Goal: Task Accomplishment & Management: Manage account settings

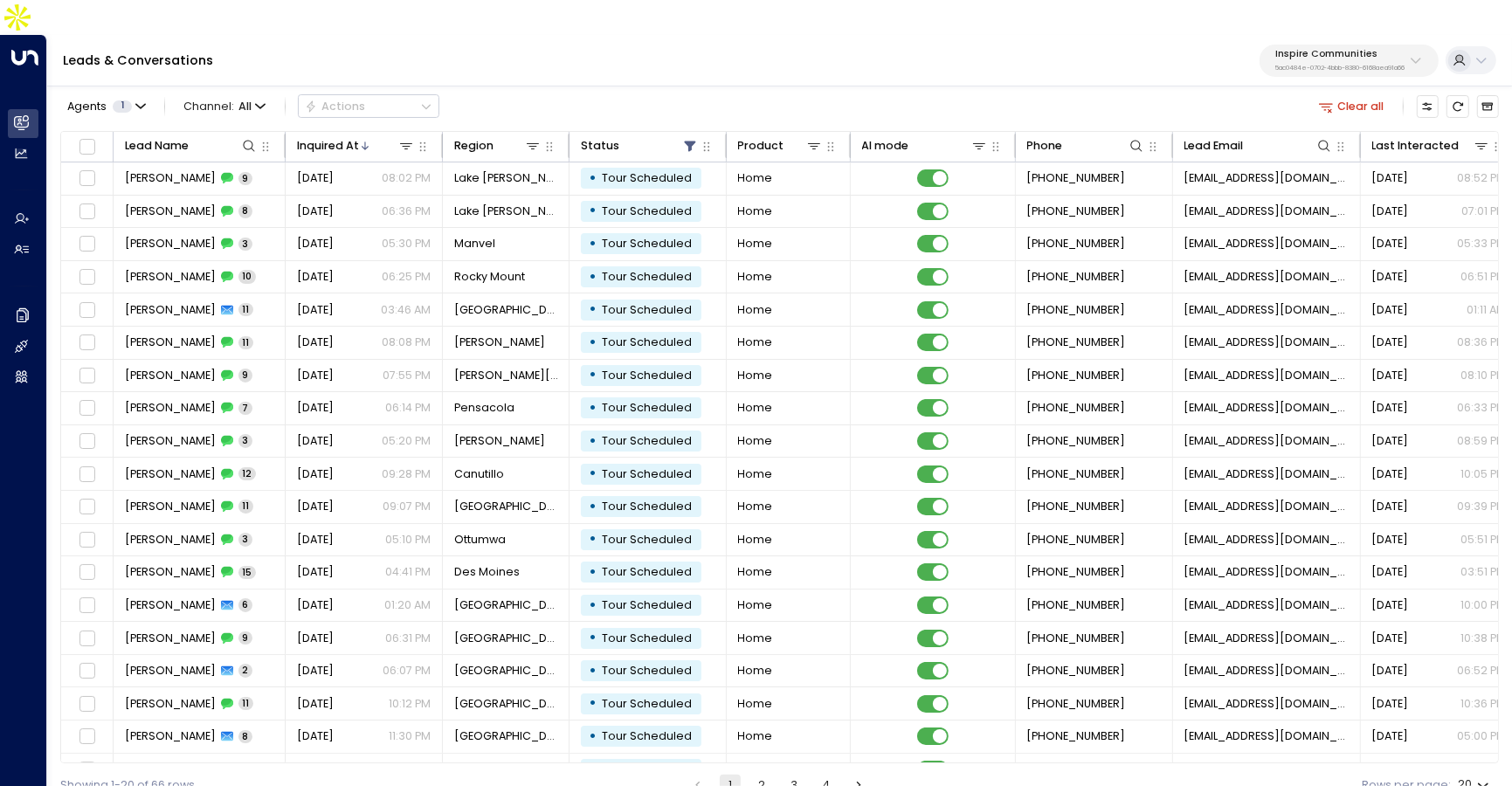
click at [1336, 49] on p "Inspire Communities" at bounding box center [1340, 54] width 130 height 11
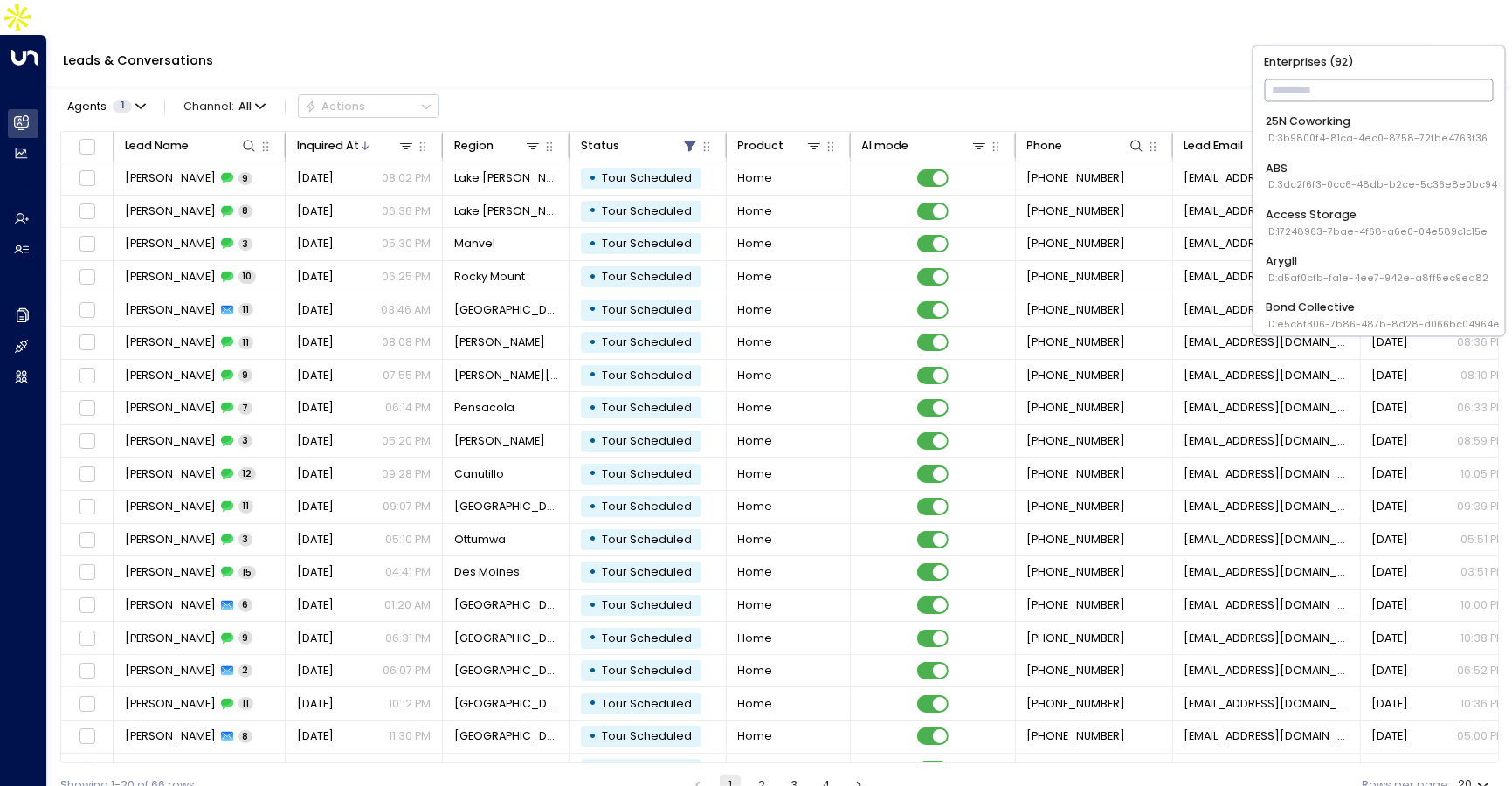
click at [1103, 35] on div "Leads & Conversations Inspire Communities 5ac0484e-0702-4bbb-8380-6168aea91a66" at bounding box center [778, 61] width 1464 height 52
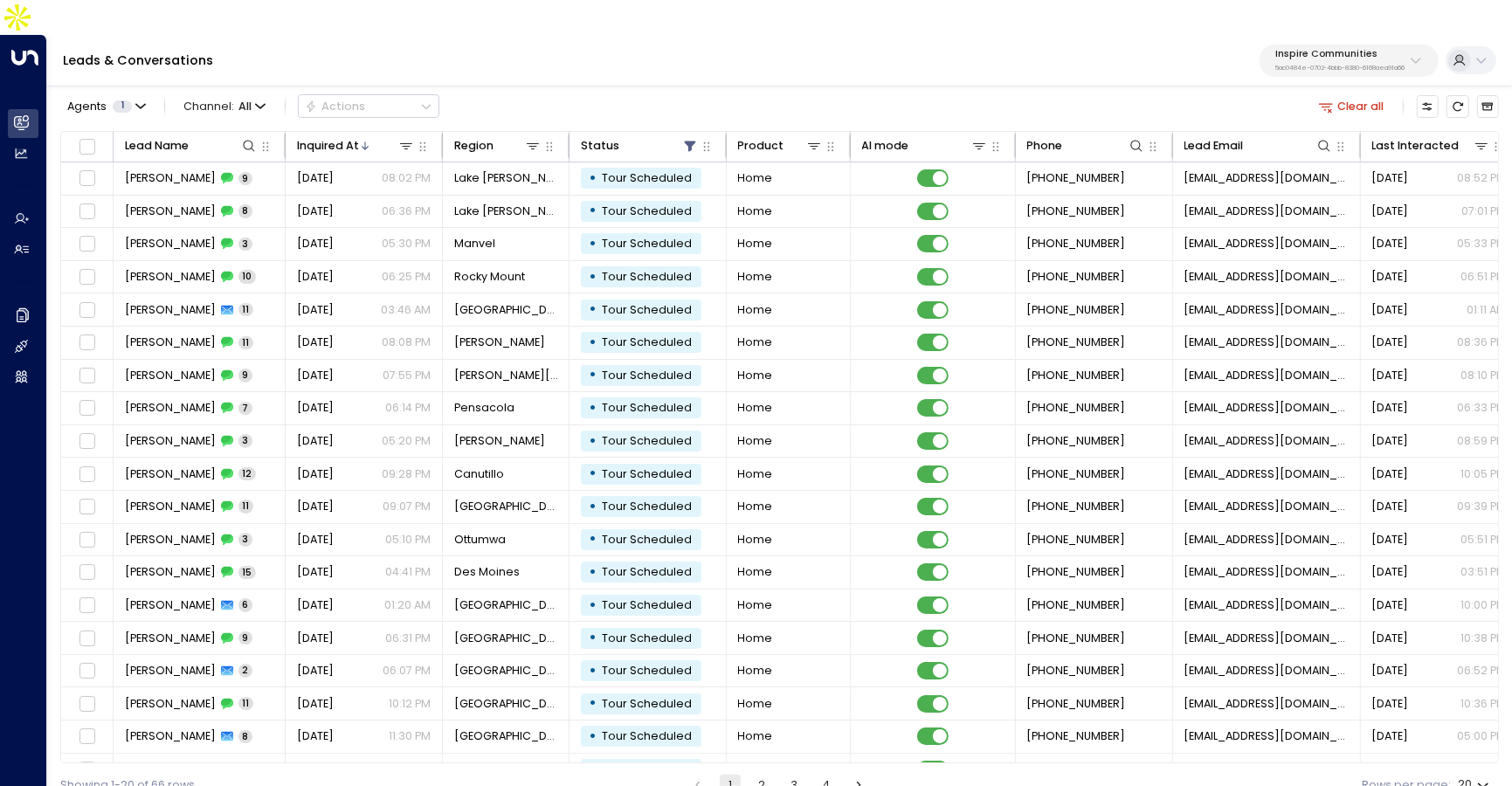
click at [1310, 65] on p "5ac0484e-0702-4bbb-8380-6168aea91a66" at bounding box center [1340, 68] width 130 height 7
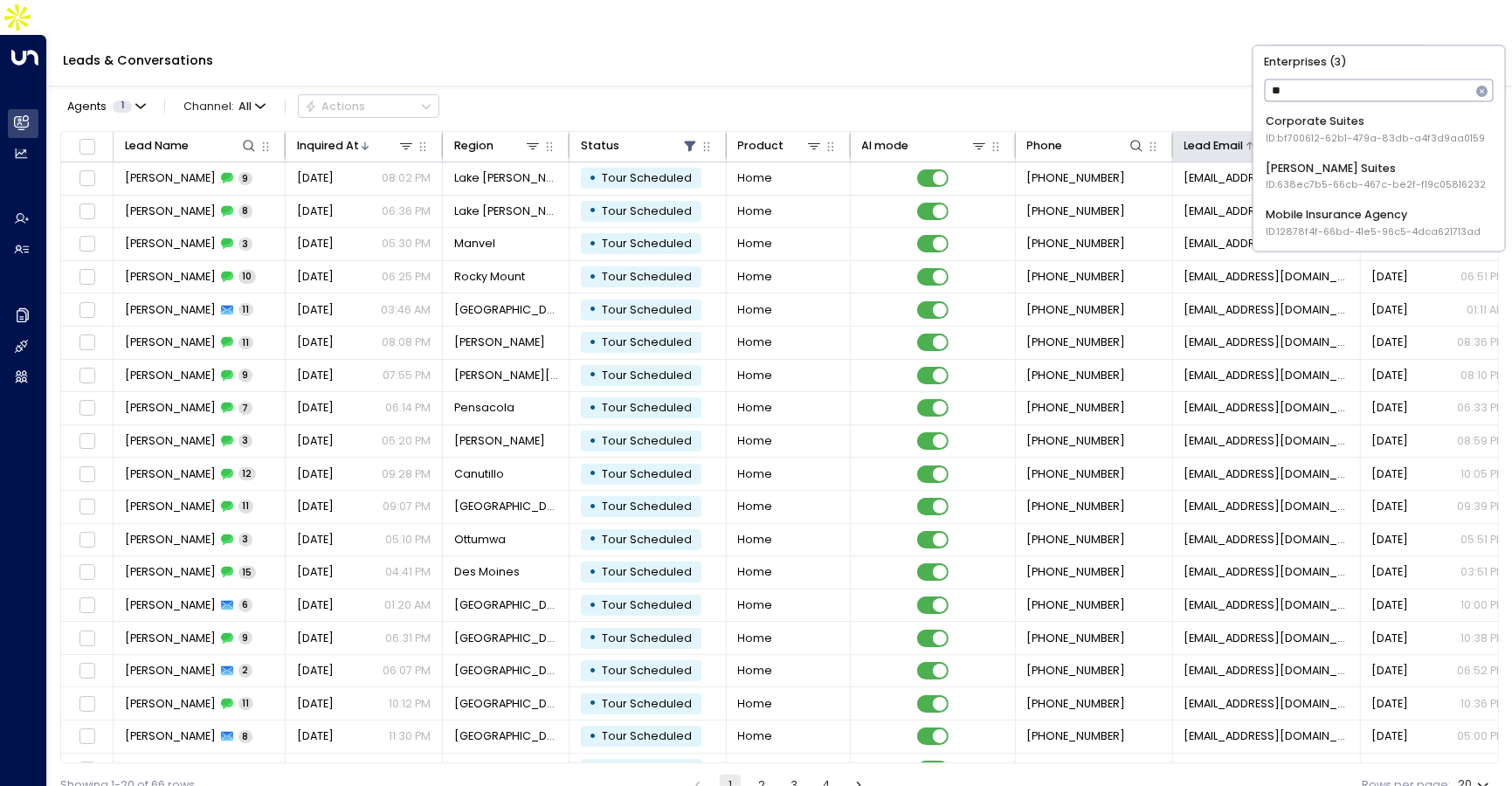
type input "*"
type input "****"
click at [1341, 219] on div "Uniti Demos ID: 4c025b01-9fa0-46ff-ab3a-a620b886896e" at bounding box center [1378, 223] width 226 height 32
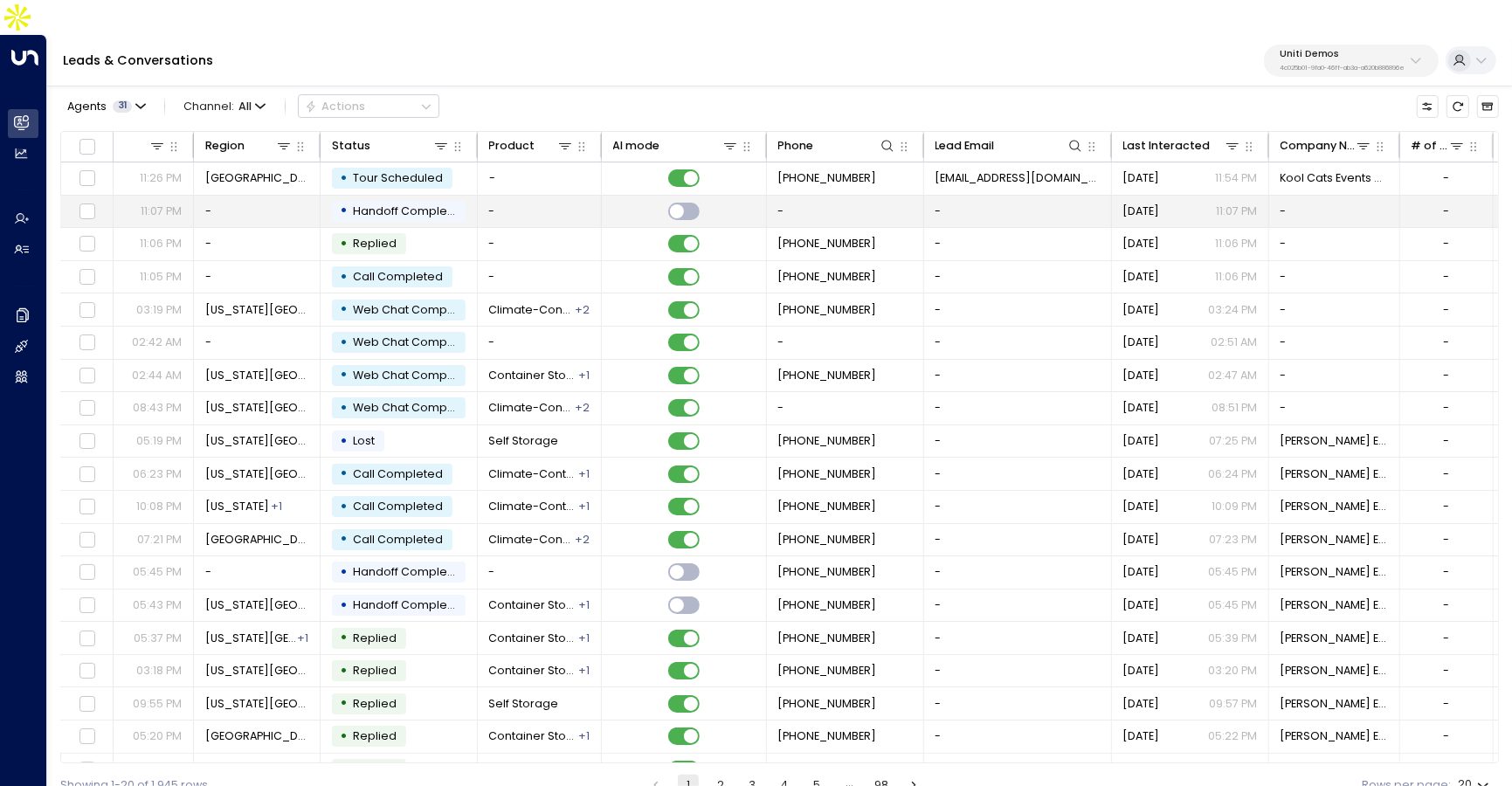
scroll to position [0, 564]
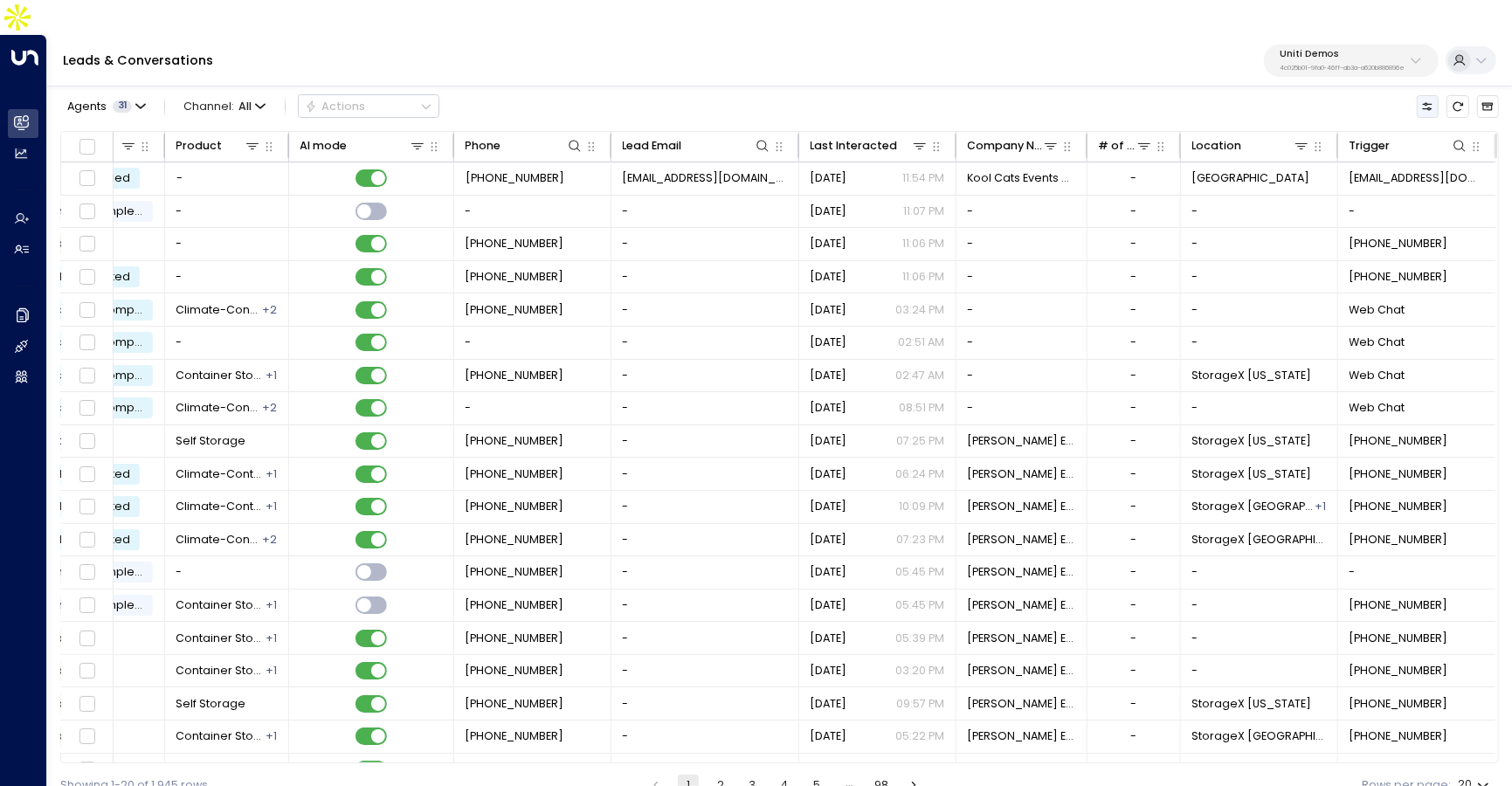
click at [1431, 102] on icon "Customize" at bounding box center [1427, 106] width 10 height 8
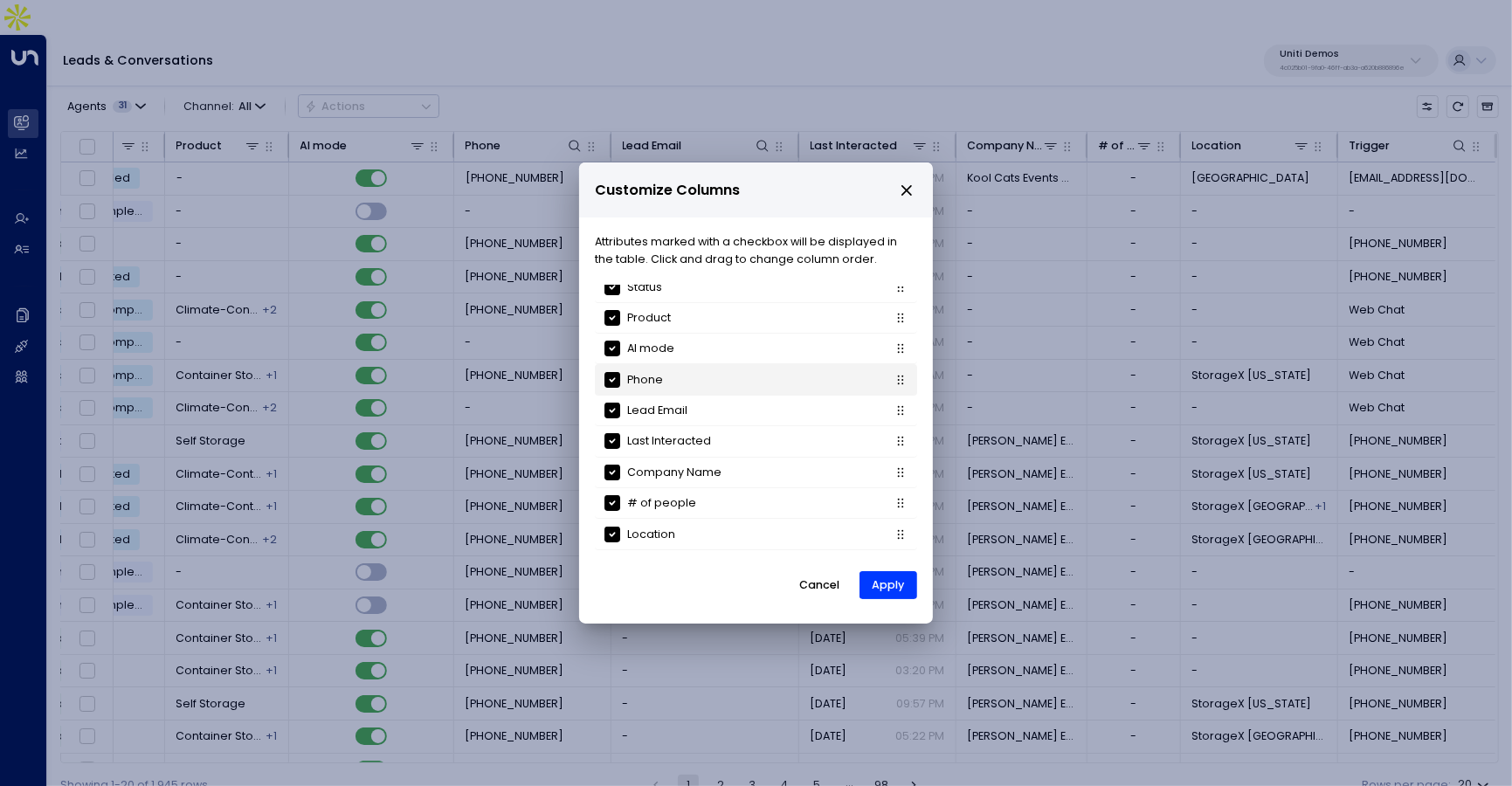
scroll to position [160, 0]
click at [909, 190] on icon "close" at bounding box center [907, 190] width 16 height 16
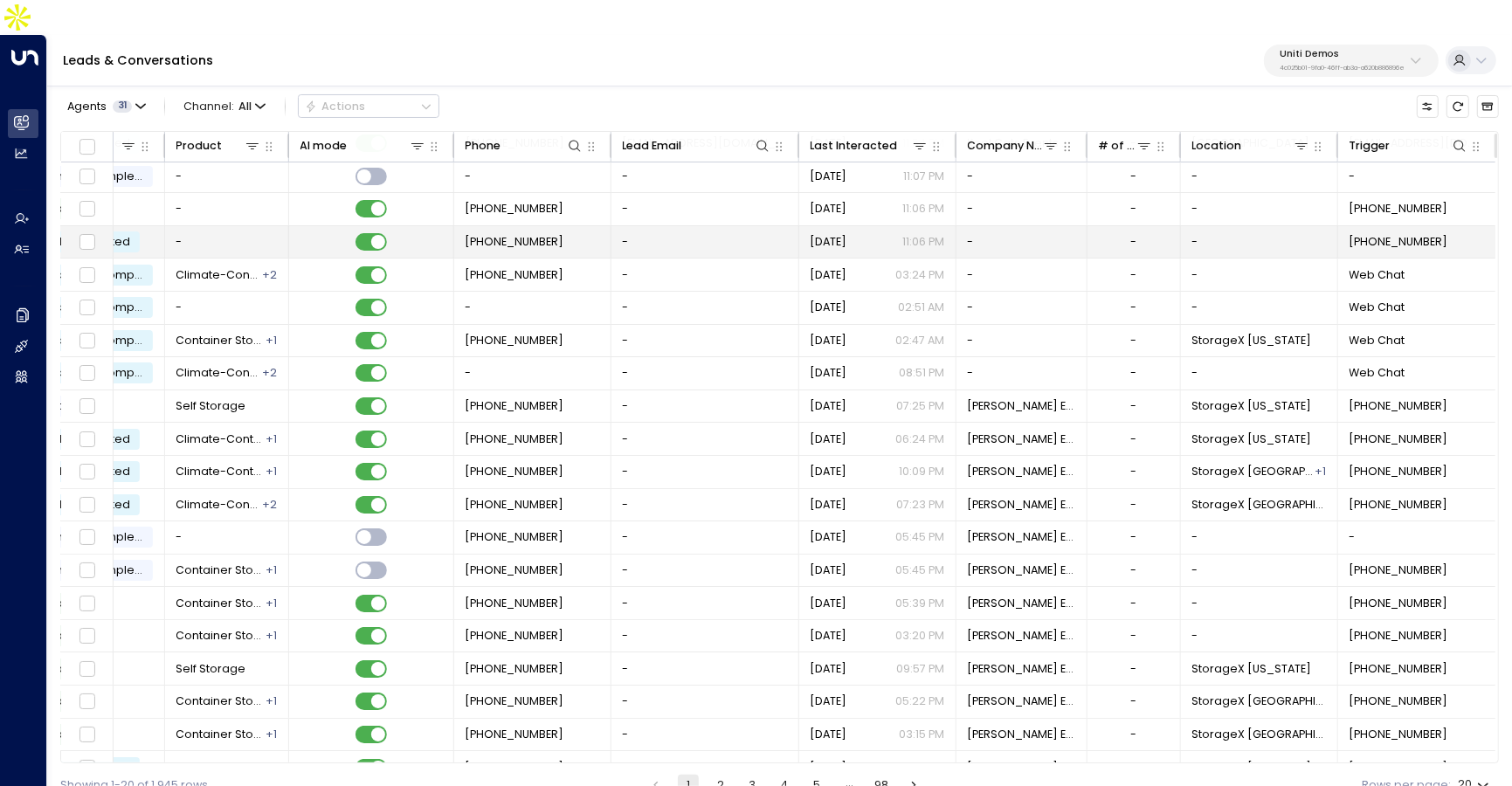
scroll to position [53, 564]
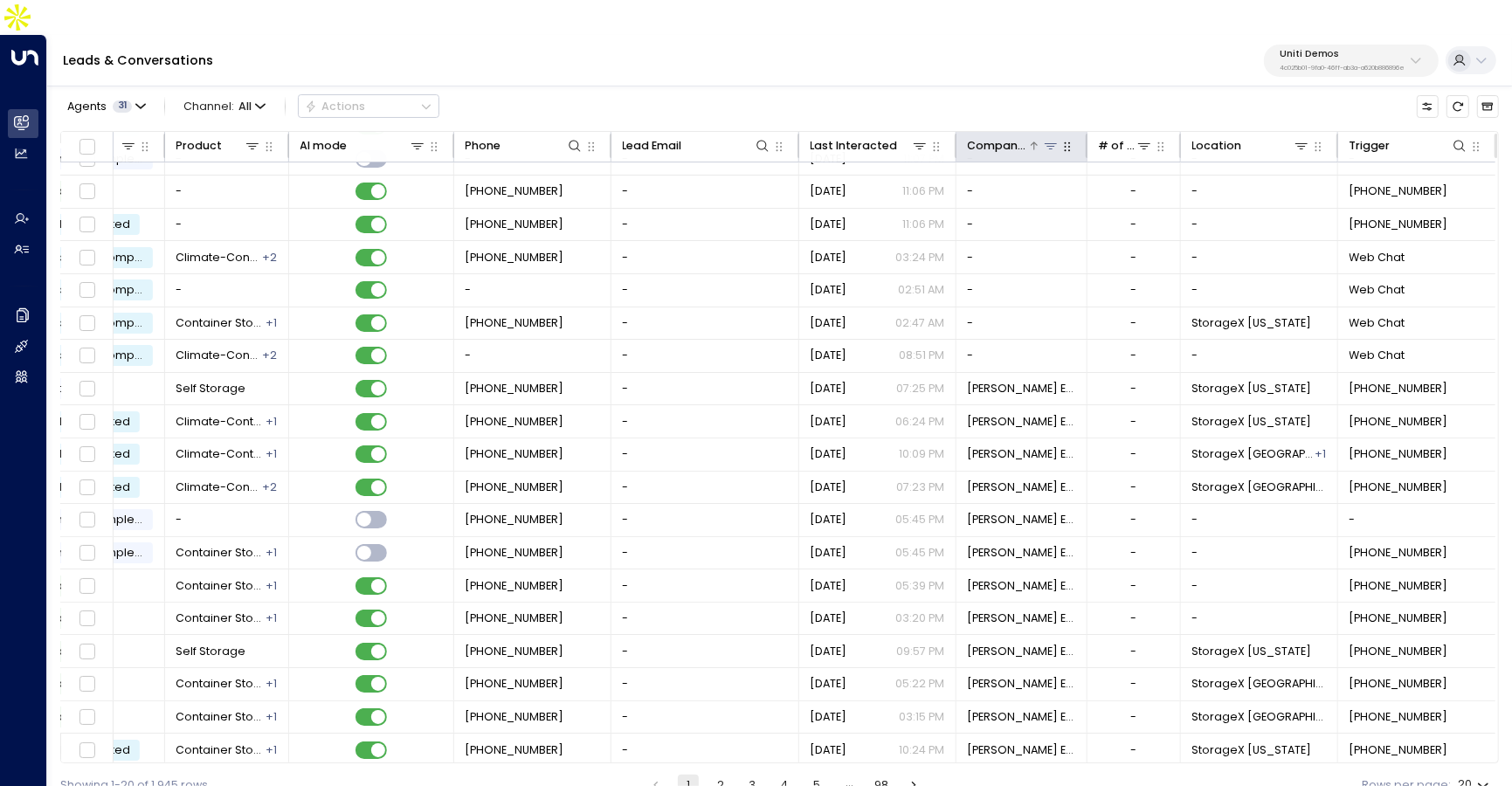
click at [1047, 138] on icon at bounding box center [1050, 145] width 14 height 14
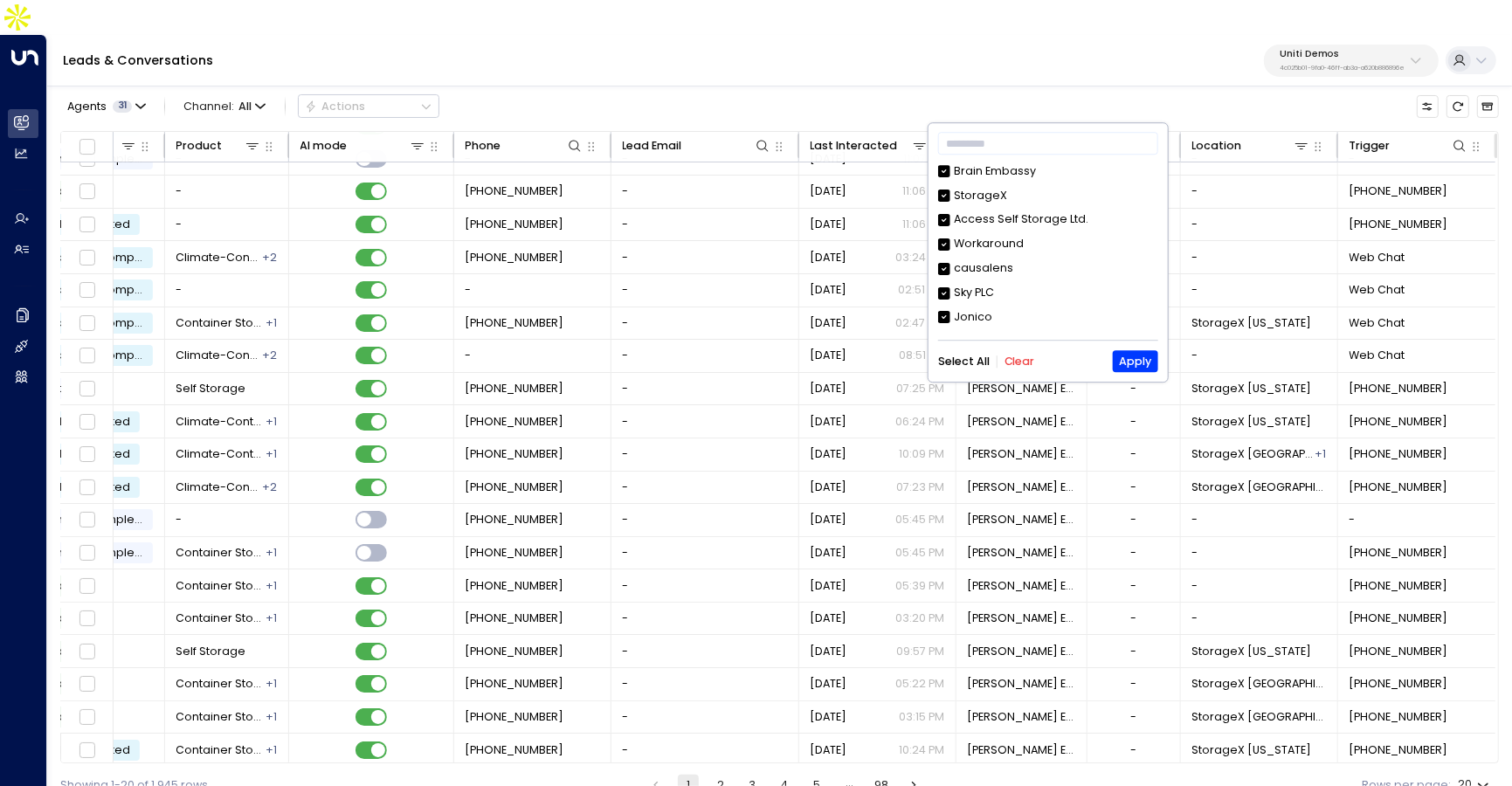
scroll to position [0, 0]
click at [1017, 355] on button "Clear" at bounding box center [1019, 361] width 31 height 12
click at [980, 153] on input "text" at bounding box center [1047, 144] width 220 height 31
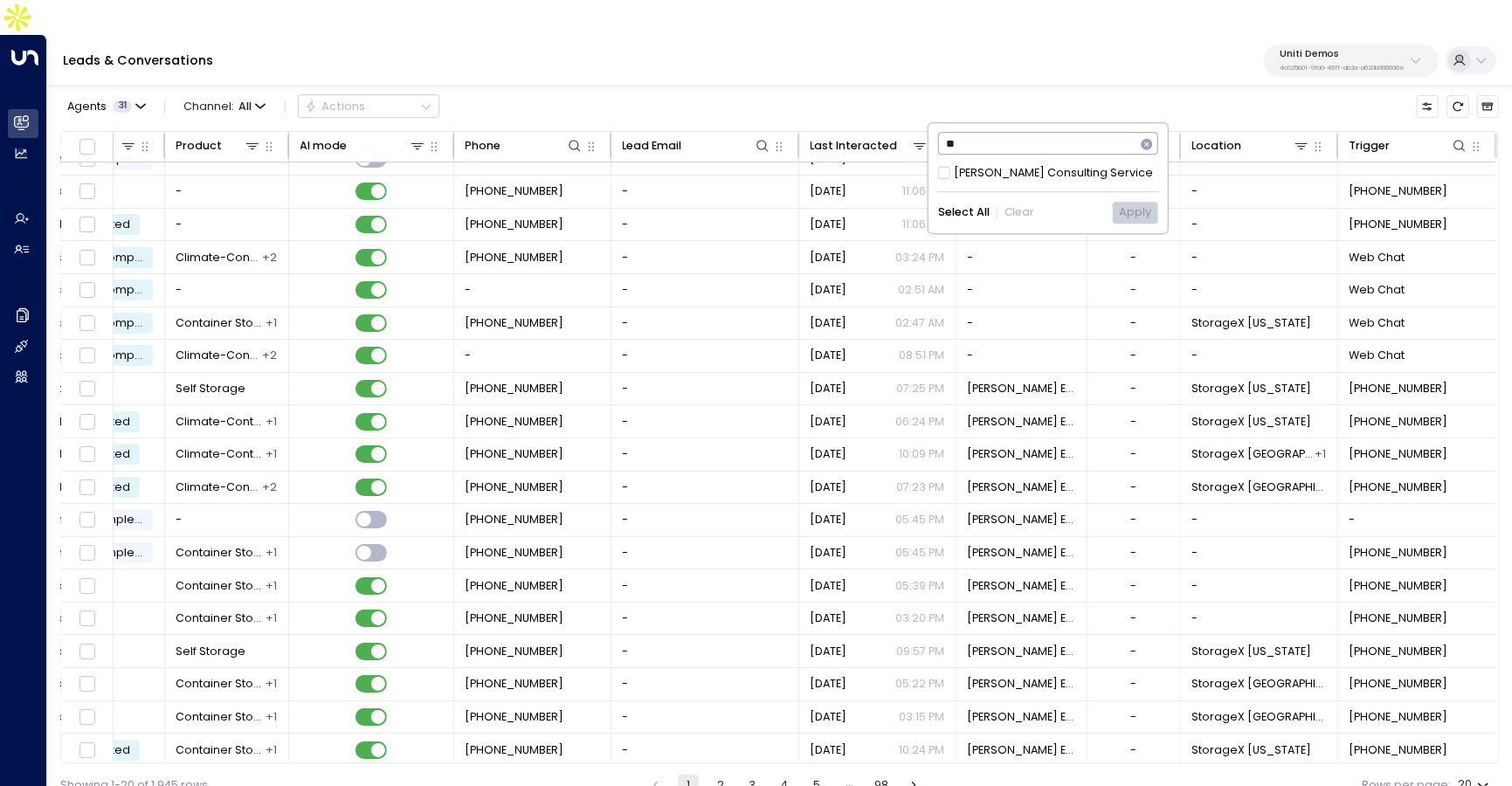
type input "*"
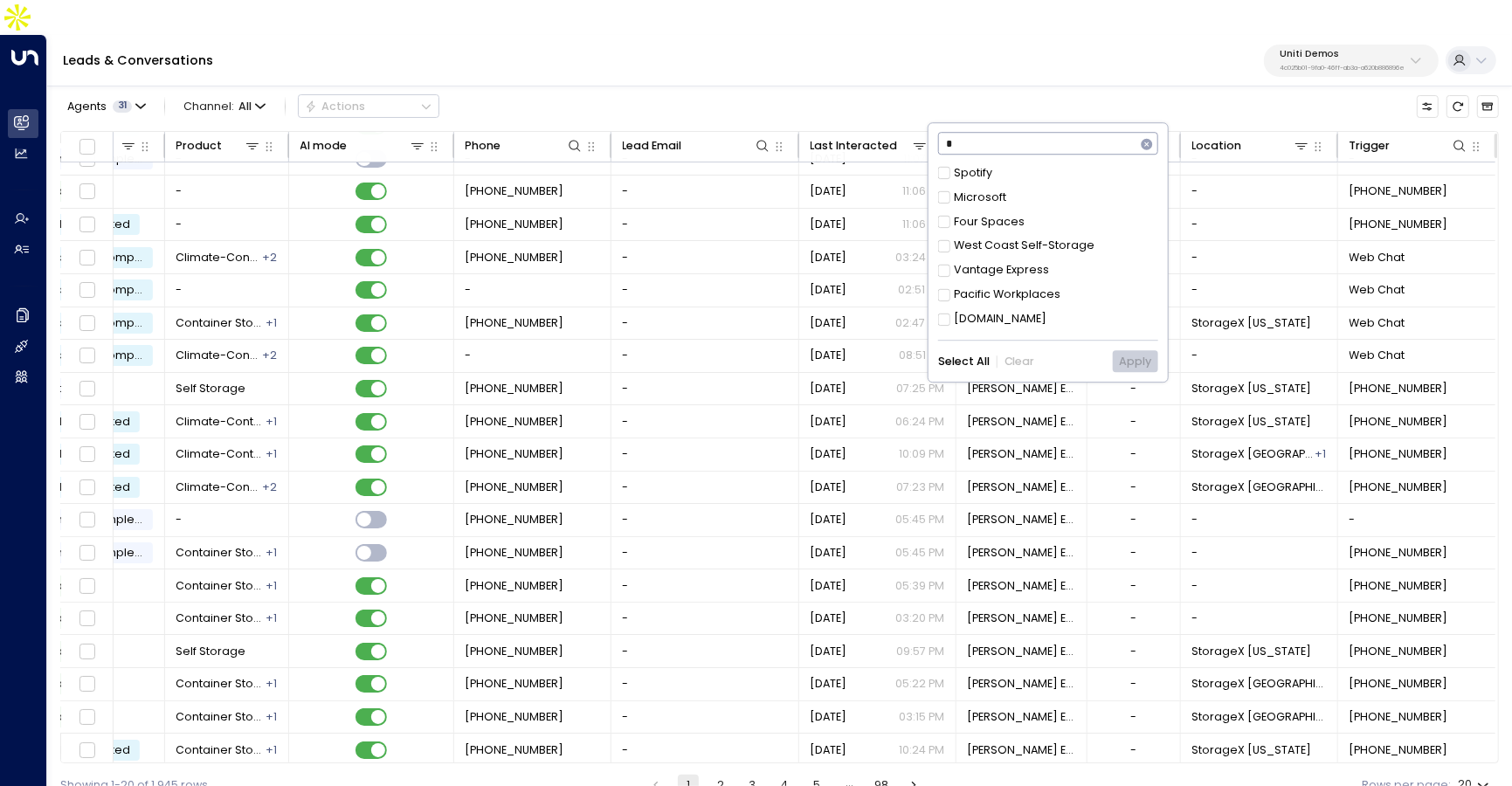
click at [991, 50] on div "Leads & Conversations Uniti Demos 4c025b01-9fa0-46ff-ab3a-a620b886896e" at bounding box center [778, 61] width 1464 height 52
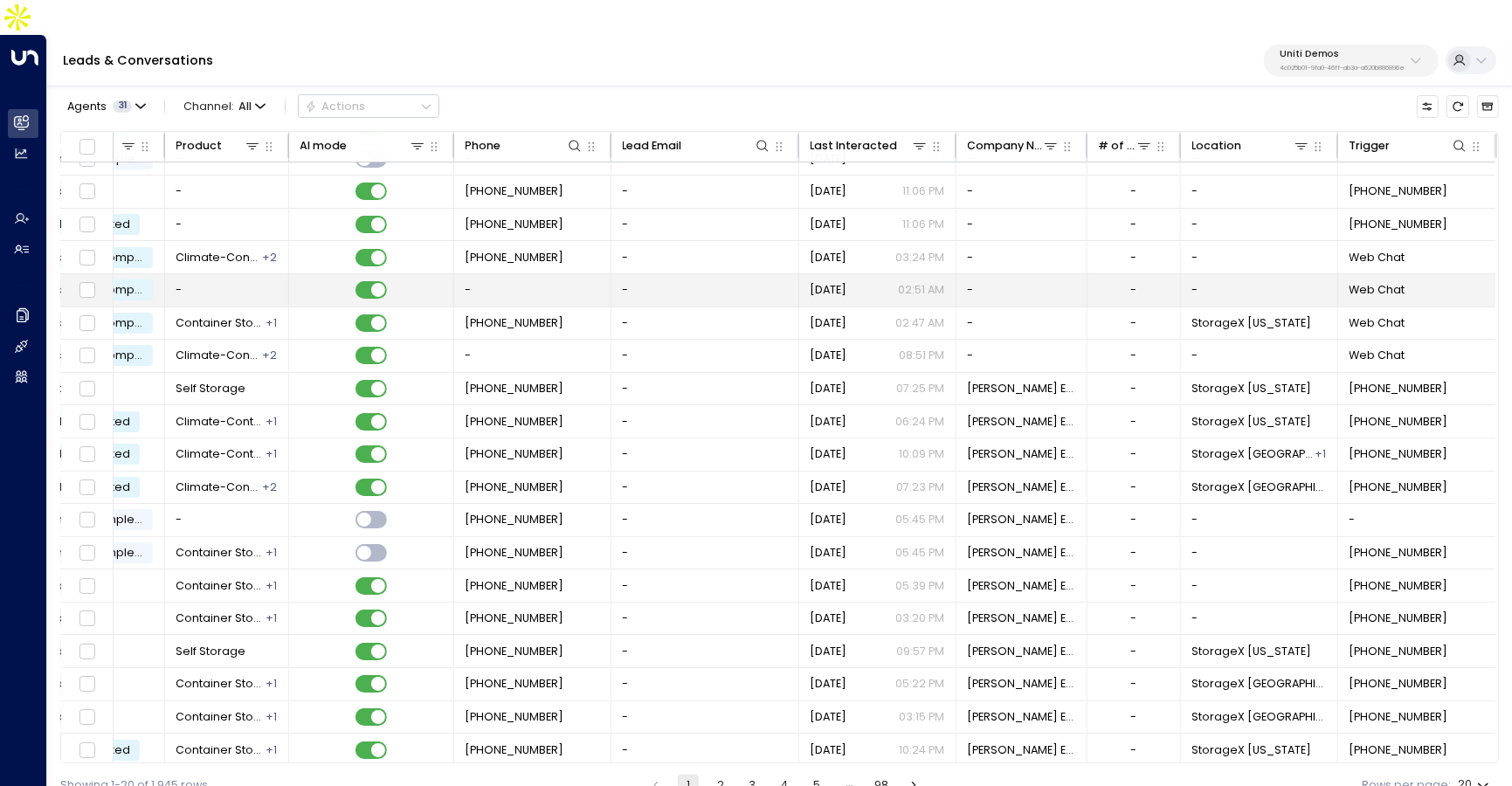
scroll to position [0, 564]
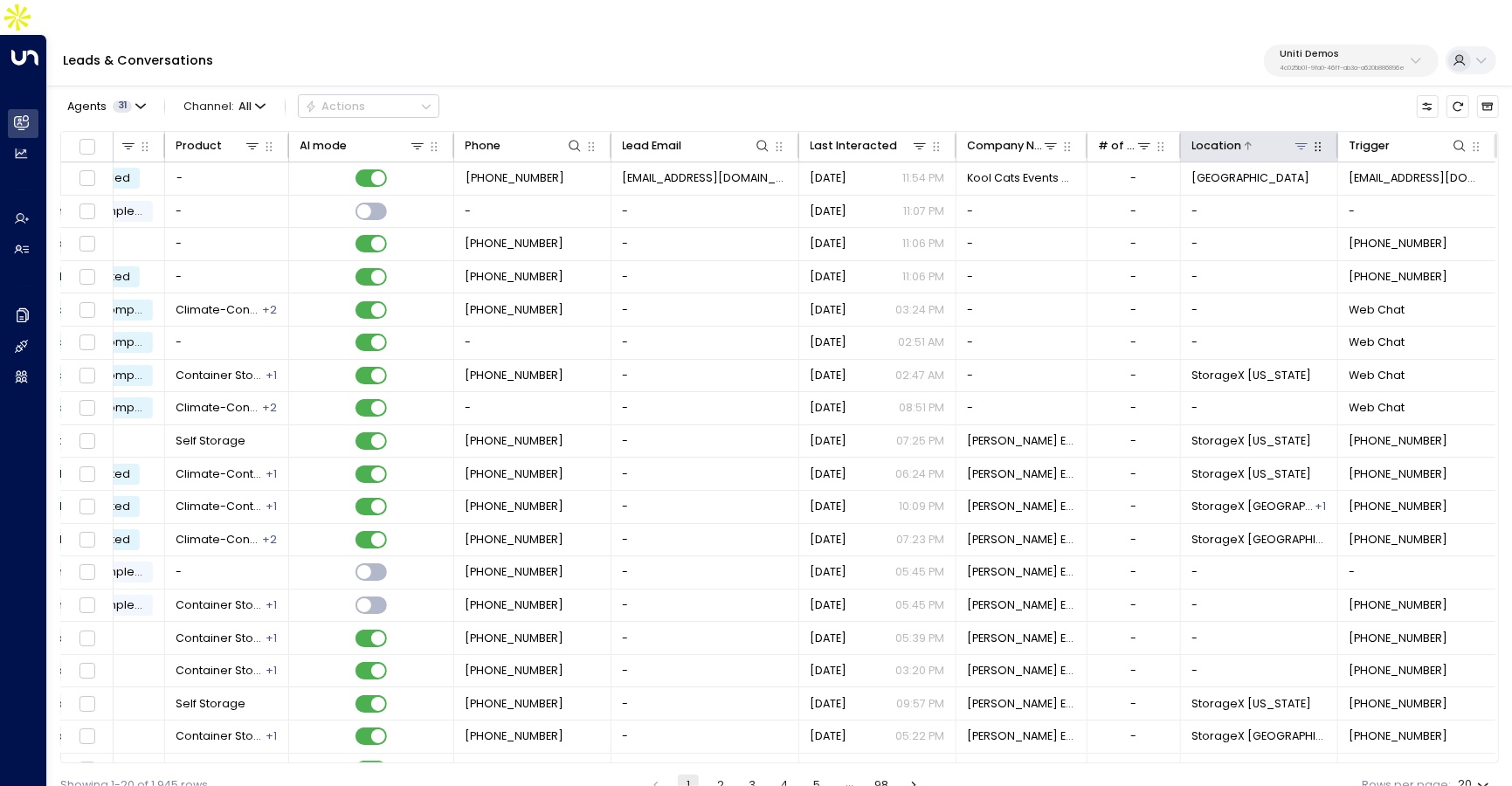
click at [1299, 143] on icon at bounding box center [1301, 146] width 12 height 6
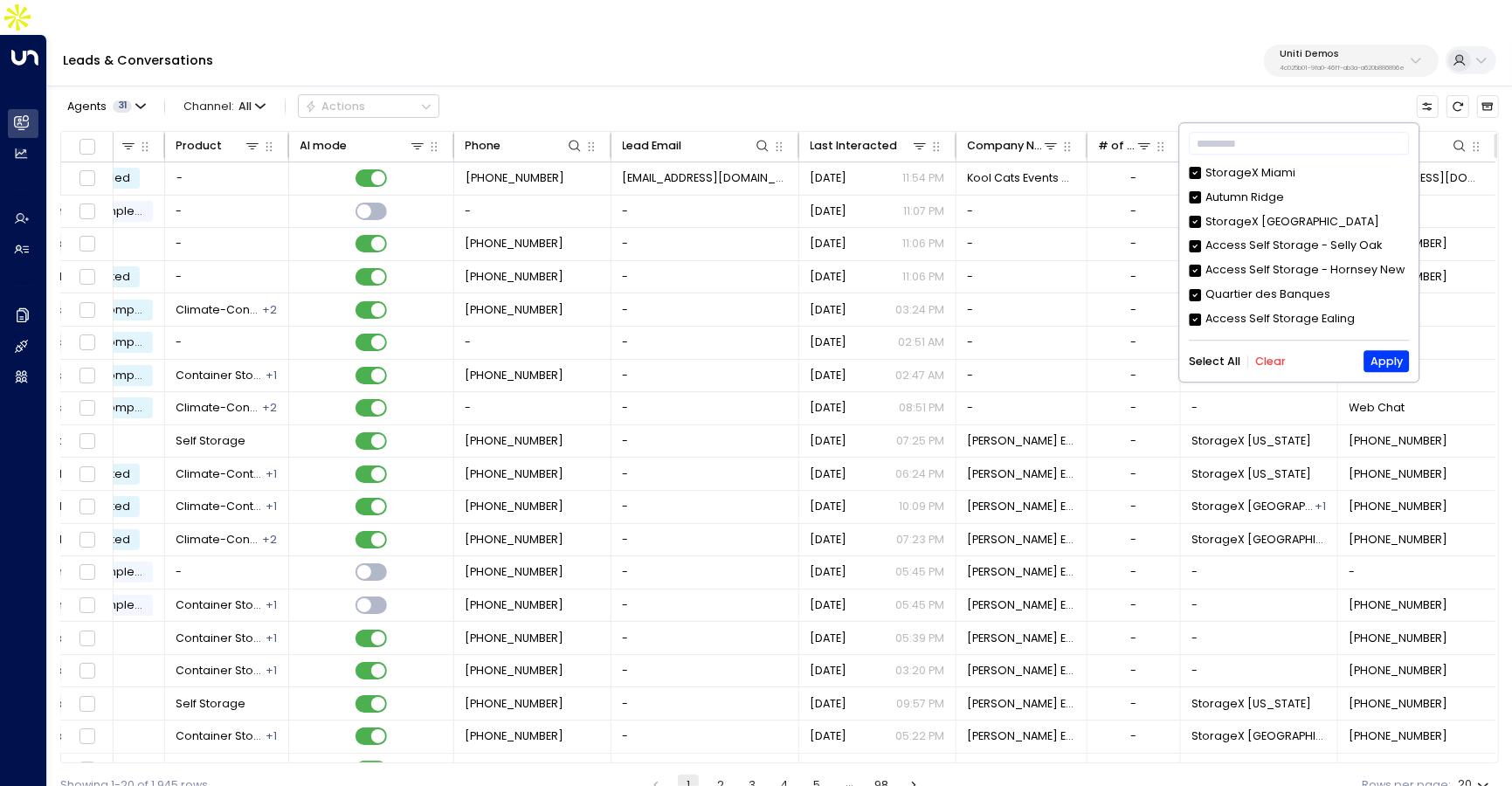
click at [1268, 362] on button "Clear" at bounding box center [1270, 361] width 31 height 12
click at [1249, 149] on input "text" at bounding box center [1298, 144] width 220 height 31
type input "***"
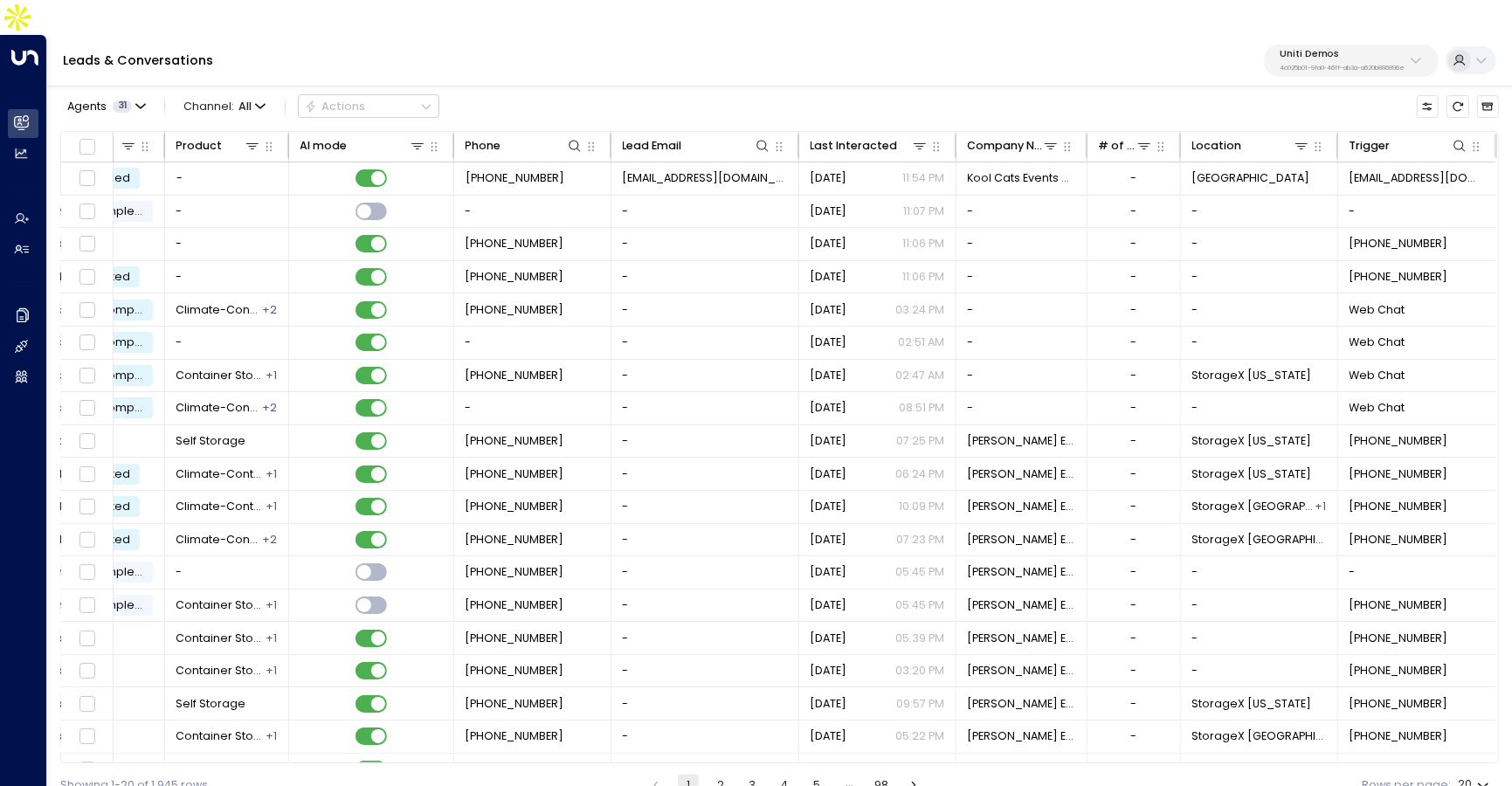
click at [873, 90] on div "Agents 31 Channel: All Actions" at bounding box center [779, 105] width 1438 height 33
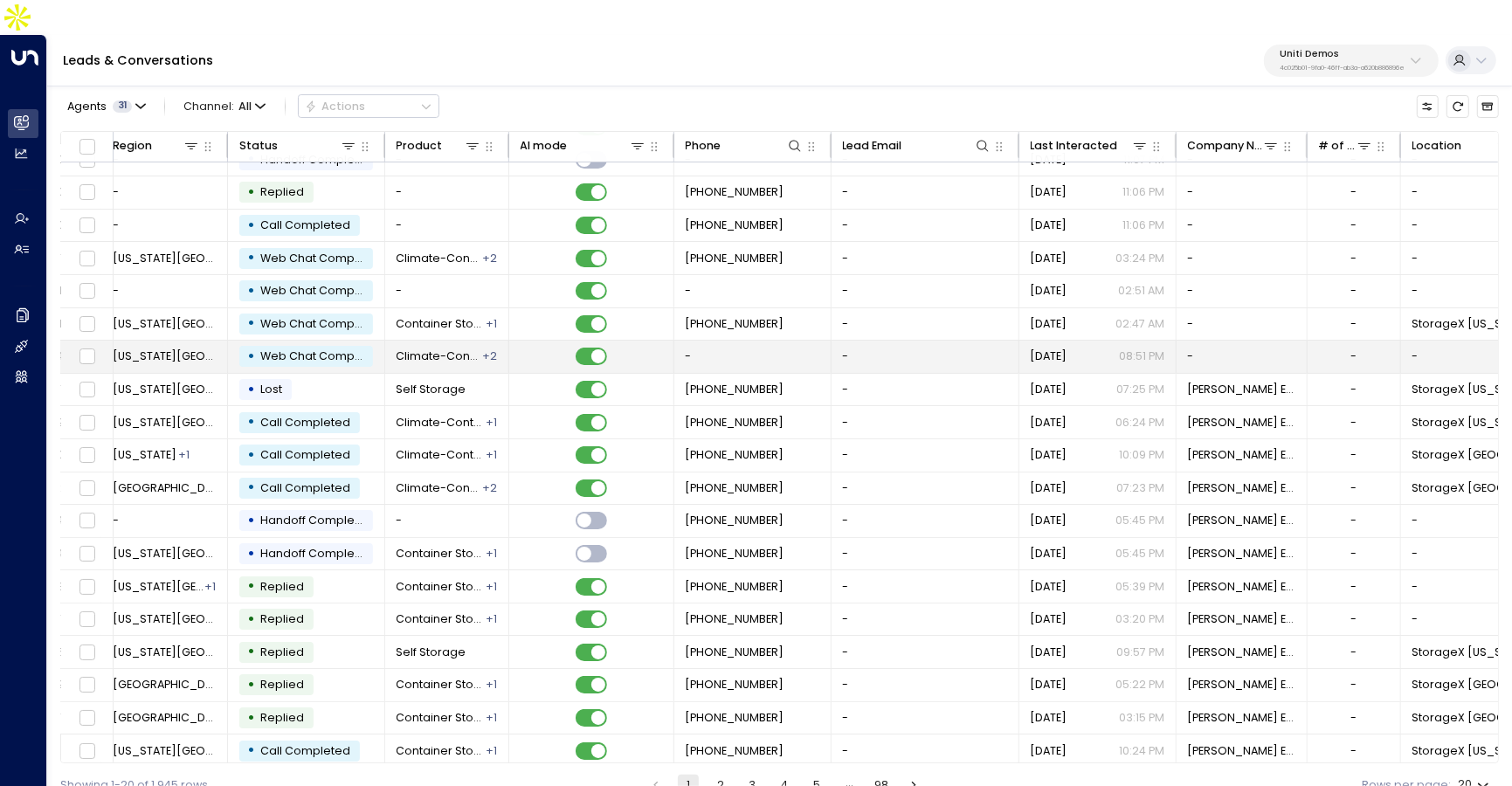
scroll to position [52, 0]
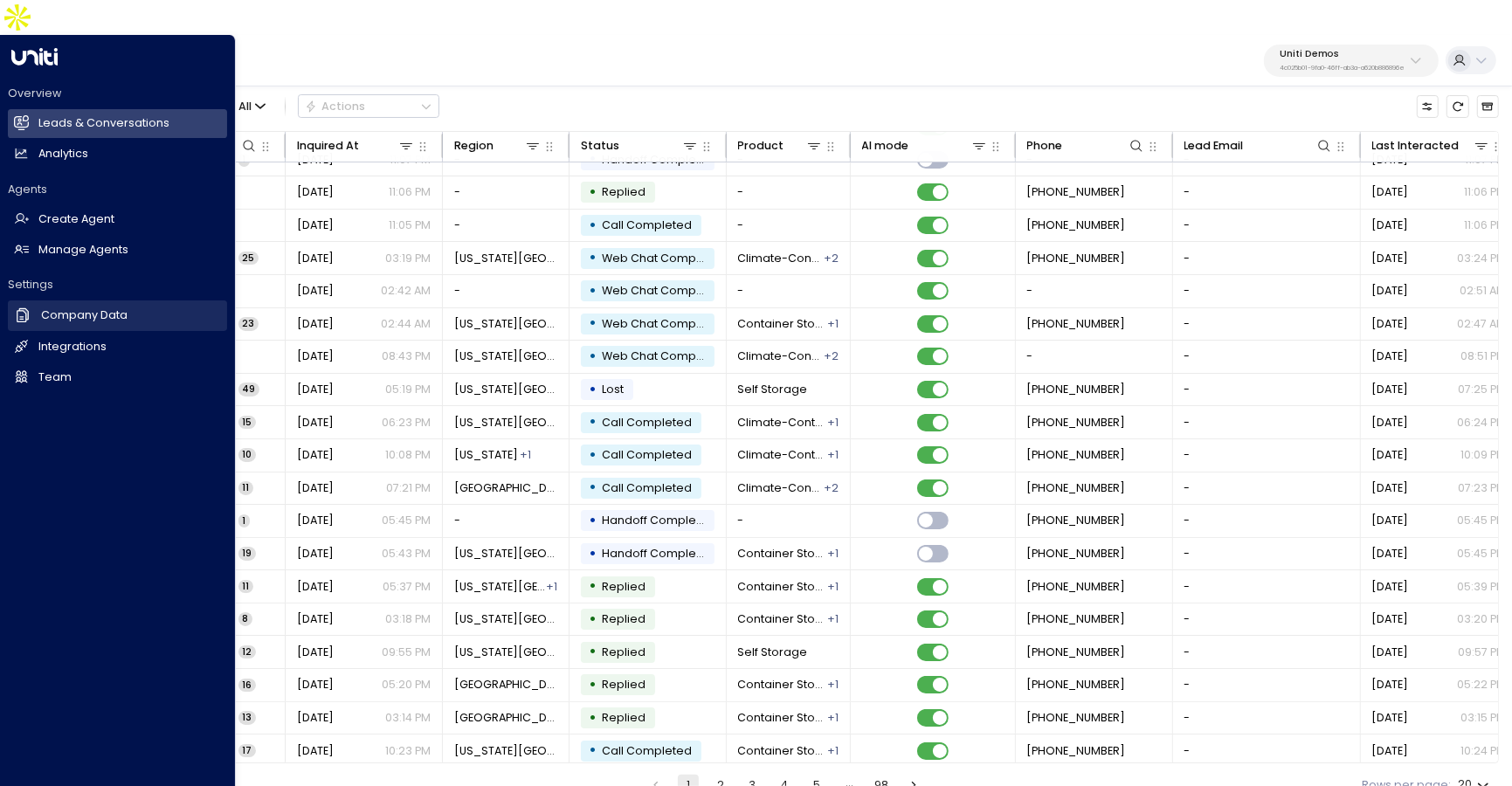
click at [80, 307] on h2 "Company Data" at bounding box center [84, 315] width 87 height 17
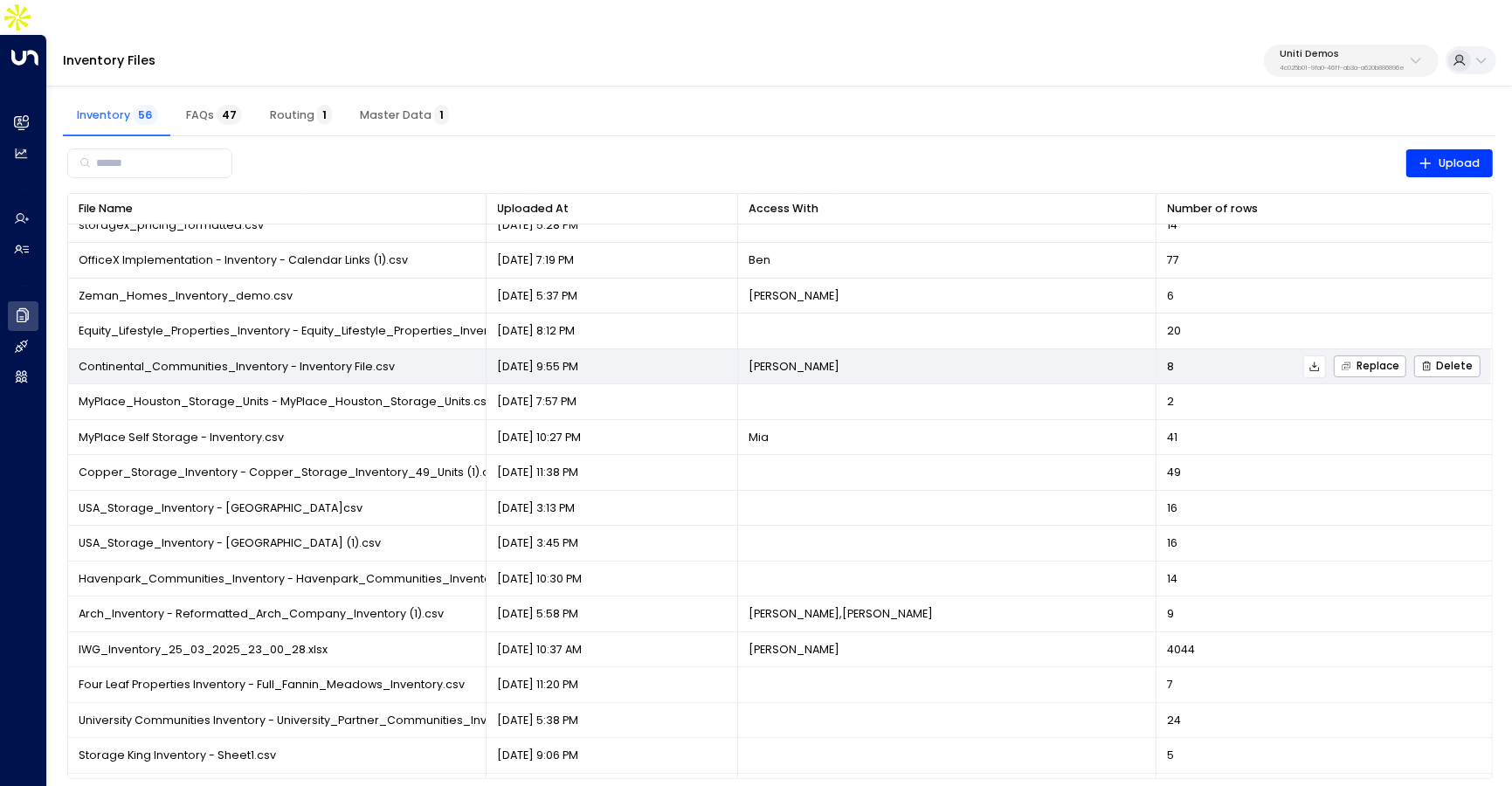
scroll to position [1028, 0]
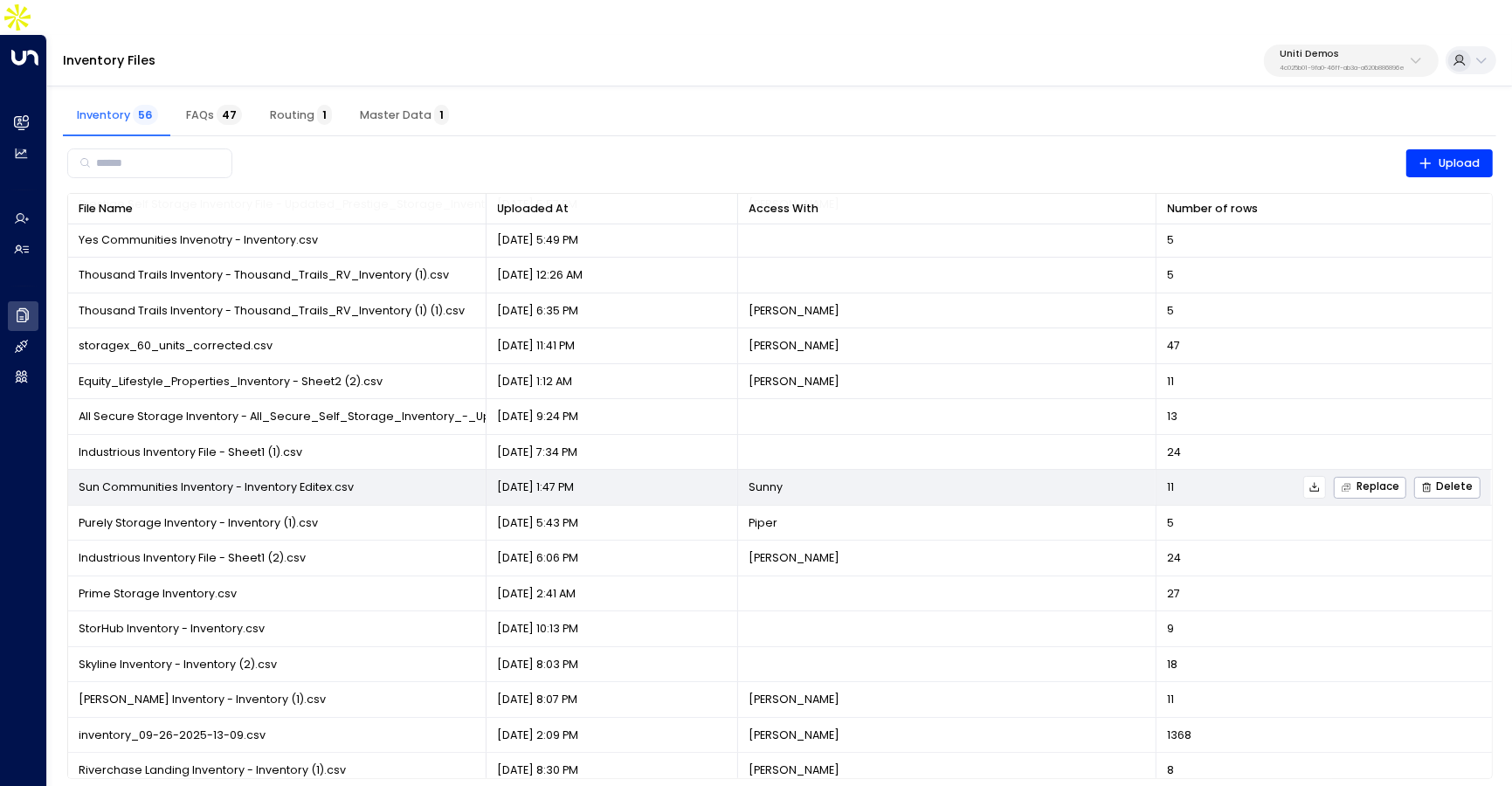
click at [1324, 476] on button at bounding box center [1314, 487] width 23 height 23
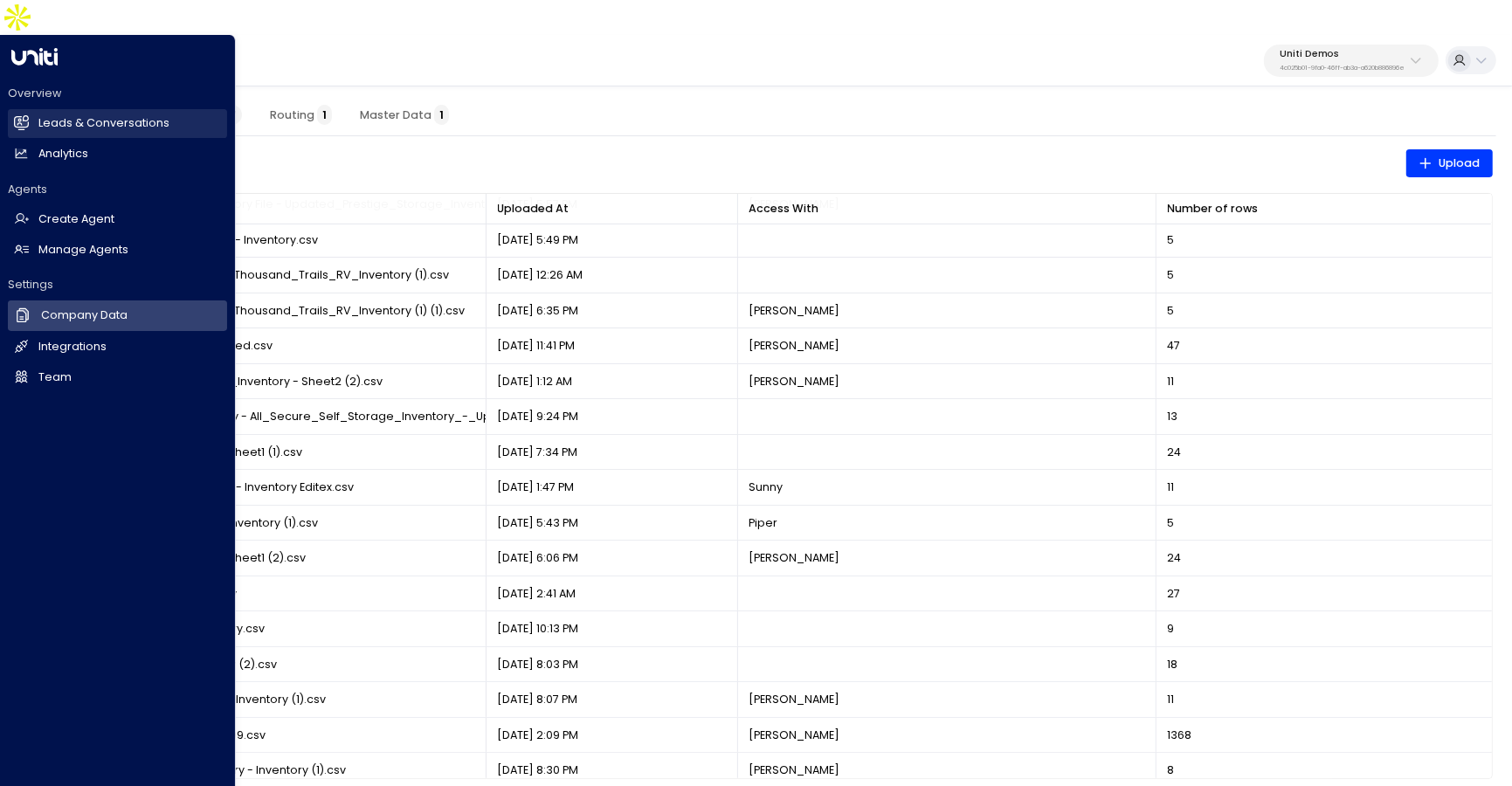
click at [30, 109] on link "Leads & Conversations Leads & Conversations" at bounding box center [117, 123] width 219 height 29
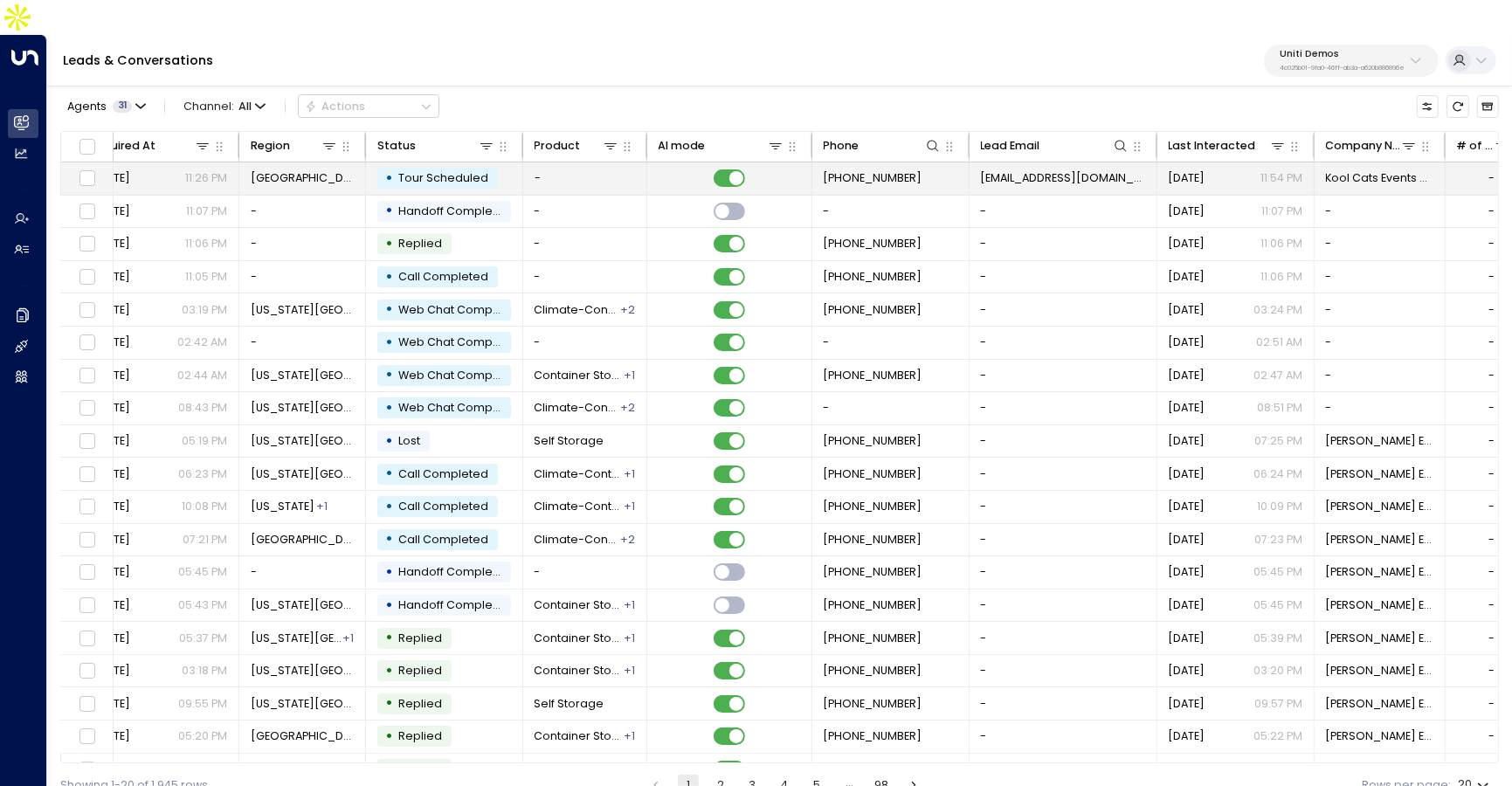
scroll to position [0, 214]
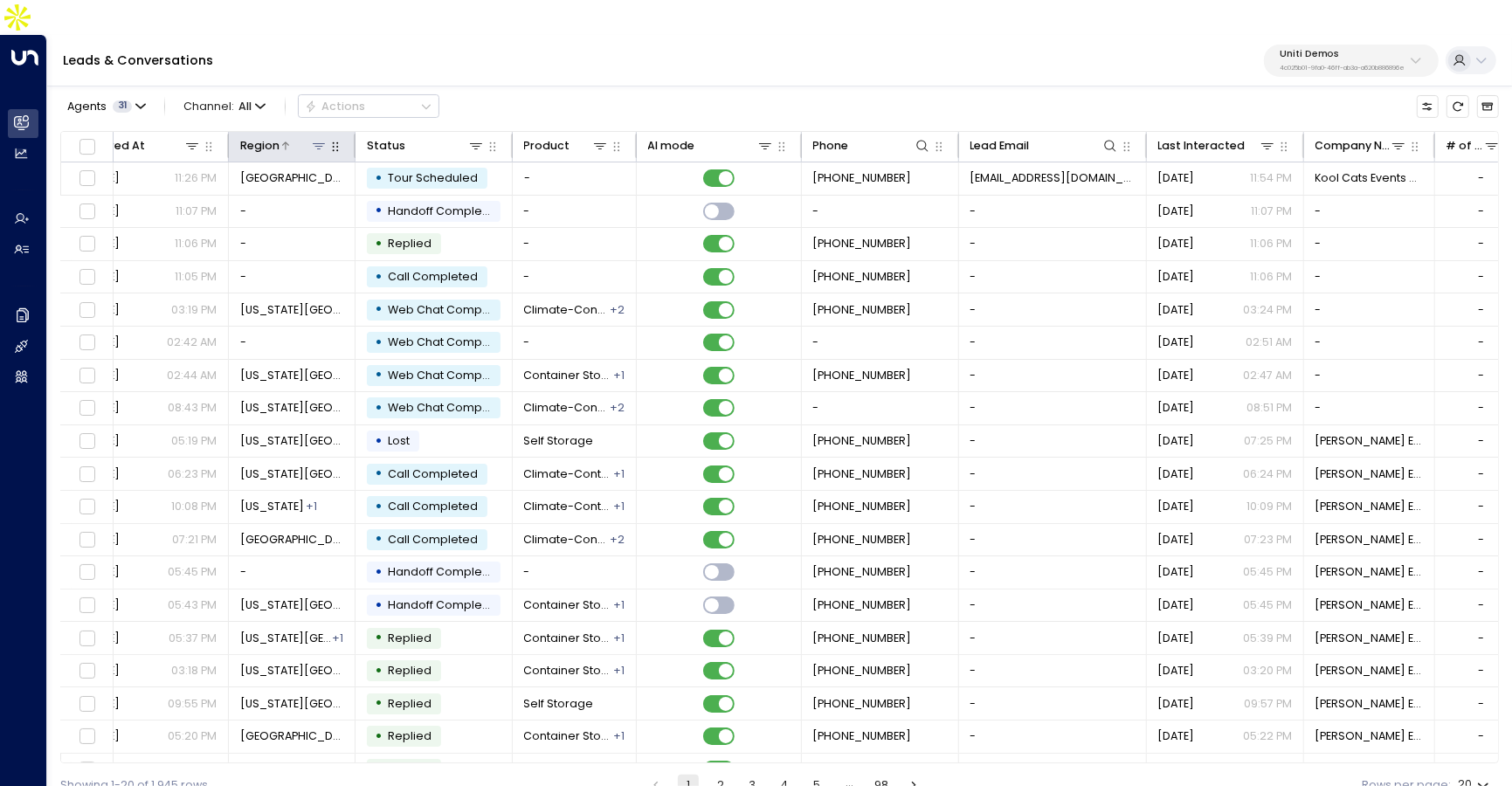
click at [317, 138] on icon at bounding box center [319, 145] width 14 height 14
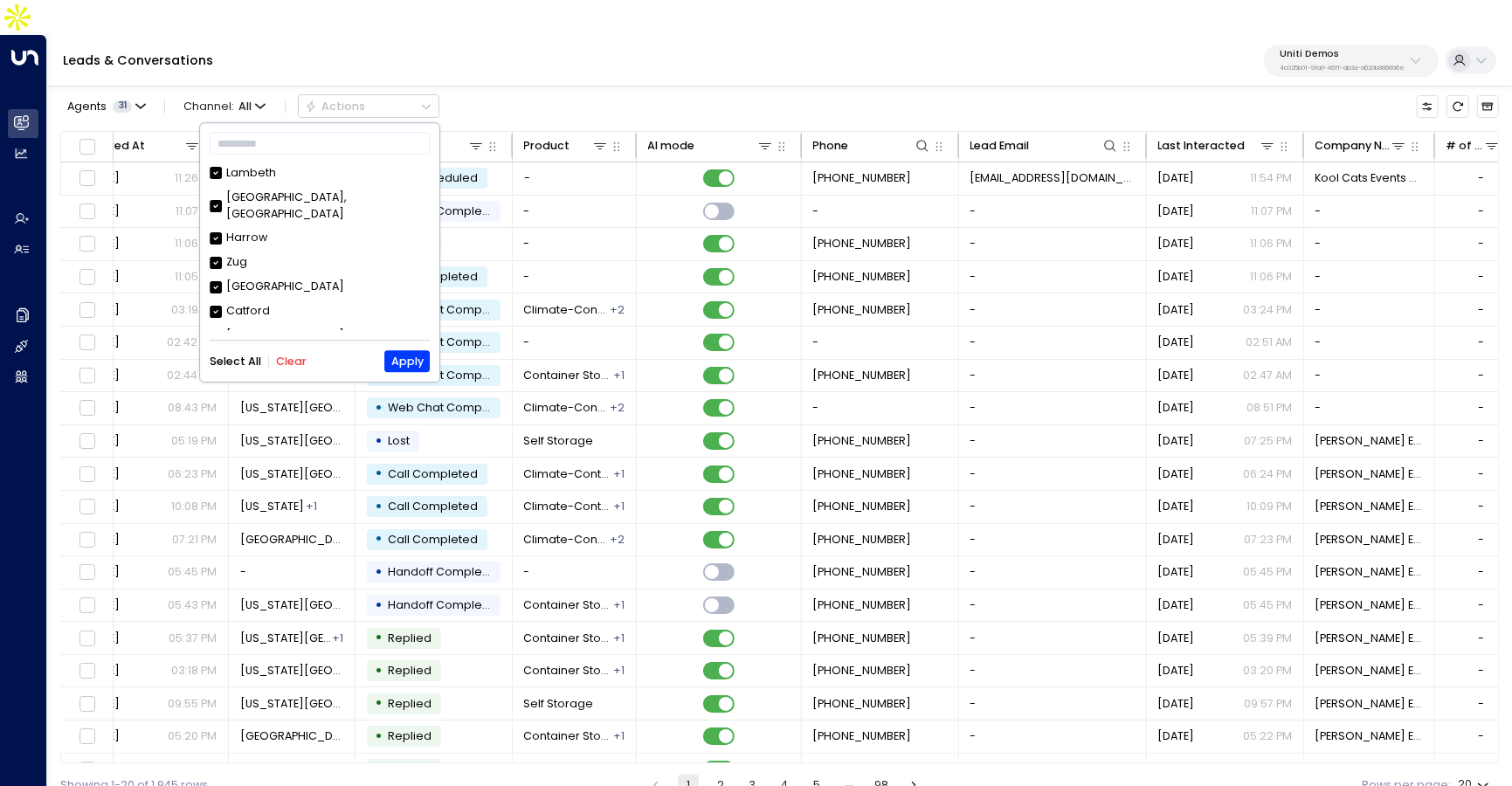
click at [296, 355] on button "Clear" at bounding box center [291, 361] width 31 height 12
click at [287, 142] on input "text" at bounding box center [320, 144] width 220 height 31
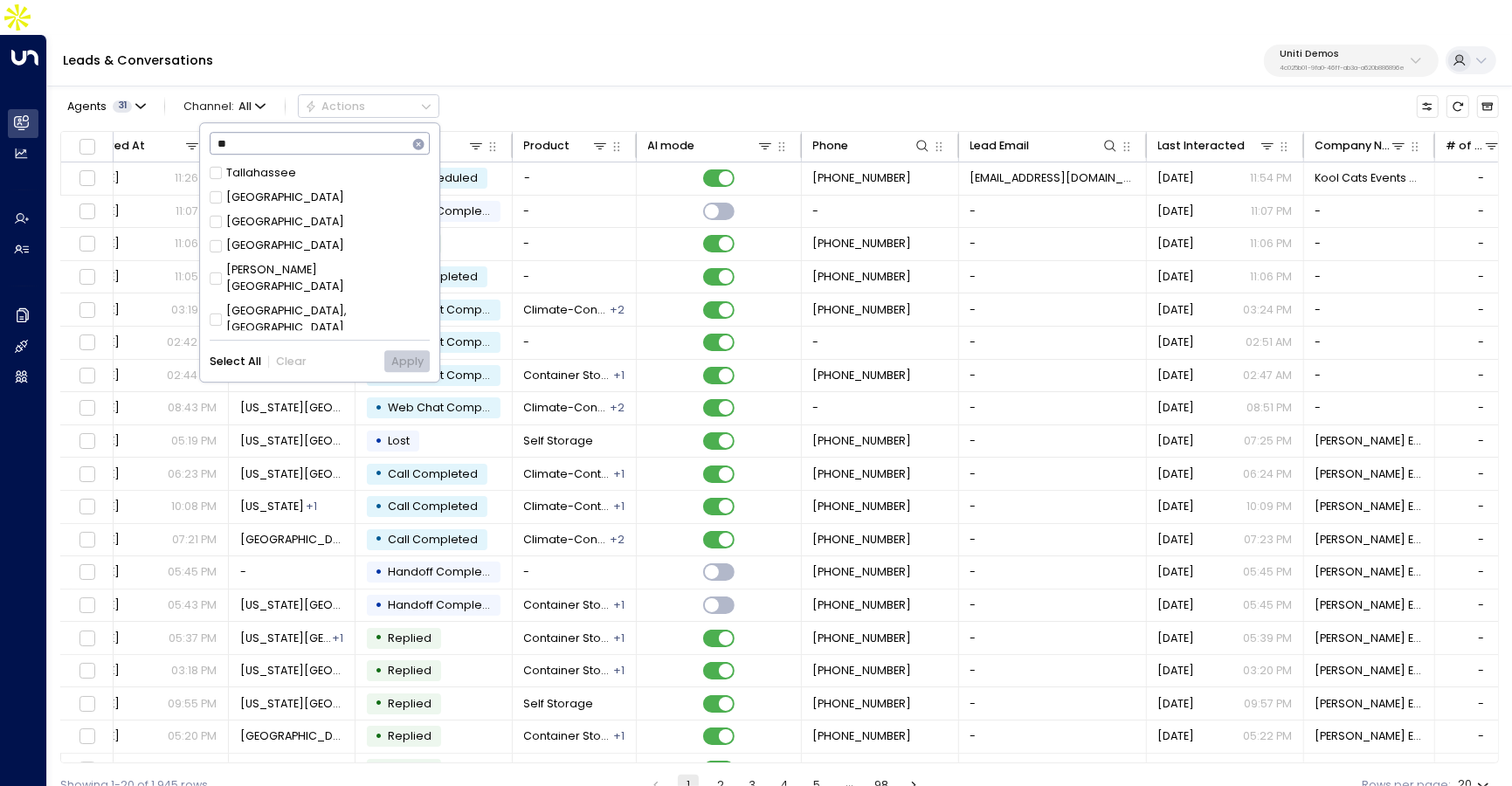
type input "*"
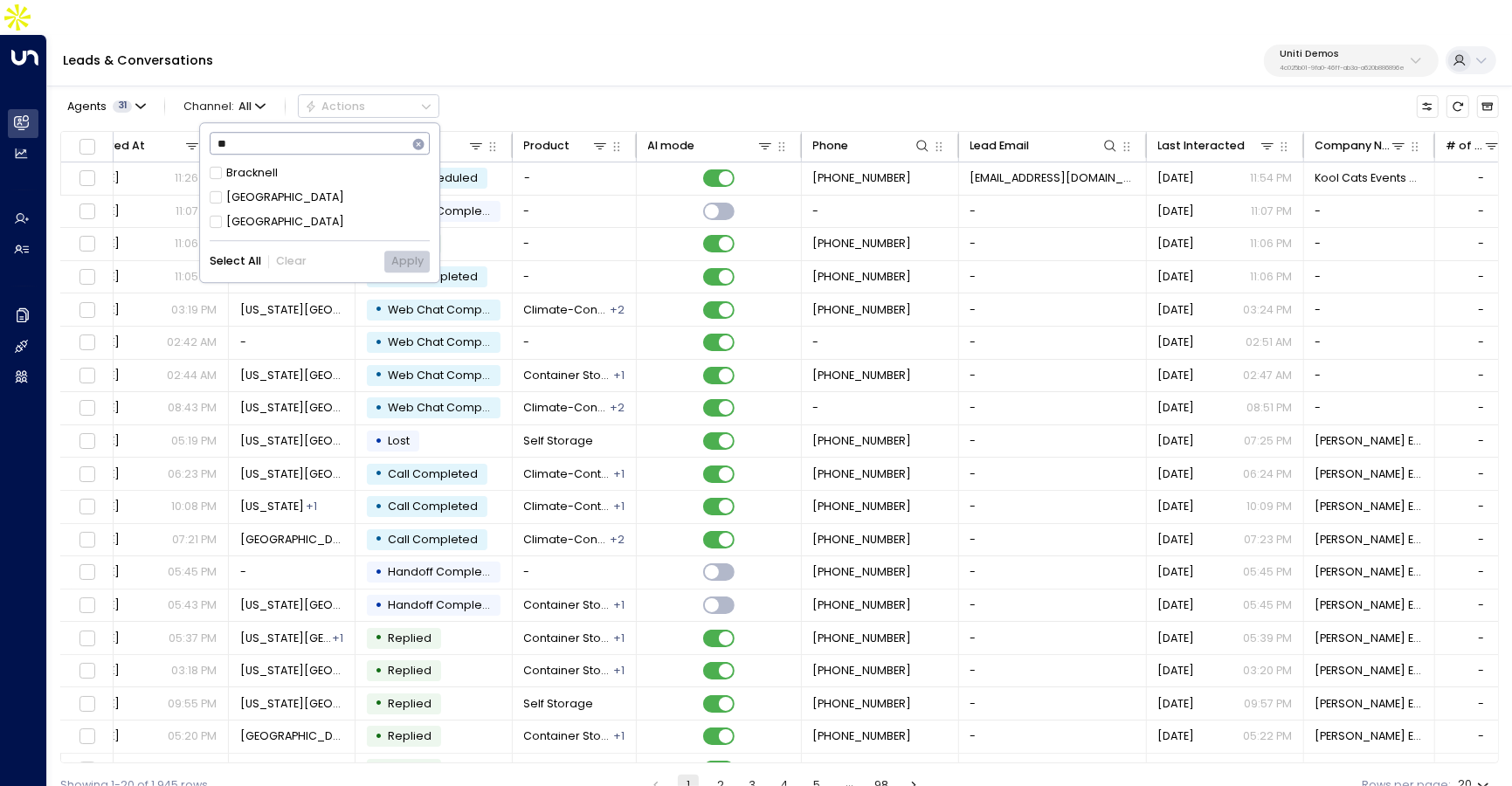
type input "*"
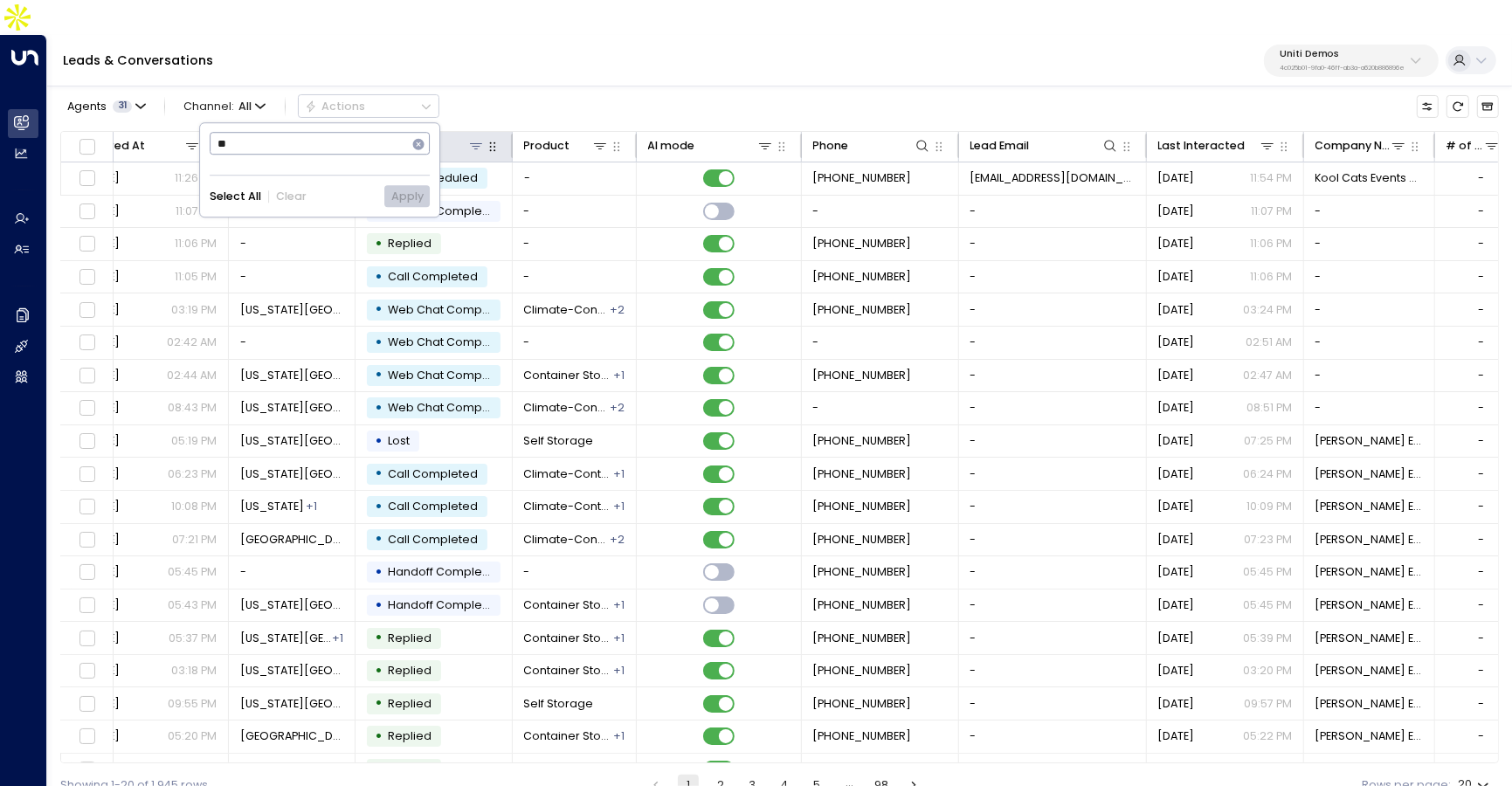
type input "*"
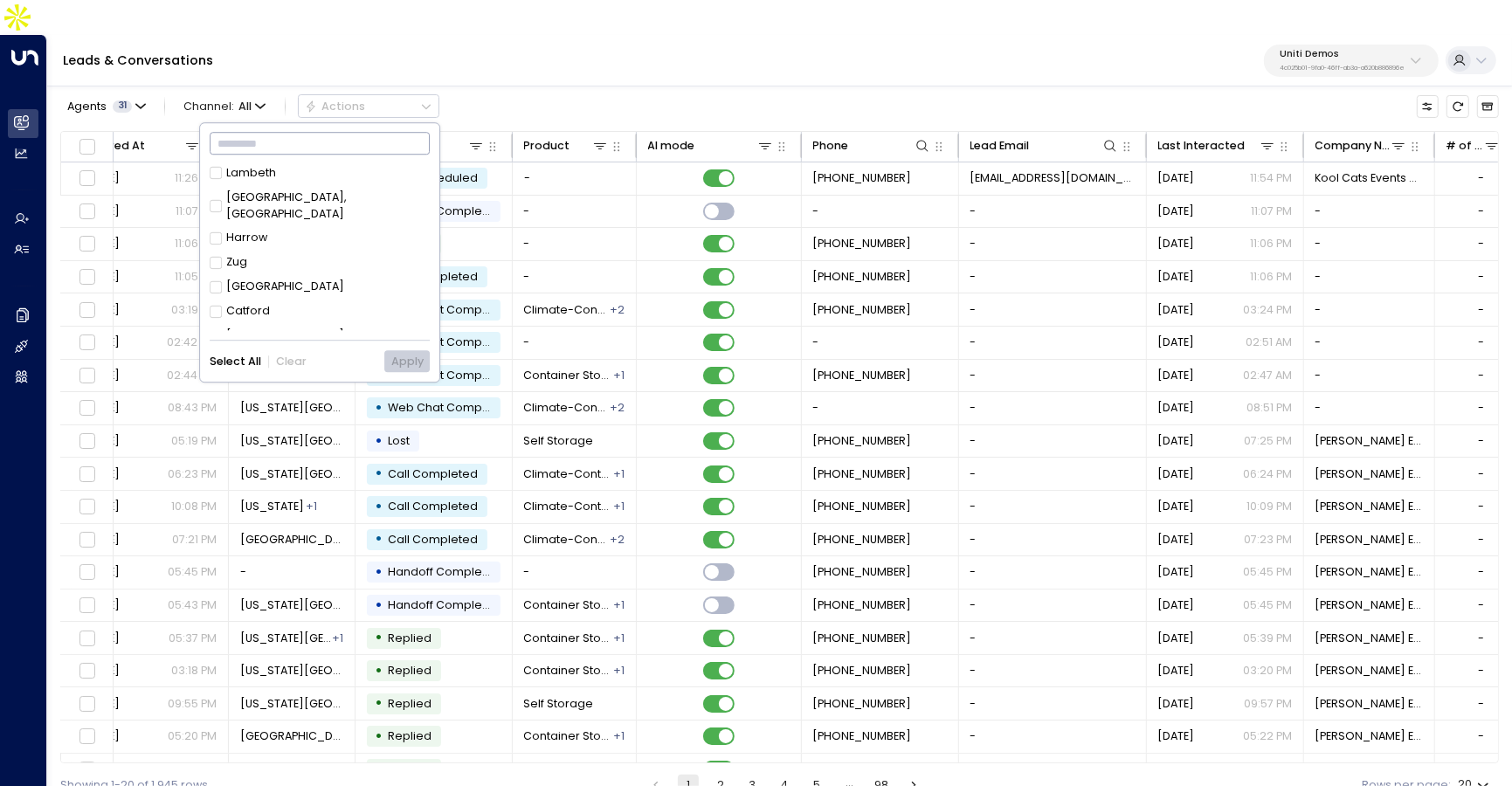
click at [534, 48] on div "Leads & Conversations Uniti Demos 4c025b01-9fa0-46ff-ab3a-a620b886896e" at bounding box center [778, 61] width 1464 height 52
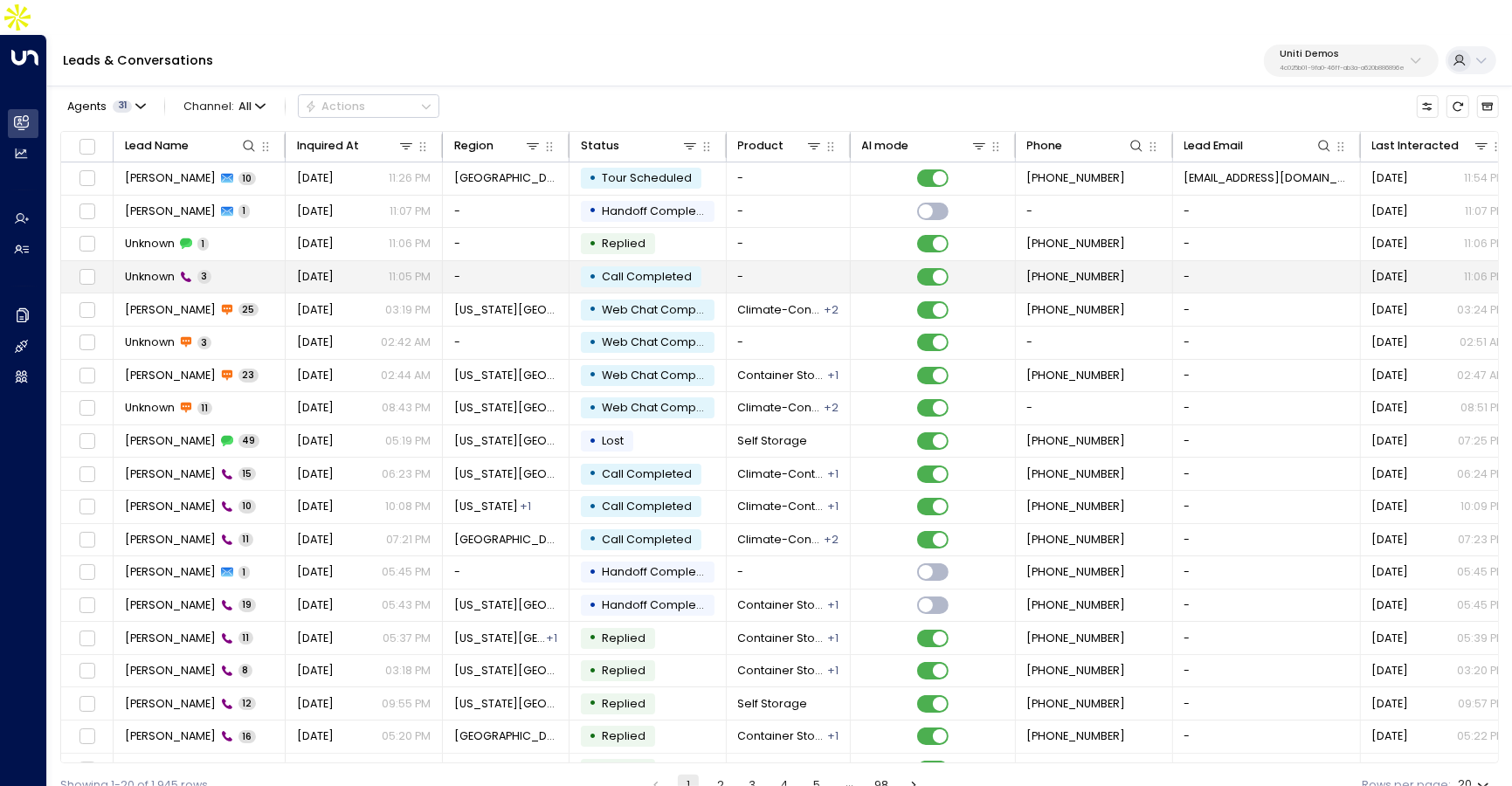
scroll to position [0, 564]
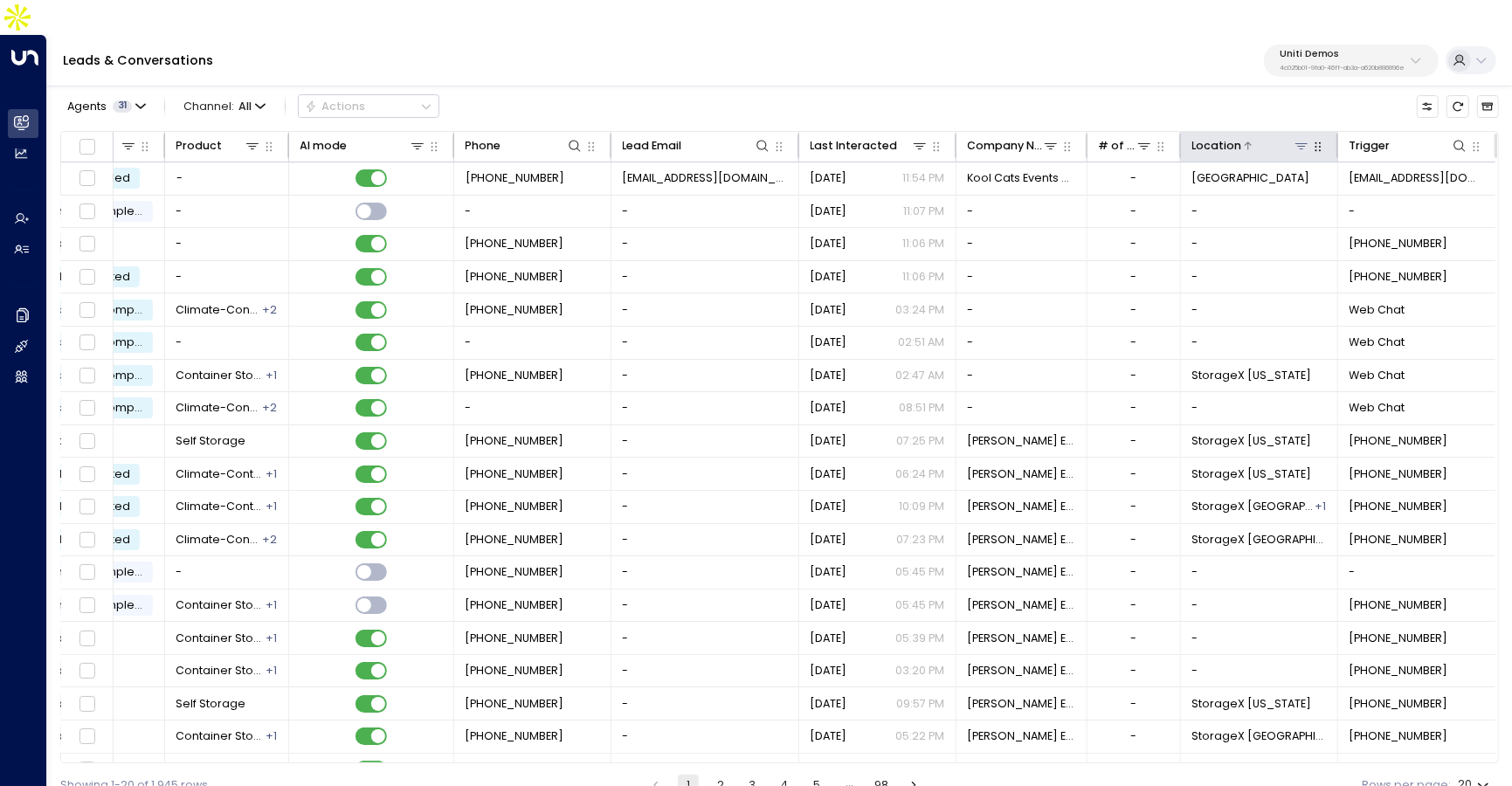
click at [1296, 138] on icon at bounding box center [1301, 145] width 14 height 14
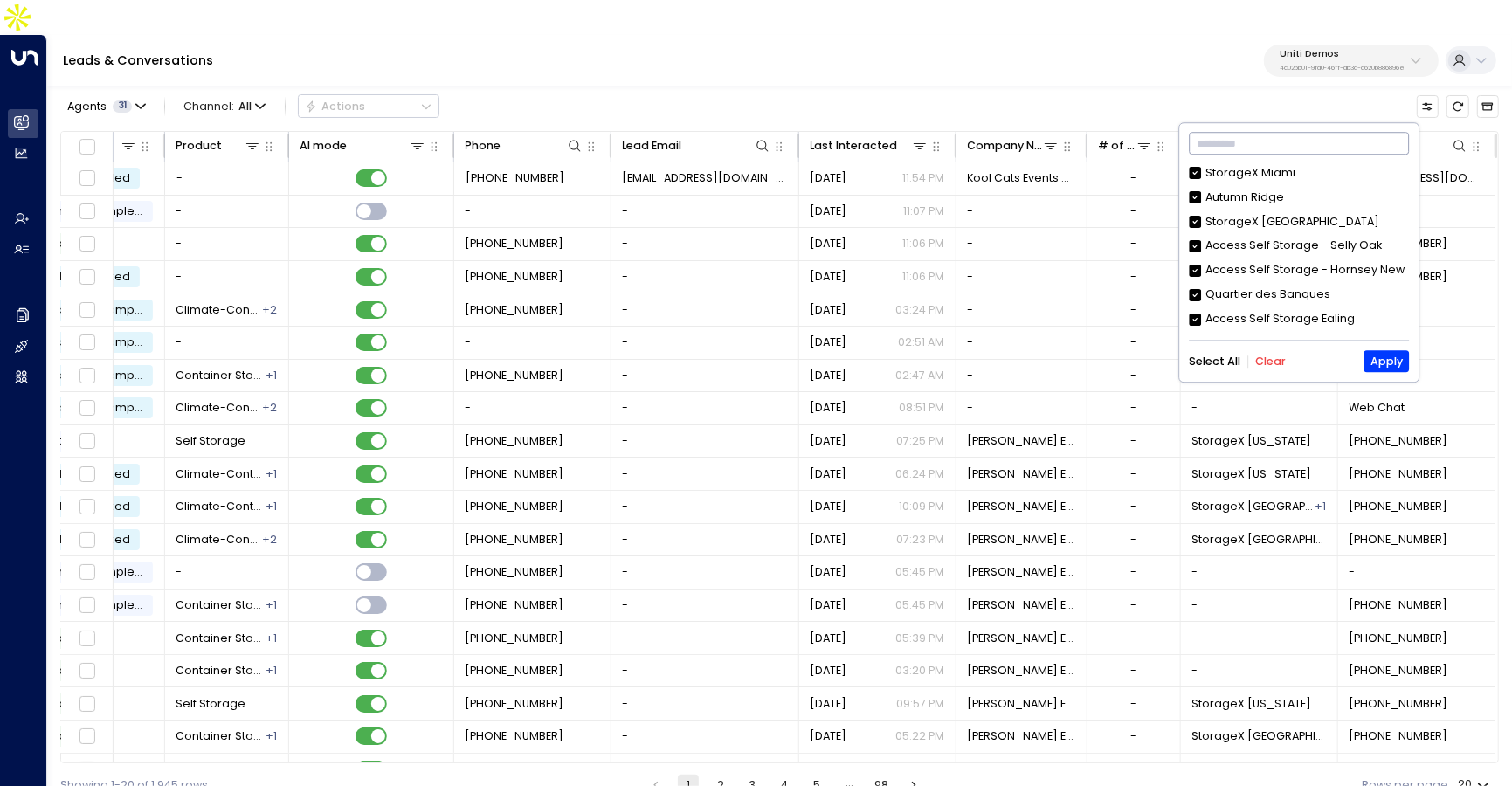
click at [1266, 155] on input "text" at bounding box center [1298, 144] width 220 height 31
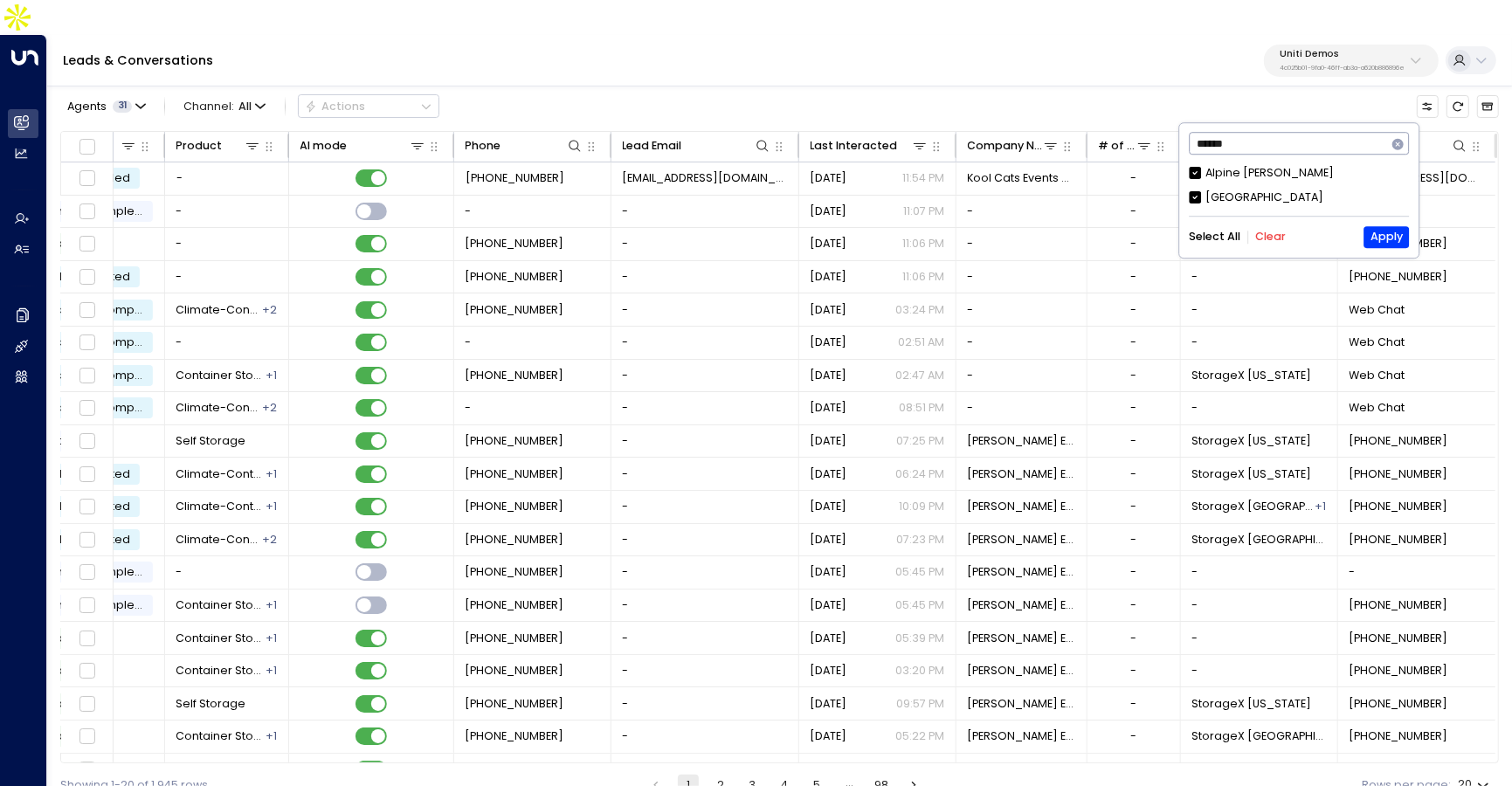
type input "******"
click at [1267, 239] on button "Clear" at bounding box center [1270, 237] width 31 height 12
click at [1233, 176] on div "Alpine Meadows" at bounding box center [1269, 173] width 128 height 17
click at [1373, 236] on button "Apply" at bounding box center [1386, 237] width 45 height 22
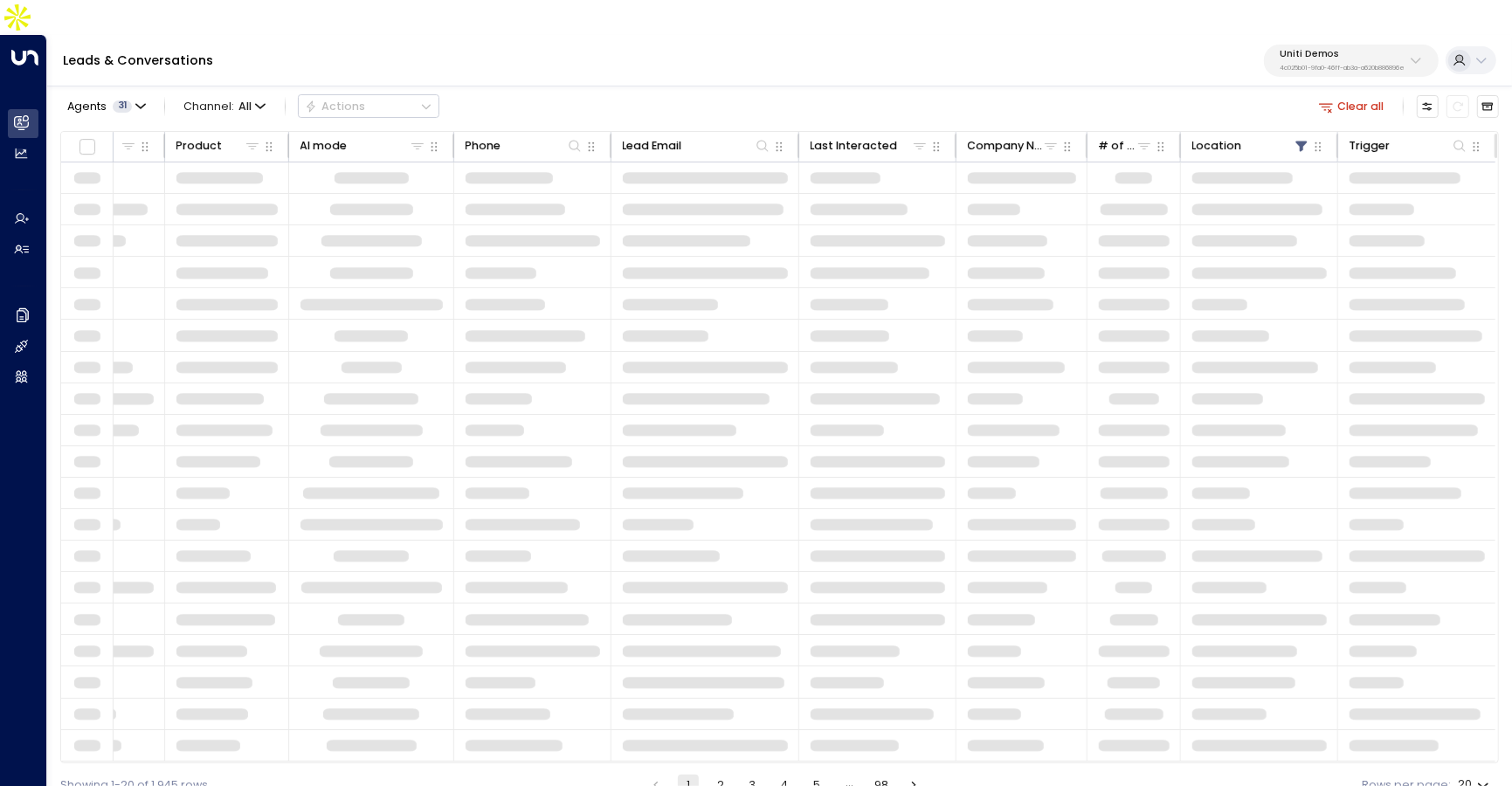
scroll to position [0, 559]
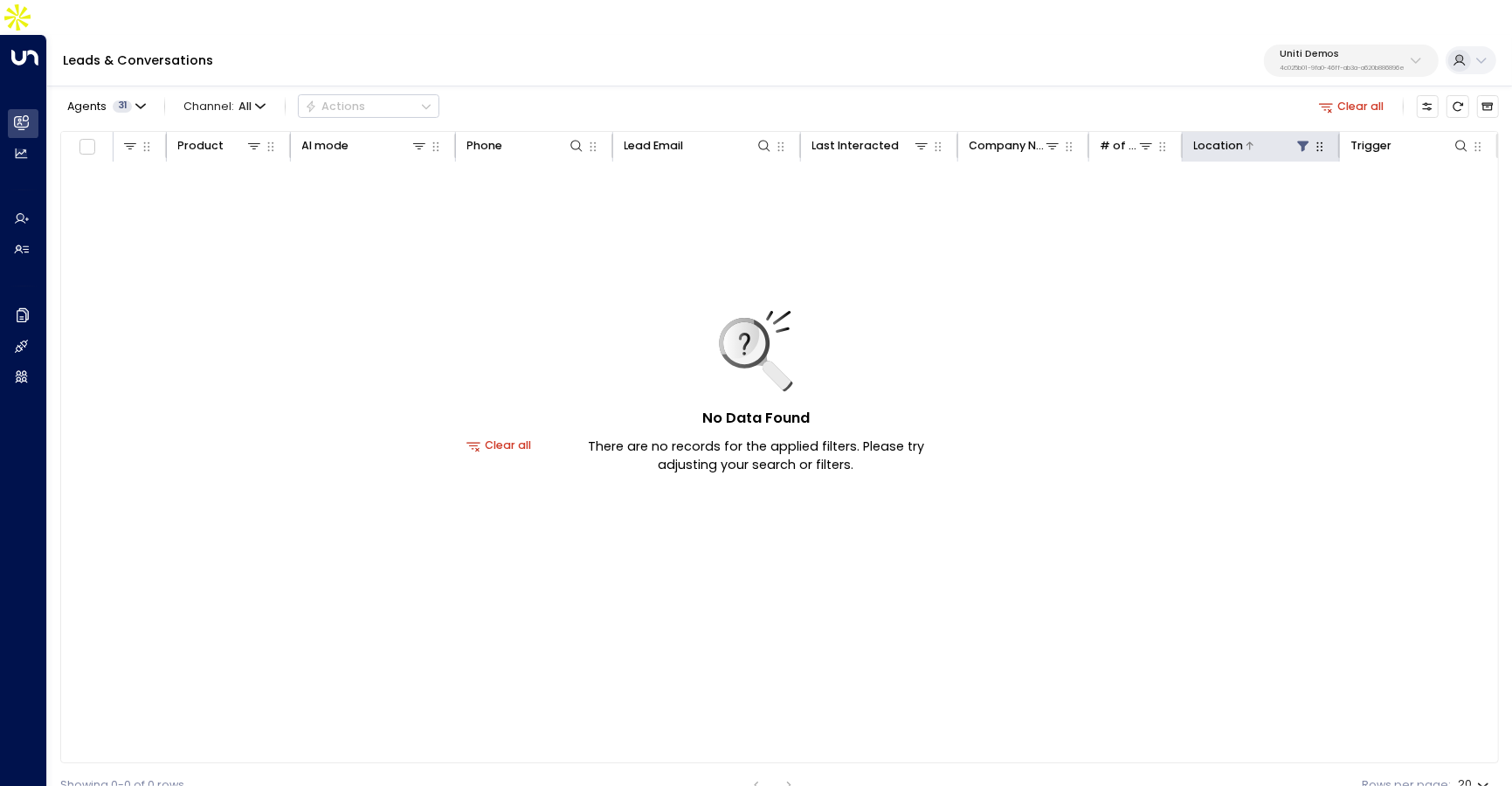
click at [1305, 138] on icon at bounding box center [1303, 145] width 14 height 14
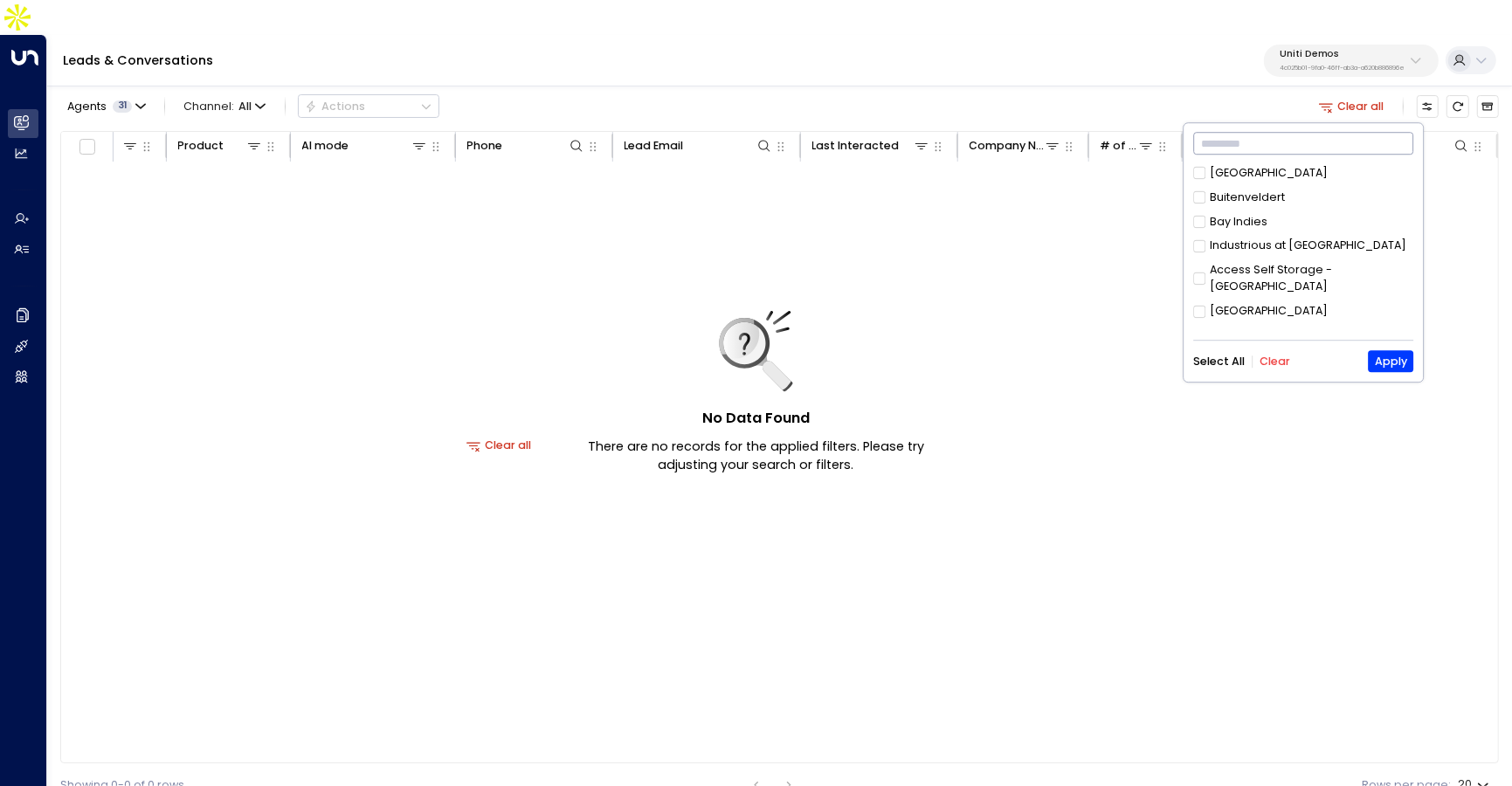
click at [1290, 147] on input "text" at bounding box center [1302, 144] width 220 height 31
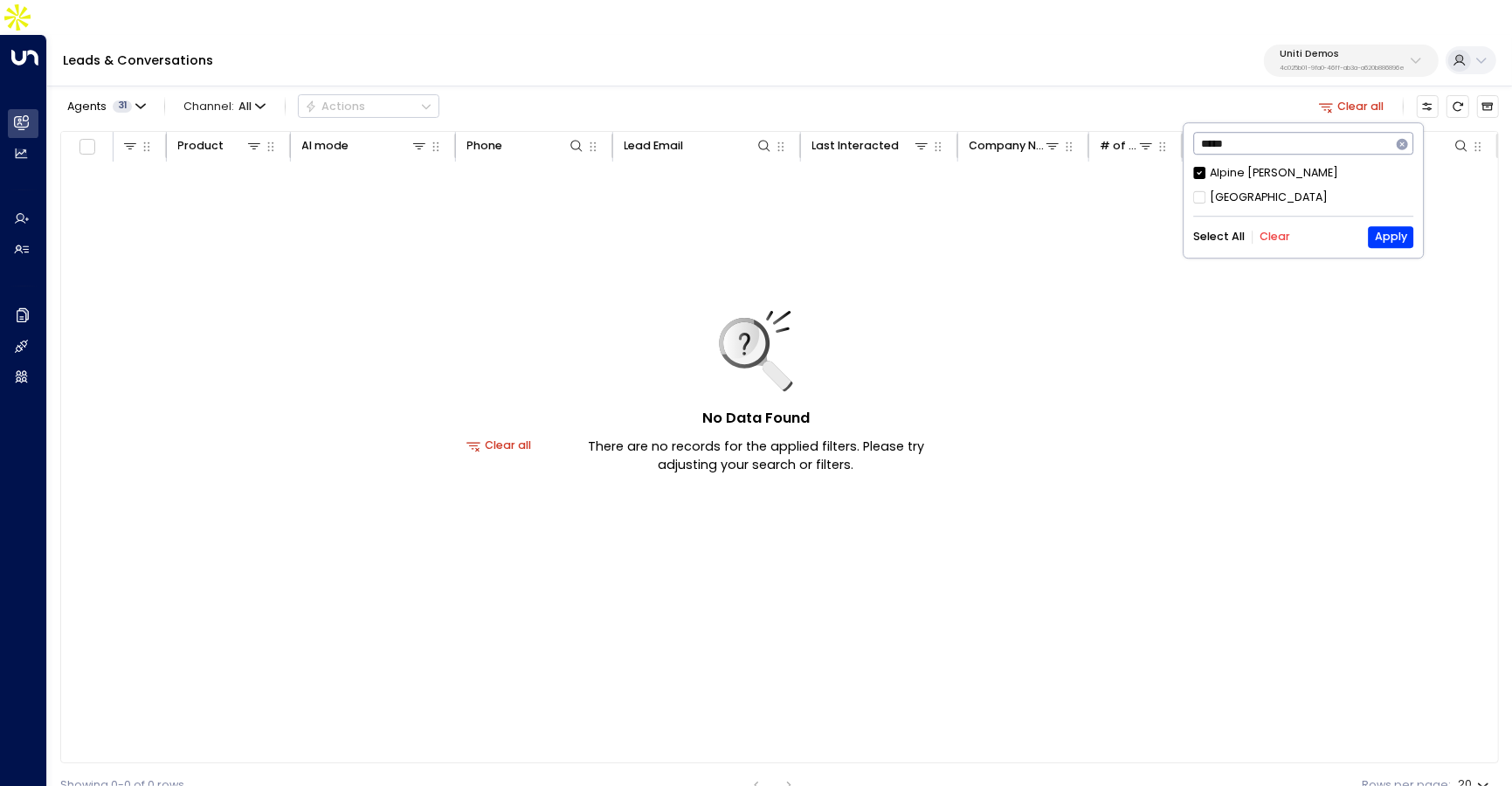
type input "*****"
click at [1378, 234] on button "Apply" at bounding box center [1391, 237] width 45 height 22
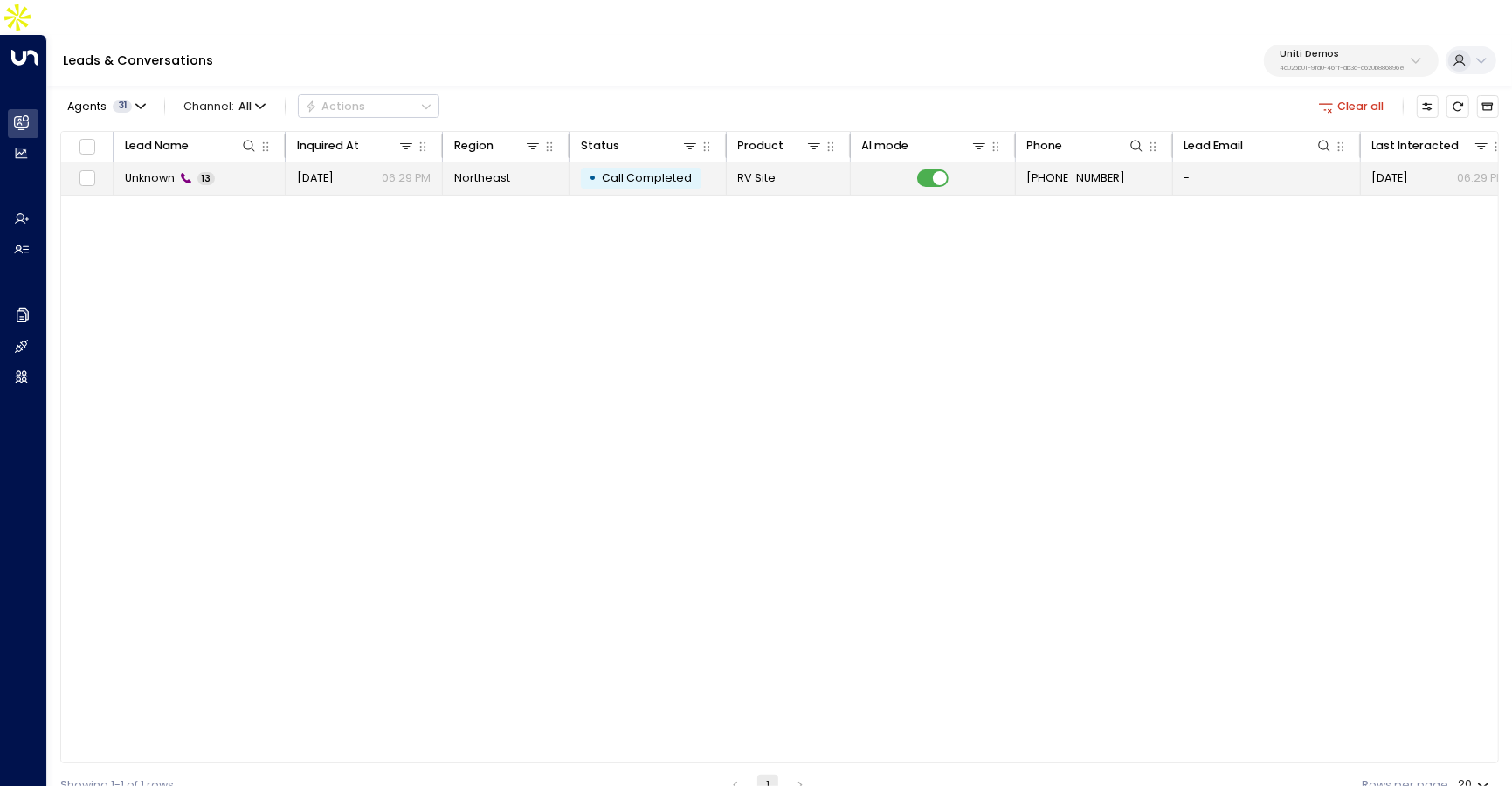
click at [1144, 162] on td "+19148151123" at bounding box center [1094, 178] width 157 height 32
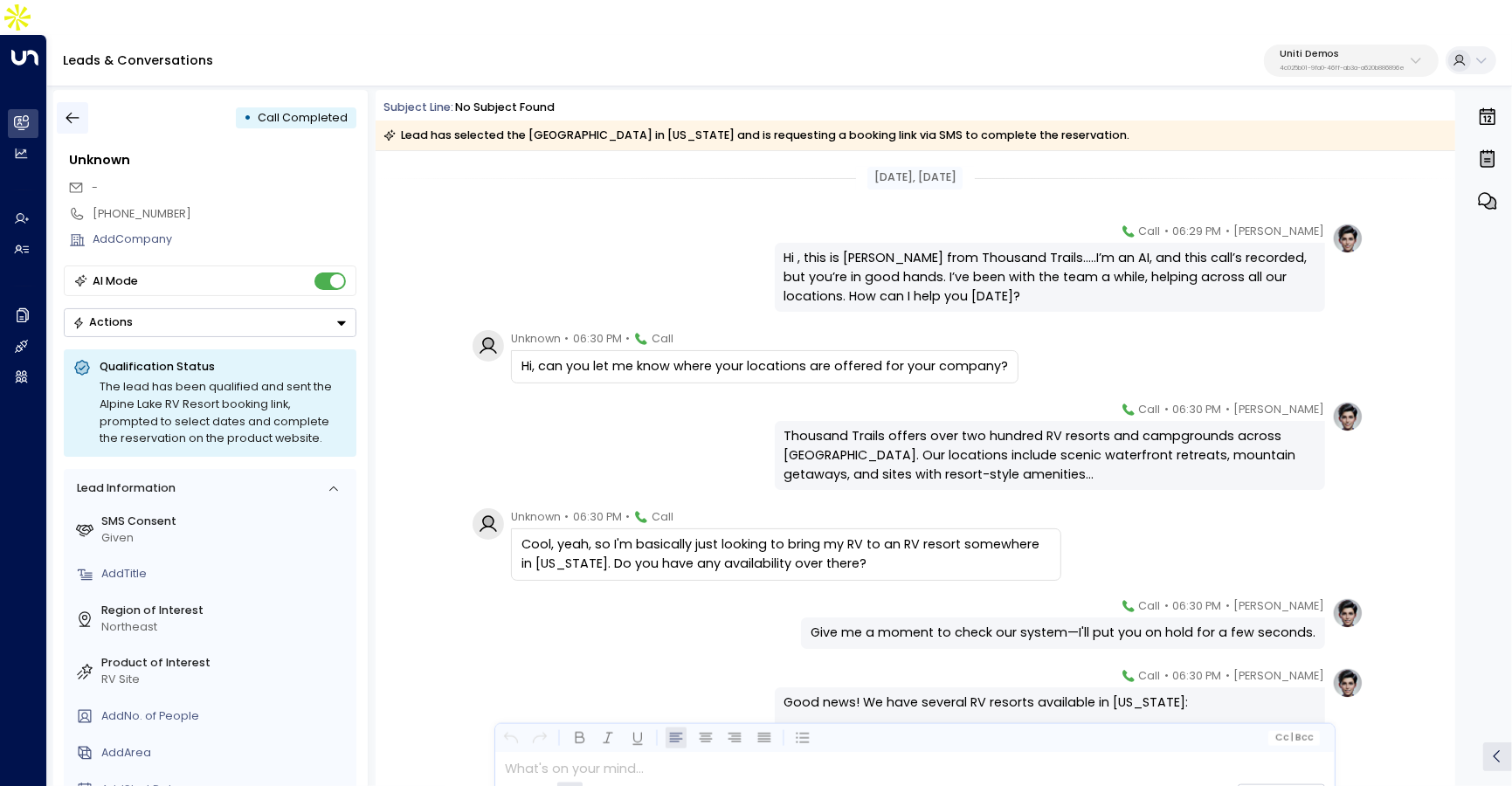
click at [76, 109] on icon "button" at bounding box center [73, 118] width 18 height 18
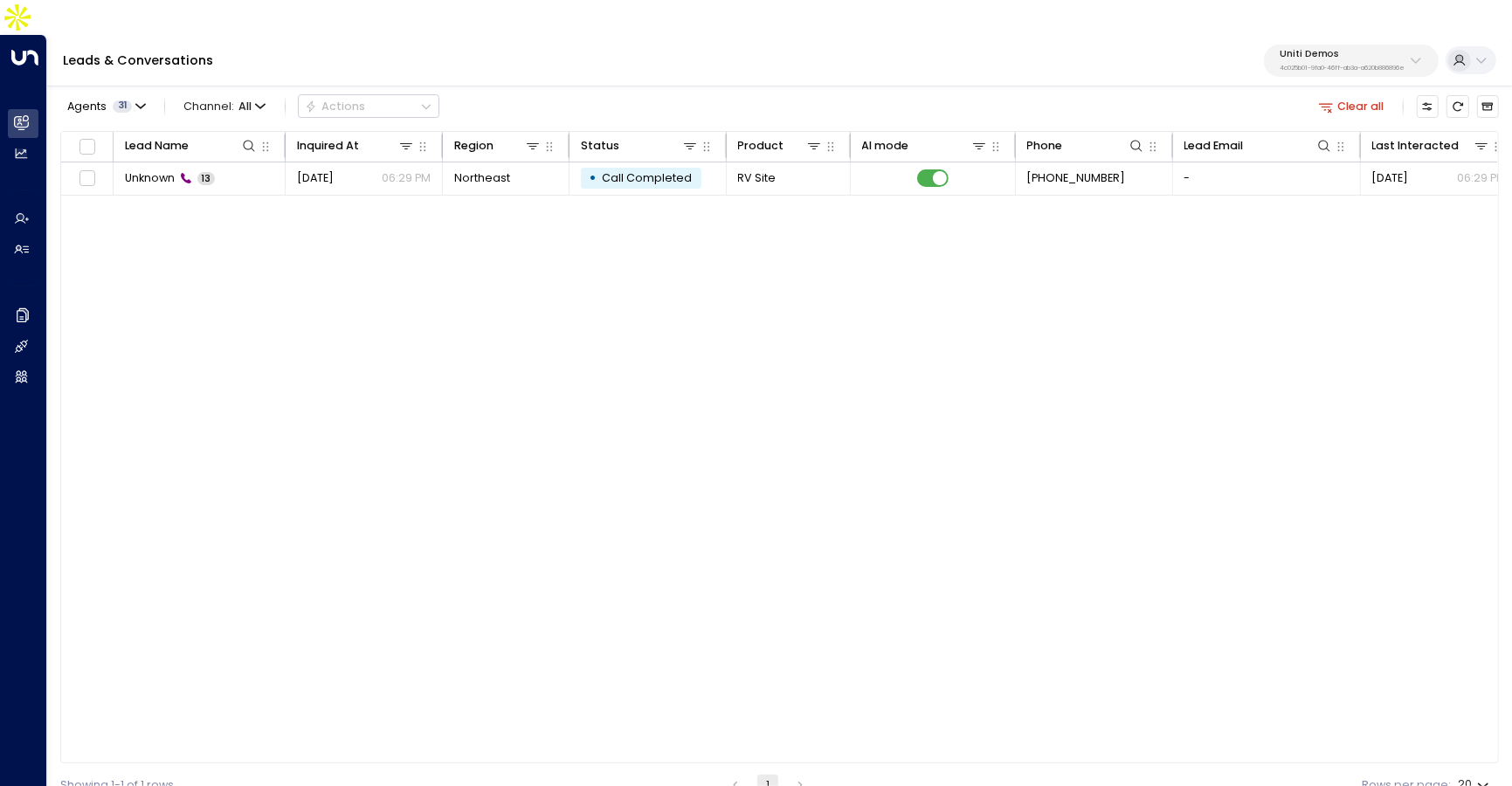
click at [1349, 96] on button "Clear all" at bounding box center [1352, 106] width 78 height 22
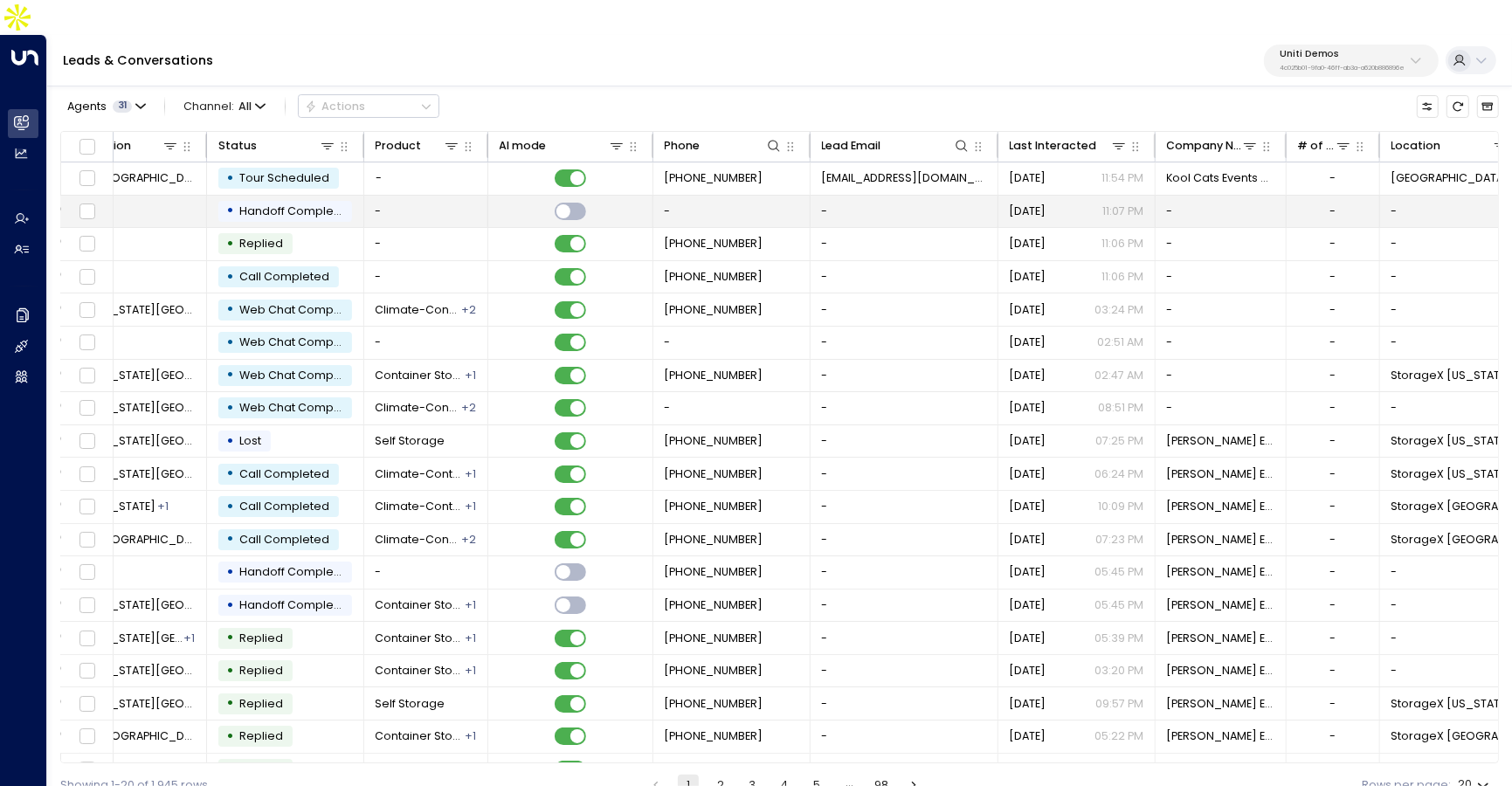
scroll to position [0, 564]
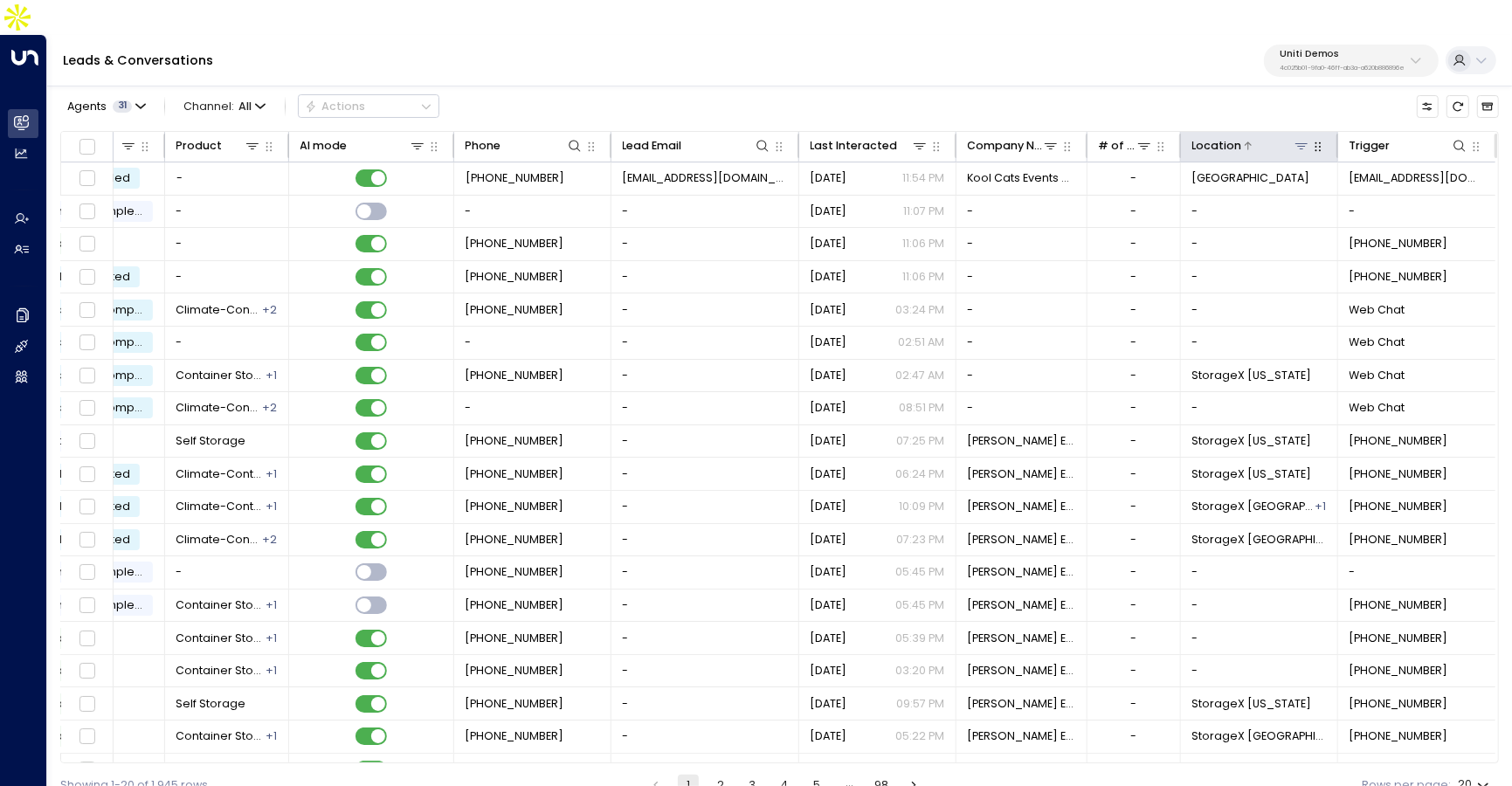
click at [1297, 138] on icon at bounding box center [1301, 145] width 14 height 14
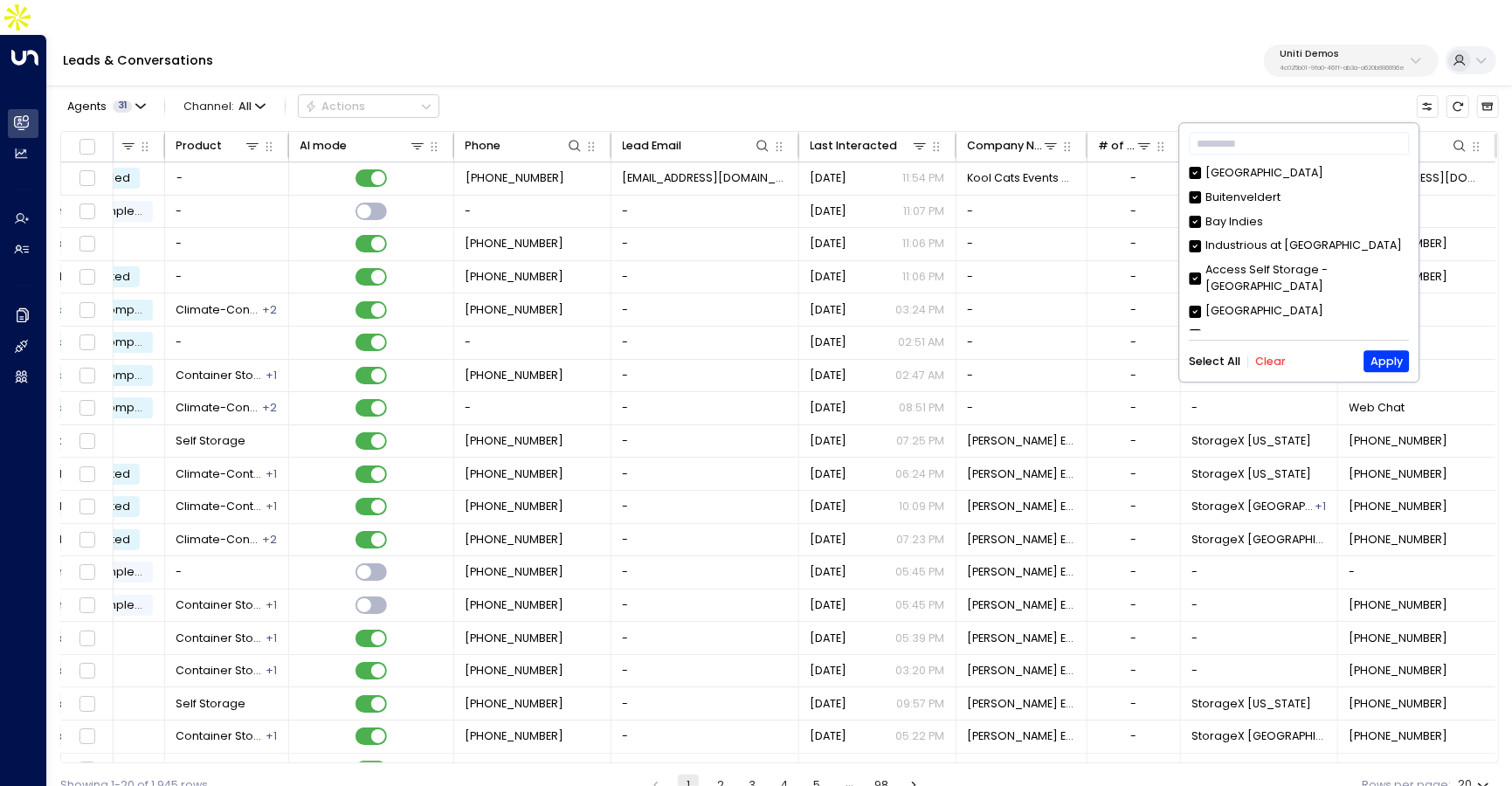
click at [1270, 362] on button "Clear" at bounding box center [1270, 361] width 31 height 12
click at [1220, 149] on input "text" at bounding box center [1298, 144] width 220 height 31
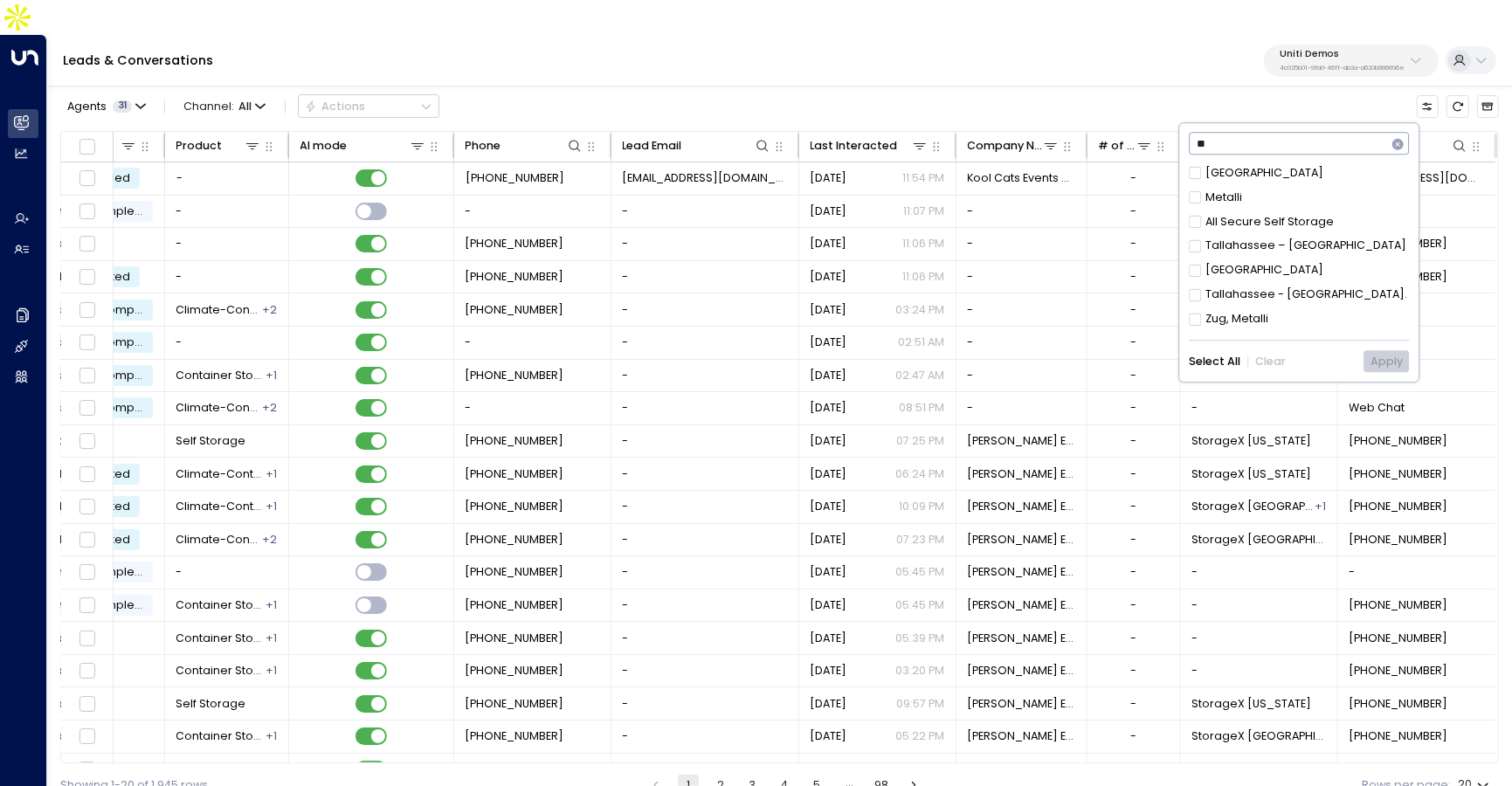
type input "*"
click at [1202, 50] on div "Leads & Conversations Uniti Demos 4c025b01-9fa0-46ff-ab3a-a620b886896e" at bounding box center [778, 61] width 1464 height 52
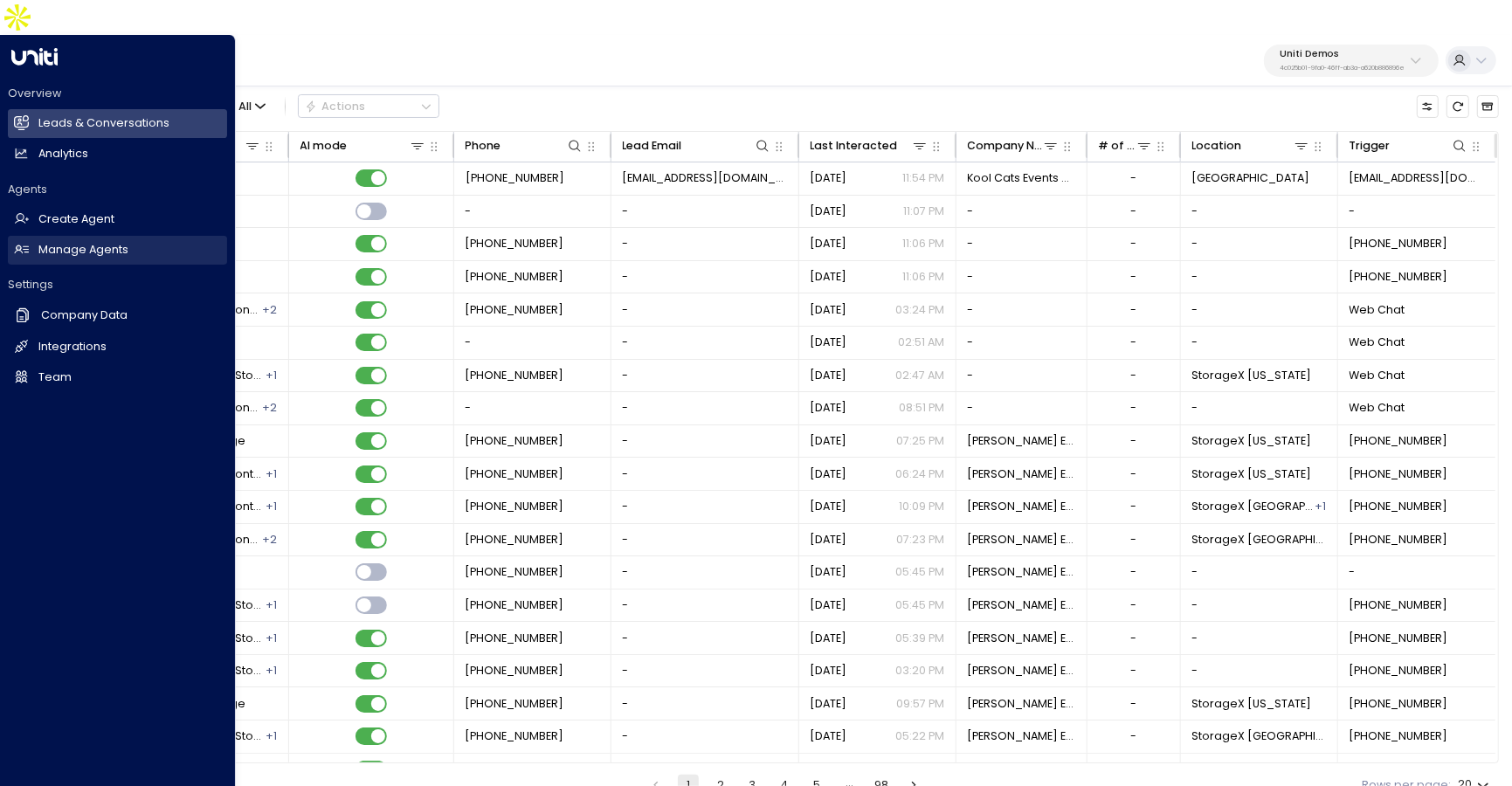
click at [82, 242] on h2 "Manage Agents" at bounding box center [84, 250] width 90 height 17
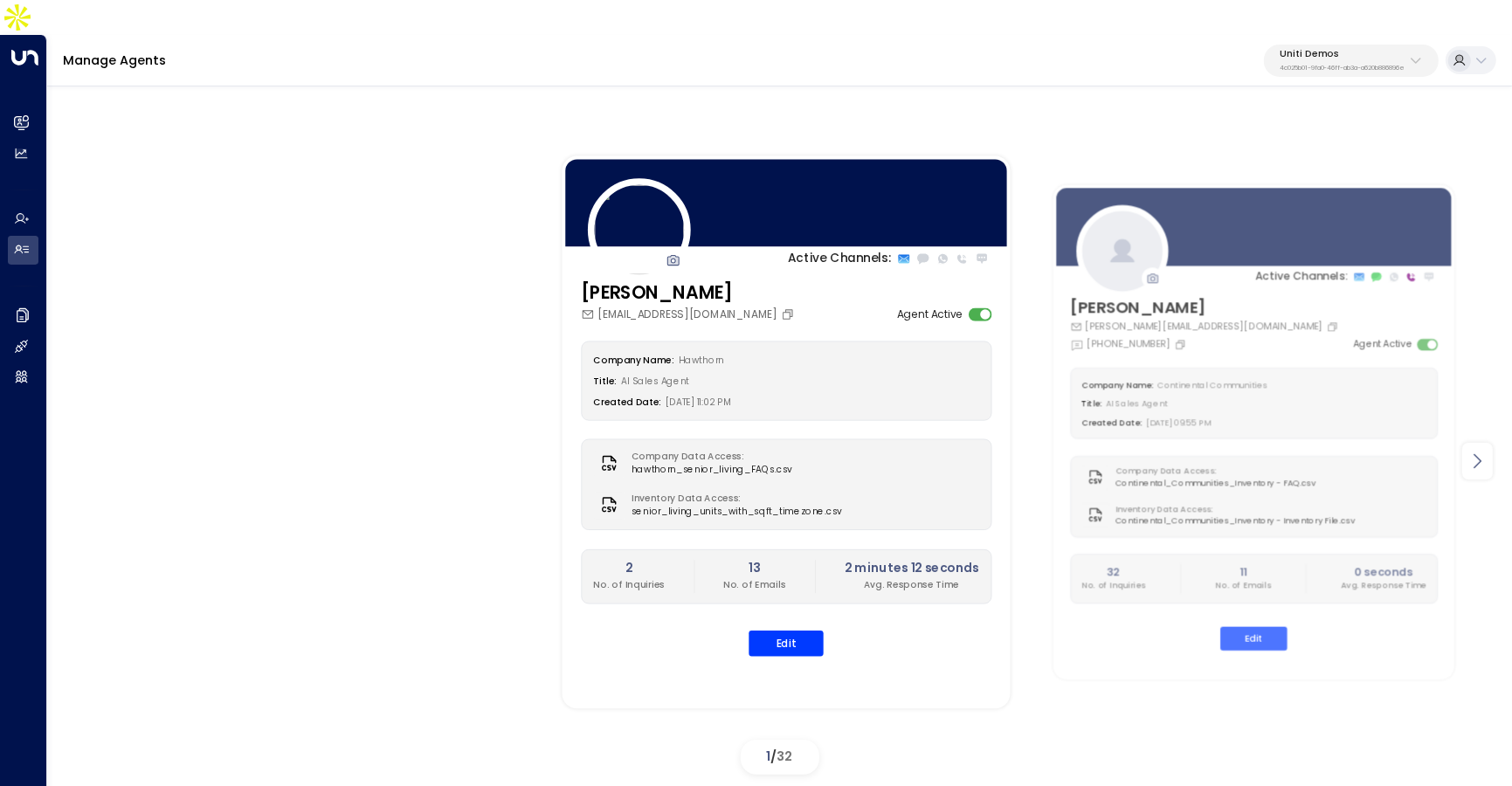
click at [1471, 451] on icon at bounding box center [1476, 461] width 21 height 21
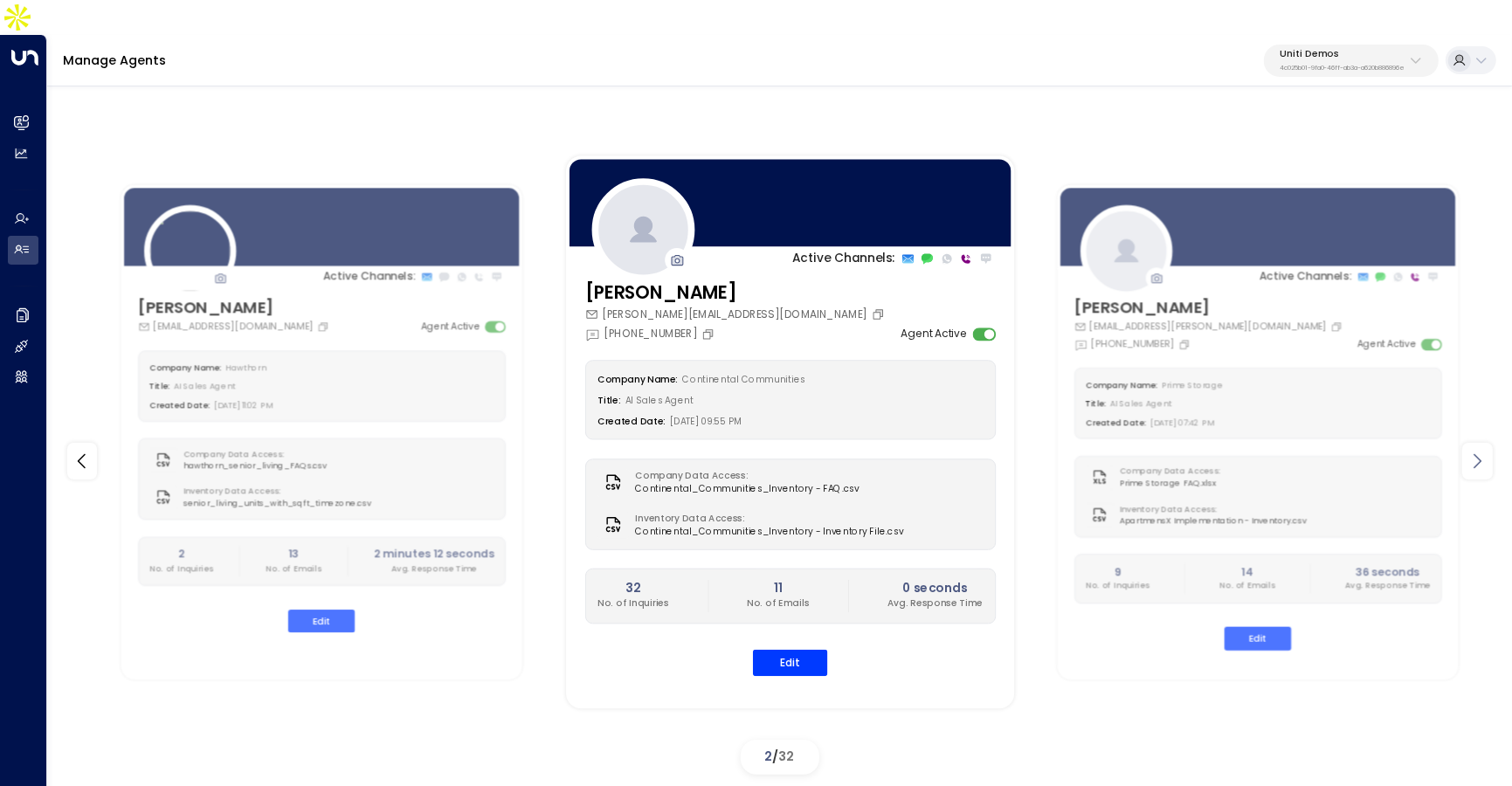
click at [1472, 451] on icon at bounding box center [1476, 461] width 21 height 21
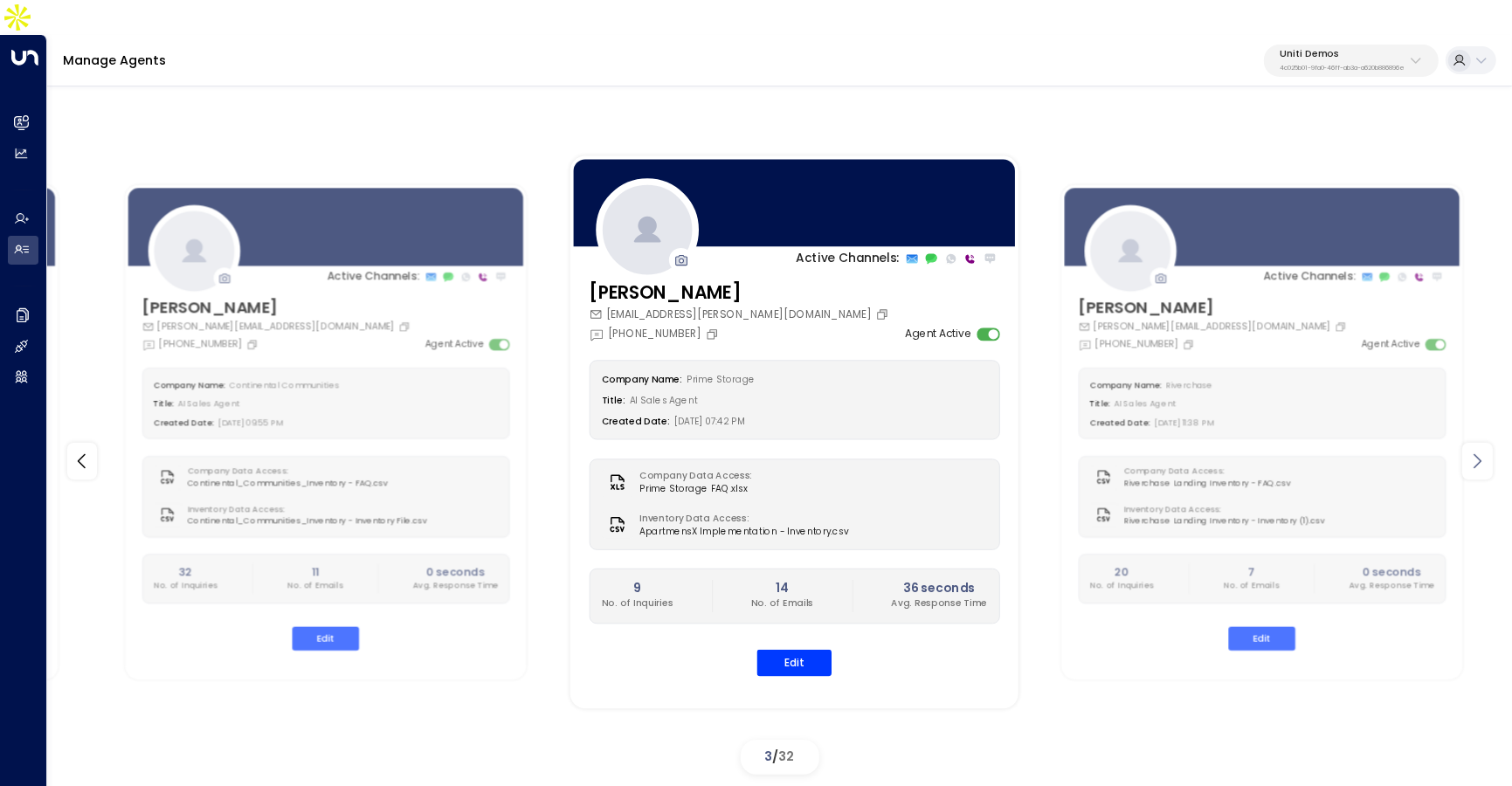
click at [1472, 451] on icon at bounding box center [1476, 461] width 21 height 21
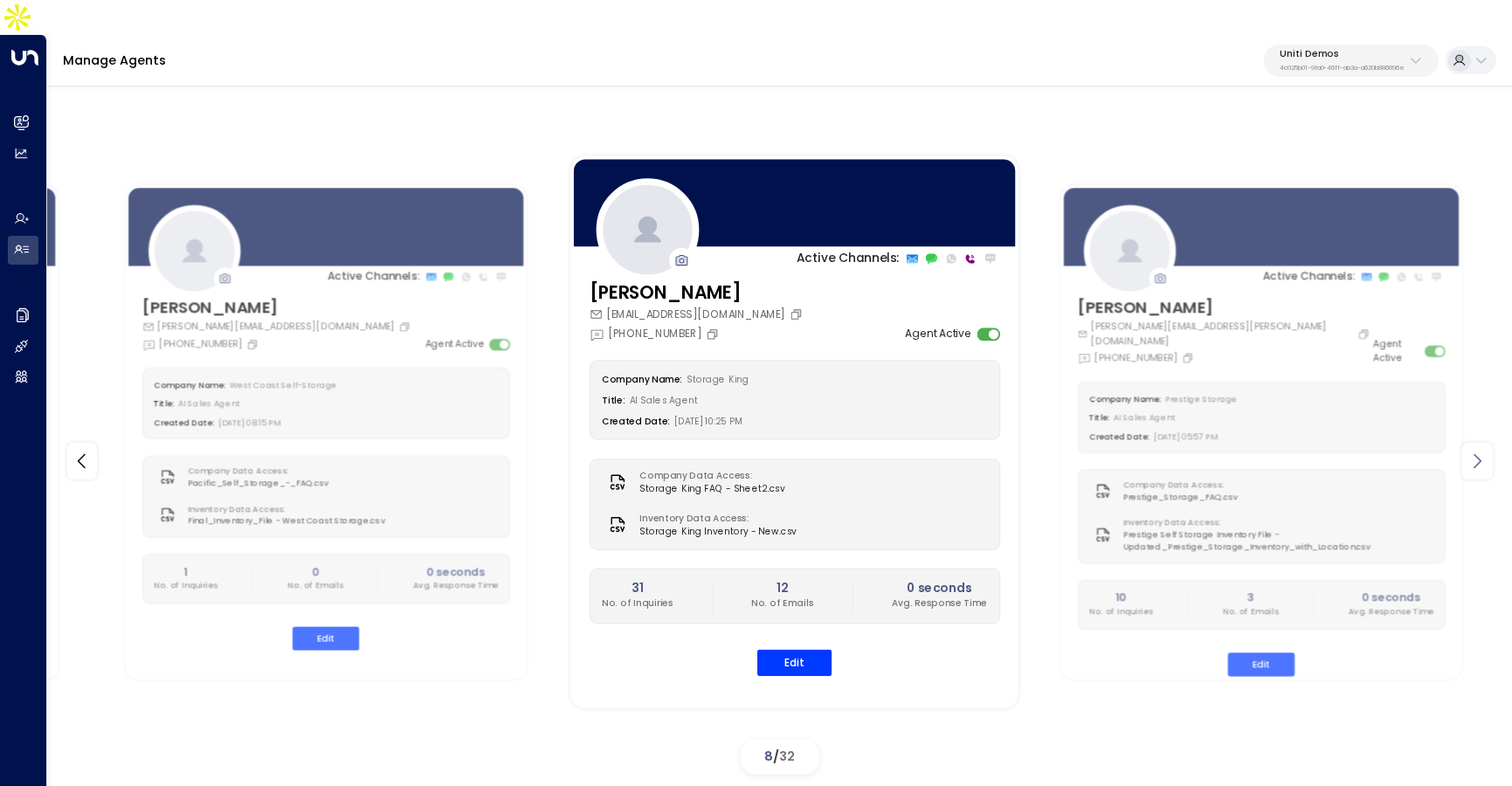
click at [1472, 451] on icon at bounding box center [1476, 461] width 21 height 21
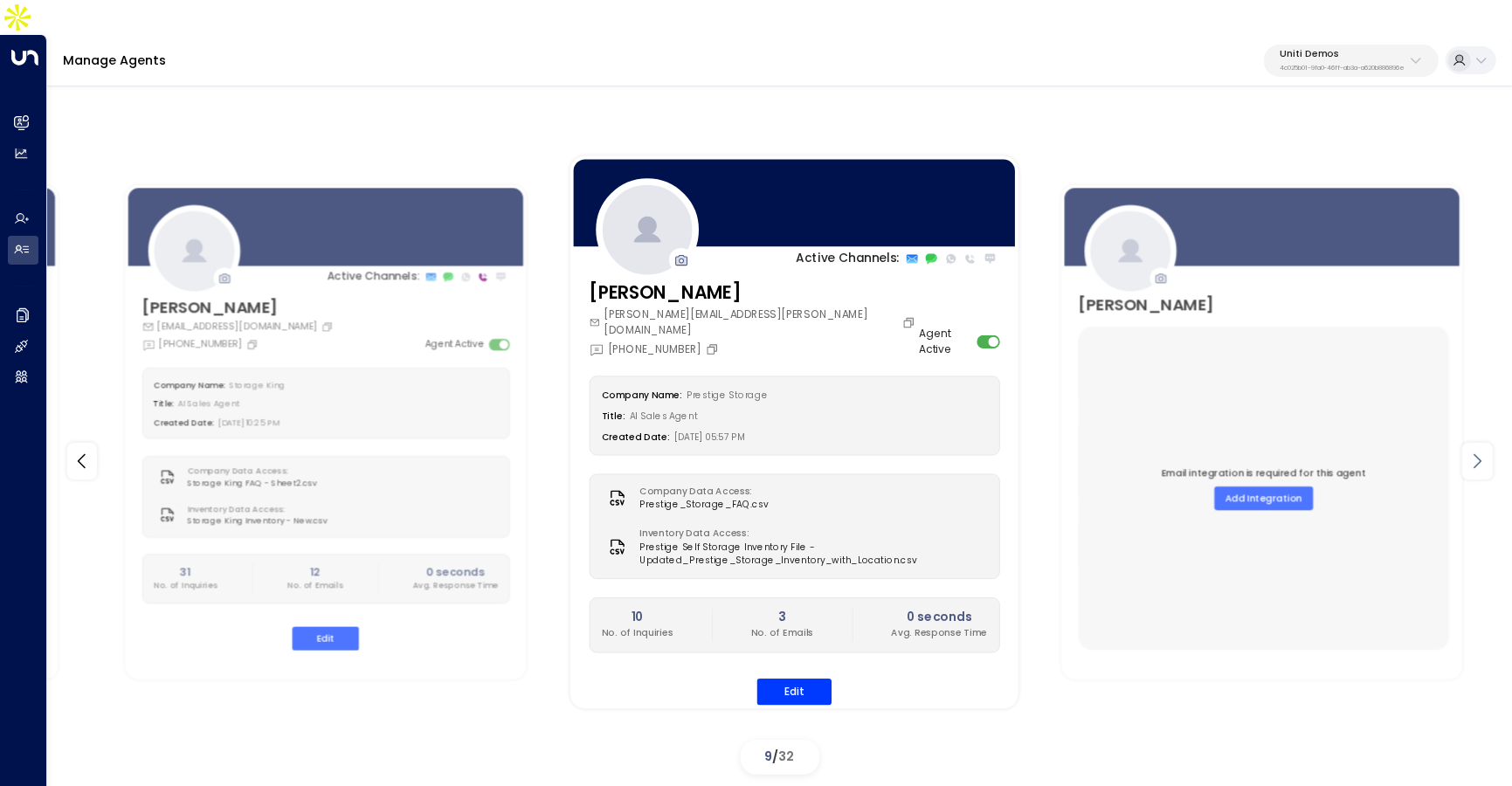
click at [1472, 451] on icon at bounding box center [1476, 461] width 21 height 21
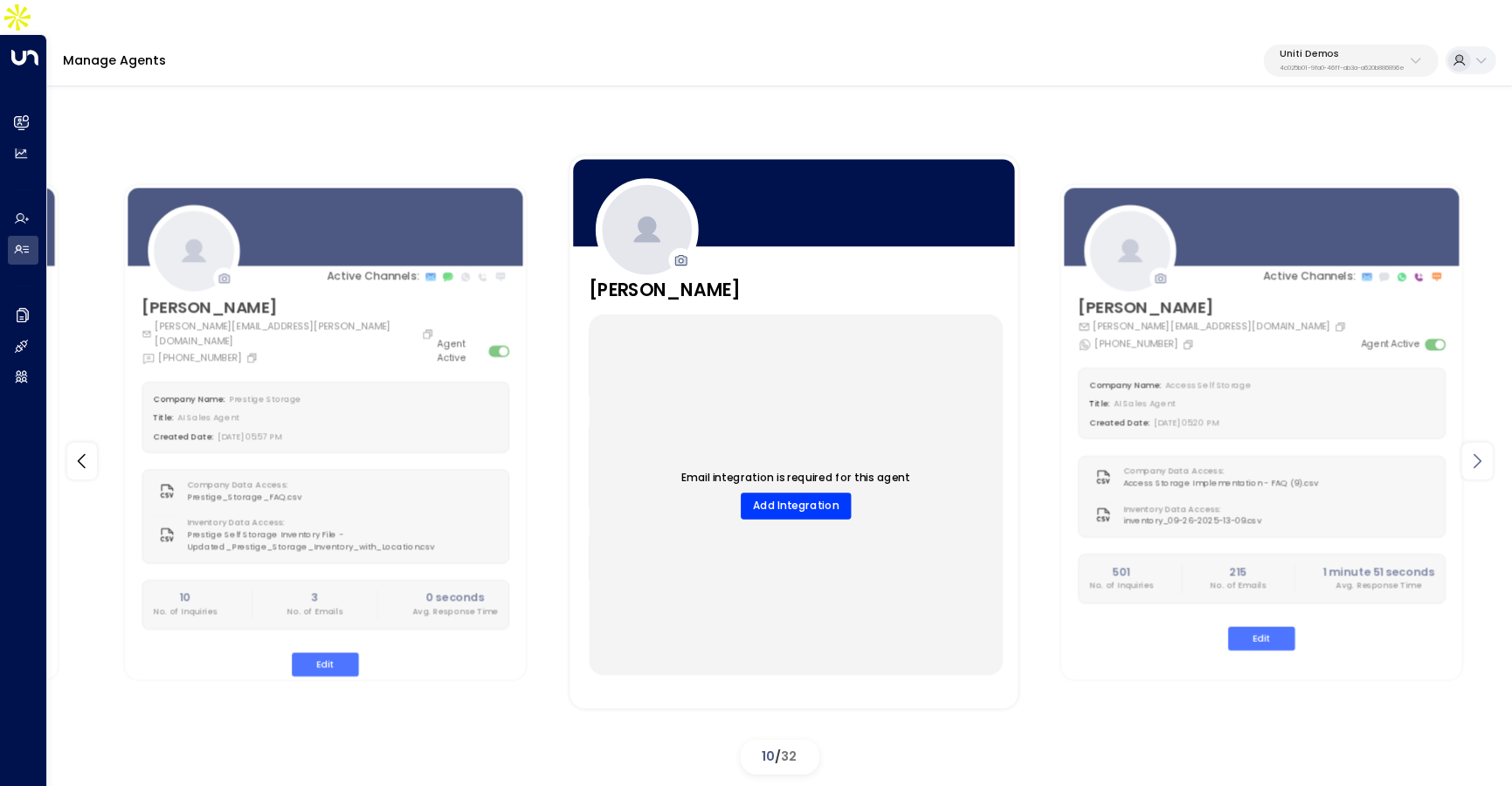
click at [1472, 451] on icon at bounding box center [1476, 461] width 21 height 21
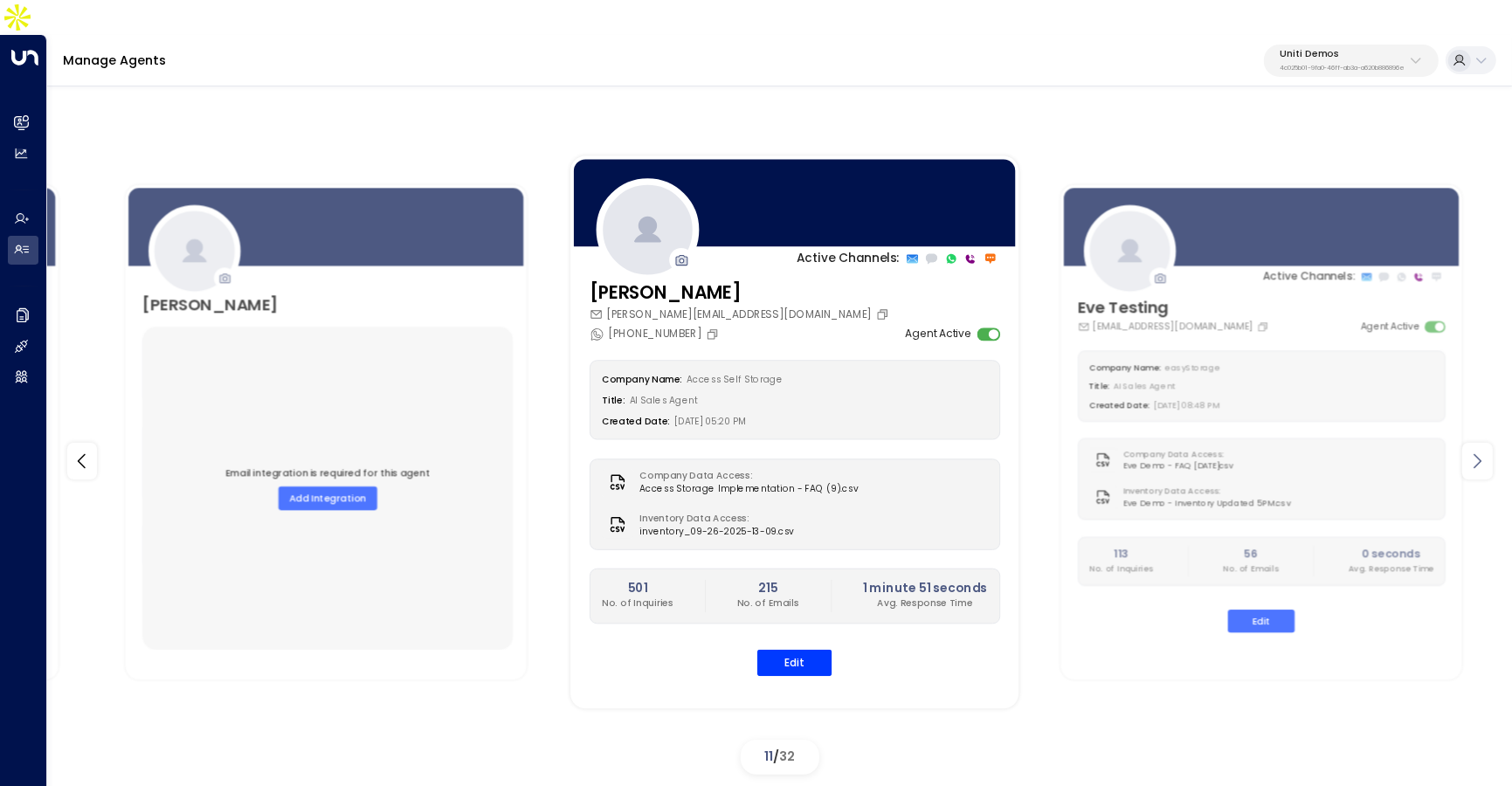
click at [1472, 451] on icon at bounding box center [1476, 461] width 21 height 21
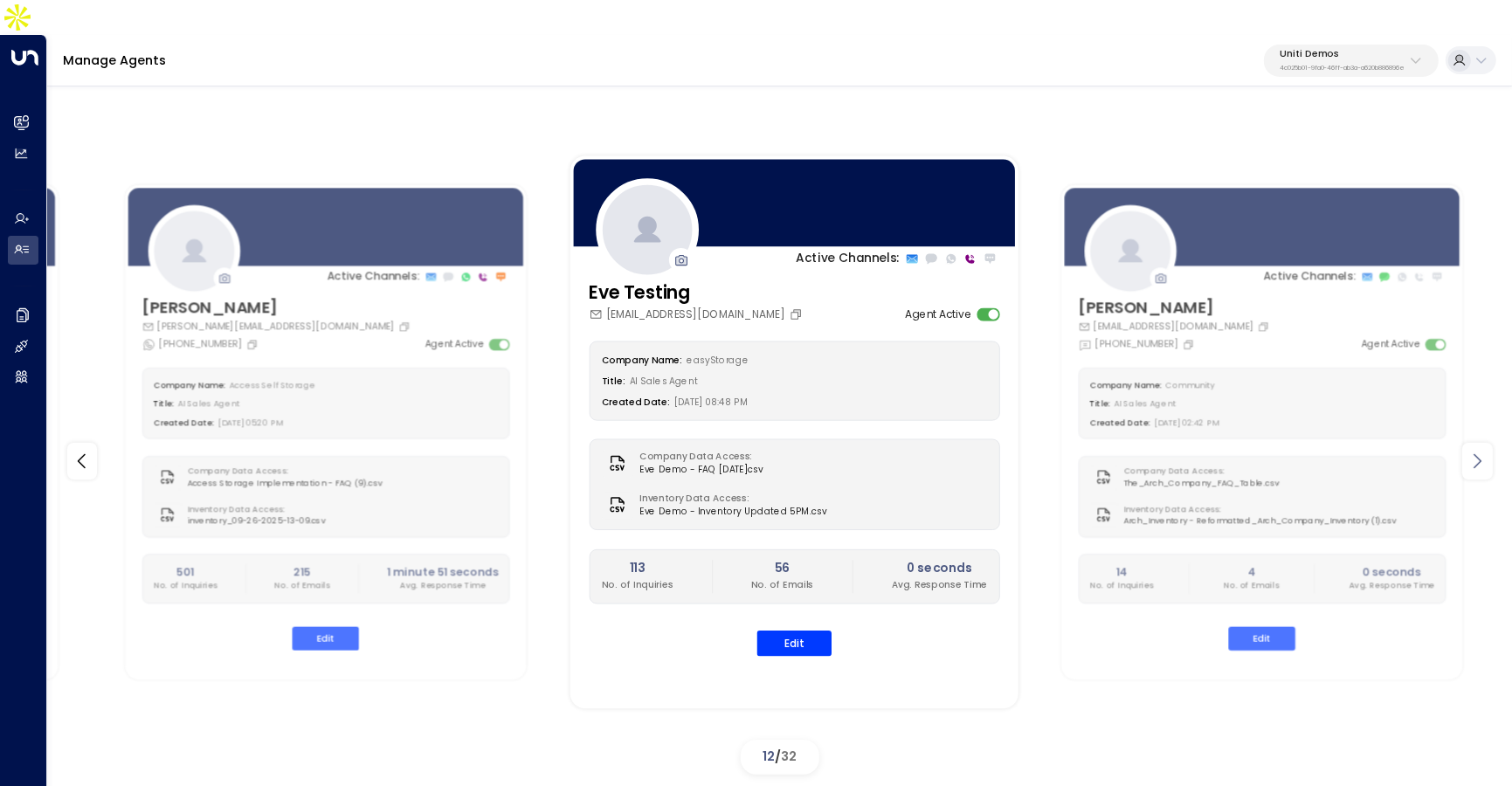
click at [1472, 451] on icon at bounding box center [1476, 461] width 21 height 21
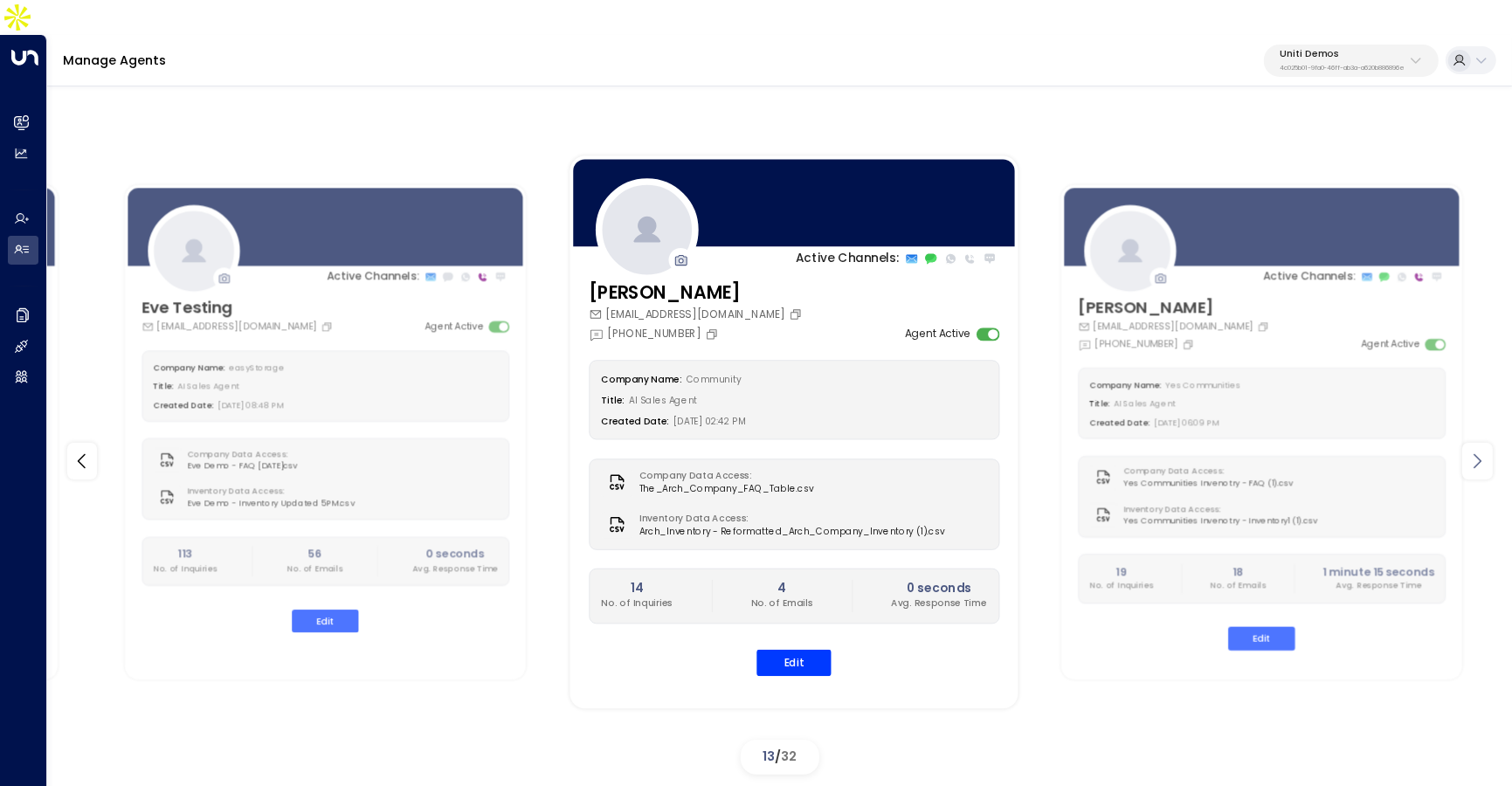
click at [1472, 451] on icon at bounding box center [1476, 461] width 21 height 21
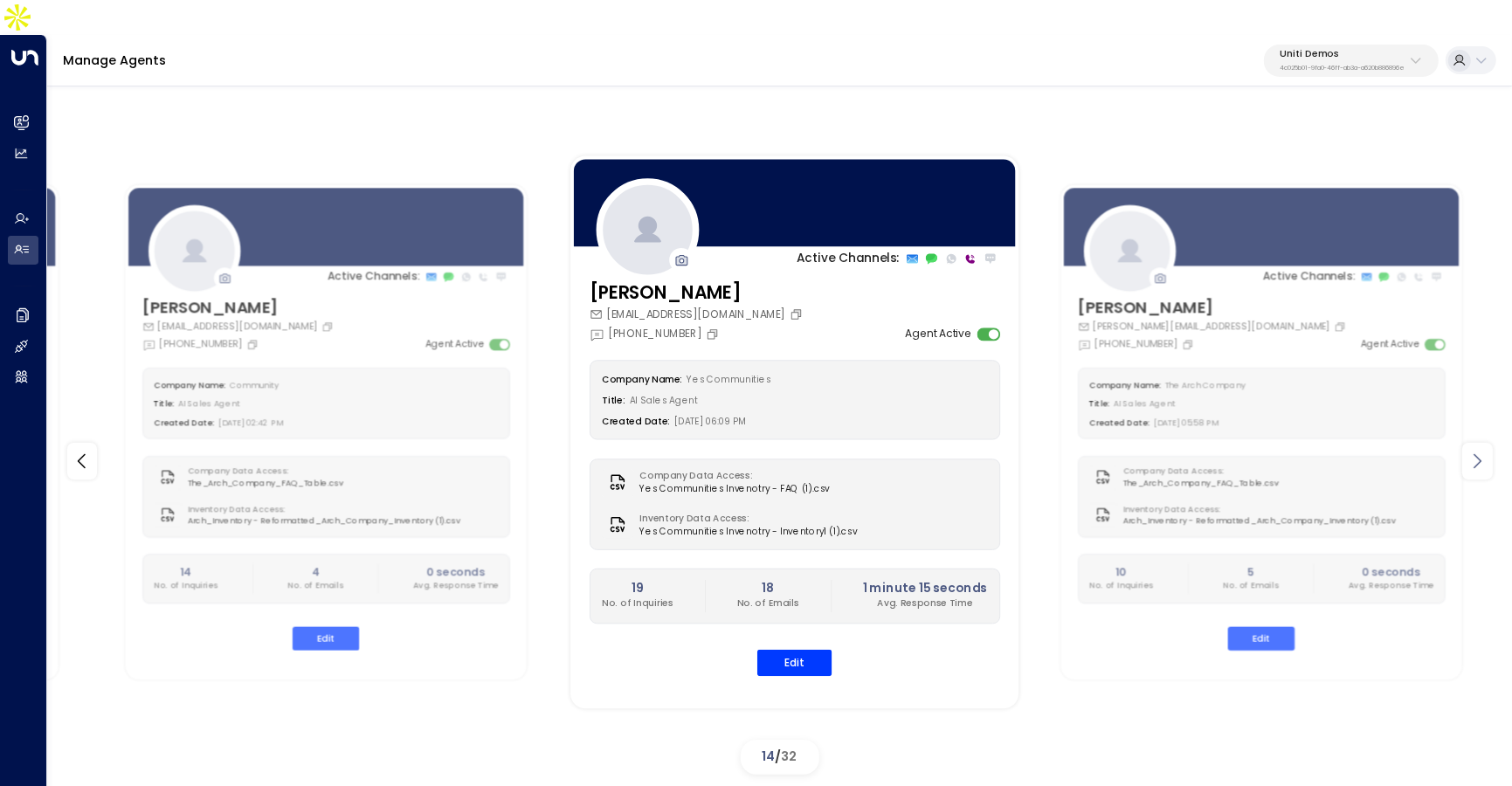
click at [1472, 451] on icon at bounding box center [1476, 461] width 21 height 21
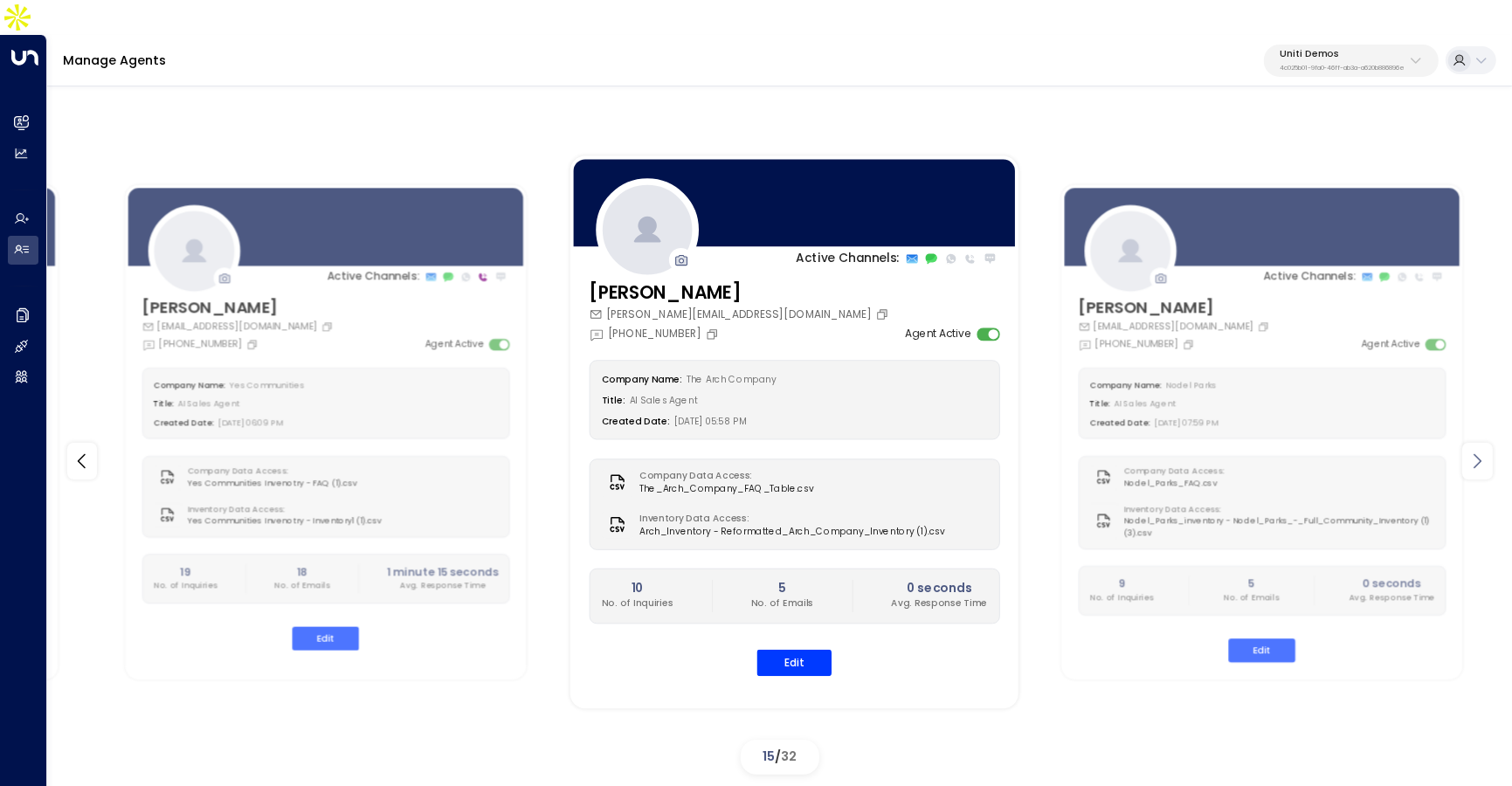
click at [1472, 451] on icon at bounding box center [1476, 461] width 21 height 21
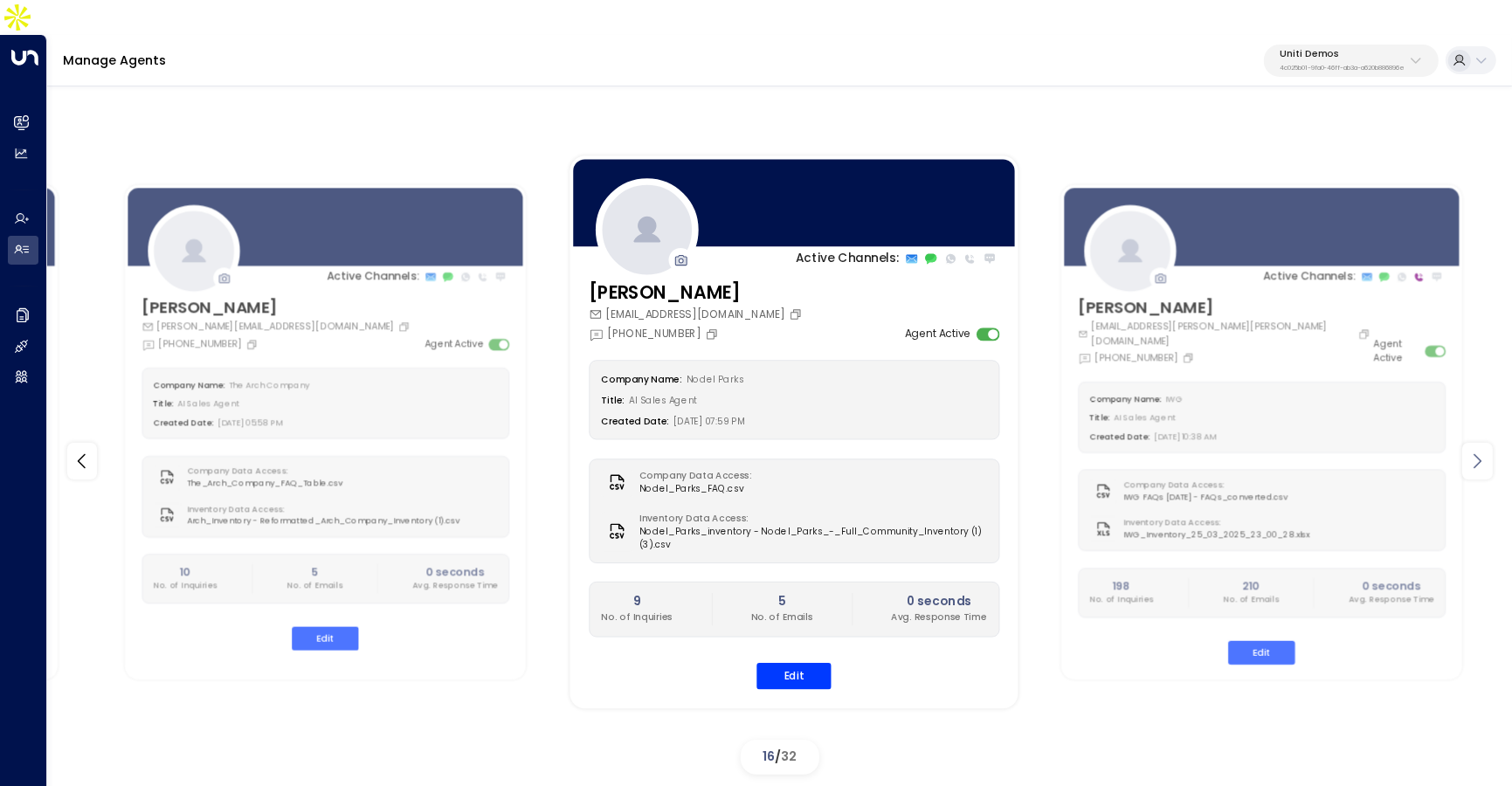
click at [1472, 451] on icon at bounding box center [1476, 461] width 21 height 21
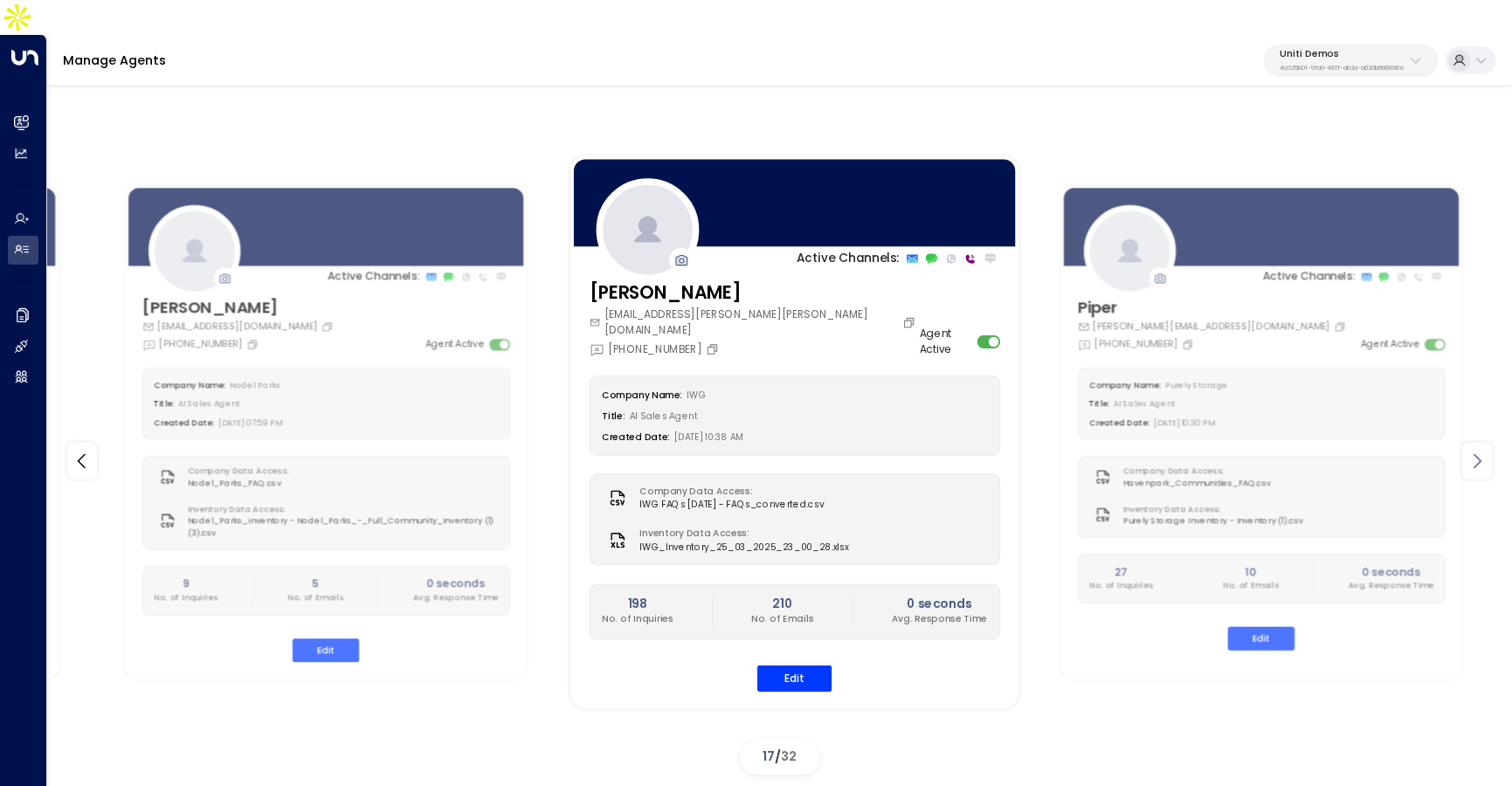
click at [1472, 451] on icon at bounding box center [1476, 461] width 21 height 21
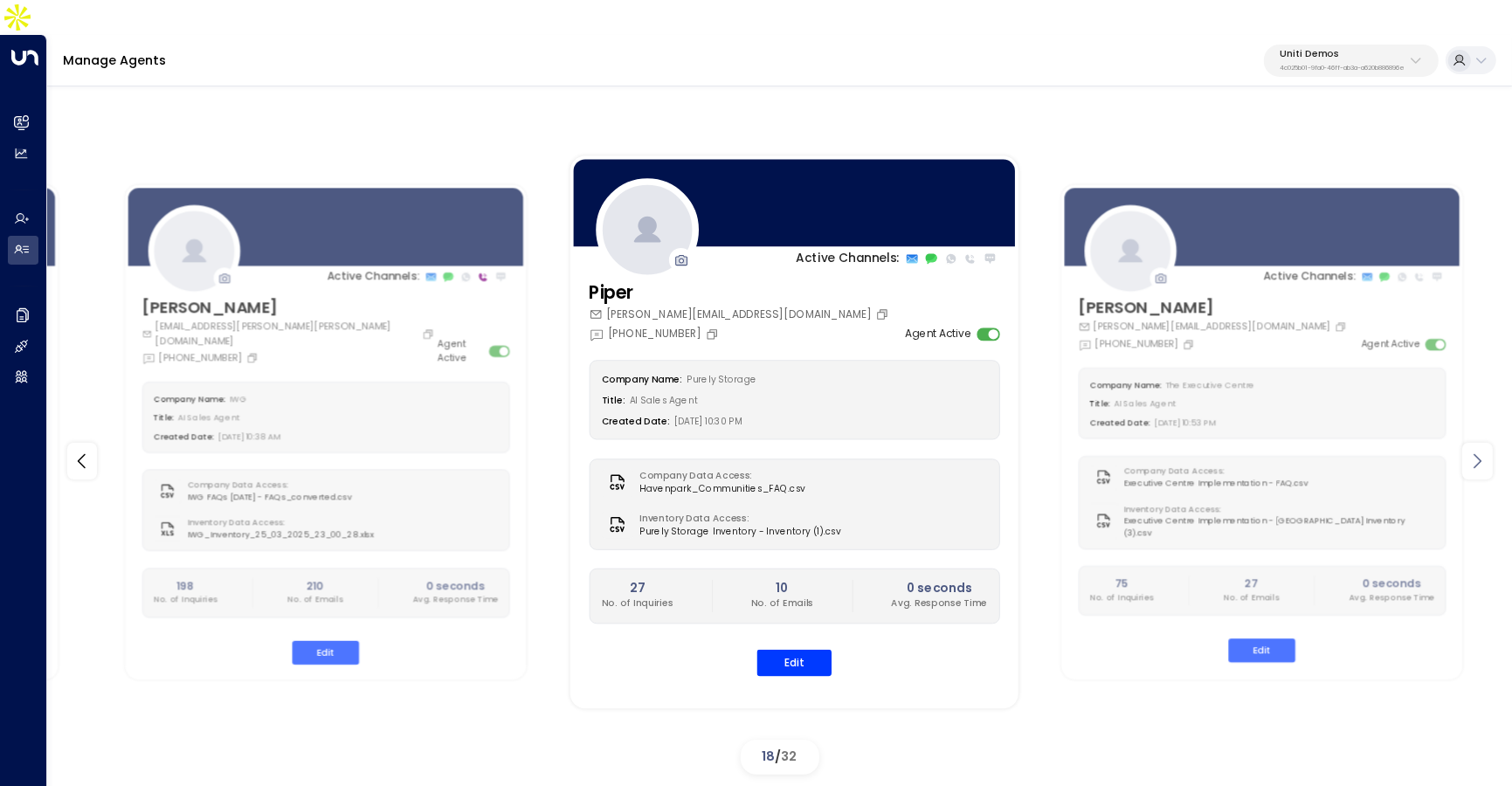
click at [1472, 451] on icon at bounding box center [1476, 461] width 21 height 21
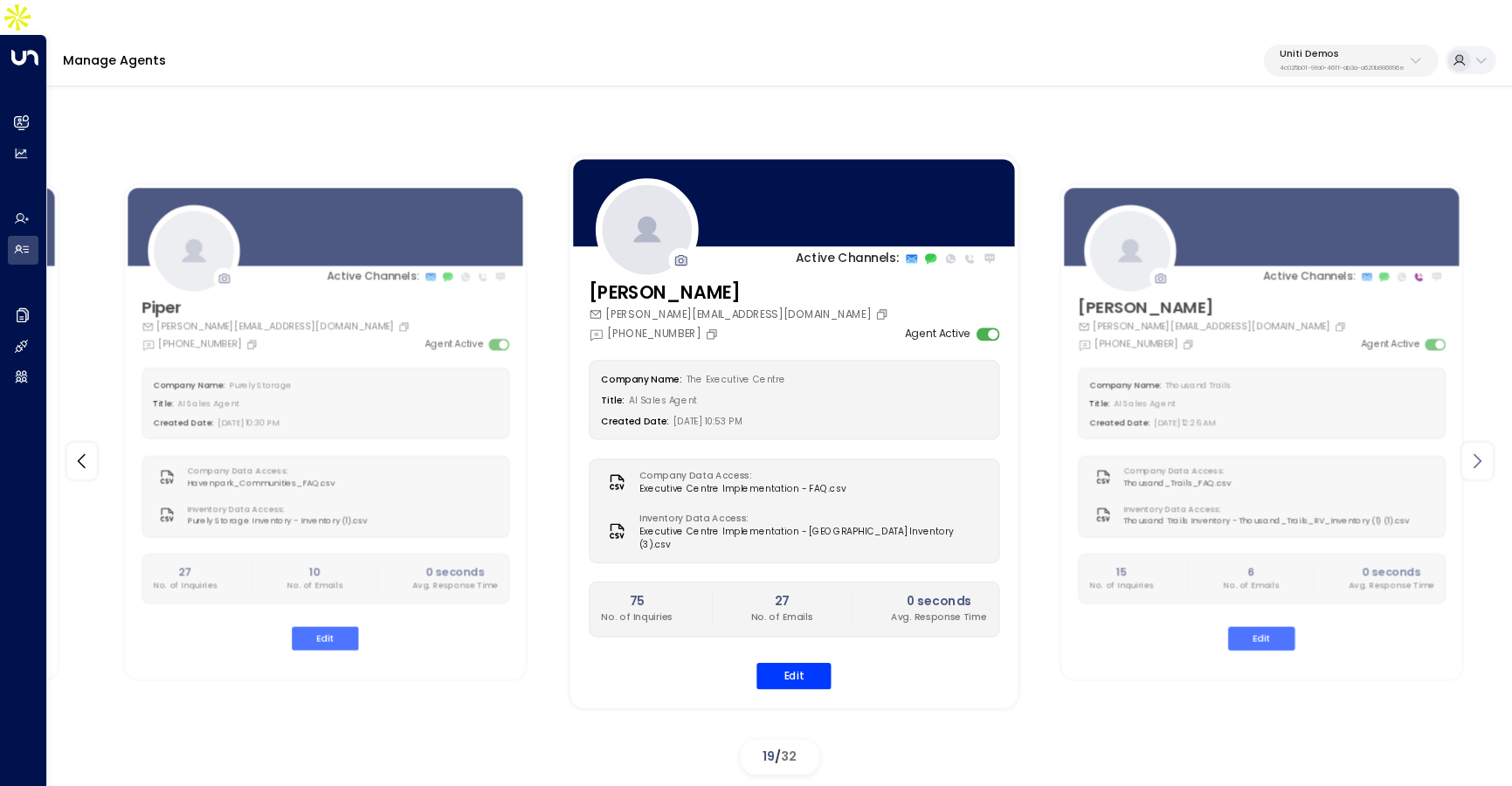
click at [1472, 451] on icon at bounding box center [1476, 461] width 21 height 21
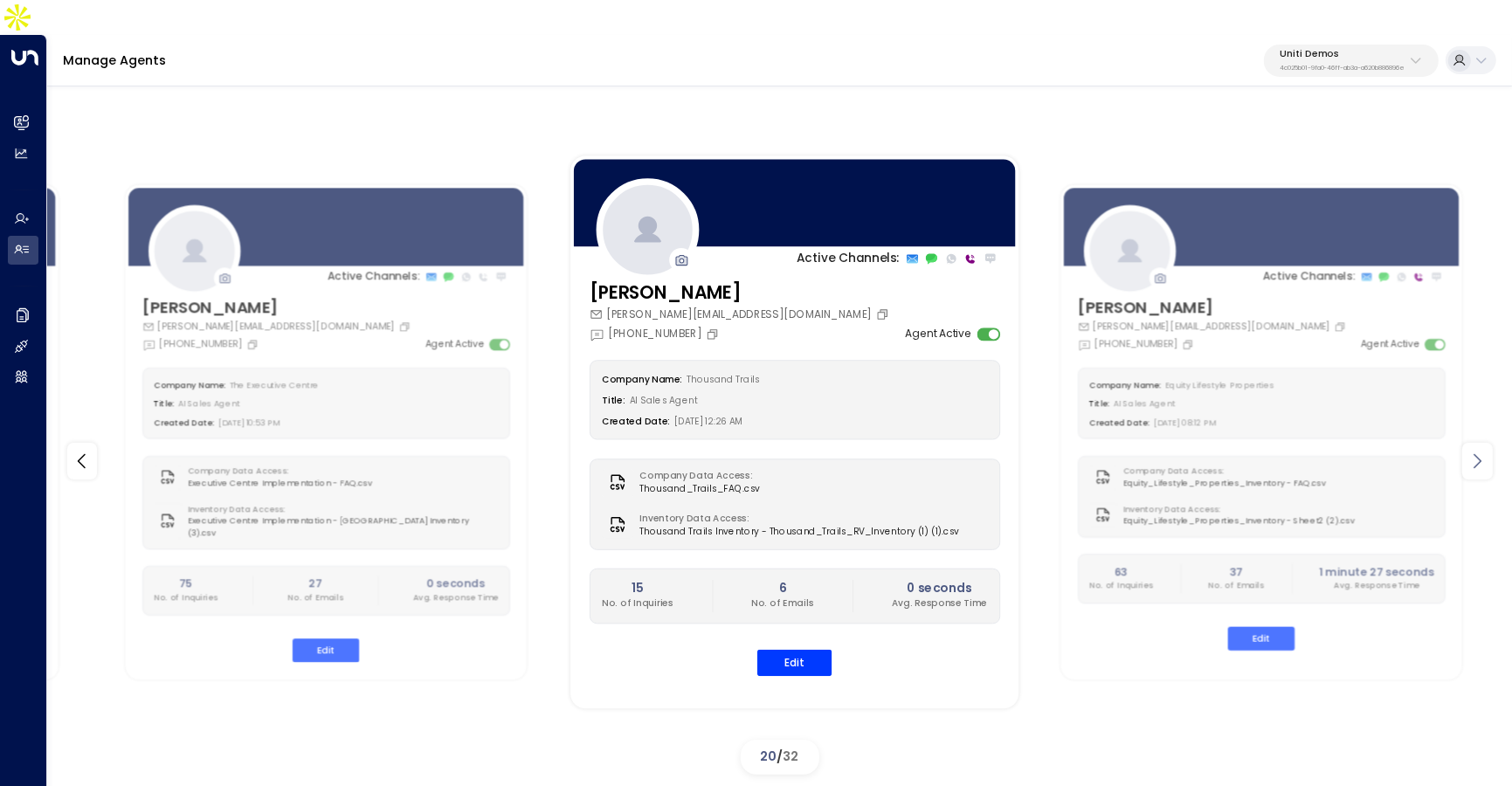
click at [1472, 451] on icon at bounding box center [1476, 461] width 21 height 21
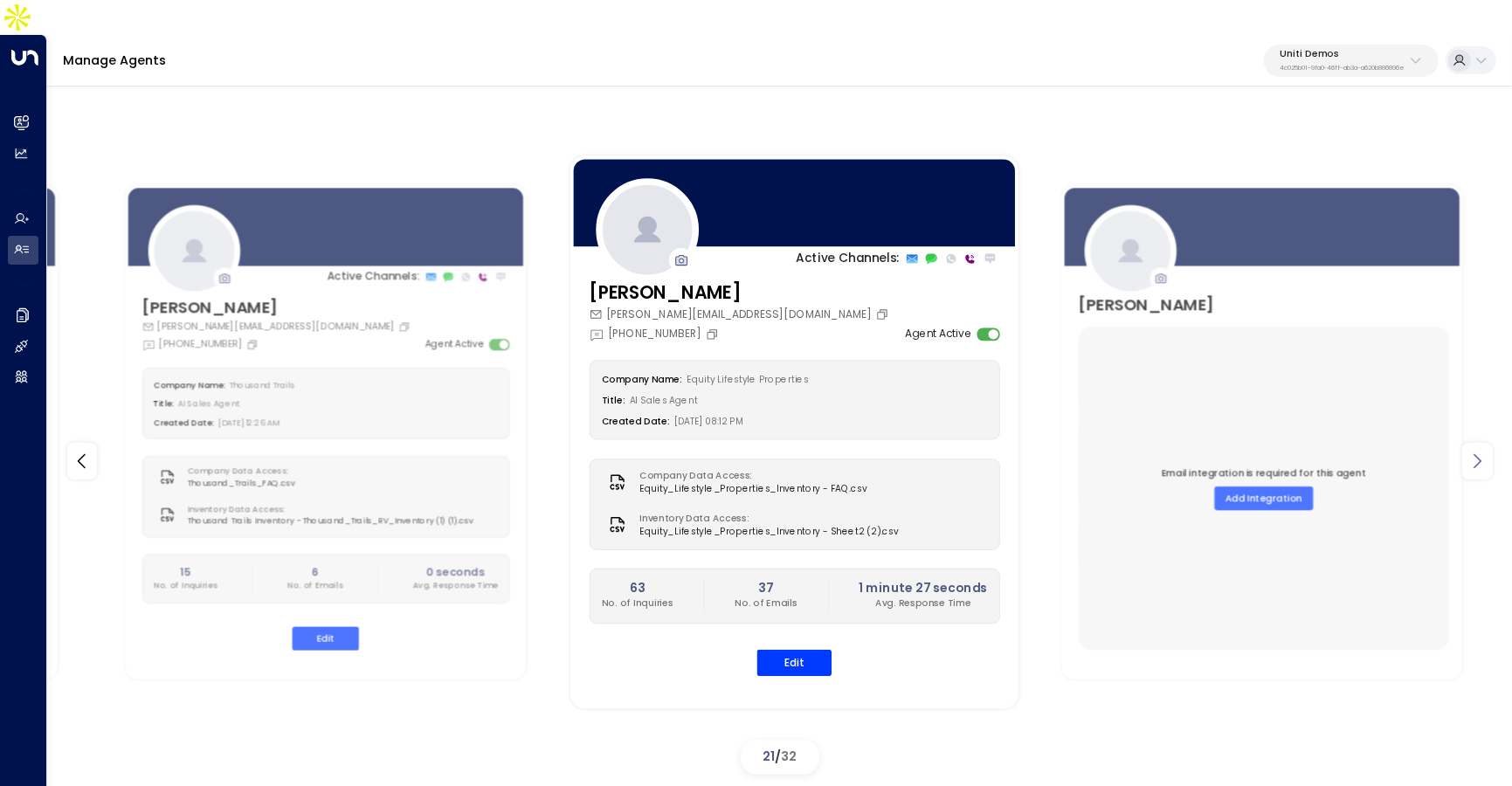
click at [1472, 451] on icon at bounding box center [1476, 461] width 21 height 21
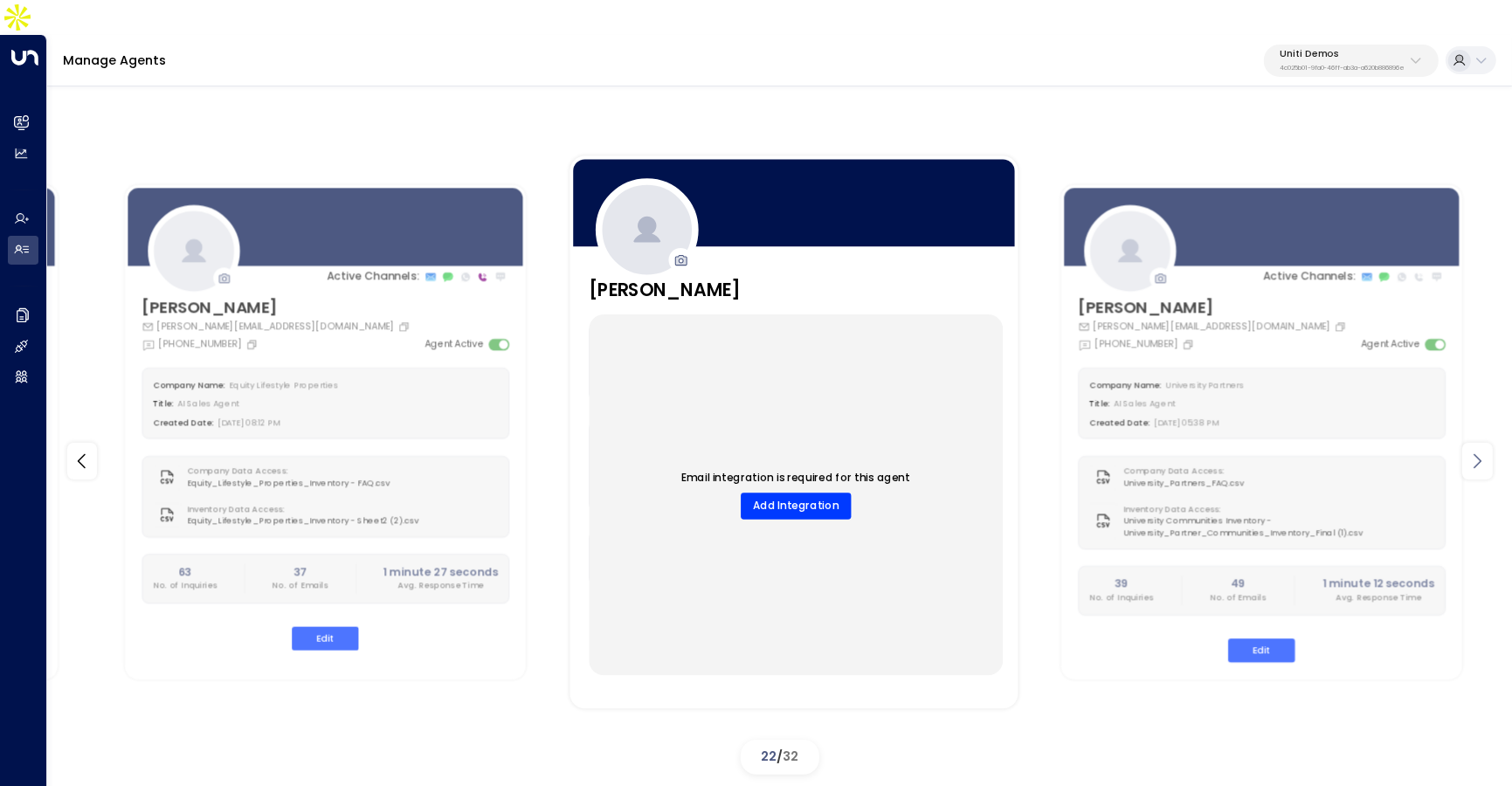
click at [1472, 451] on icon at bounding box center [1476, 461] width 21 height 21
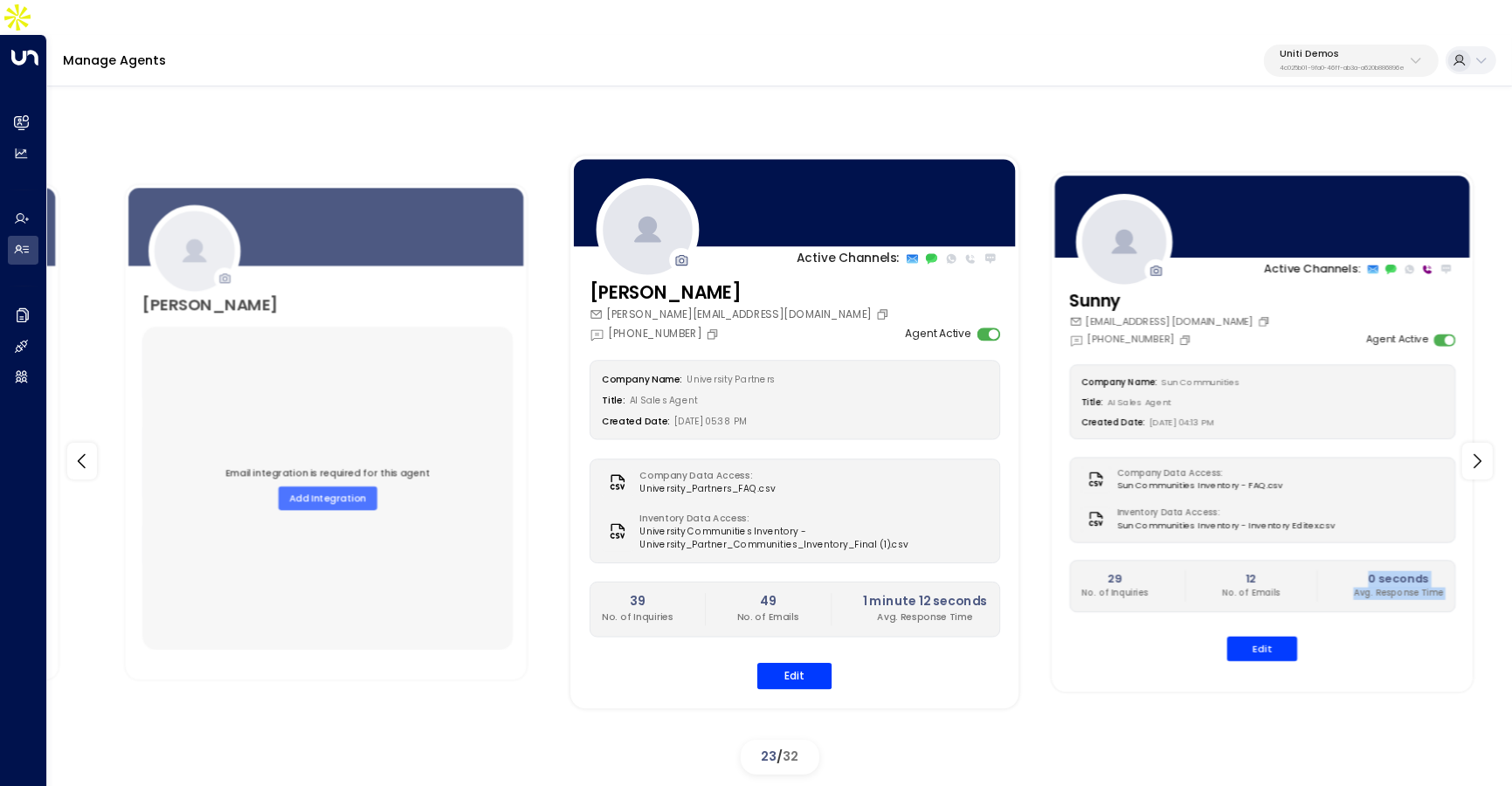
drag, startPoint x: 1472, startPoint y: 435, endPoint x: 1323, endPoint y: 580, distance: 207.9
click at [1326, 578] on div "Active Channels: Earl earl.equitylifestyle@gmail.com +1 (312) 638-6948 Agent Ac…" at bounding box center [779, 461] width 1386 height 640
click at [1255, 637] on button "Edit" at bounding box center [1262, 649] width 70 height 25
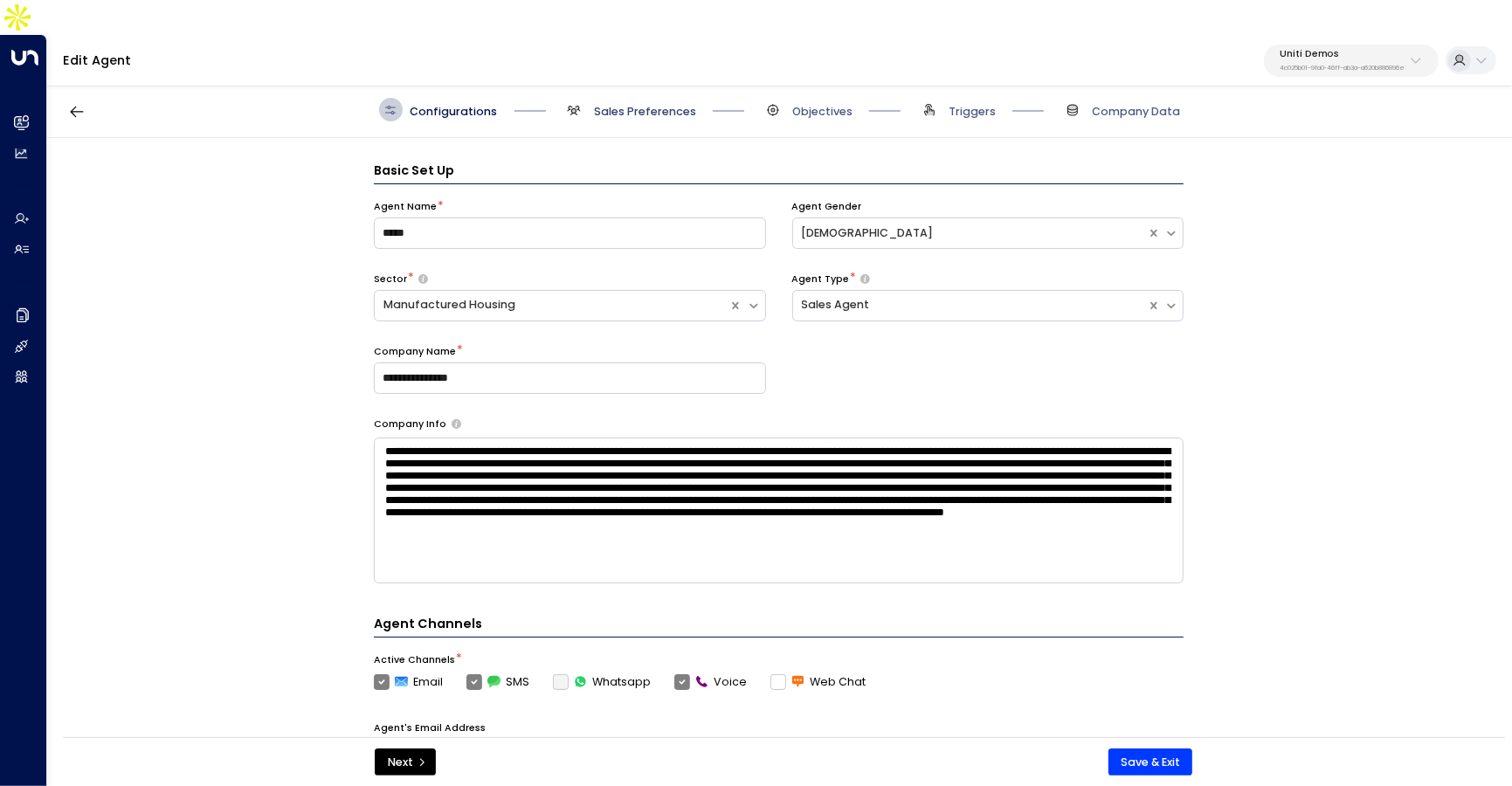
click at [664, 103] on span "Sales Preferences" at bounding box center [645, 111] width 103 height 16
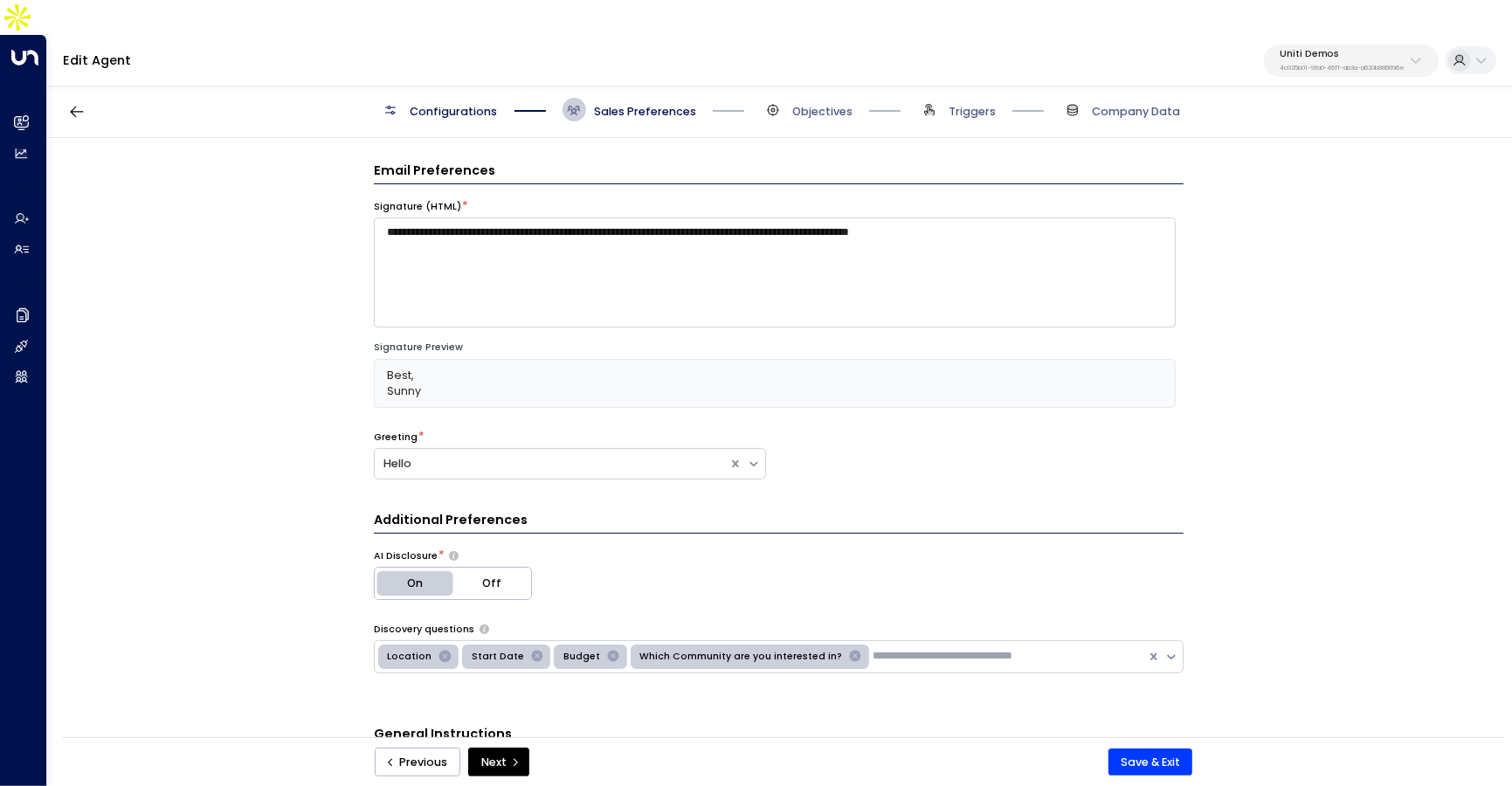
click at [1315, 49] on p "Uniti Demos" at bounding box center [1342, 54] width 125 height 11
click at [1172, 430] on div "Greeting * Hello" at bounding box center [777, 466] width 809 height 73
click at [82, 103] on icon "button" at bounding box center [77, 112] width 18 height 18
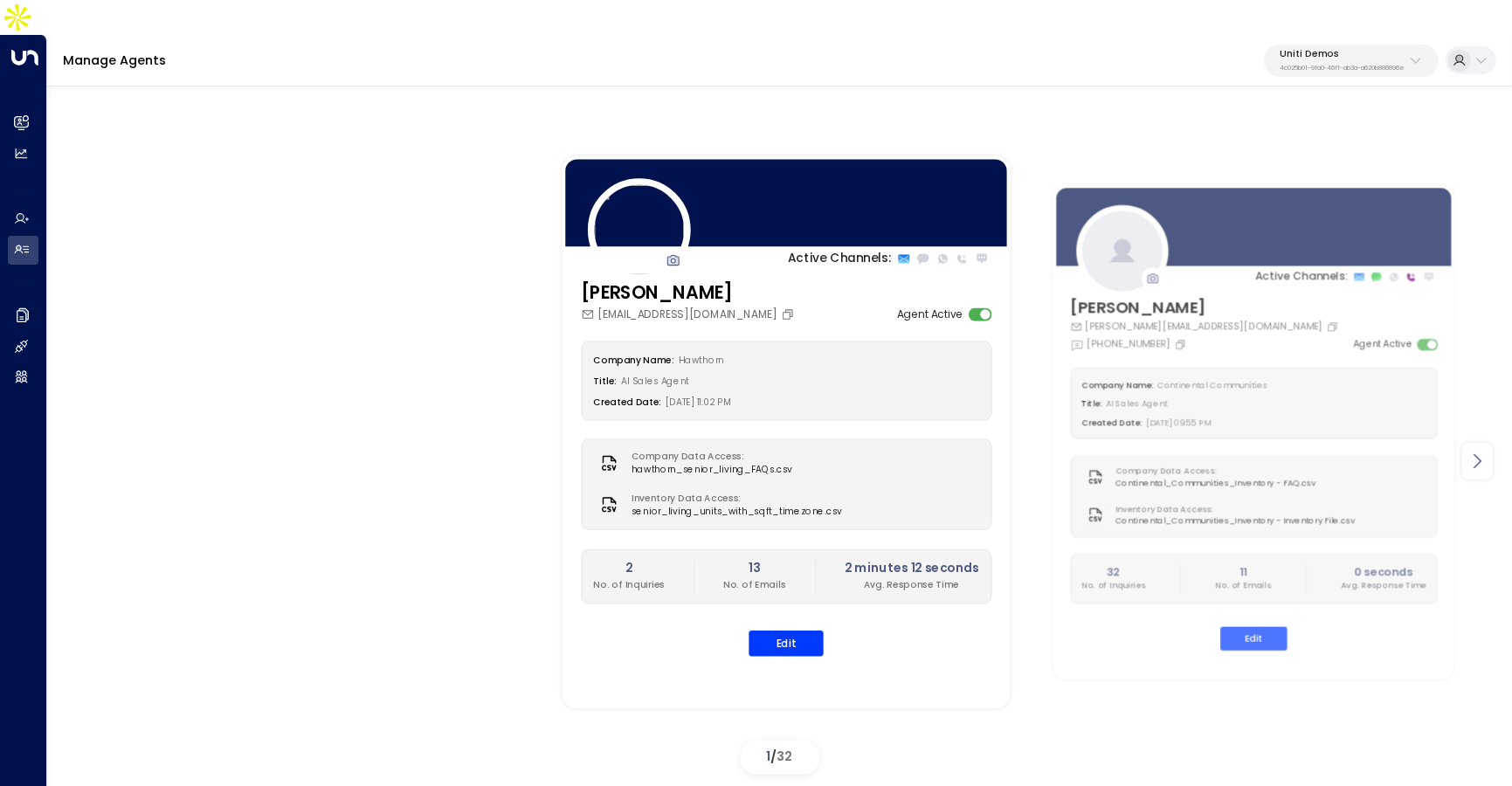
click at [1472, 451] on icon at bounding box center [1476, 461] width 21 height 21
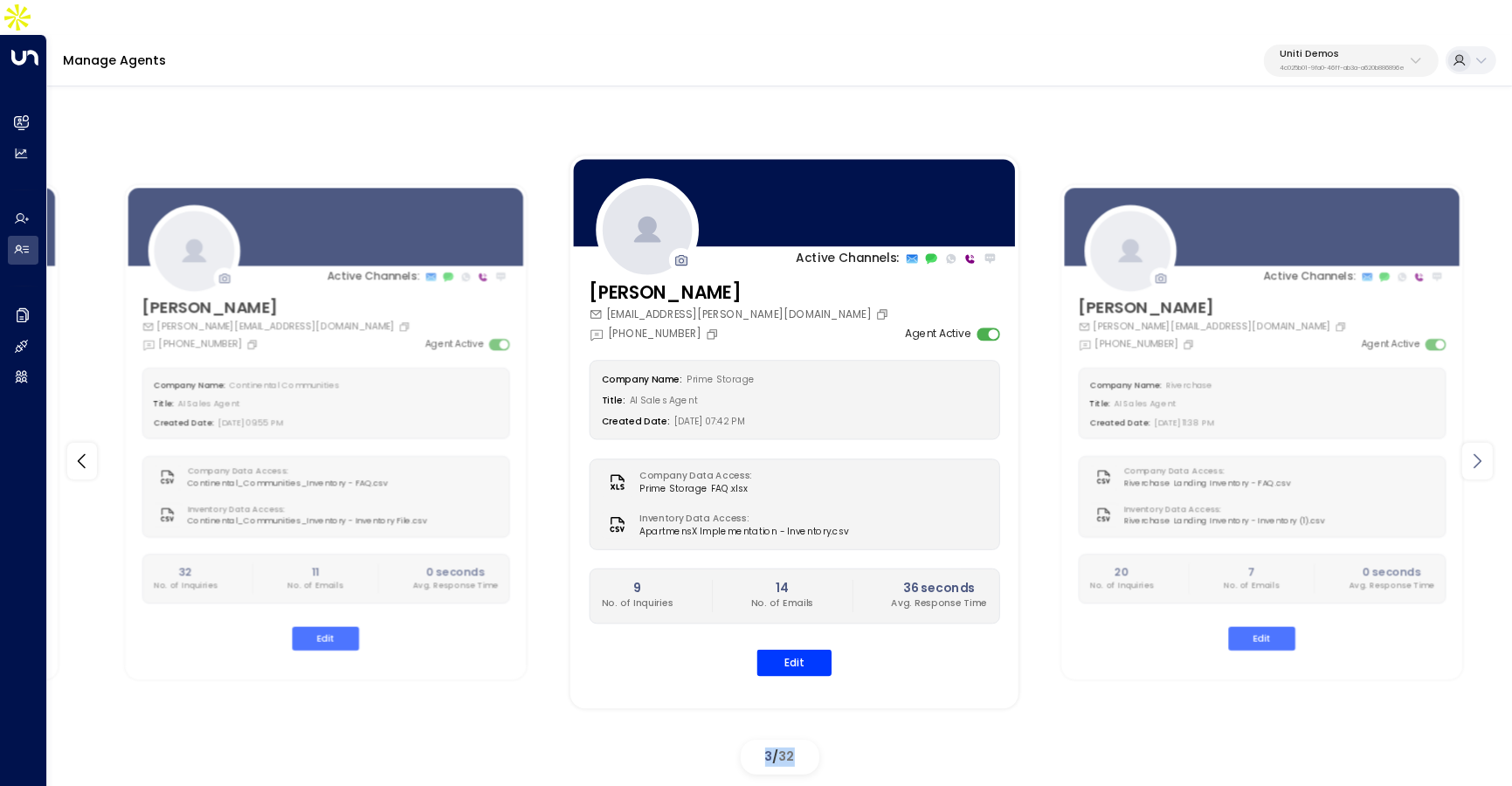
click at [1472, 451] on icon at bounding box center [1476, 461] width 21 height 21
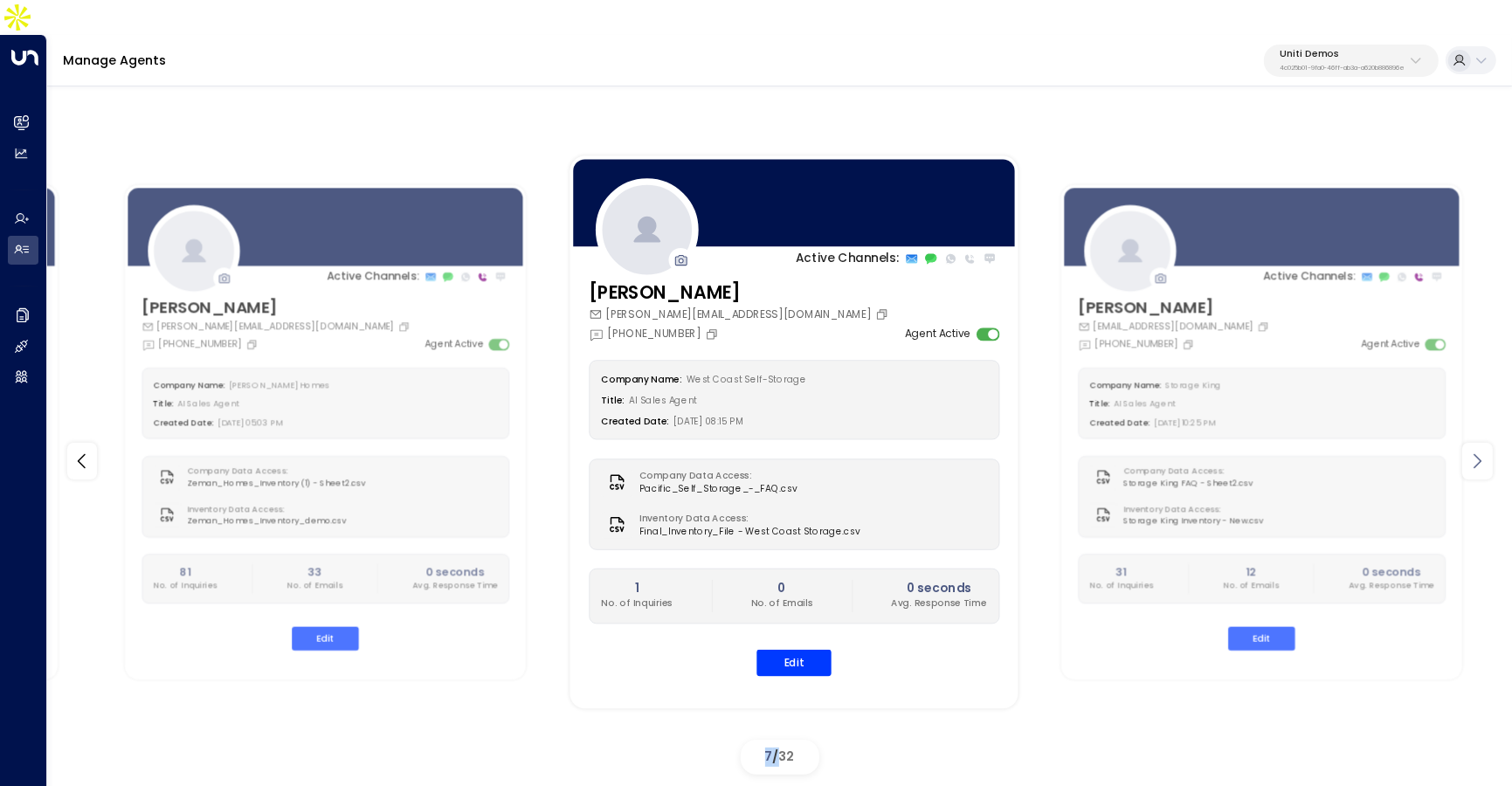
click at [1472, 451] on icon at bounding box center [1476, 461] width 21 height 21
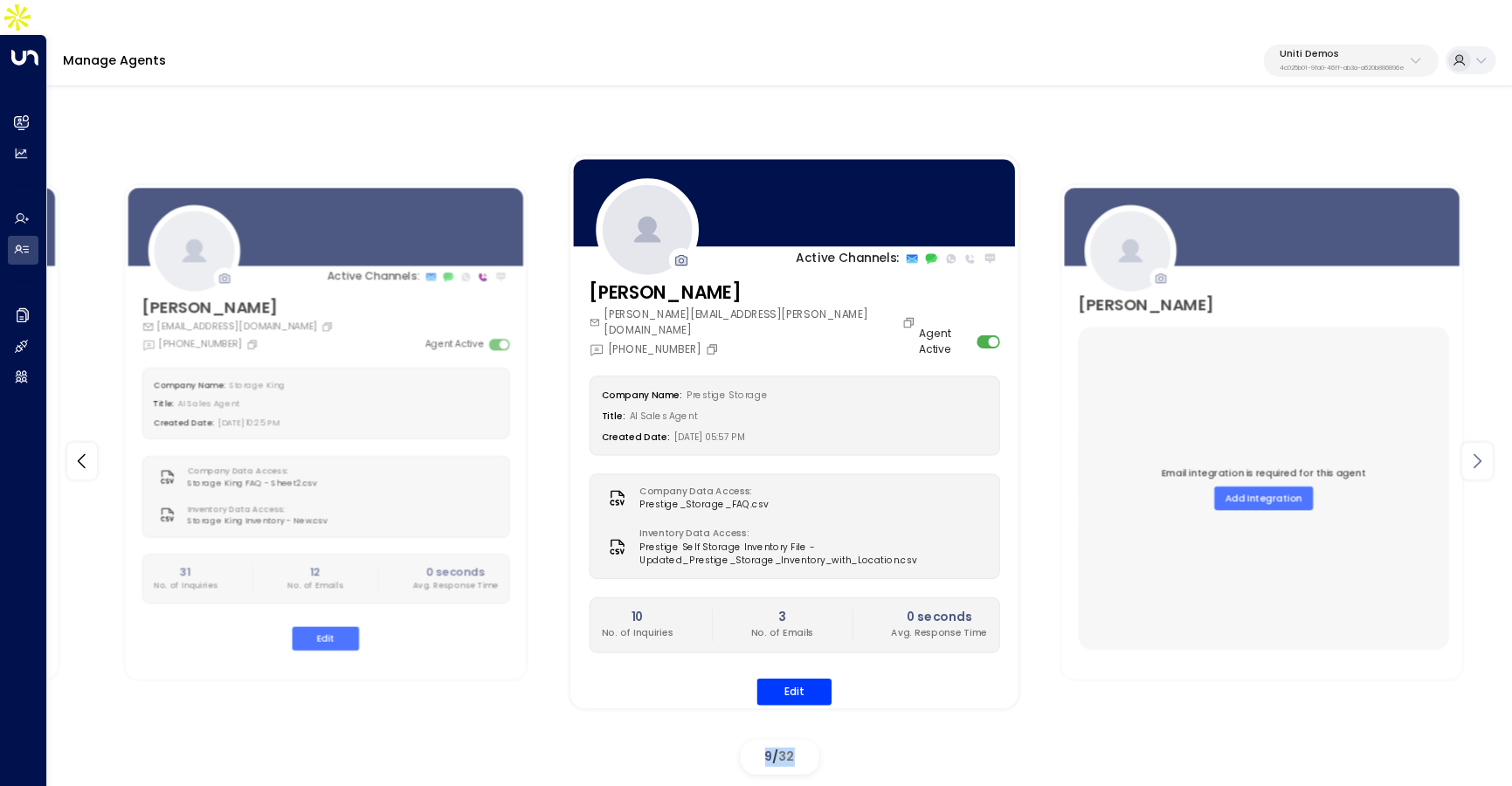
click at [1472, 451] on icon at bounding box center [1476, 461] width 21 height 21
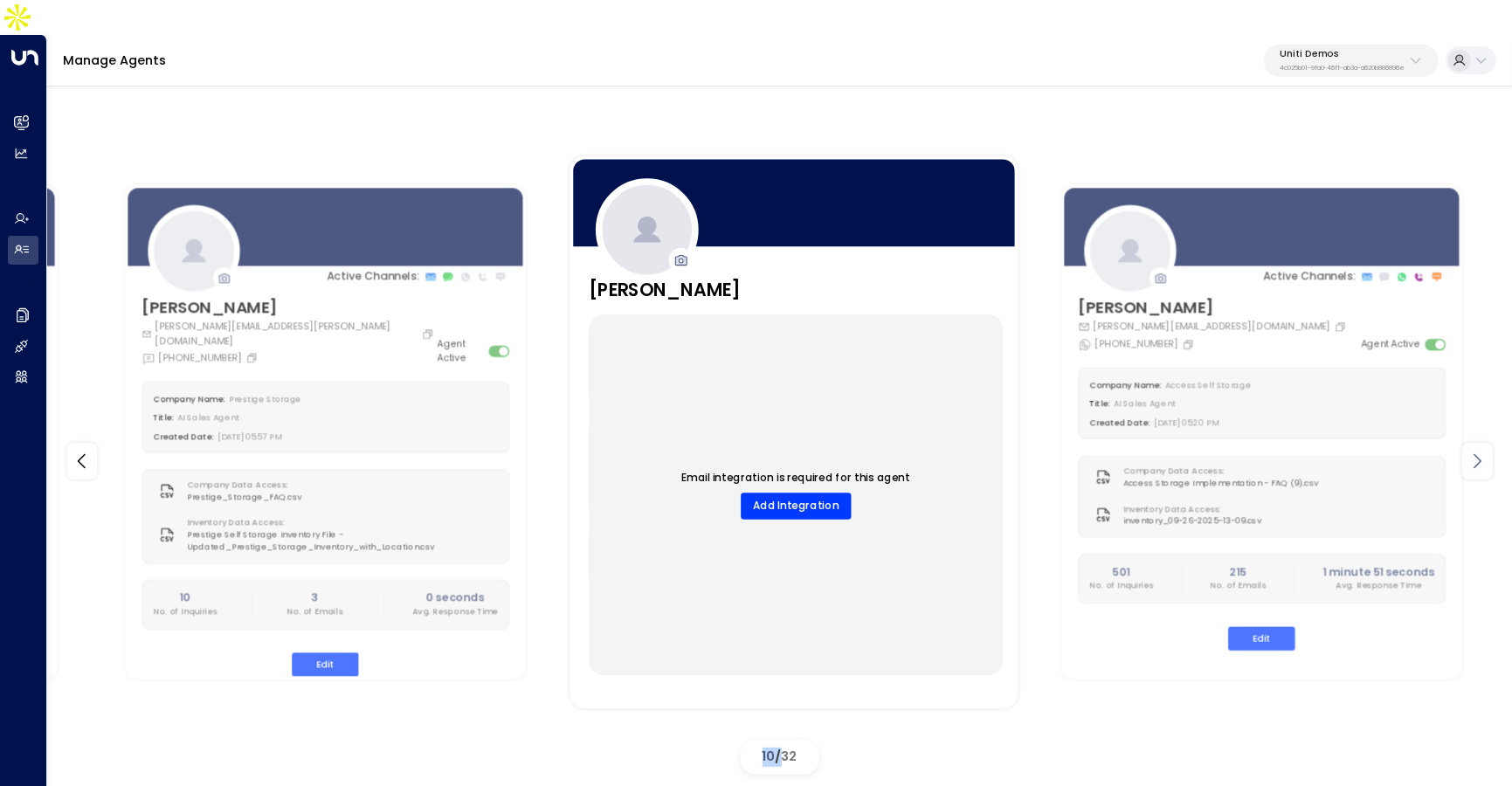
click at [1472, 451] on icon at bounding box center [1476, 461] width 21 height 21
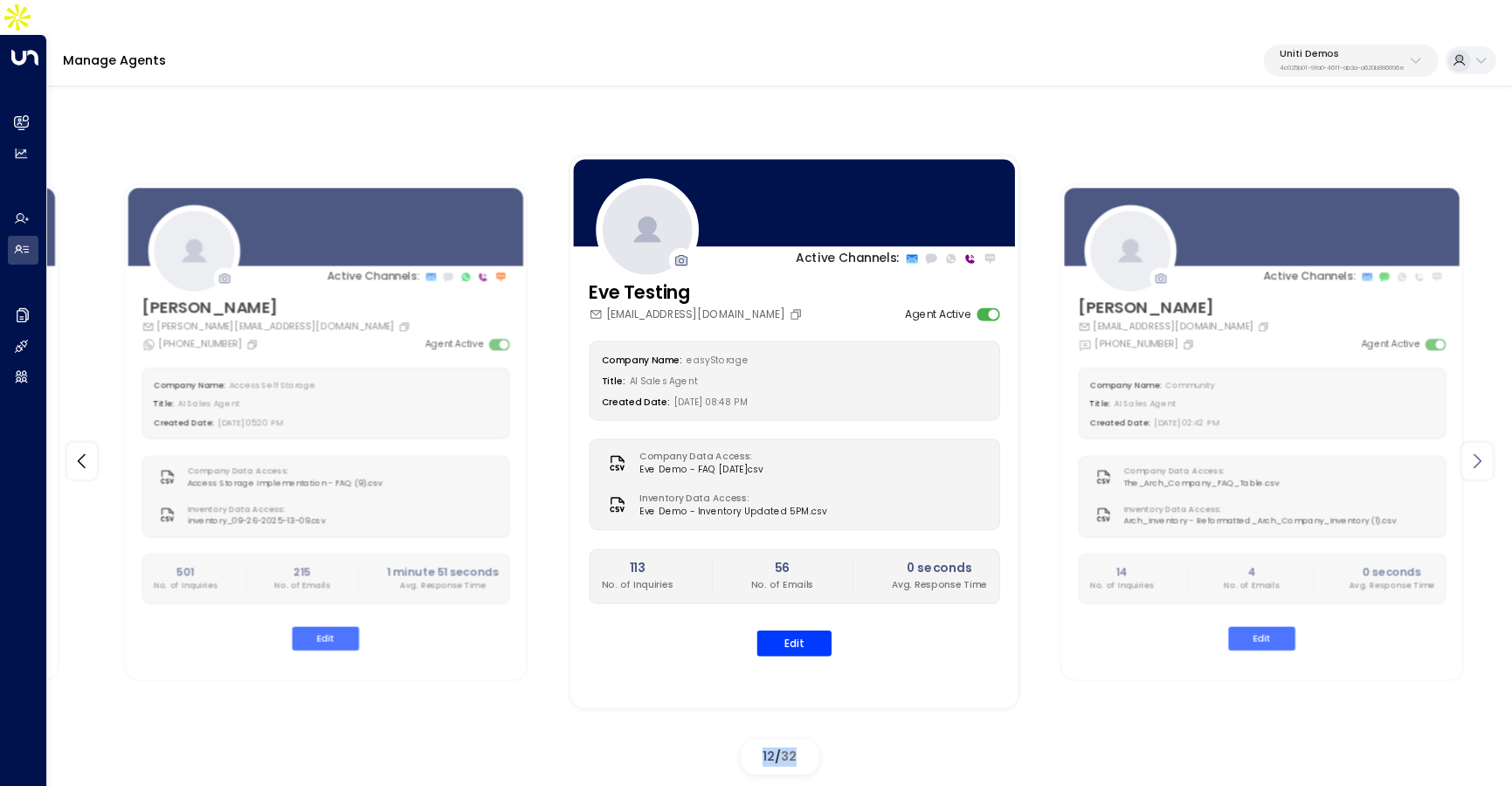
click at [1472, 451] on icon at bounding box center [1476, 461] width 21 height 21
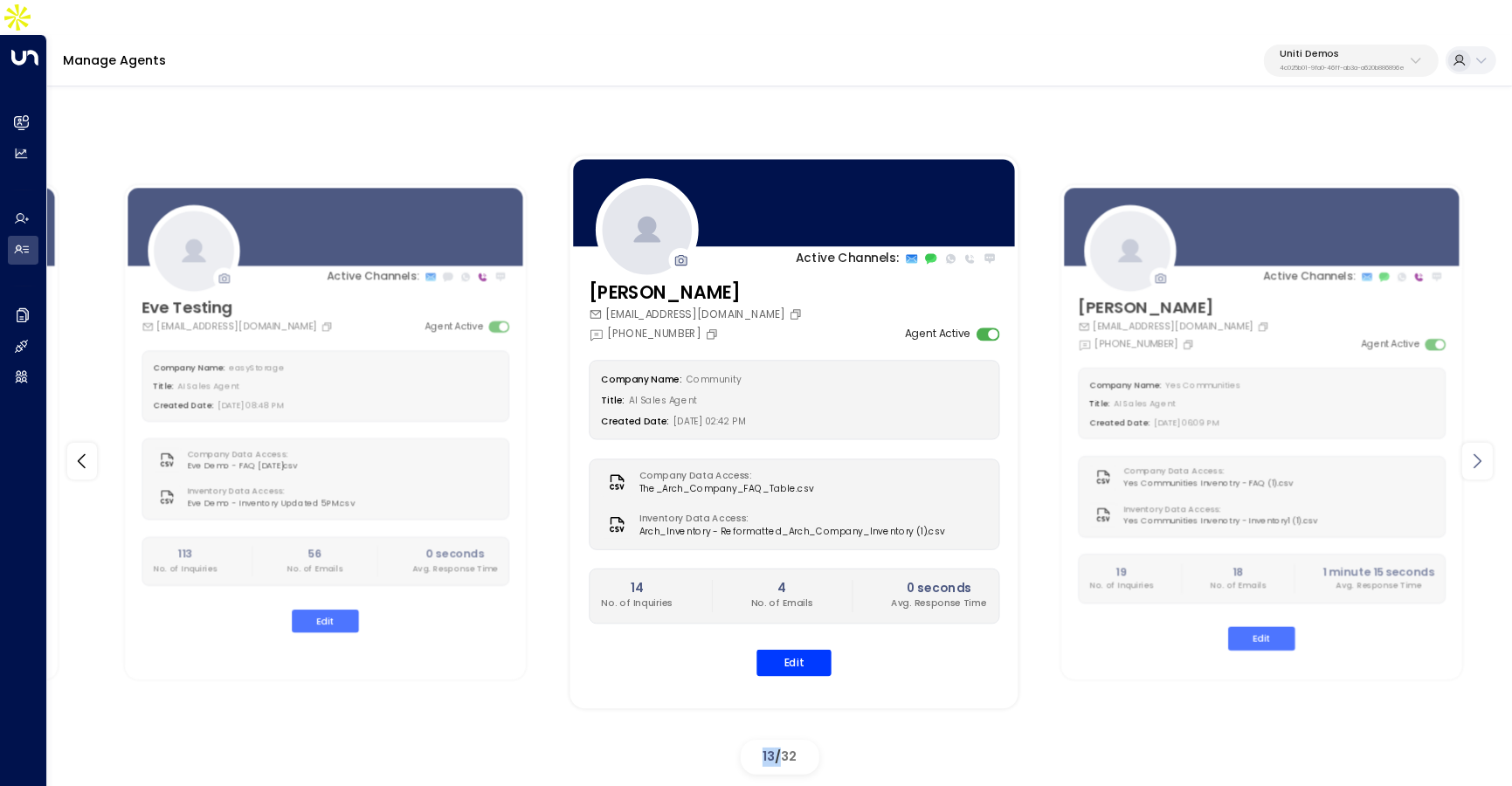
click at [1472, 451] on icon at bounding box center [1476, 461] width 21 height 21
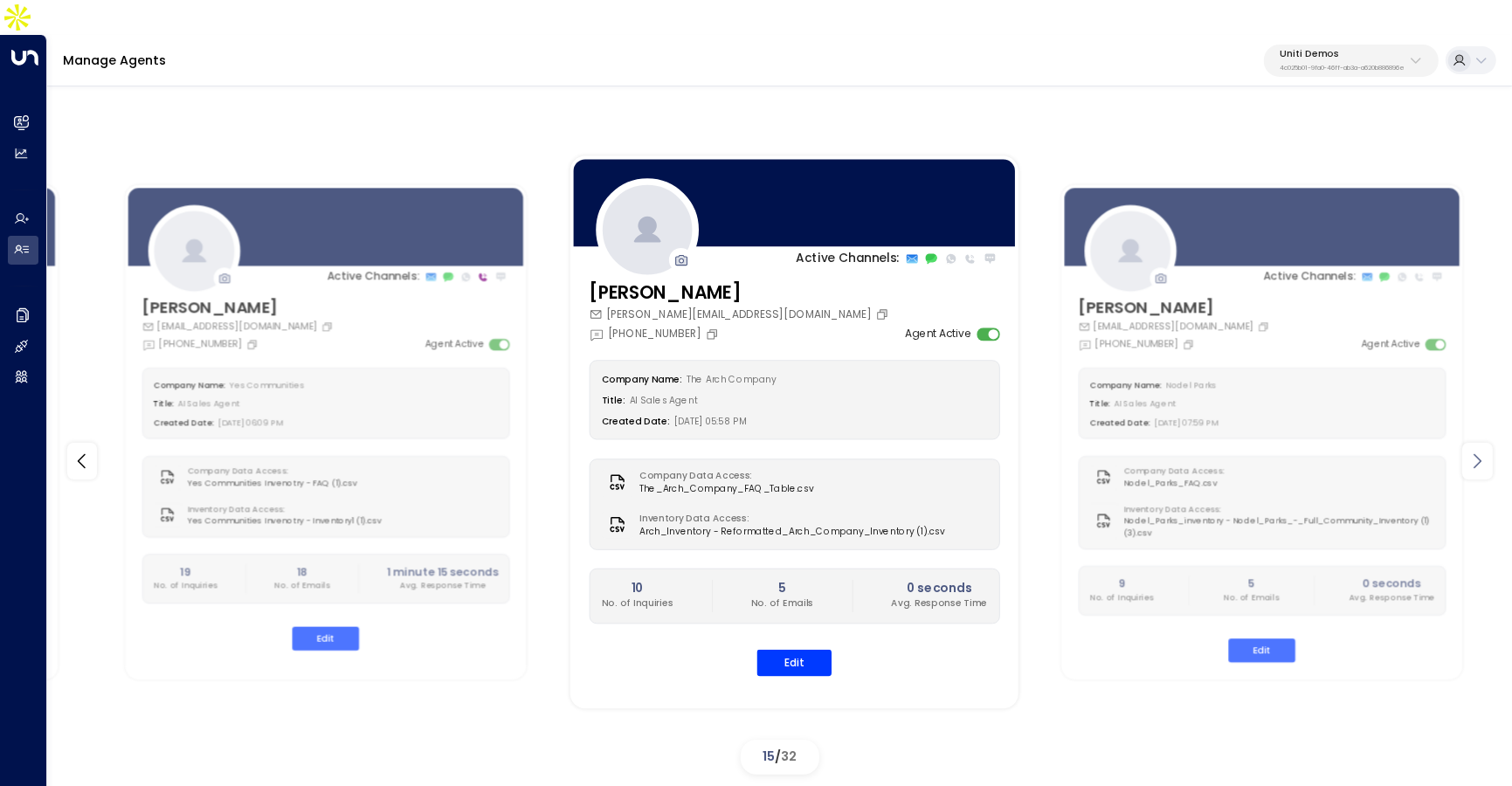
click at [1472, 451] on icon at bounding box center [1476, 461] width 21 height 21
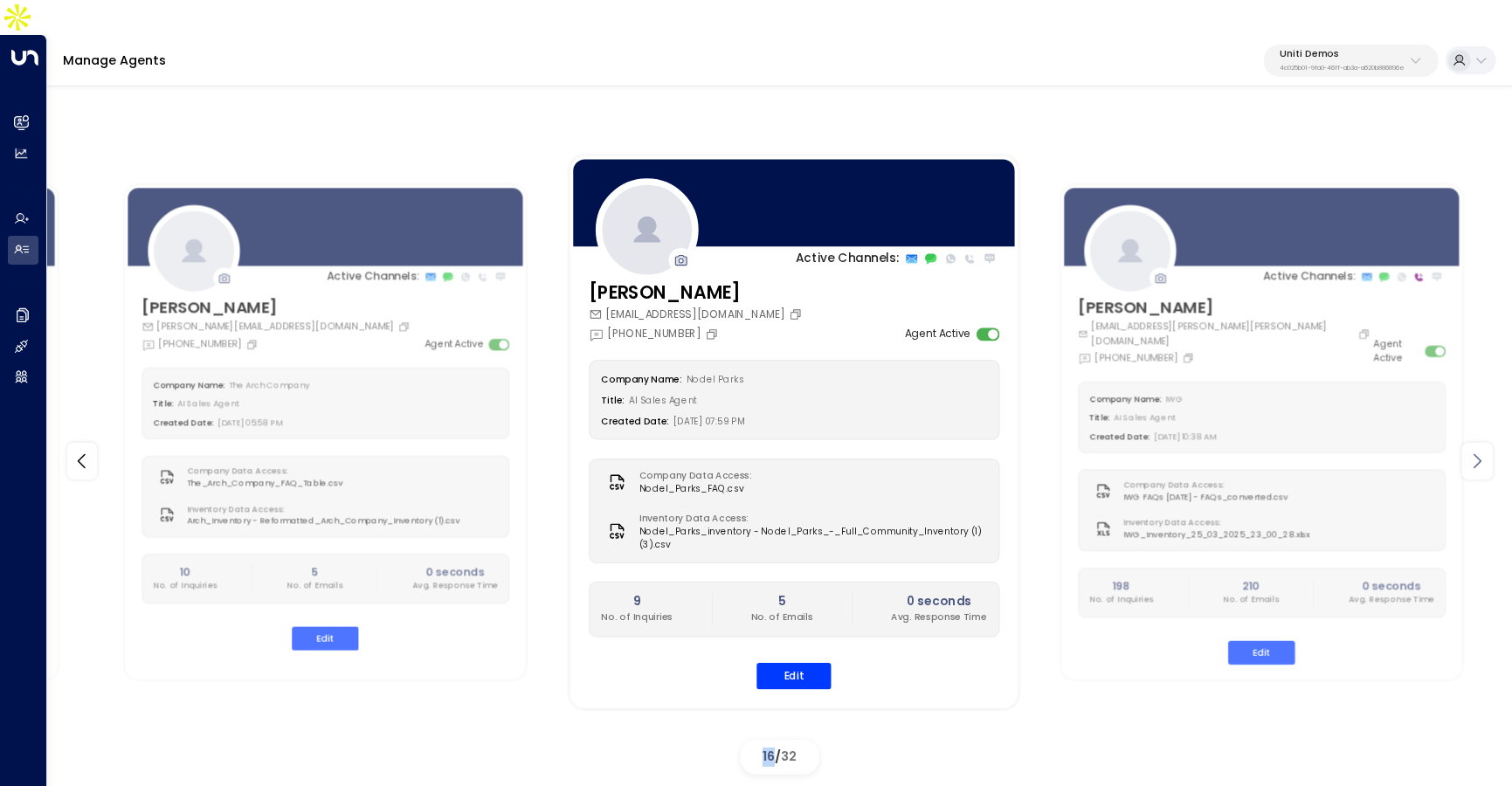
click at [1472, 451] on icon at bounding box center [1476, 461] width 21 height 21
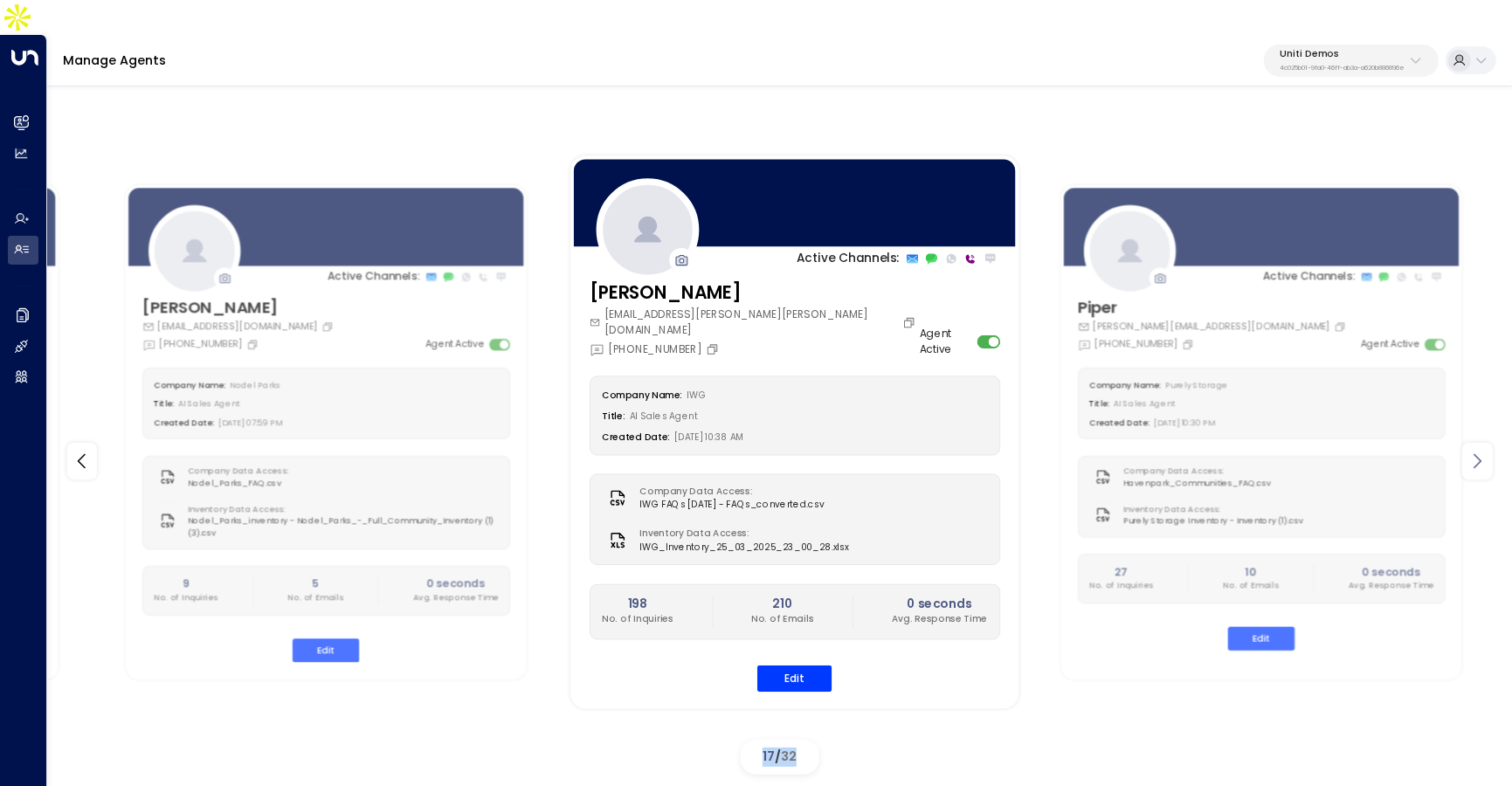
click at [1472, 451] on icon at bounding box center [1476, 461] width 21 height 21
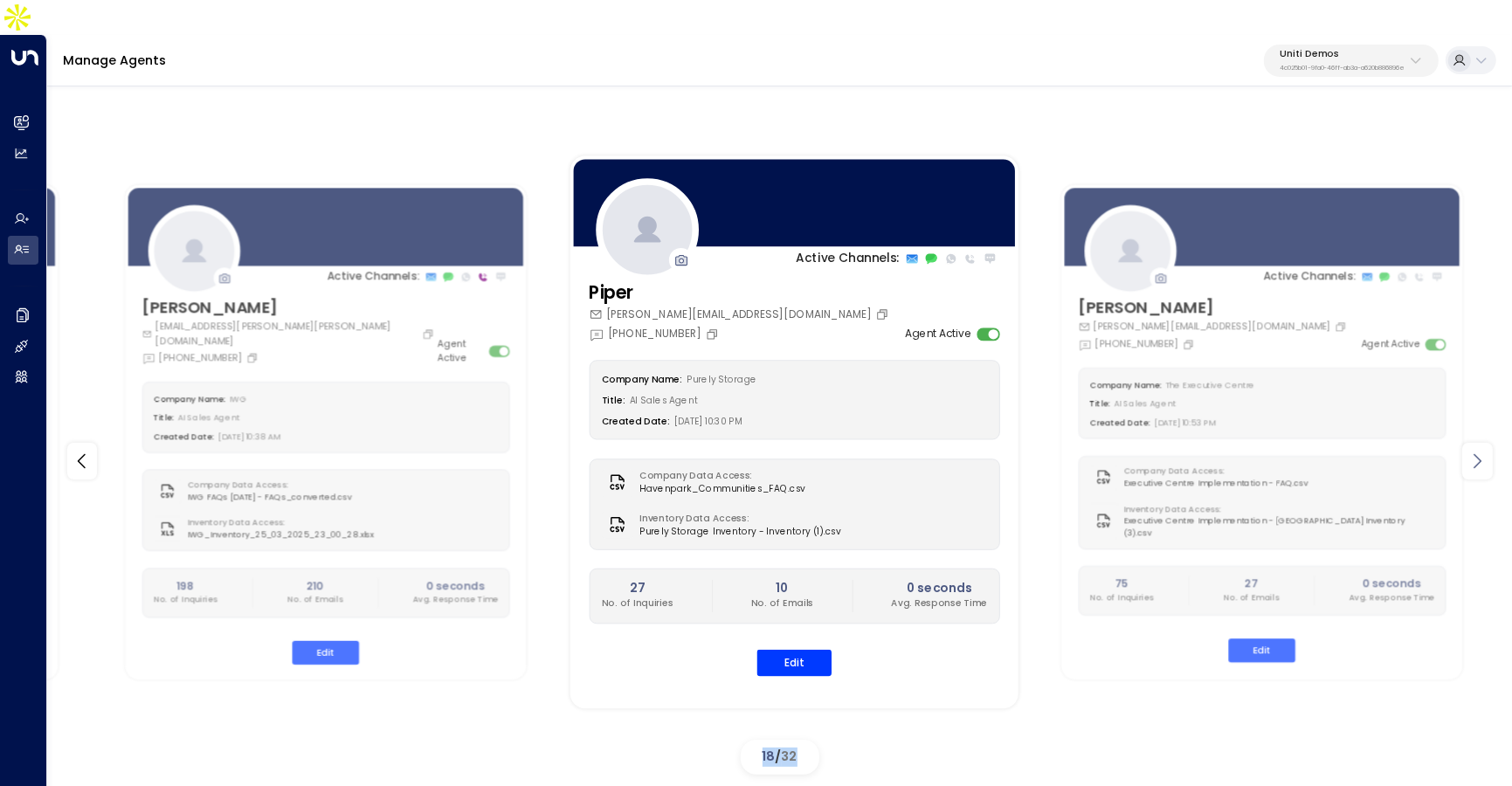
click at [1472, 451] on icon at bounding box center [1476, 461] width 21 height 21
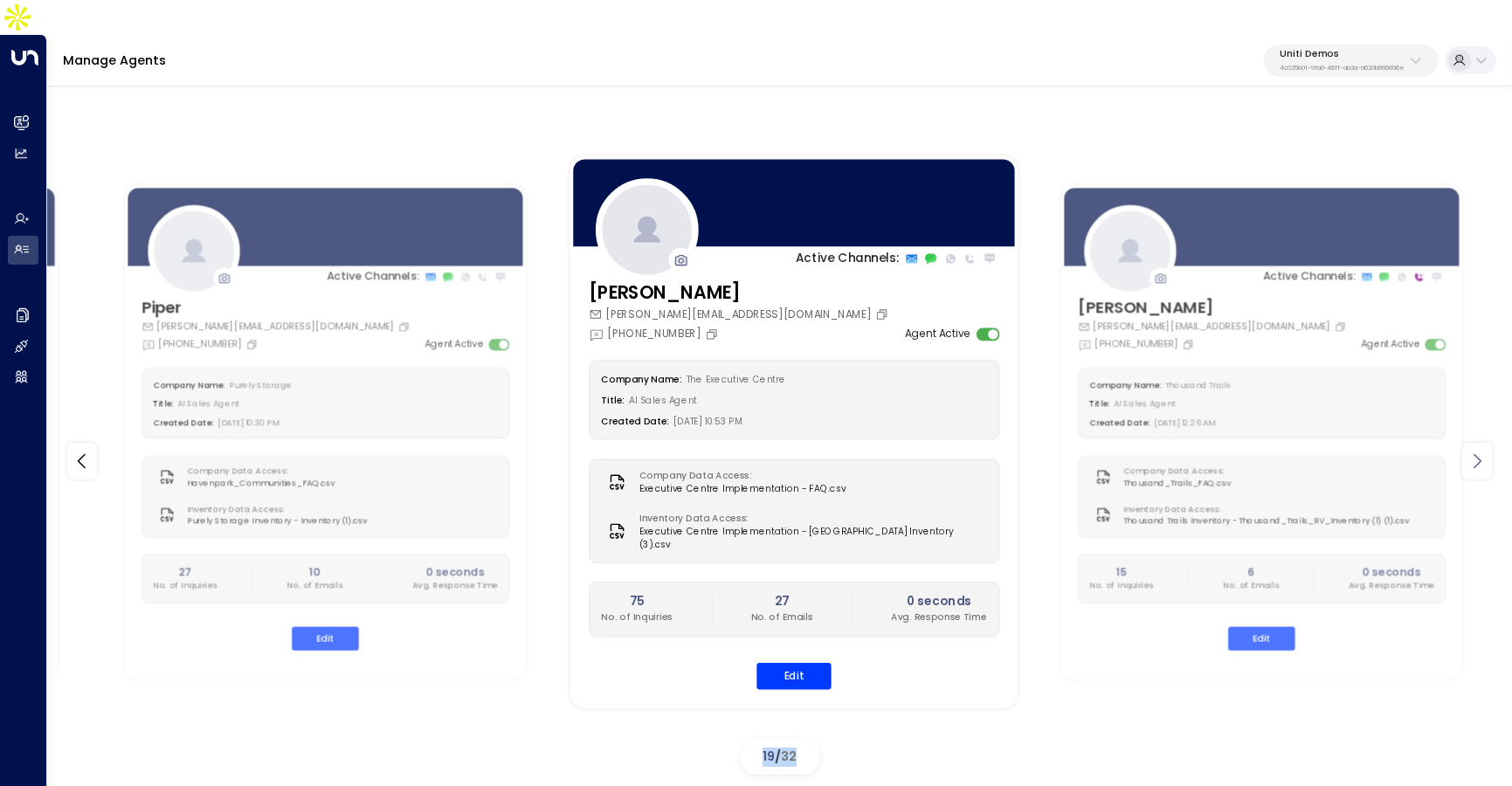
click at [1472, 451] on icon at bounding box center [1476, 461] width 21 height 21
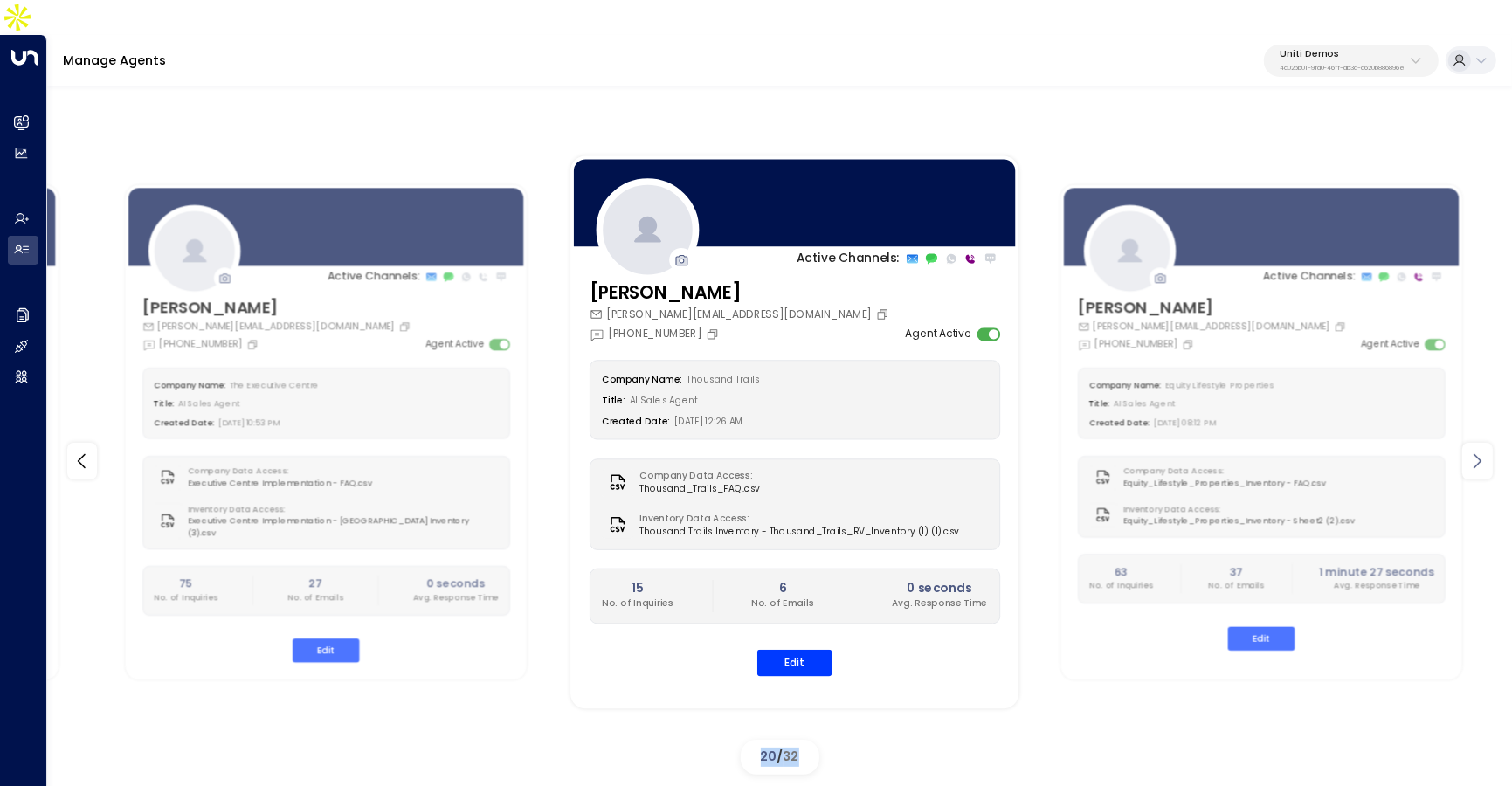
click at [1472, 451] on icon at bounding box center [1476, 461] width 21 height 21
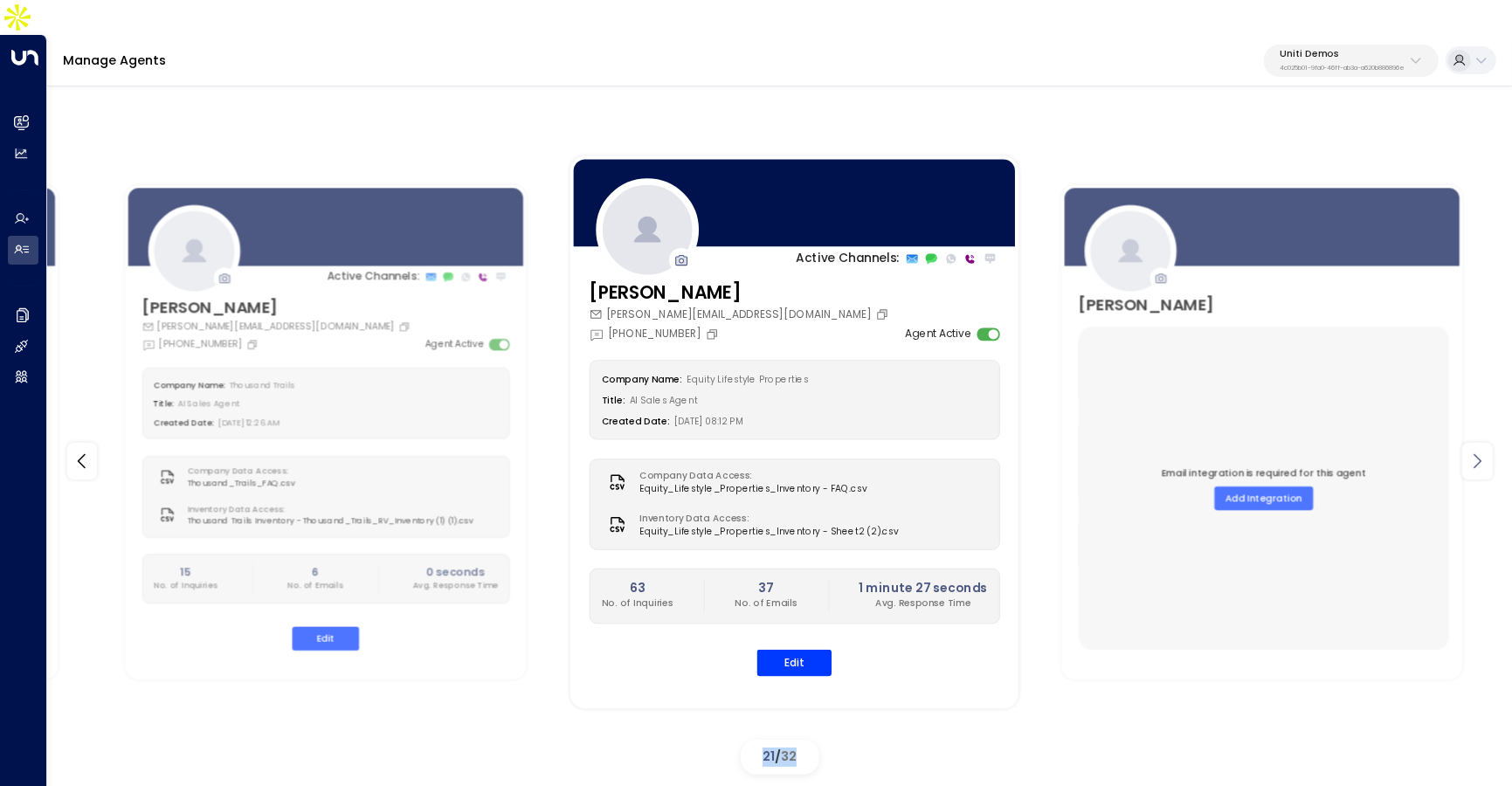
click at [1472, 451] on icon at bounding box center [1476, 461] width 21 height 21
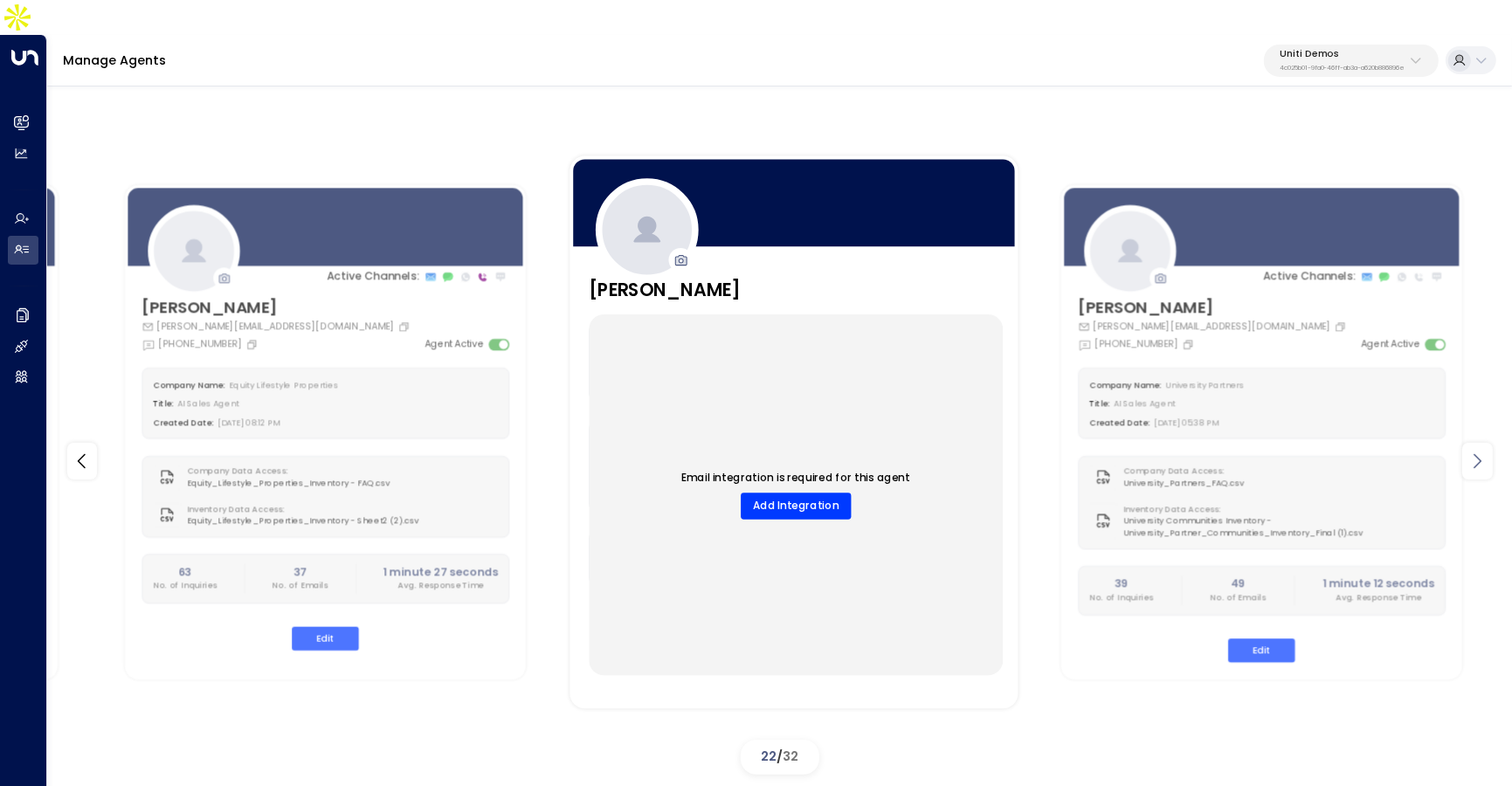
click at [1472, 451] on icon at bounding box center [1476, 461] width 21 height 21
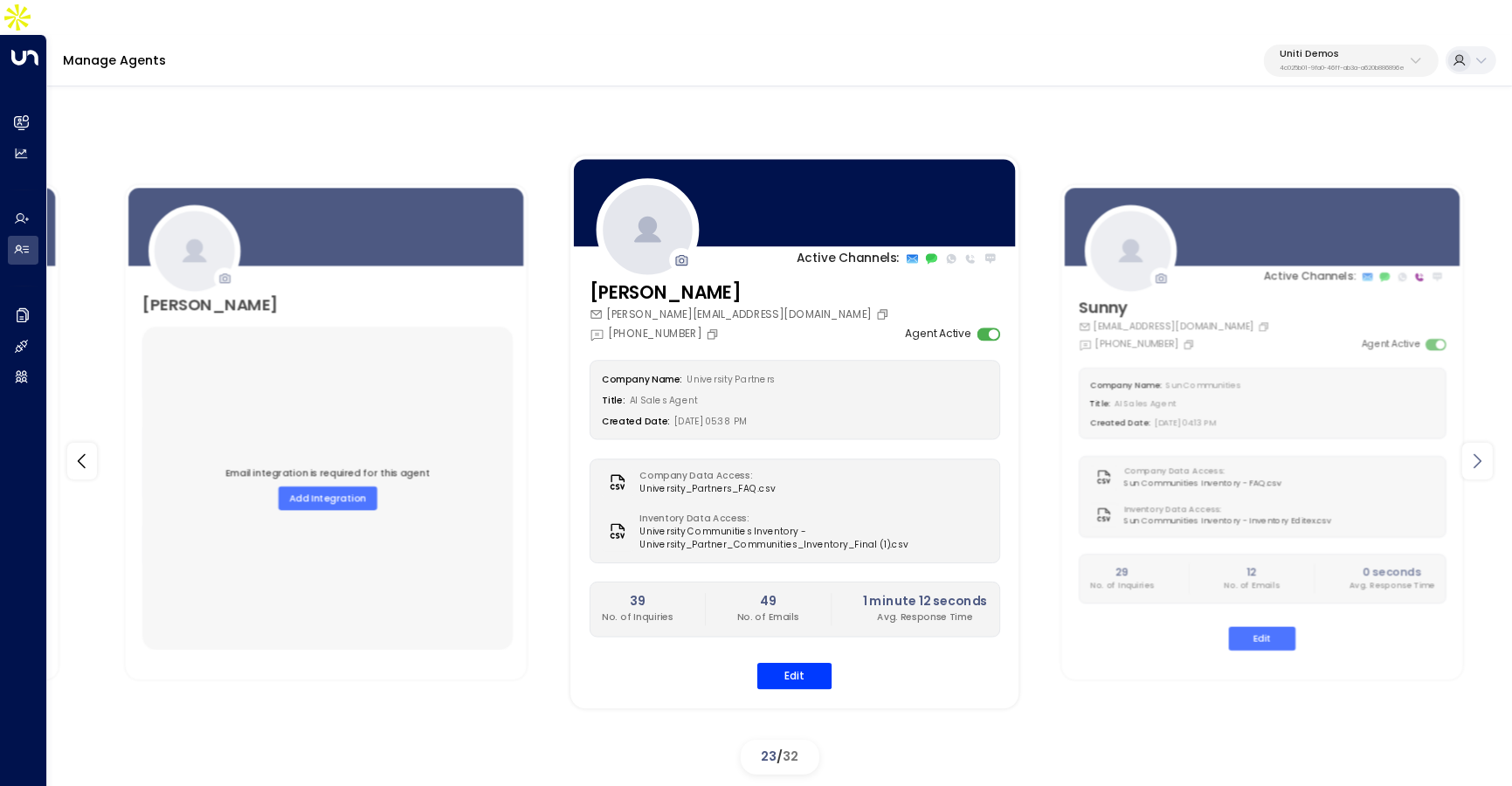
click at [1472, 451] on icon at bounding box center [1476, 461] width 21 height 21
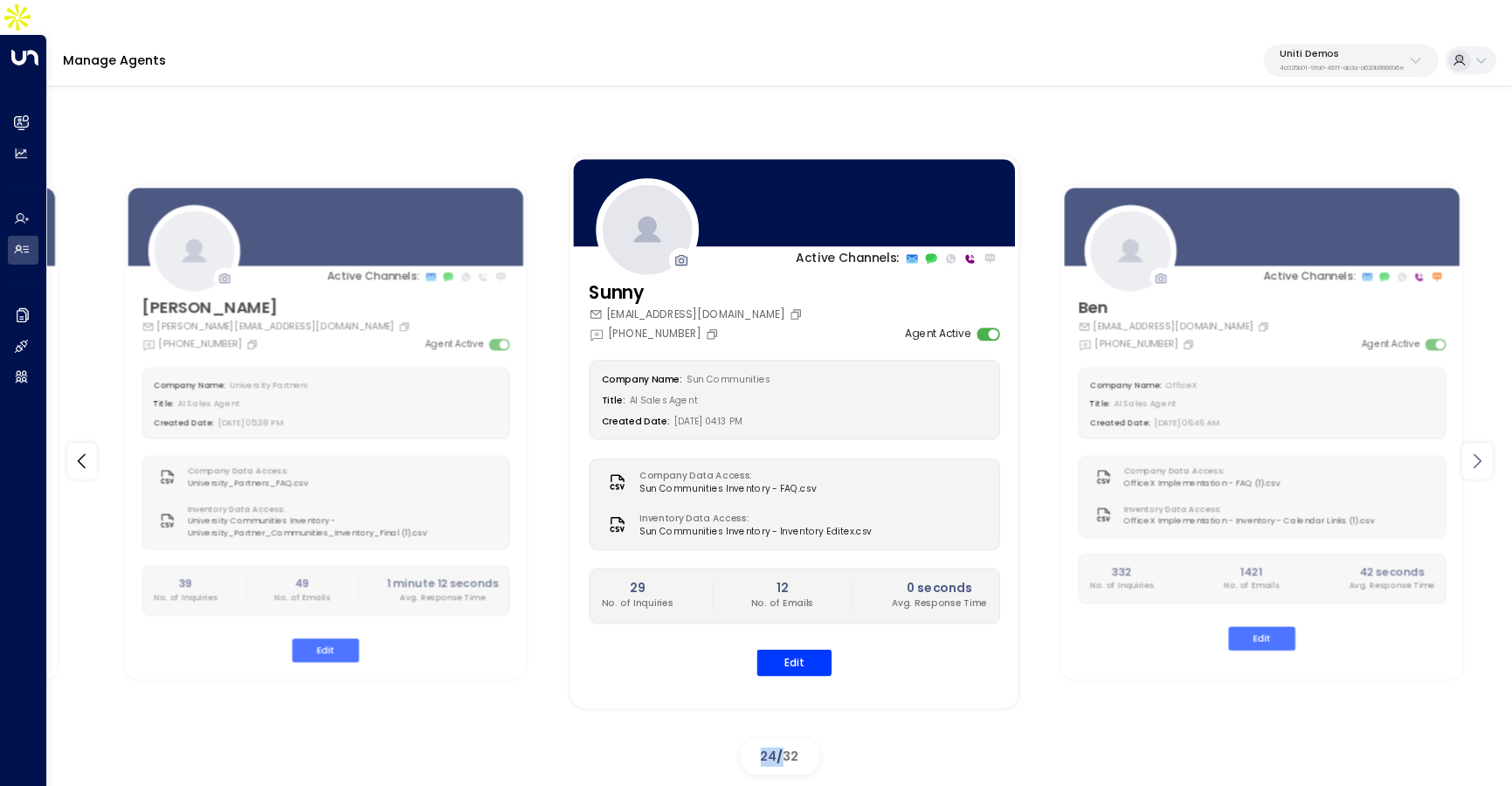
click at [1472, 451] on icon at bounding box center [1476, 461] width 21 height 21
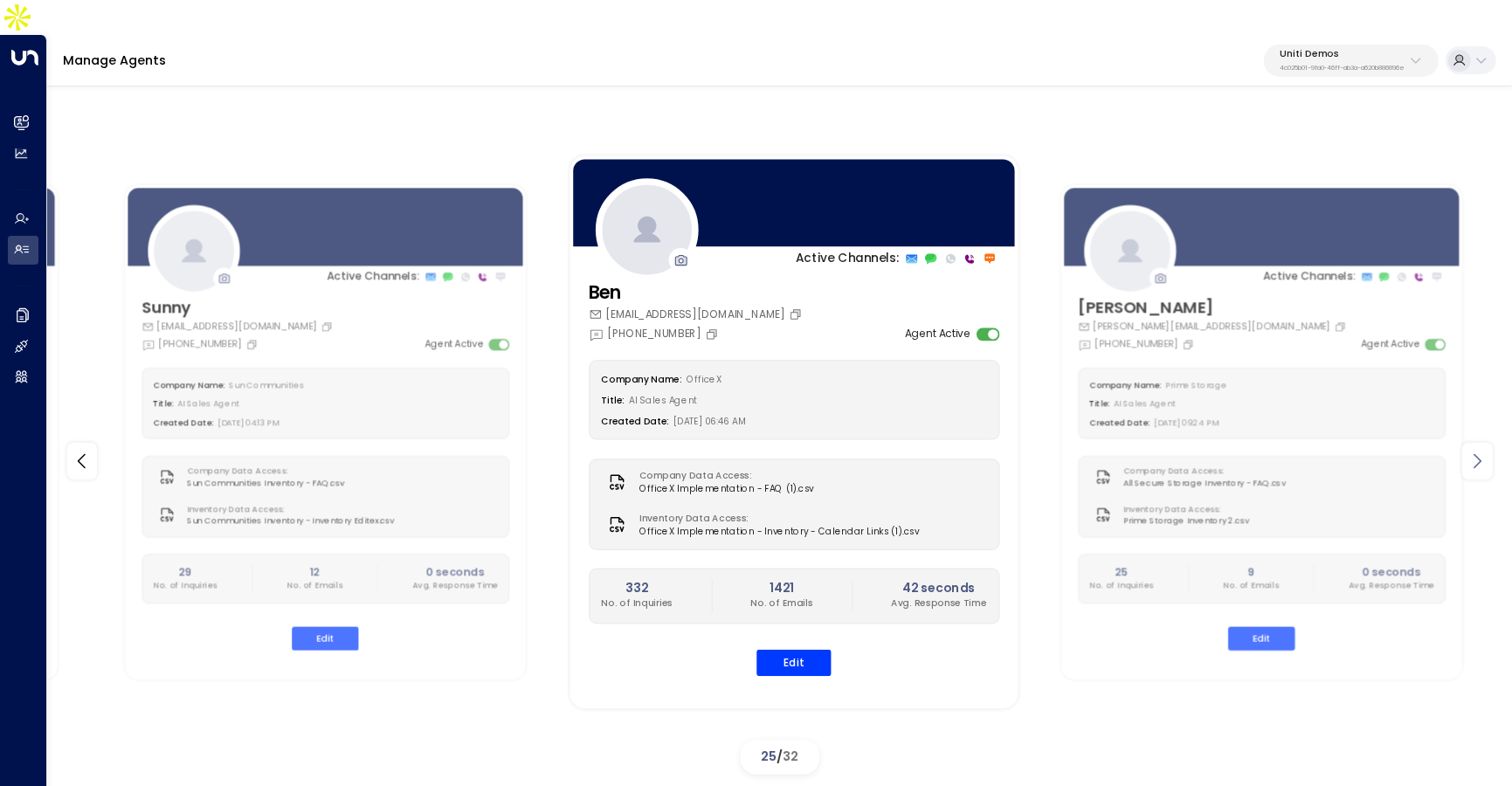
click at [1472, 451] on icon at bounding box center [1476, 461] width 21 height 21
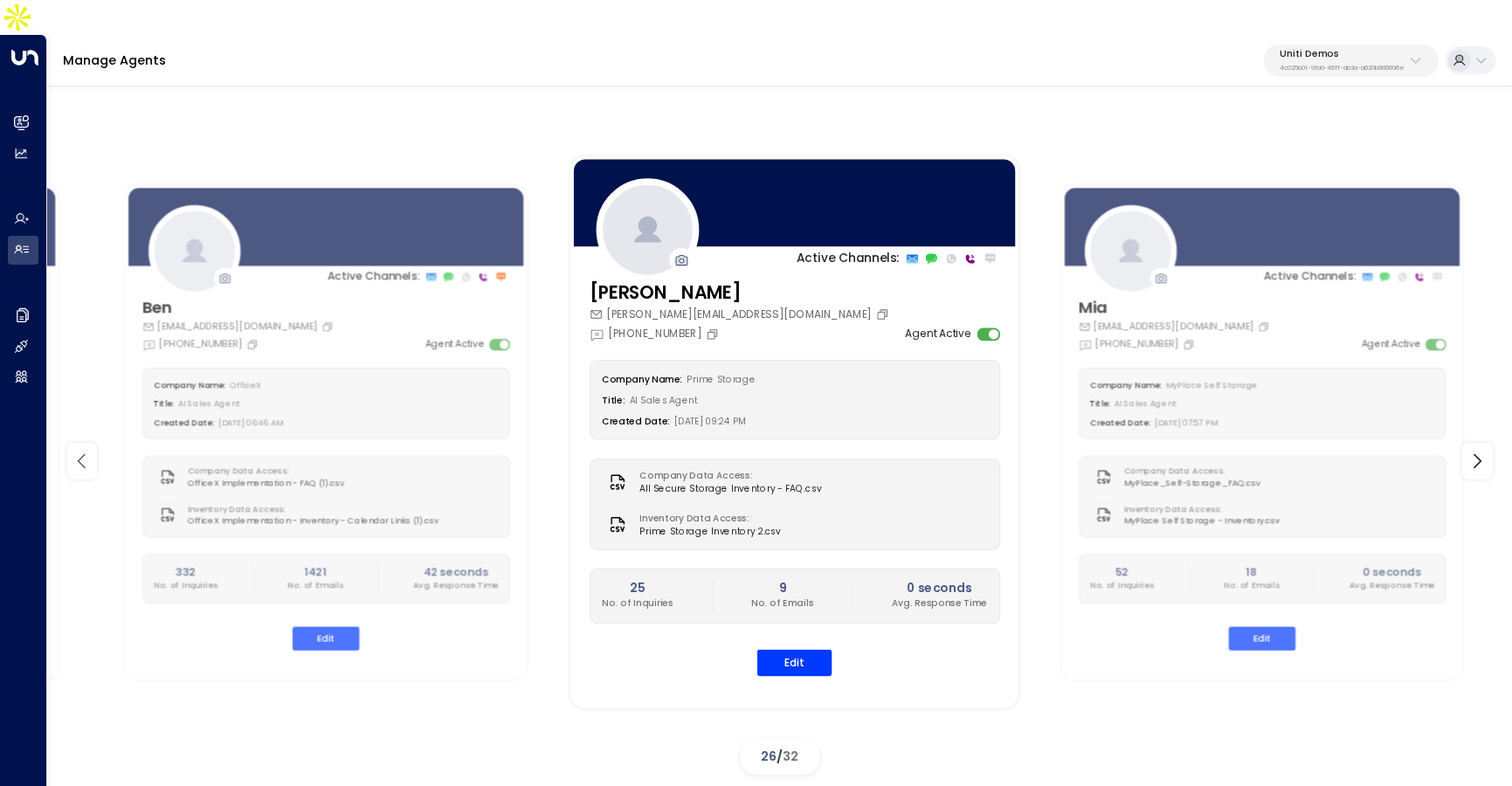
click at [75, 451] on icon at bounding box center [82, 461] width 21 height 21
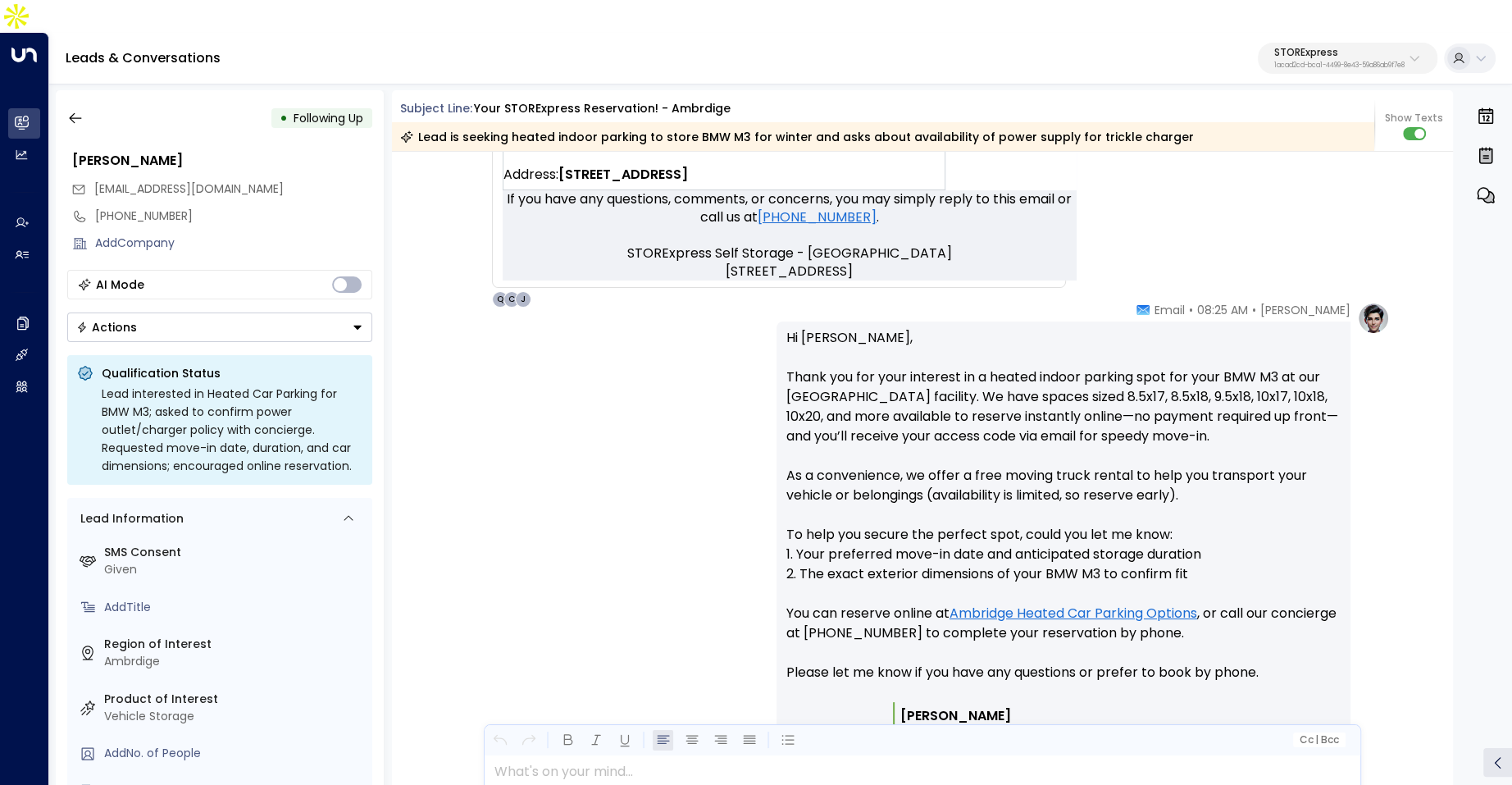
scroll to position [996, 0]
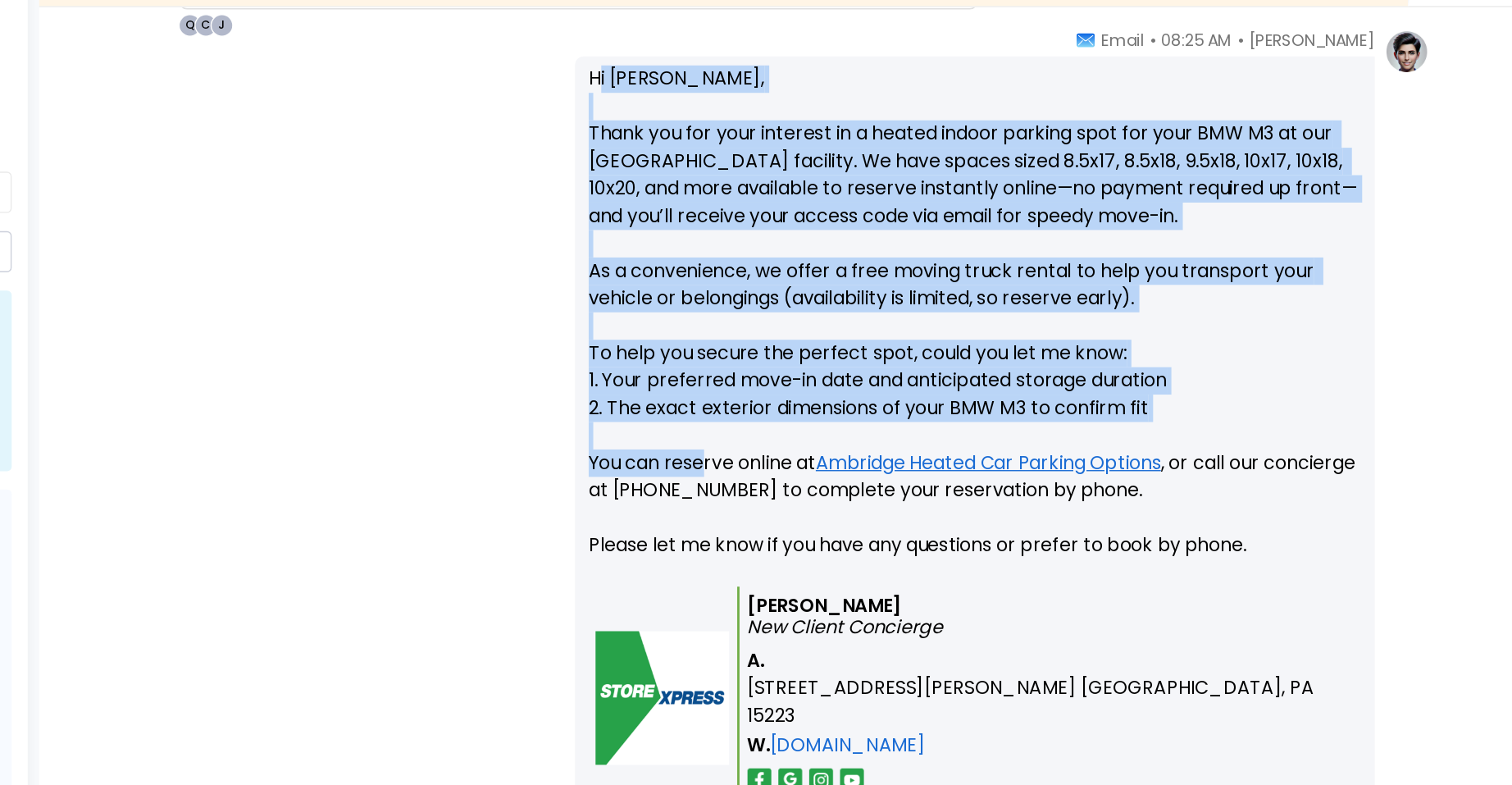
drag, startPoint x: 789, startPoint y: 182, endPoint x: 865, endPoint y: 438, distance: 267.0
click at [865, 438] on p "Hi Brian, Thank you for your interest in a heated indoor parking spot for your …" at bounding box center [1063, 380] width 554 height 374
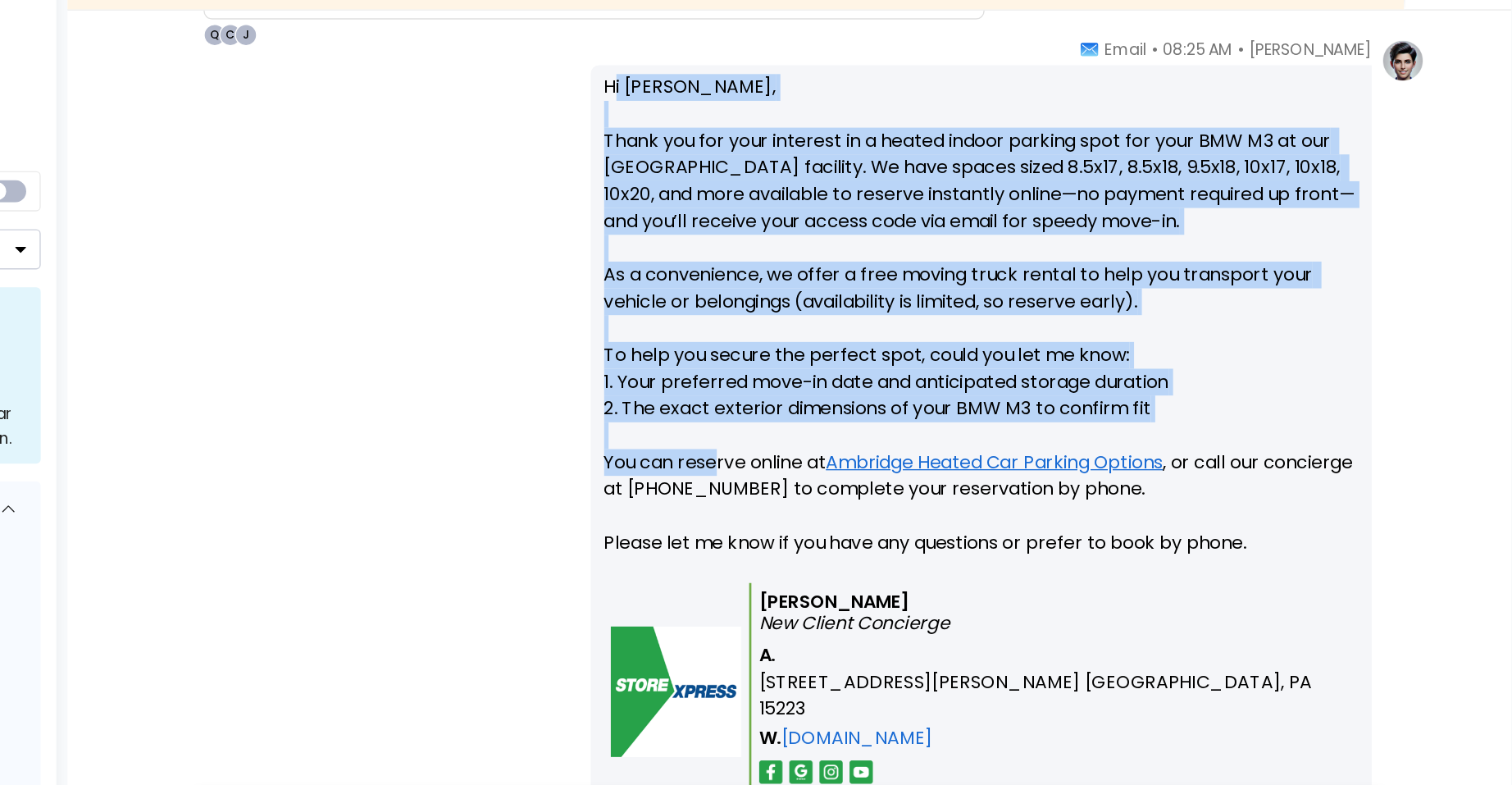
scroll to position [997, 0]
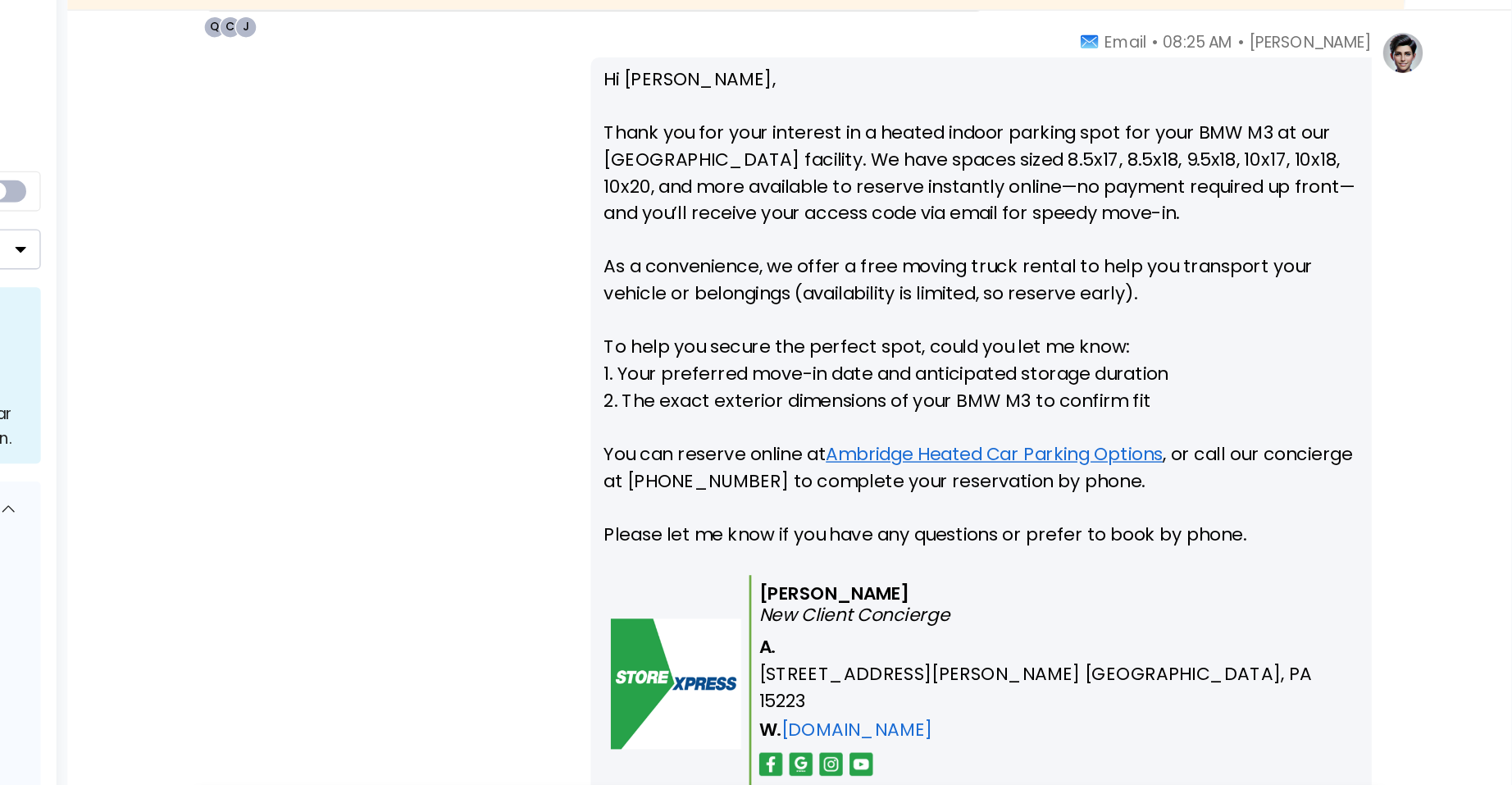
click at [1200, 572] on p "Quinn Ellis New Client Concierge" at bounding box center [1117, 587] width 435 height 31
drag, startPoint x: 898, startPoint y: 540, endPoint x: 1012, endPoint y: 540, distance: 114.0
click at [1012, 572] on p "Quinn Ellis New Client Concierge" at bounding box center [1117, 587] width 435 height 31
click at [999, 586] on icon "New Client Concierge" at bounding box center [970, 595] width 140 height 19
drag, startPoint x: 1042, startPoint y: 624, endPoint x: 855, endPoint y: 558, distance: 198.3
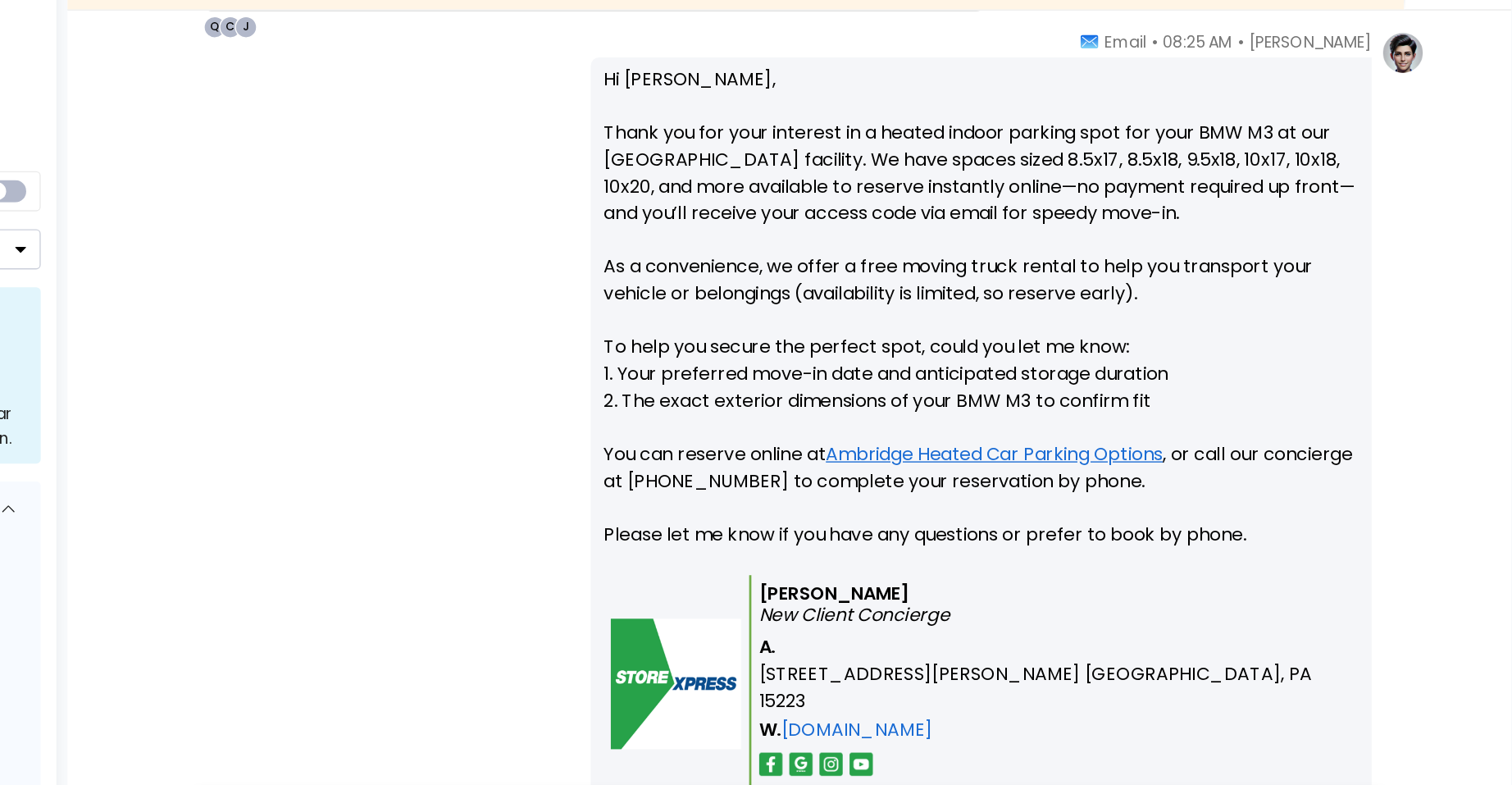
click at [854, 566] on tr "Quinn Ellis New Client Concierge A. 100 Hafner Ave. Pittsburgh, PA 15223 W. STO…" at bounding box center [1063, 649] width 554 height 165
click at [910, 519] on p "Hi Brian, Thank you for your interest in a heated indoor parking spot for your …" at bounding box center [1063, 379] width 554 height 374
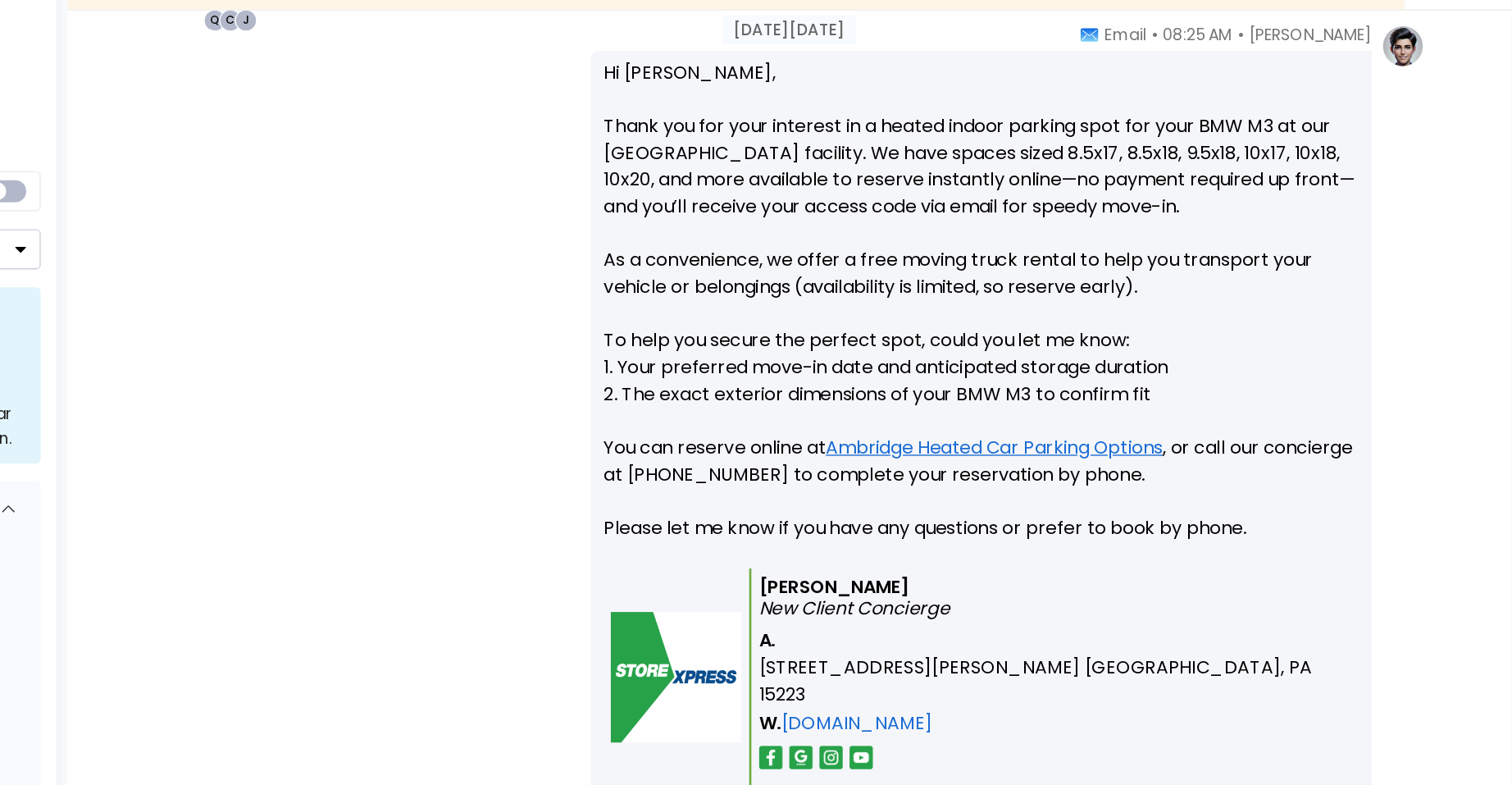
scroll to position [977, 0]
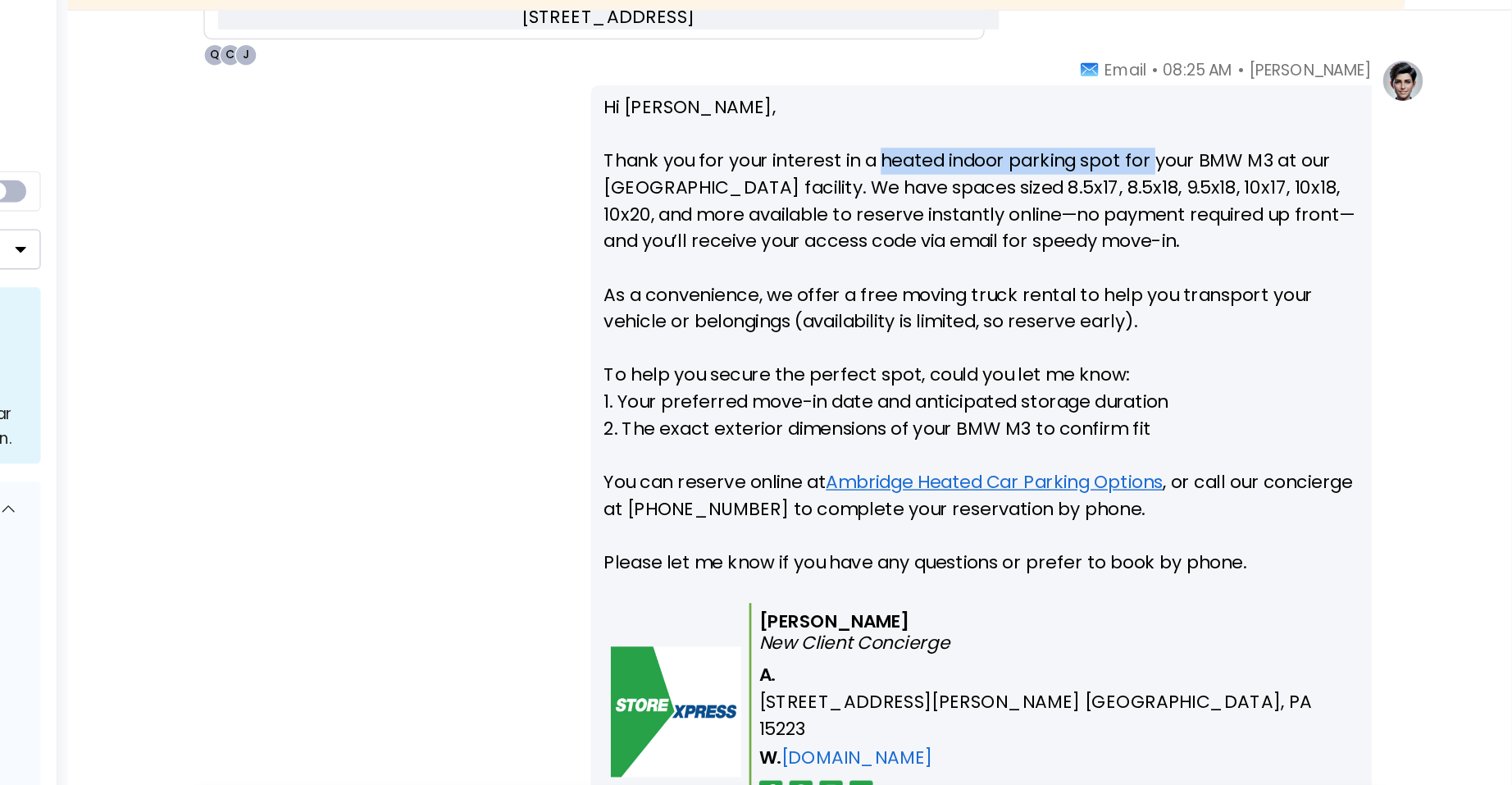
drag, startPoint x: 991, startPoint y: 228, endPoint x: 1190, endPoint y: 223, distance: 199.1
click at [1190, 223] on p "Hi Brian, Thank you for your interest in a heated indoor parking spot for your …" at bounding box center [1063, 400] width 554 height 374
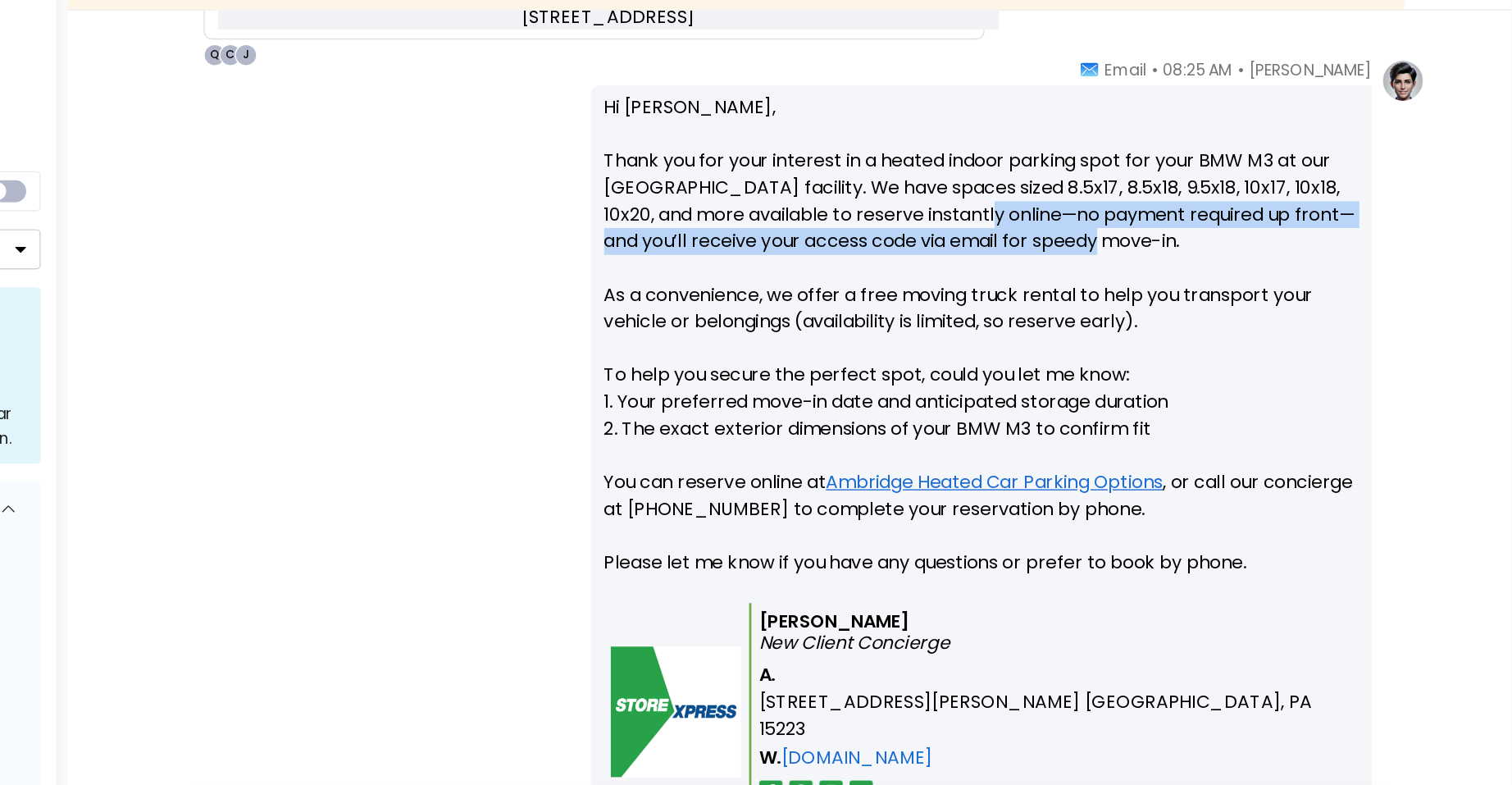
drag, startPoint x: 1069, startPoint y: 269, endPoint x: 1161, endPoint y: 293, distance: 95.1
click at [1161, 293] on p "Hi Brian, Thank you for your interest in a heated indoor parking spot for your …" at bounding box center [1063, 400] width 554 height 374
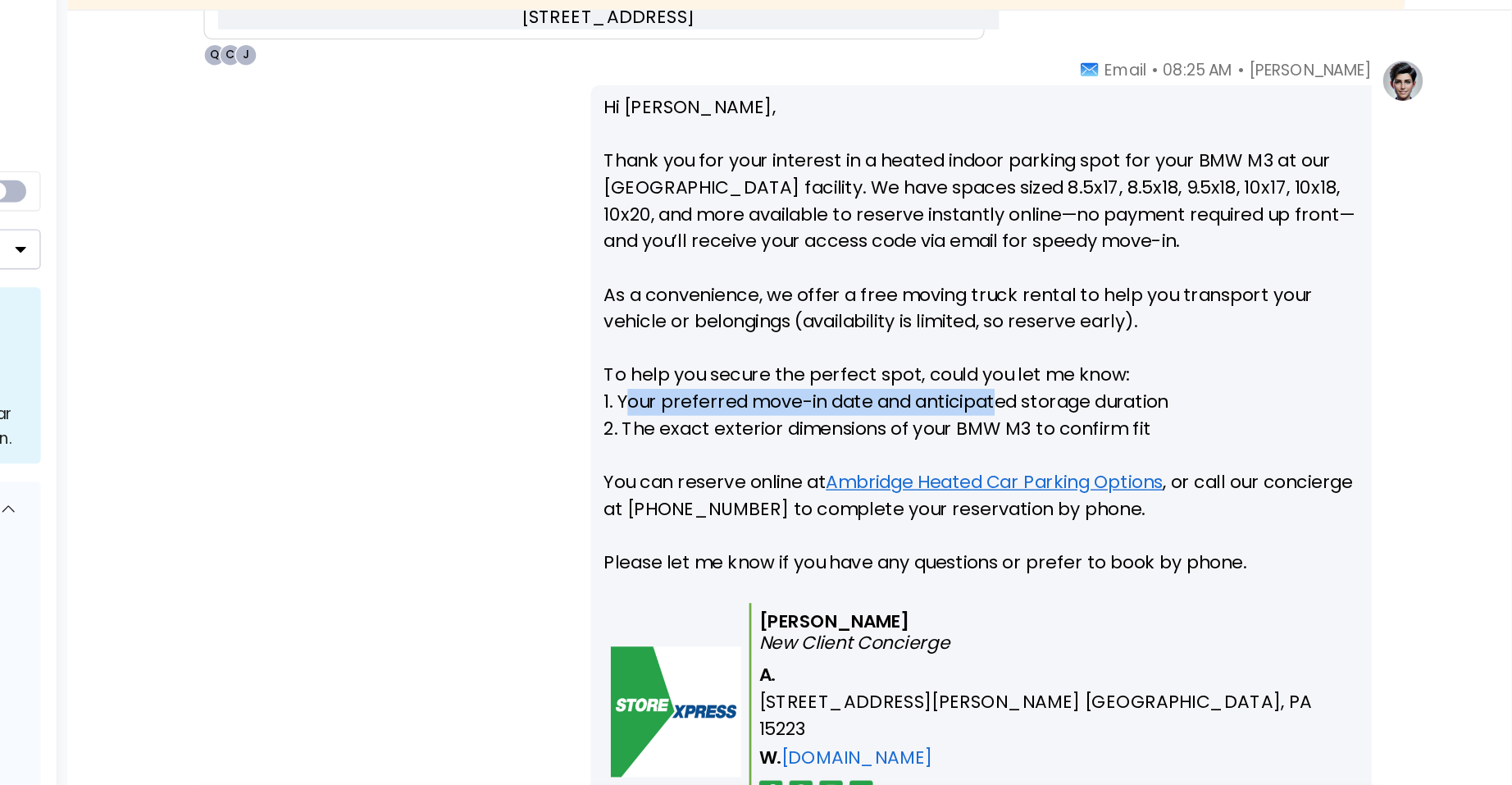
drag, startPoint x: 805, startPoint y: 410, endPoint x: 1074, endPoint y: 411, distance: 269.0
click at [1074, 411] on p "Hi Brian, Thank you for your interest in a heated indoor parking spot for your …" at bounding box center [1063, 400] width 554 height 374
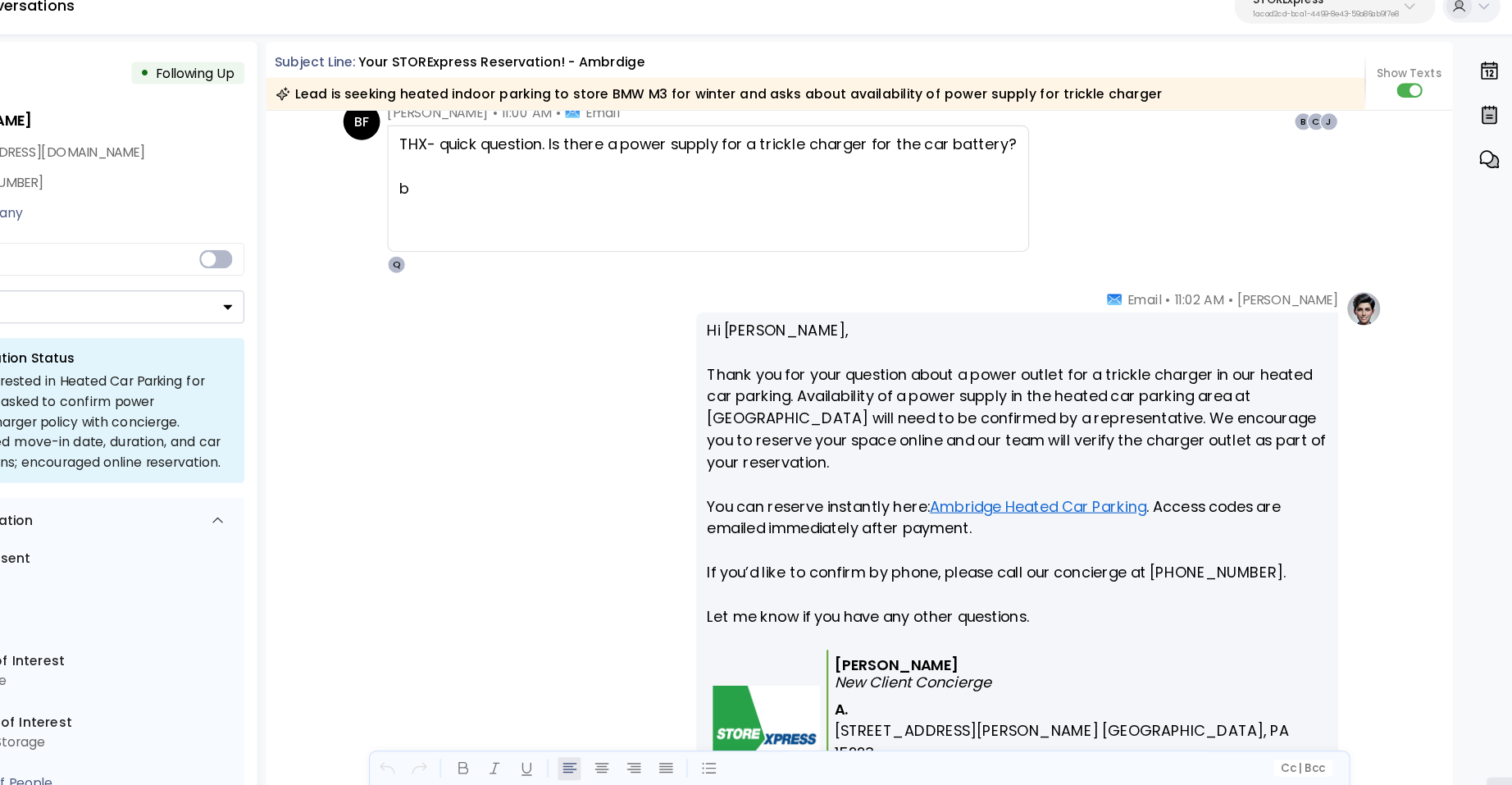
scroll to position [1593, 0]
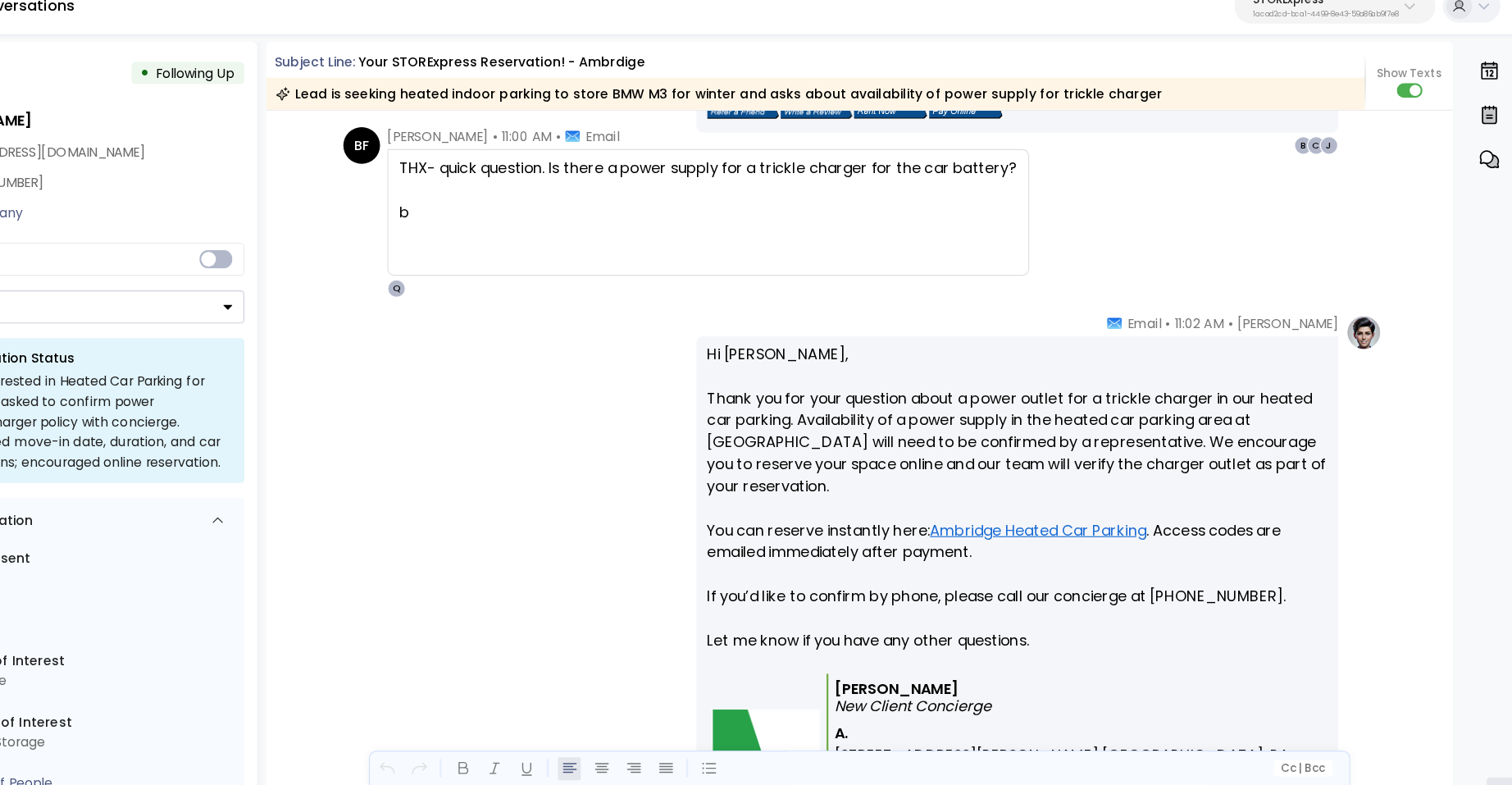
click at [629, 193] on div "THX- quick question. Is there a power supply for a trickle charger for the car …" at bounding box center [787, 203] width 552 height 20
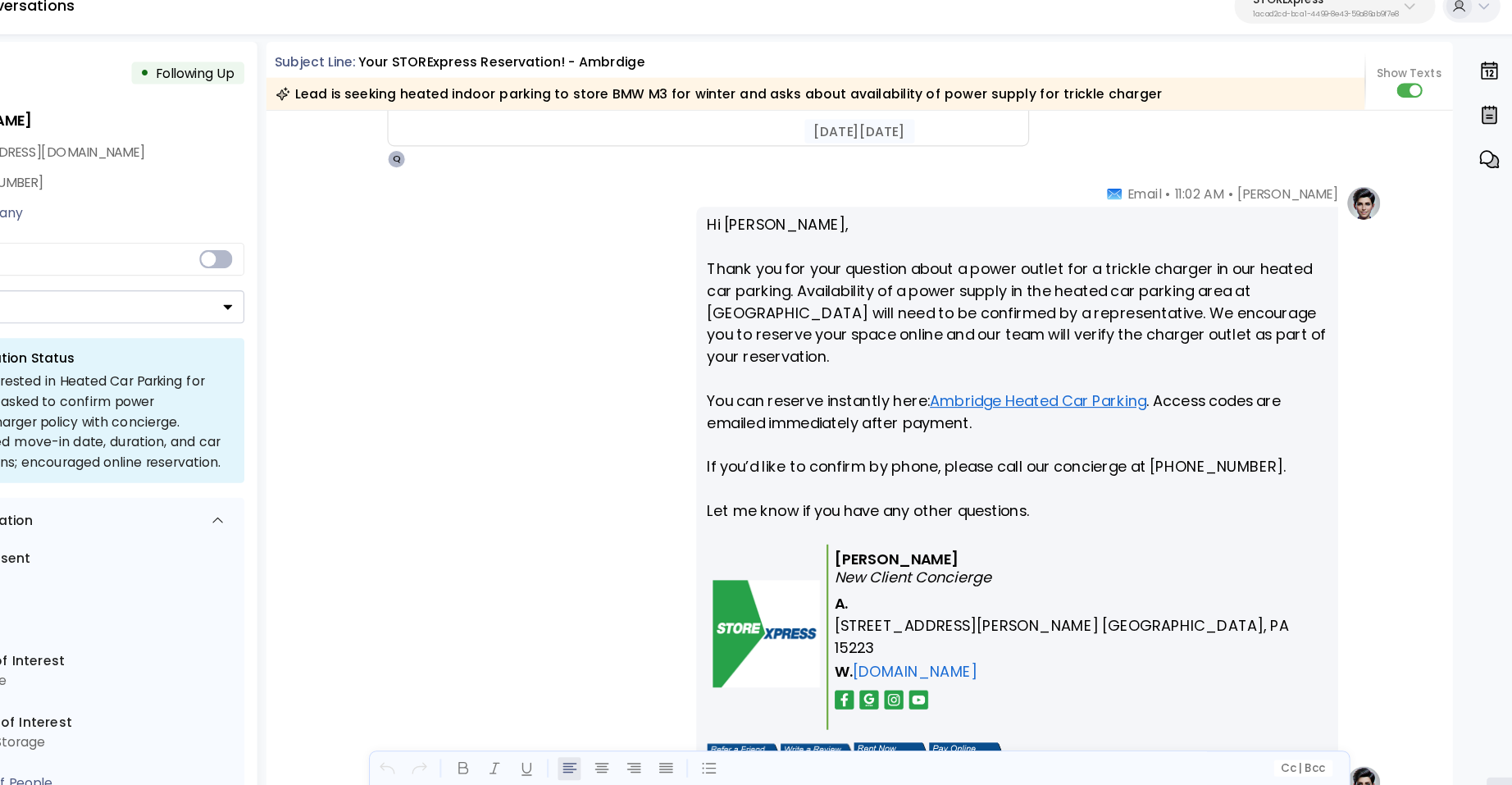
scroll to position [1720, 0]
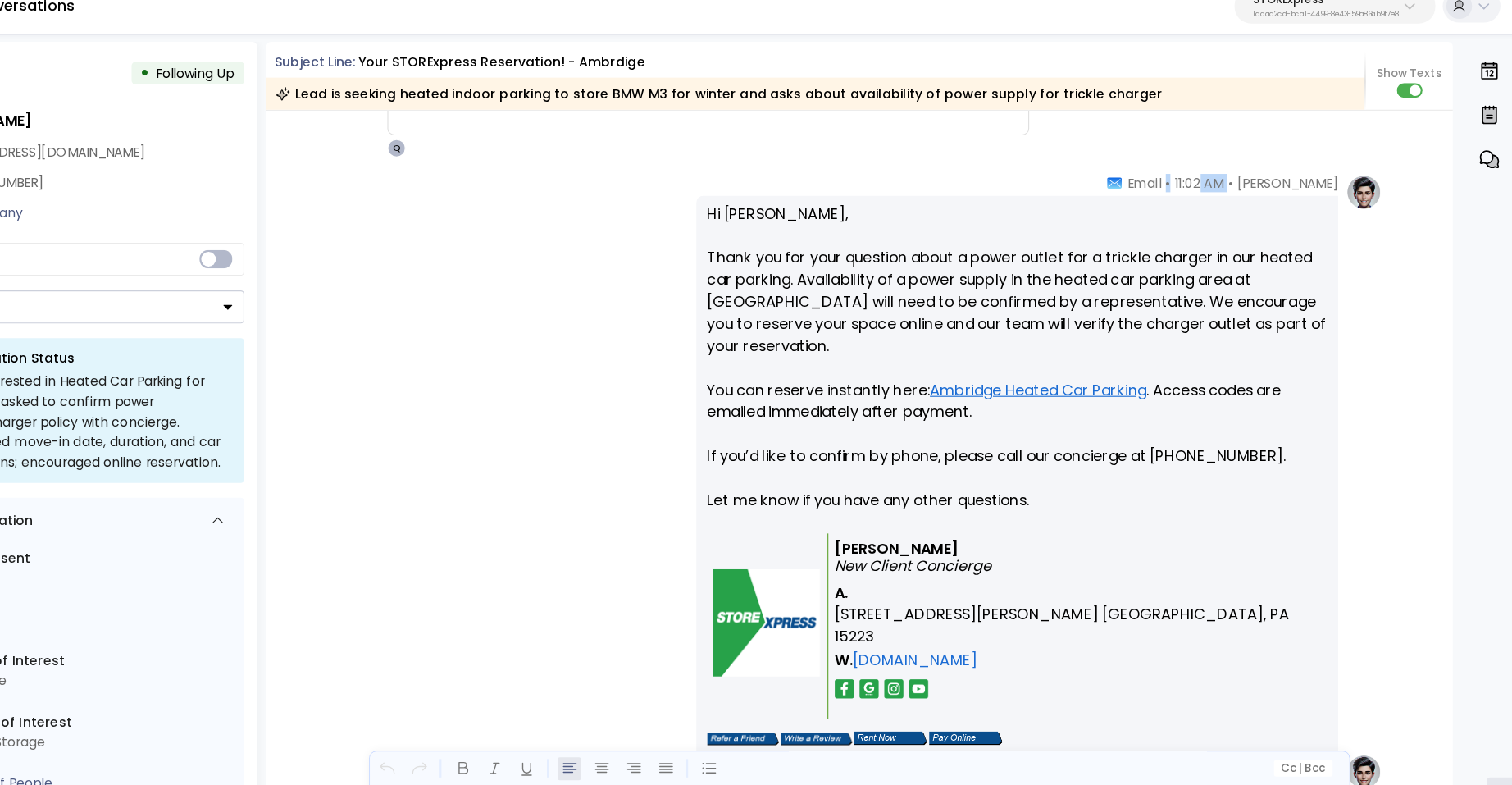
drag, startPoint x: 1234, startPoint y: 187, endPoint x: 1257, endPoint y: 189, distance: 23.1
click at [1257, 208] on div "Quinn Ellis • 11:02 AM • Email" at bounding box center [1247, 217] width 207 height 17
click at [1220, 288] on p "Hi Brian, Thank you for your question about a power outlet for a trickle charge…" at bounding box center [1063, 382] width 554 height 295
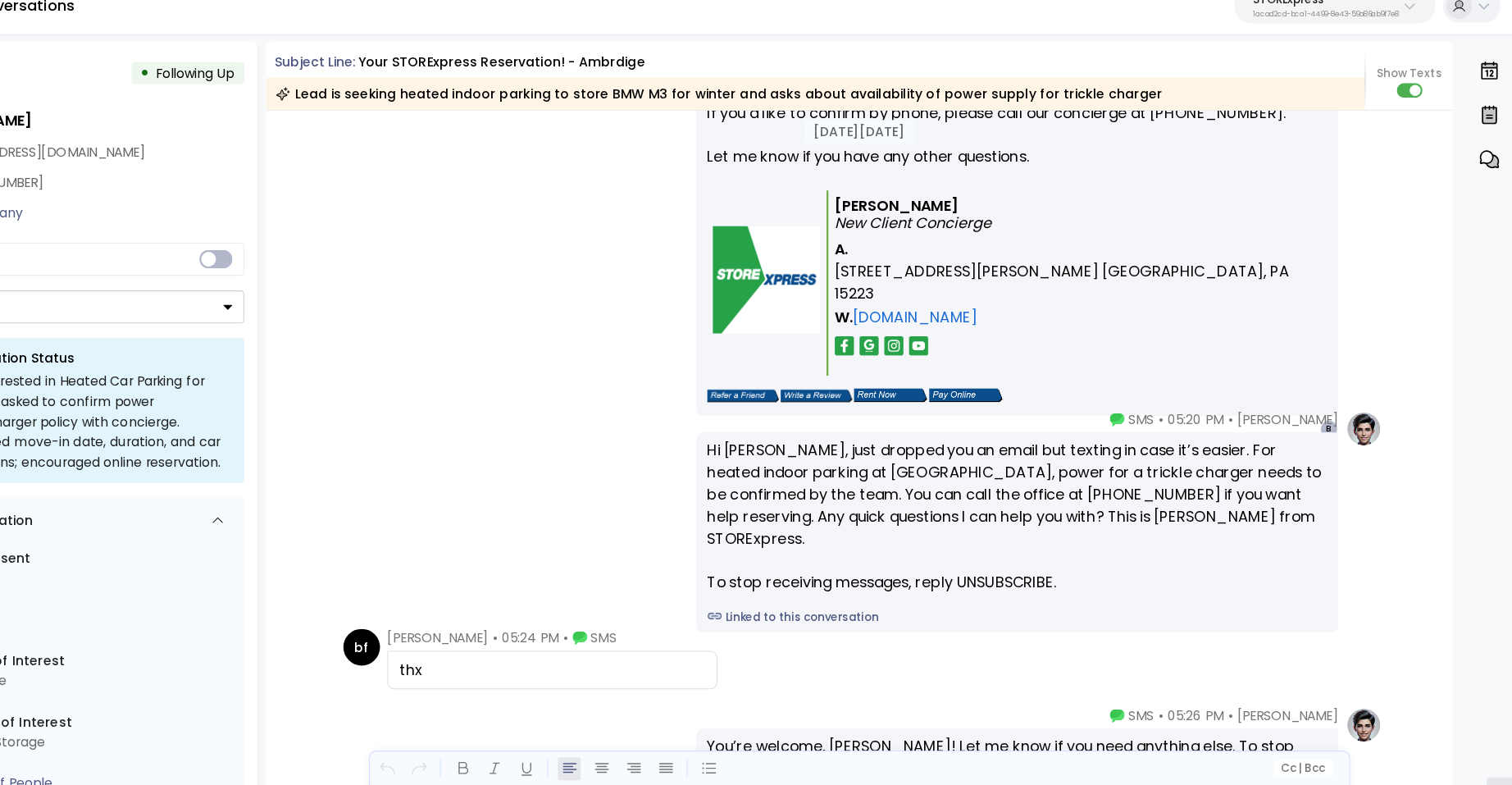
scroll to position [2048, 0]
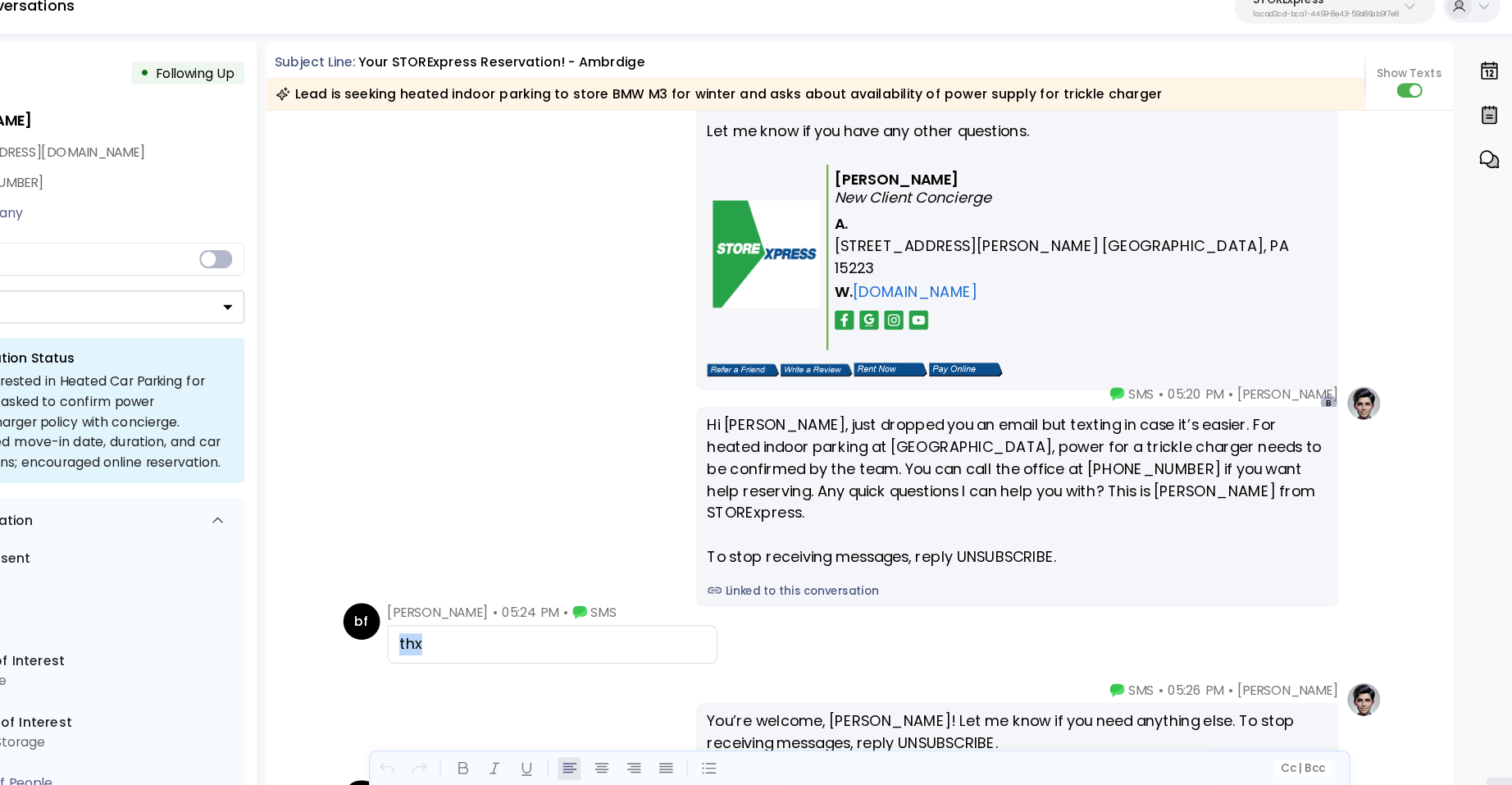
drag, startPoint x: 506, startPoint y: 590, endPoint x: 533, endPoint y: 590, distance: 27.0
click at [533, 611] on div "thx" at bounding box center [648, 628] width 295 height 35
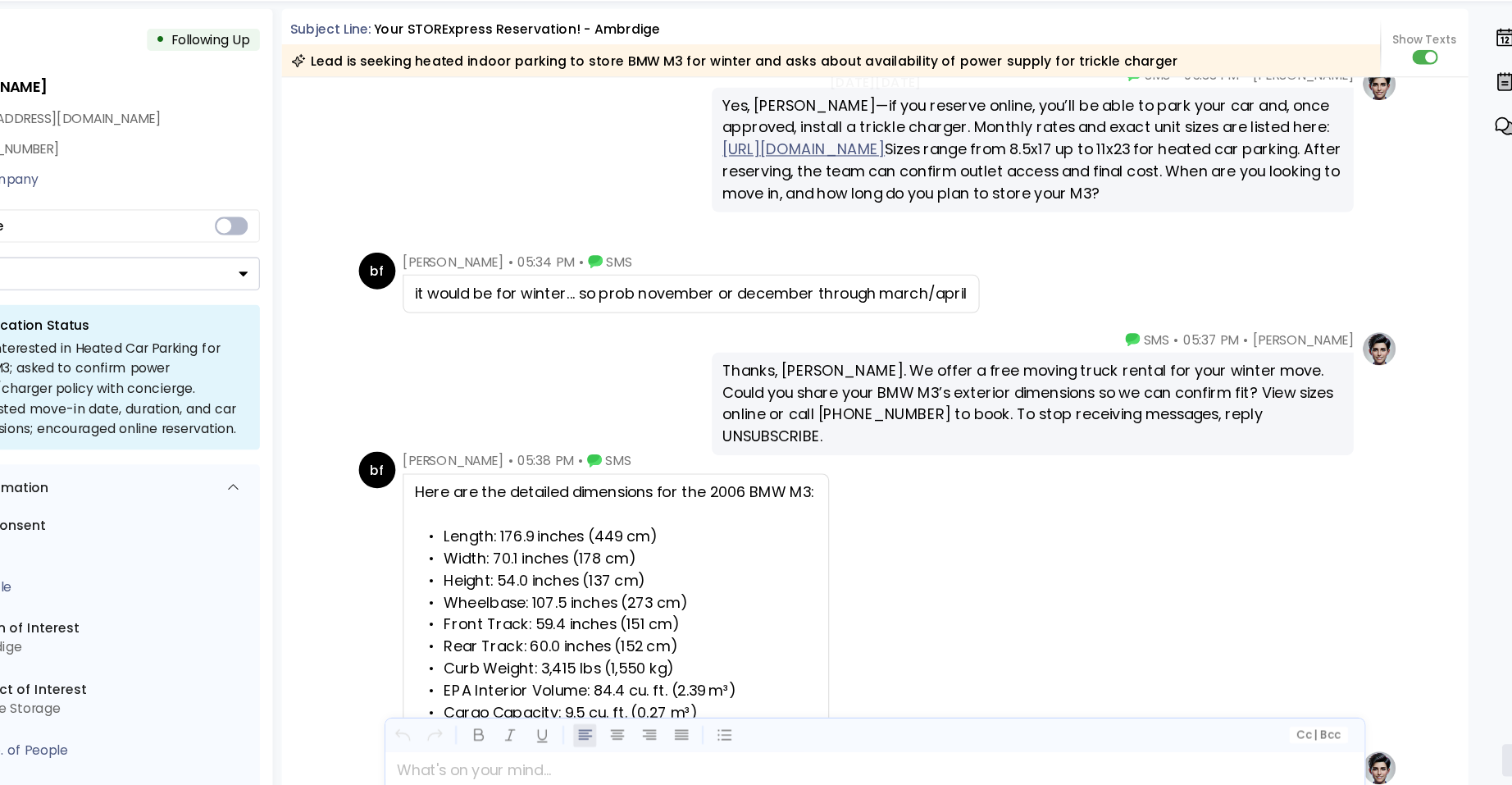
scroll to position [2837, 0]
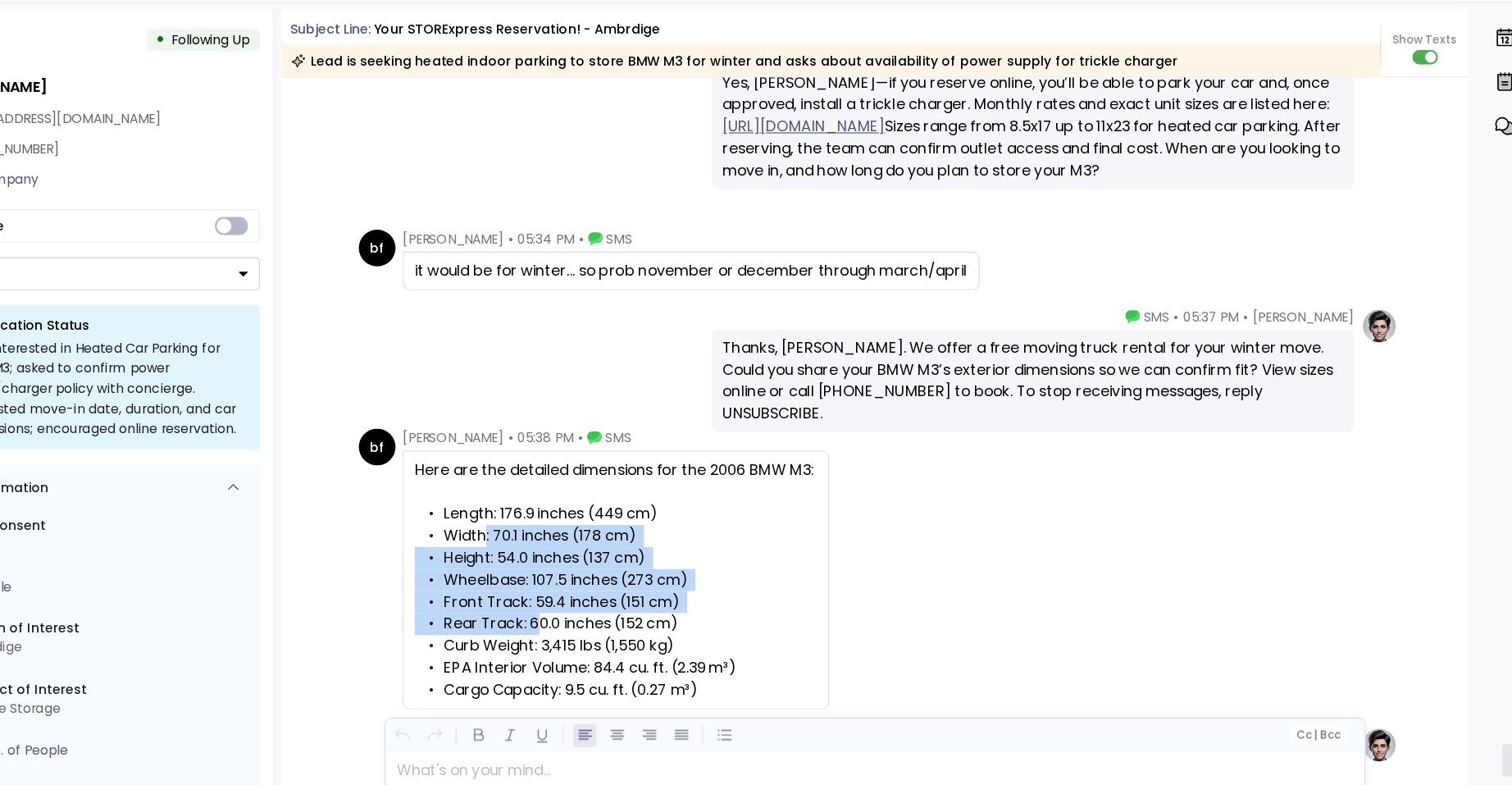
drag, startPoint x: 572, startPoint y: 526, endPoint x: 628, endPoint y: 627, distance: 115.5
click at [627, 624] on div "Here are the detailed dimensions for the 2006 BMW M3: • Length: 176.9 inches (4…" at bounding box center [691, 601] width 360 height 217
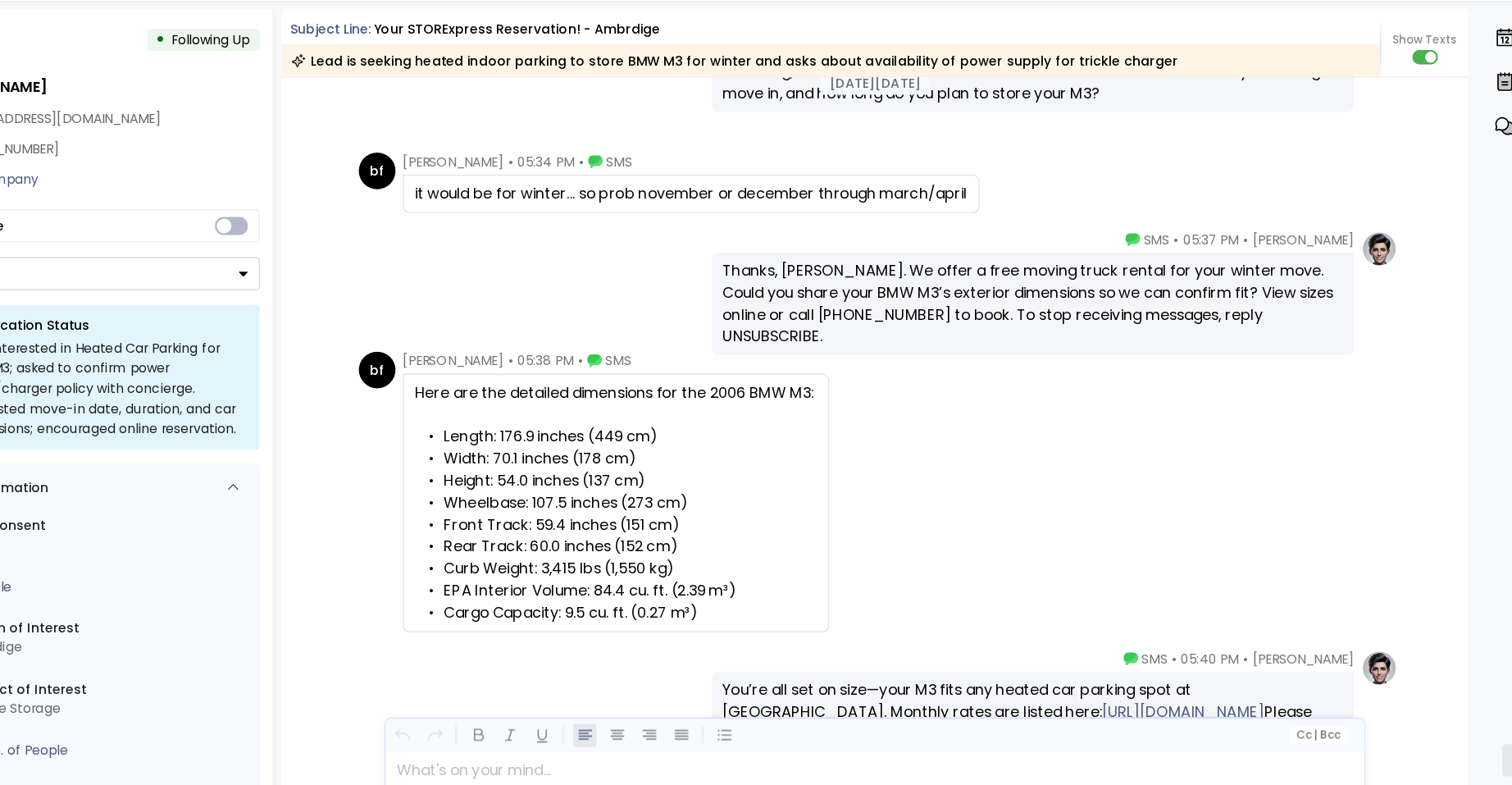
click at [870, 583] on div "Here are the detailed dimensions for the 2006 BMW M3: • Length: 176.9 inches (4…" at bounding box center [691, 533] width 360 height 217
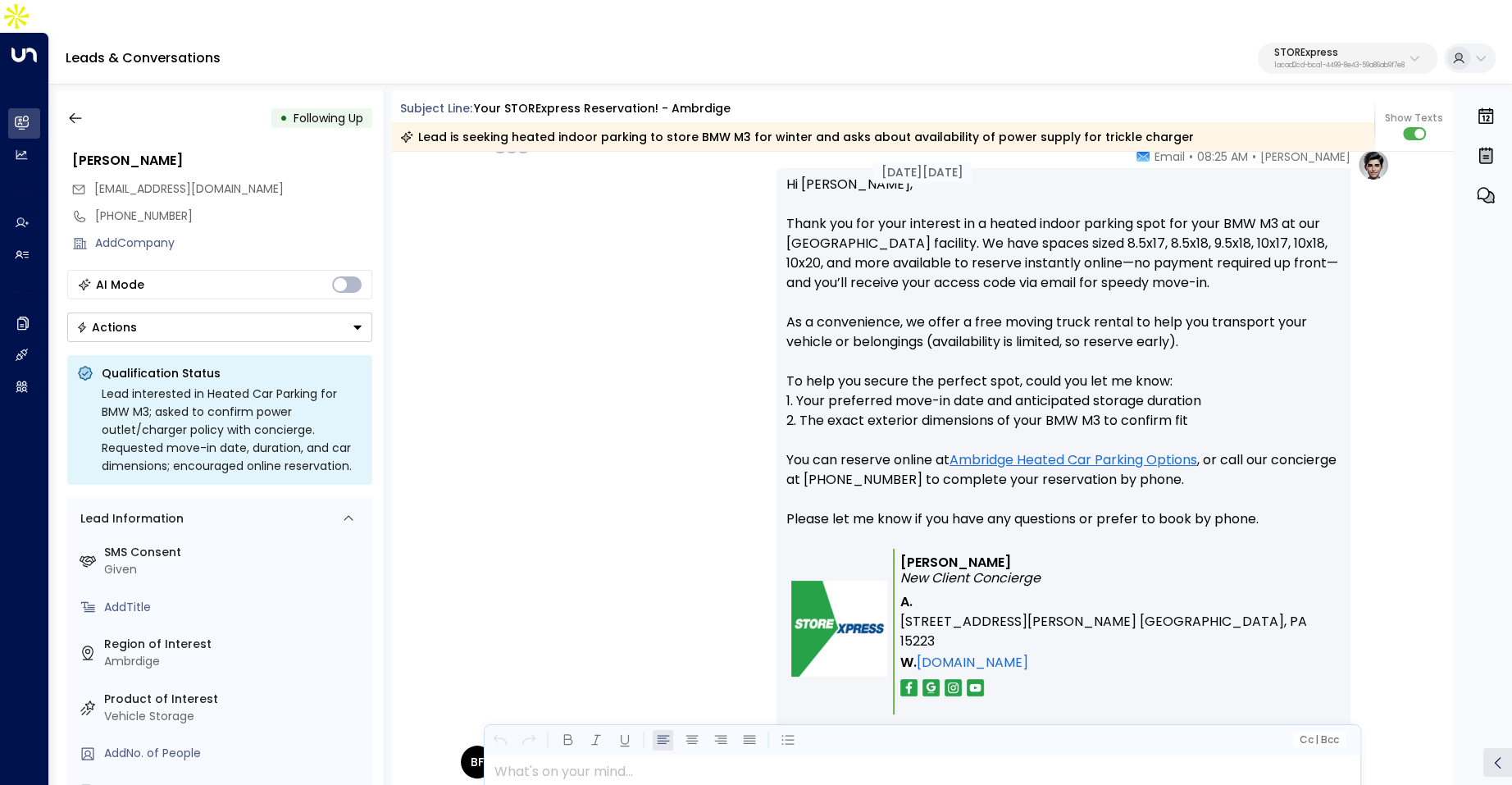
scroll to position [1008, 0]
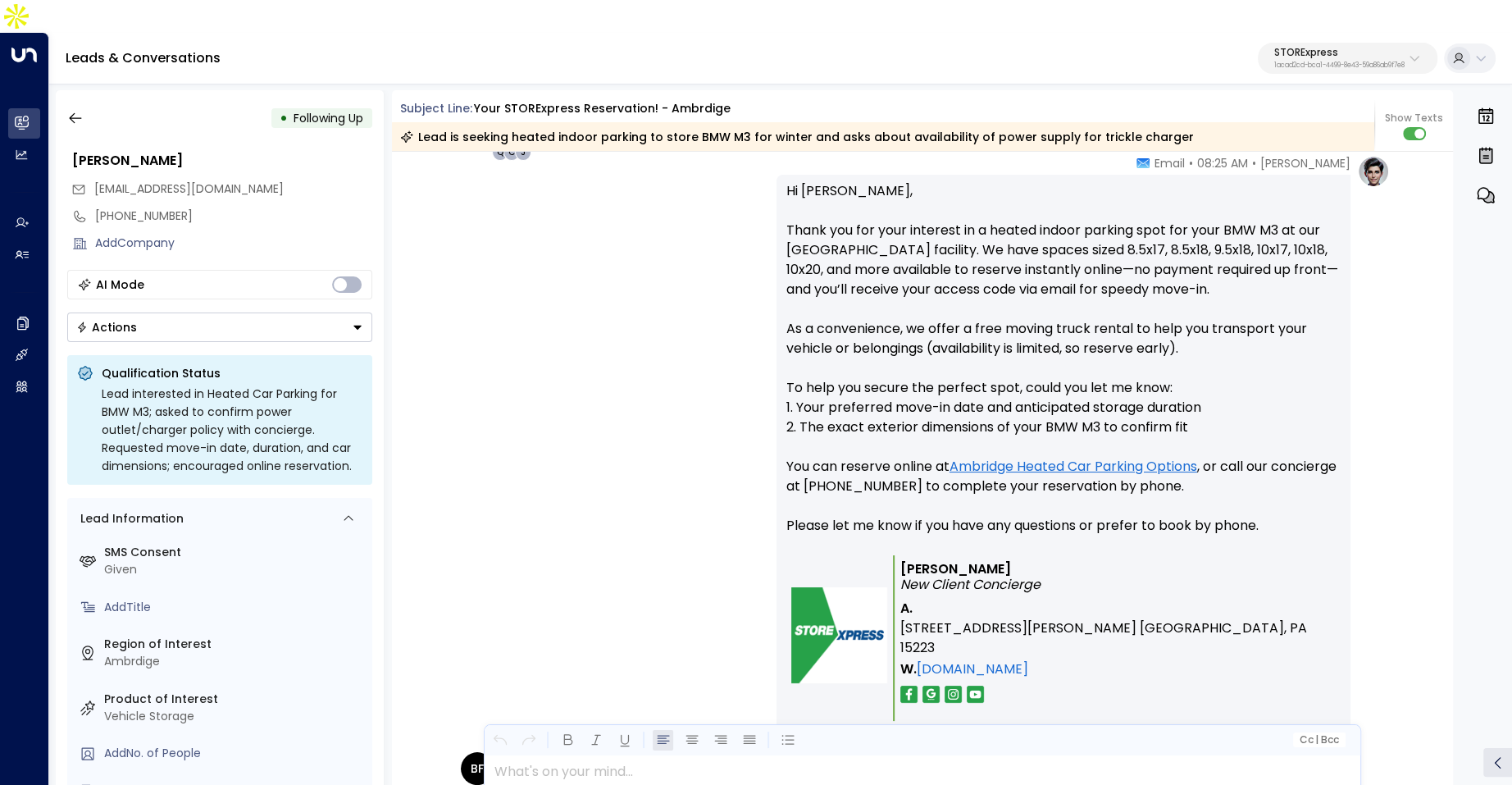
click at [992, 297] on p "Hi Brian, Thank you for your interest in a heated indoor parking spot for your …" at bounding box center [1063, 368] width 554 height 374
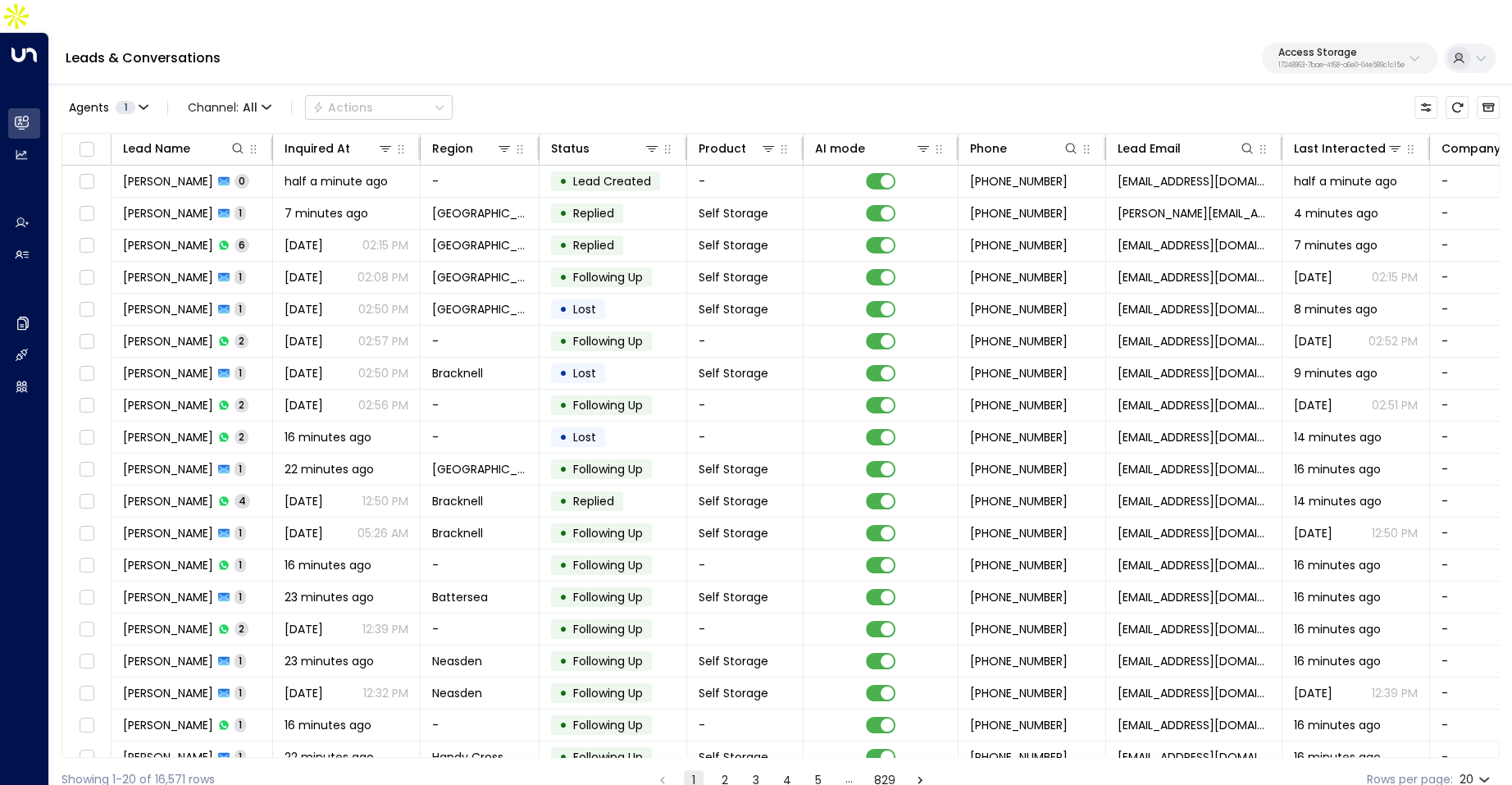
click at [1357, 48] on p "Access Storage" at bounding box center [1341, 52] width 126 height 10
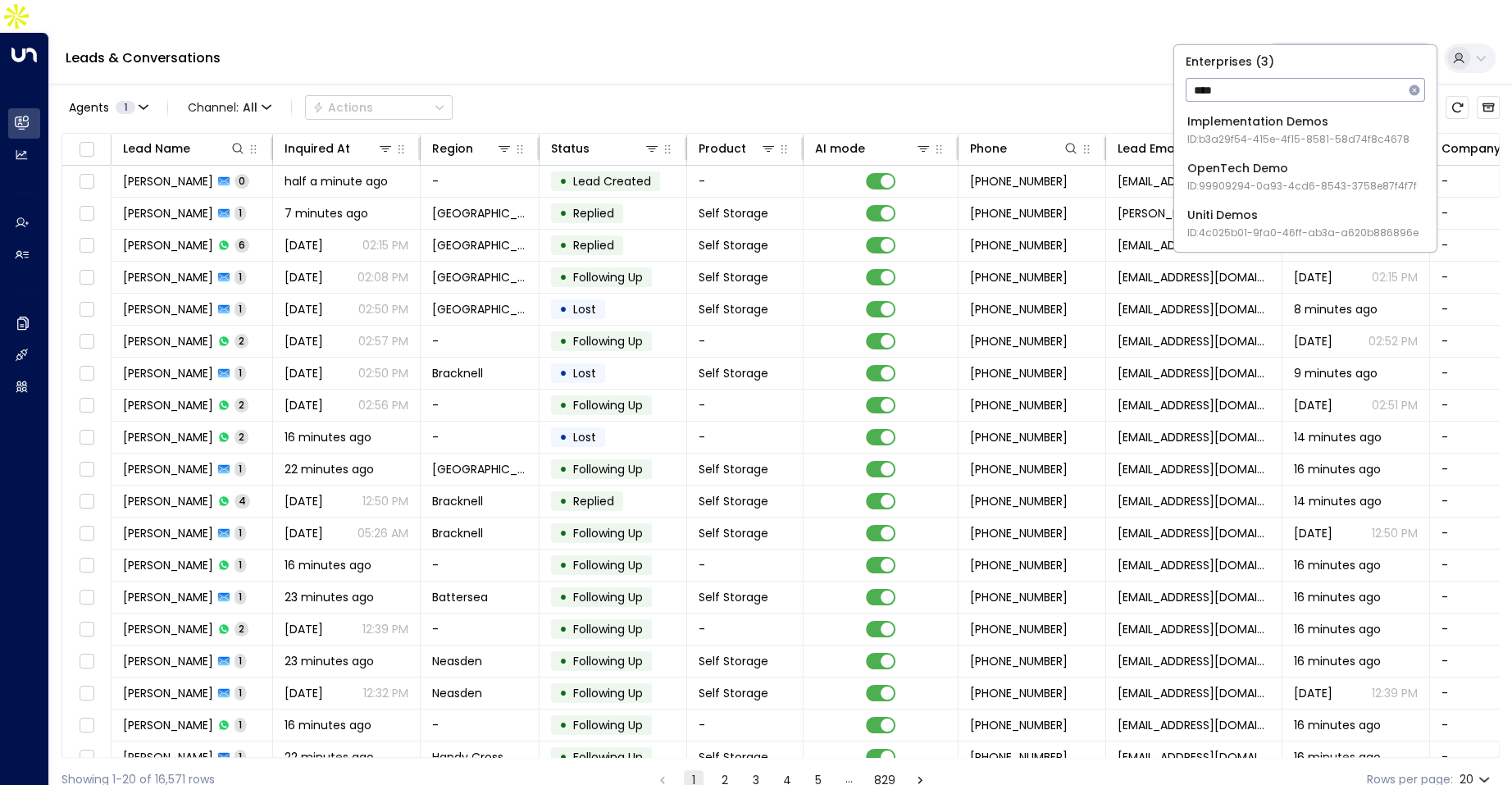
type input "****"
click at [1257, 221] on div "Uniti Demos ID: 4c025b01-9fa0-46ff-ab3a-a620b886896e" at bounding box center [1302, 223] width 231 height 34
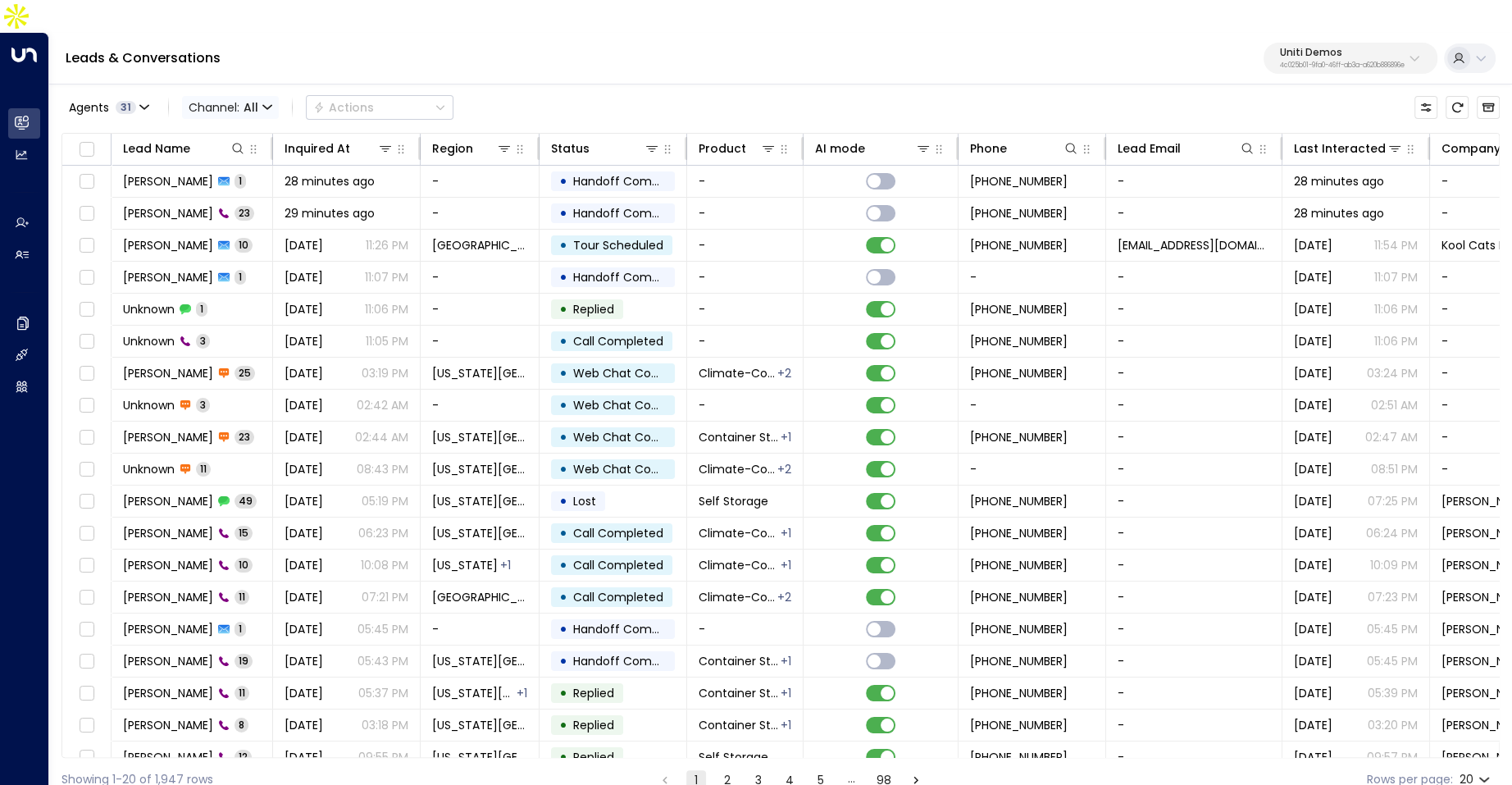
click at [263, 103] on icon "button" at bounding box center [267, 107] width 10 height 10
click at [237, 232] on p "Voice" at bounding box center [238, 230] width 78 height 17
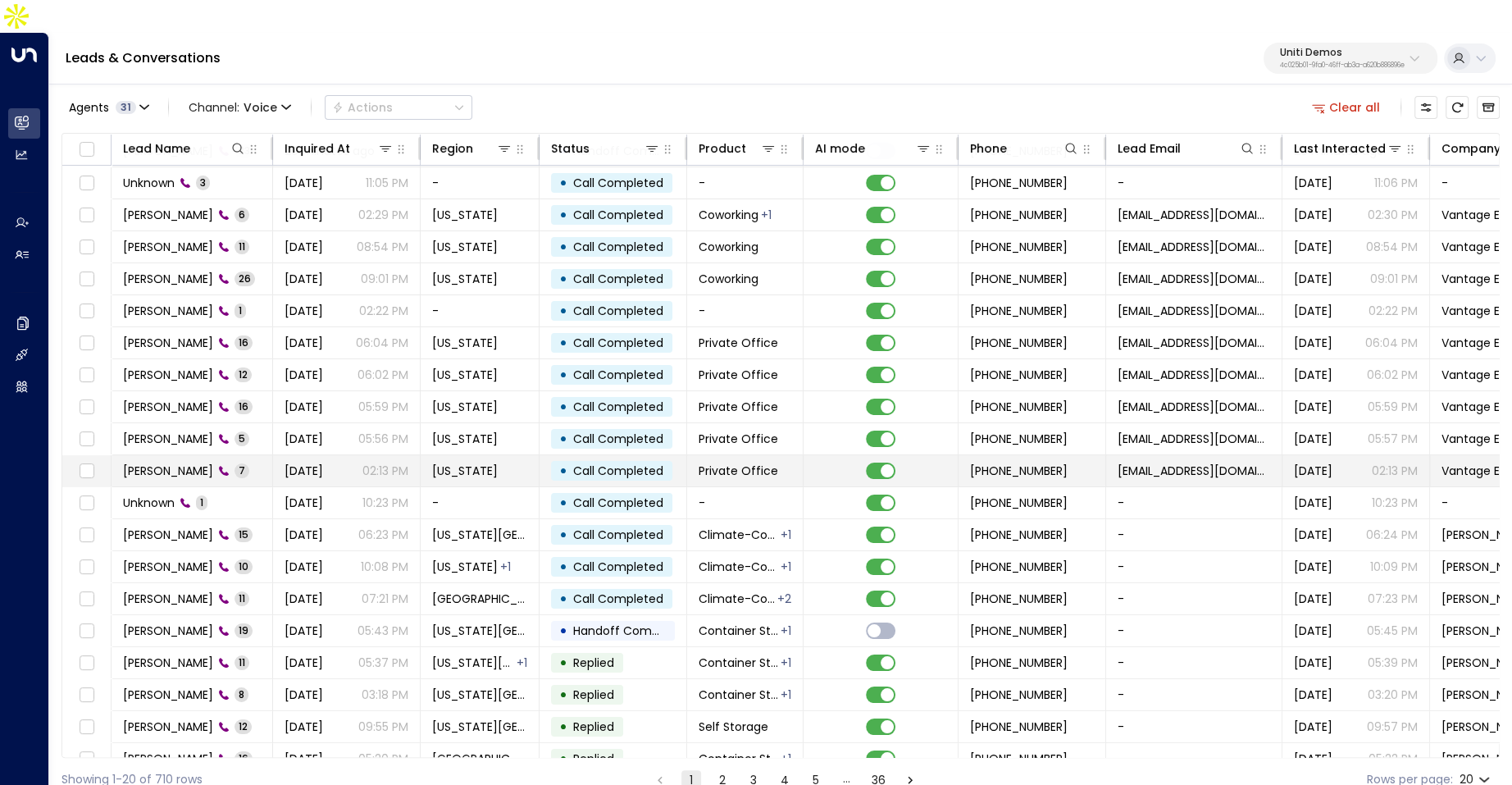
scroll to position [45, 0]
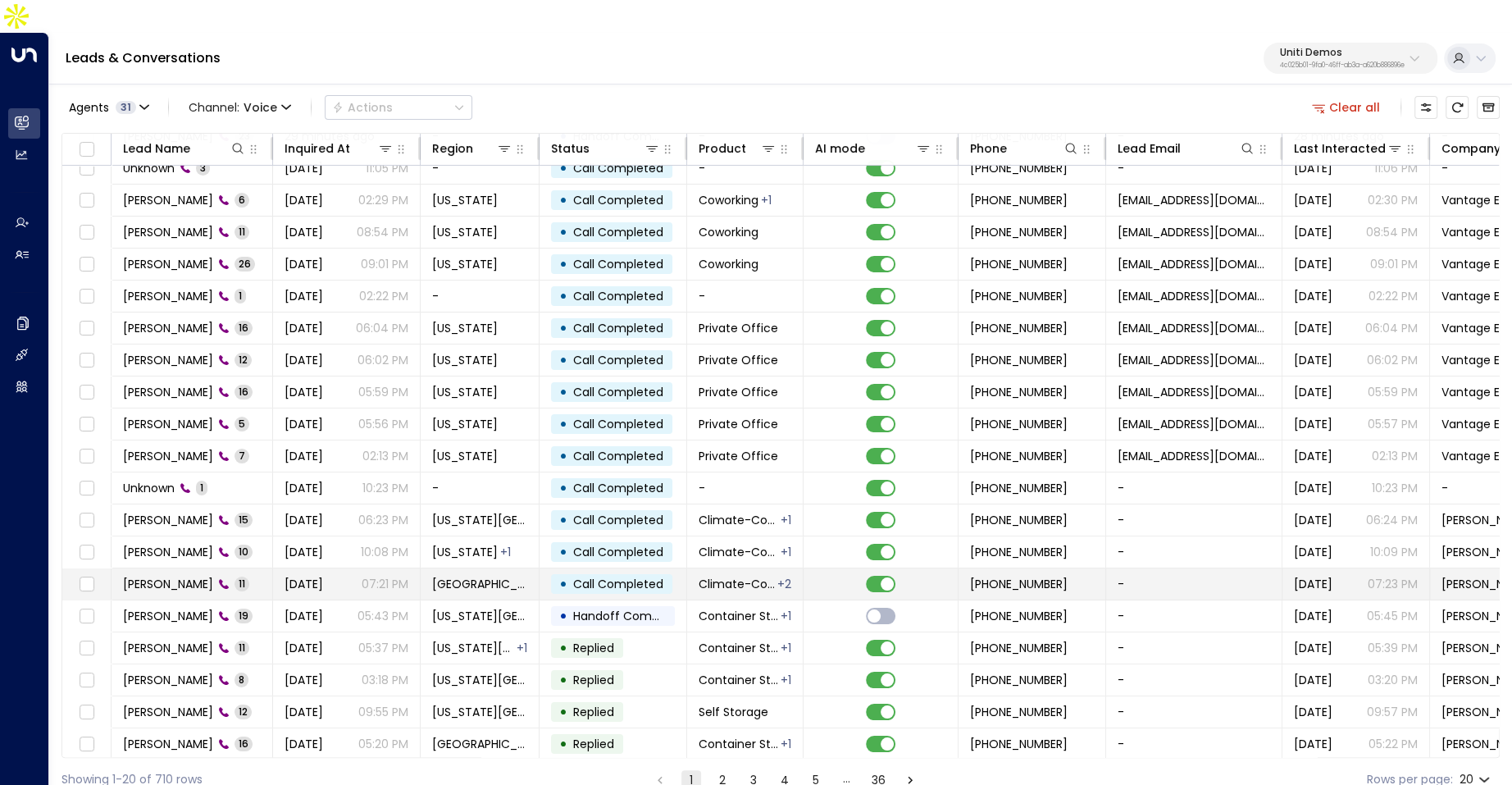
click at [358, 568] on td "[DATE] 07:21 PM" at bounding box center [347, 583] width 148 height 31
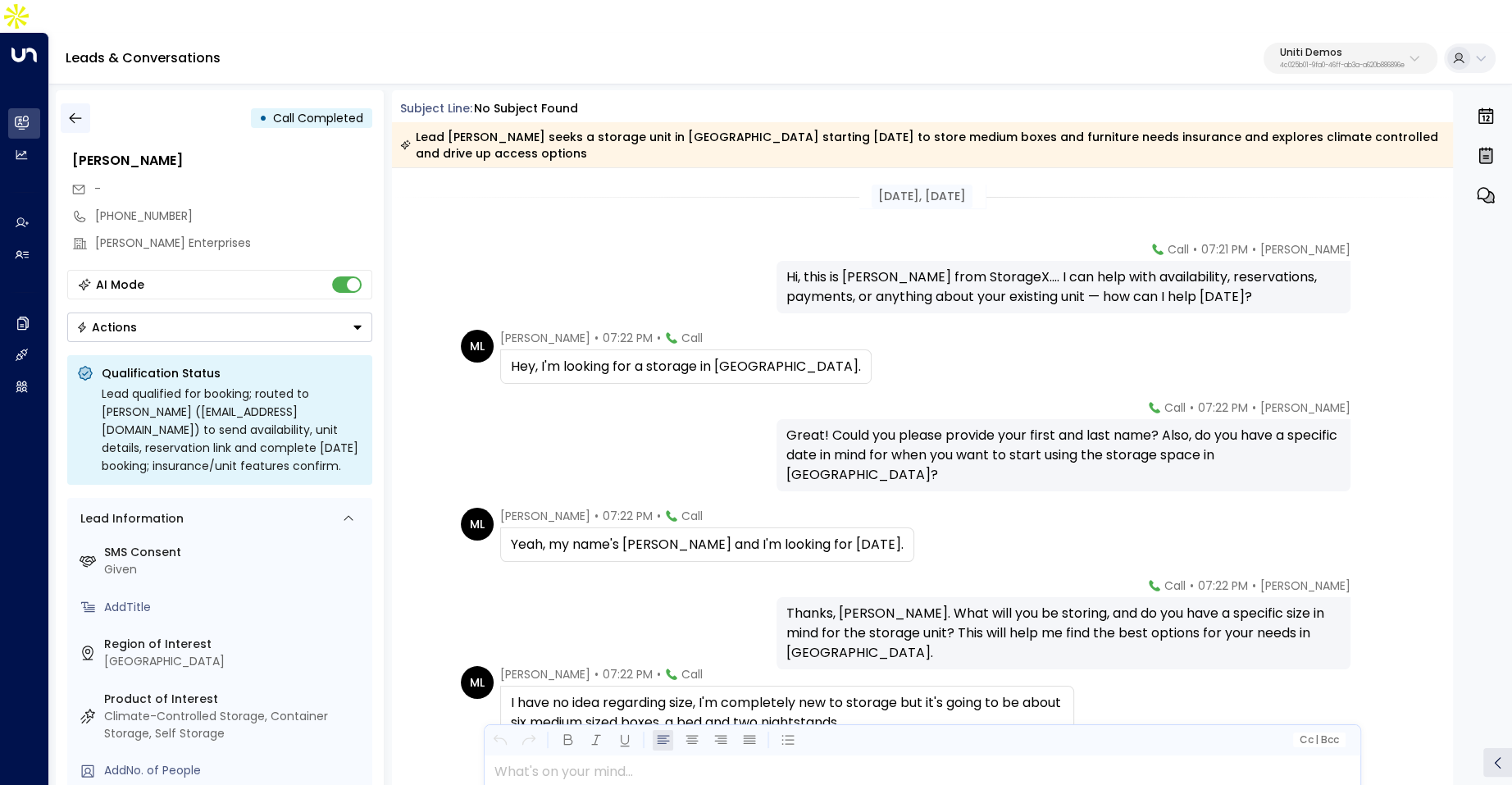
click at [80, 110] on icon "button" at bounding box center [76, 119] width 17 height 17
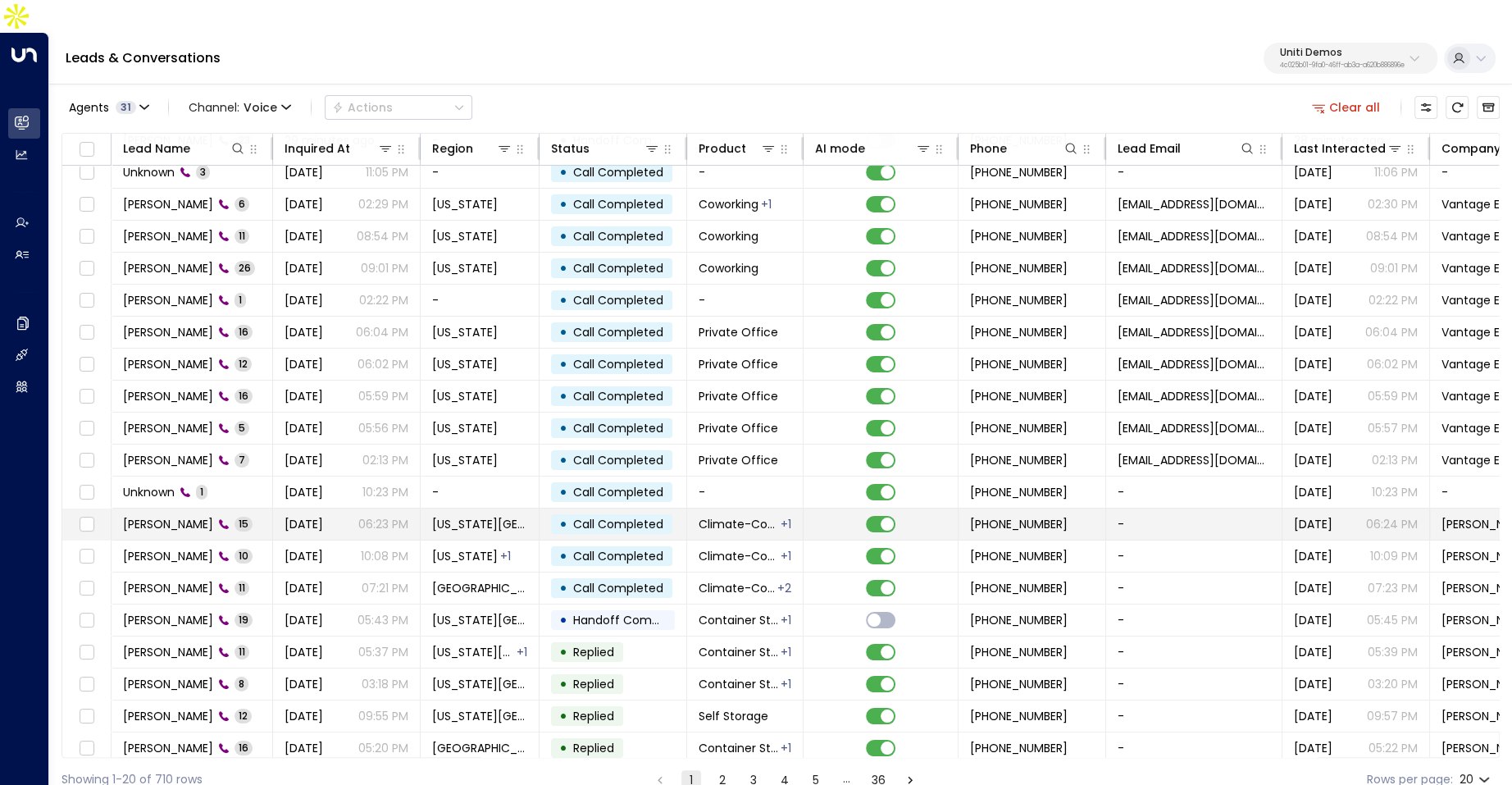
scroll to position [45, 0]
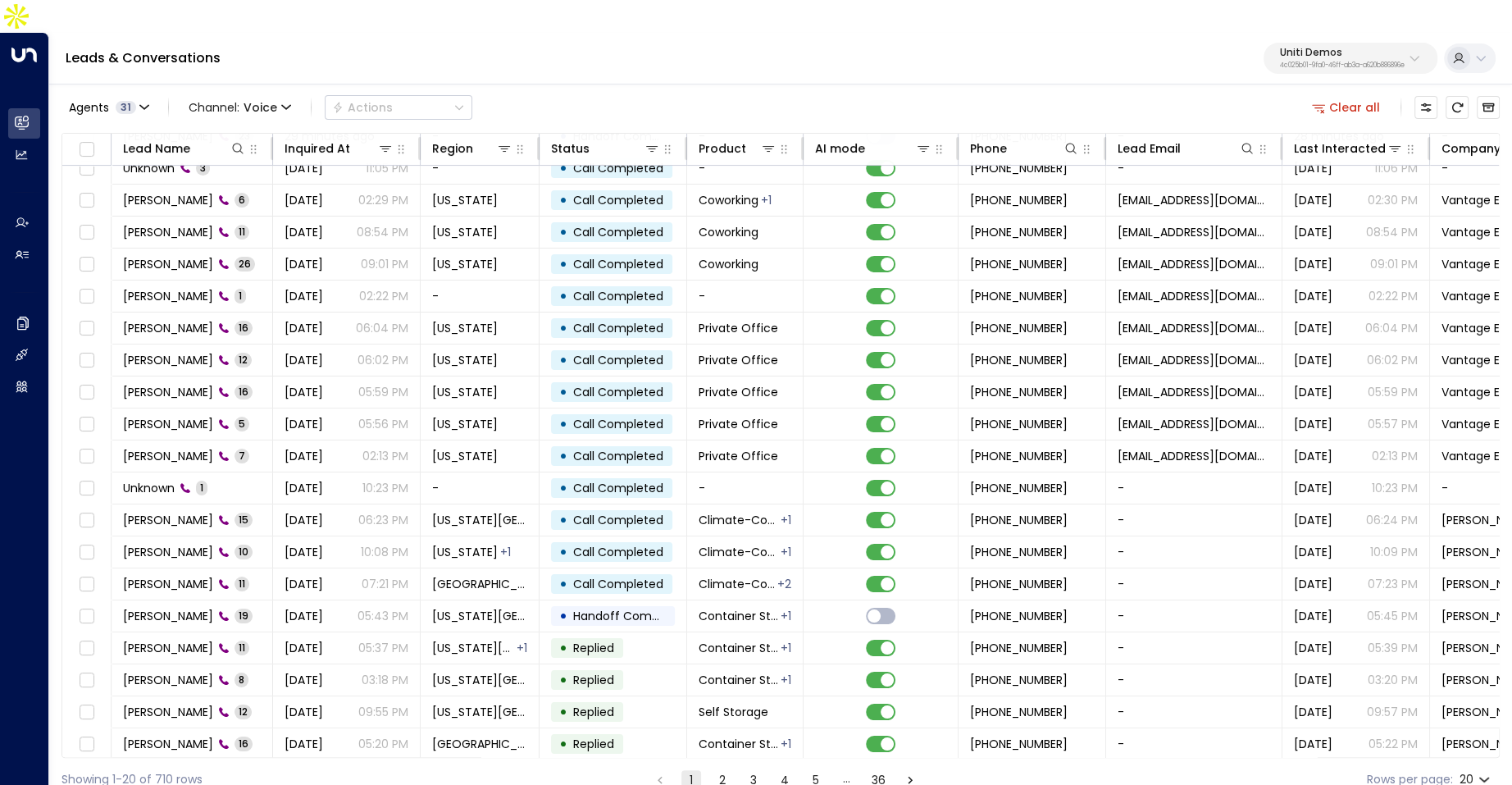
click at [1323, 63] on p "4c025b01-9fa0-46ff-ab3a-a620b886896e" at bounding box center [1341, 65] width 124 height 7
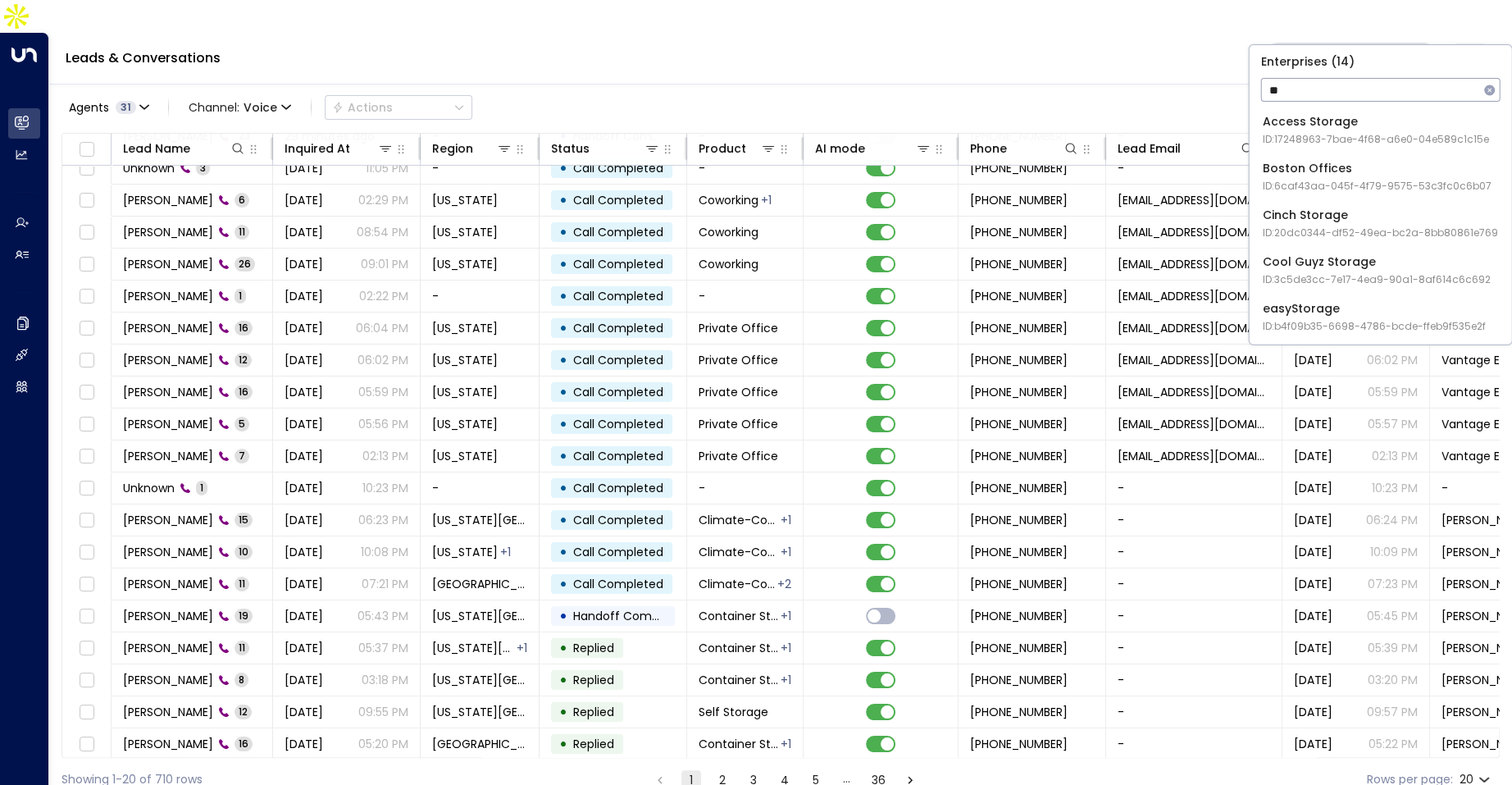
type input "*"
click at [336, 138] on div "Inquired At" at bounding box center [317, 148] width 65 height 20
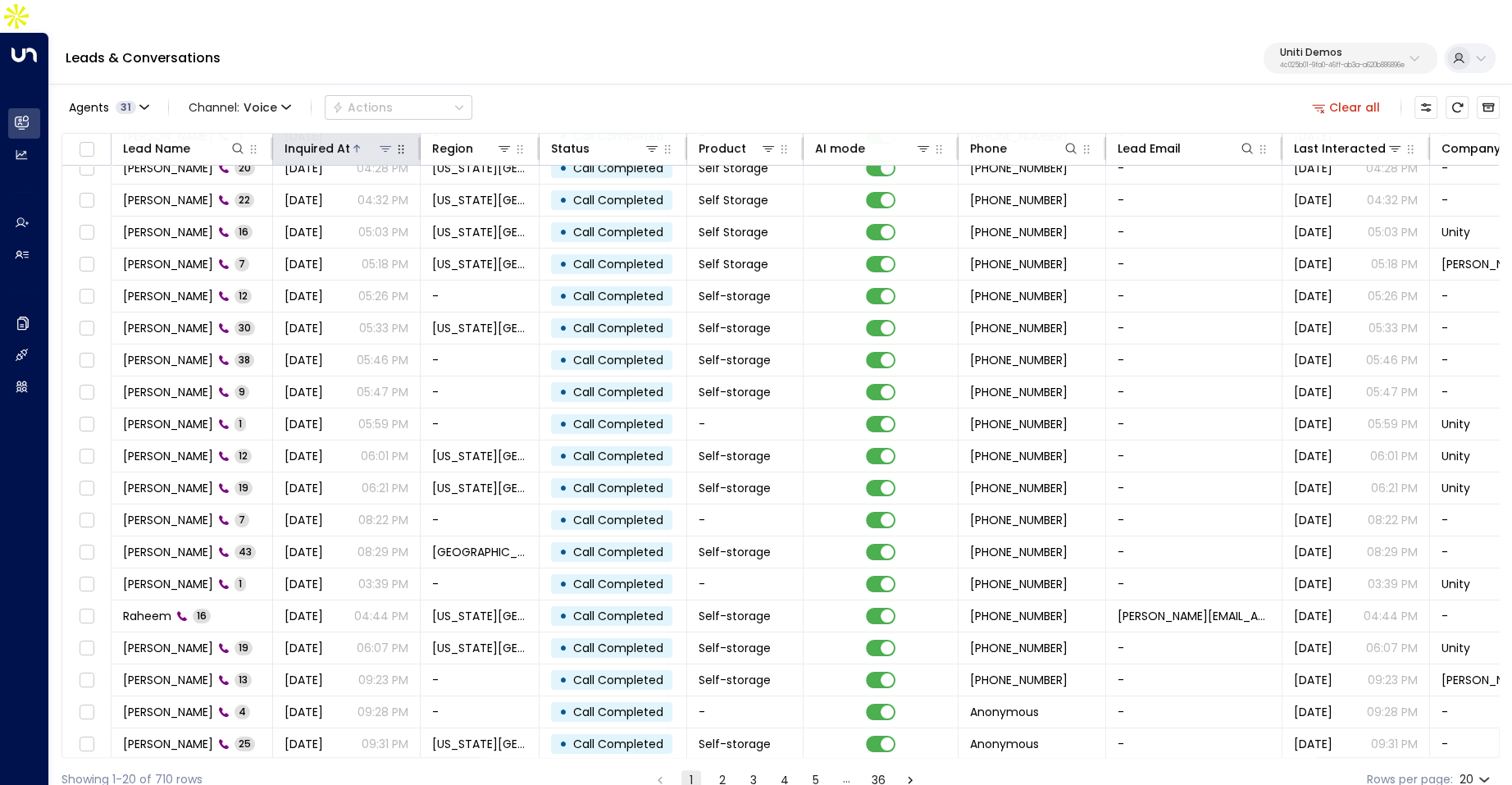
click at [336, 138] on div "Inquired At" at bounding box center [317, 148] width 65 height 20
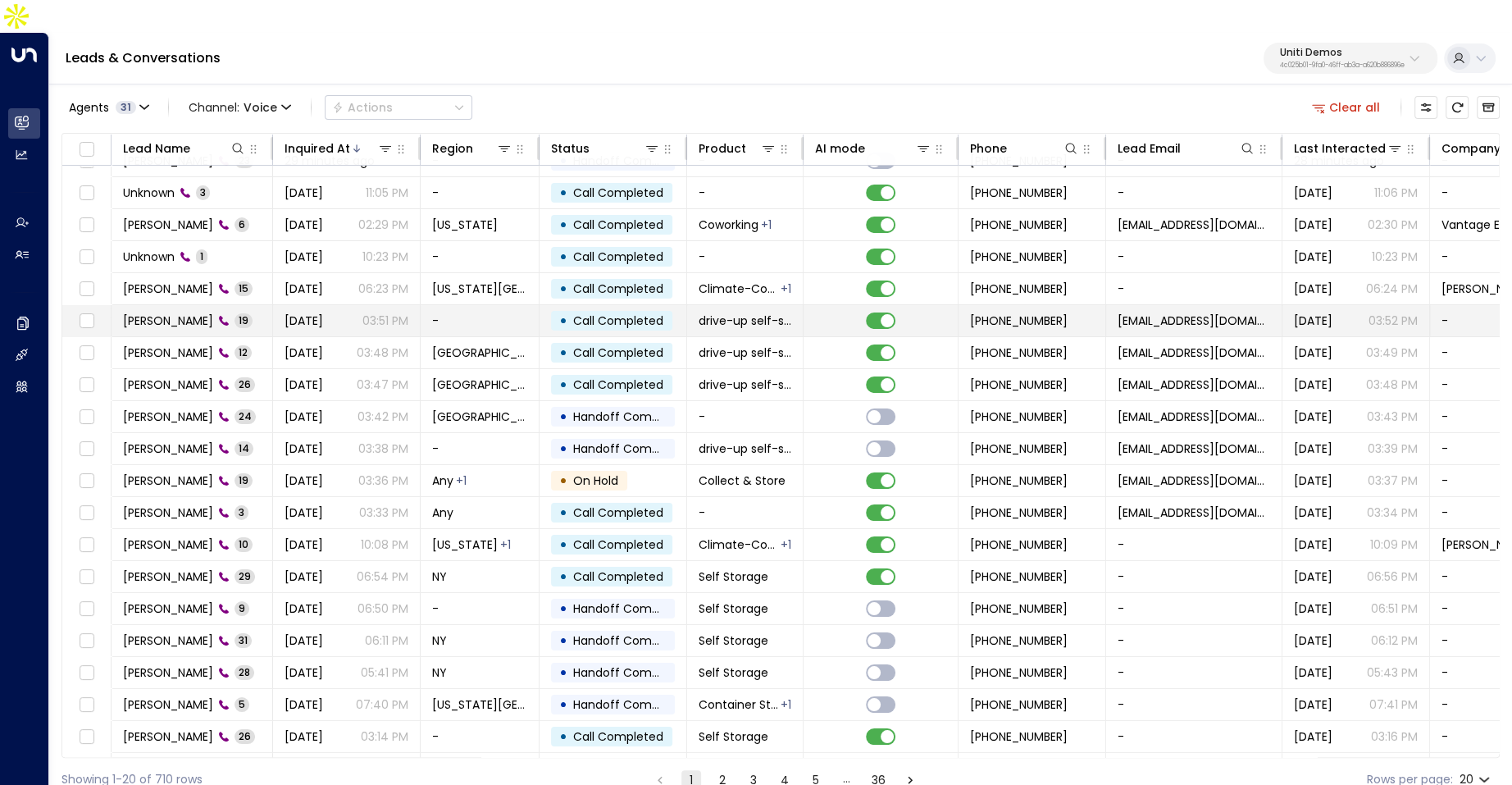
scroll to position [45, 0]
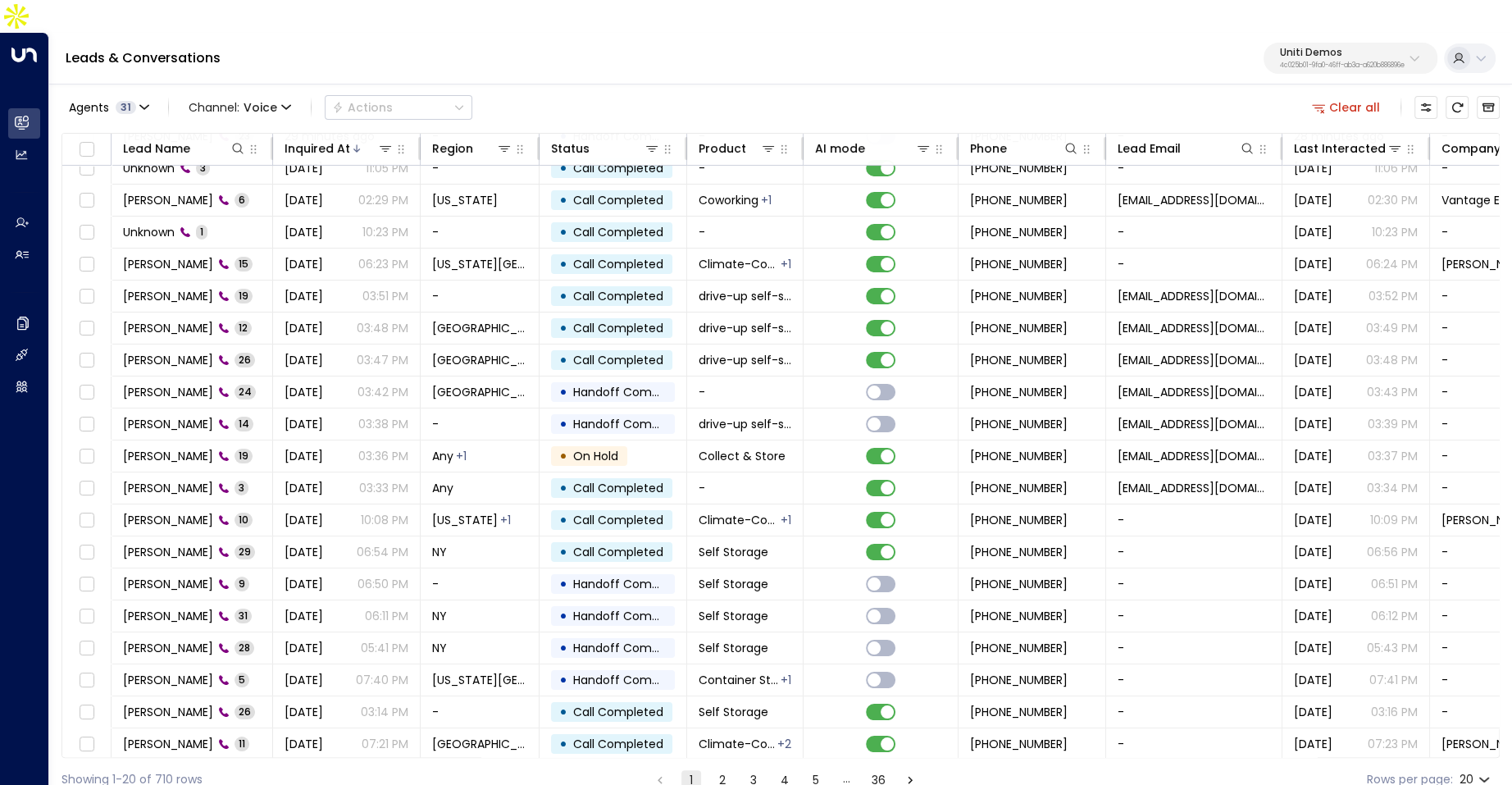
click at [724, 770] on button "2" at bounding box center [721, 779] width 20 height 20
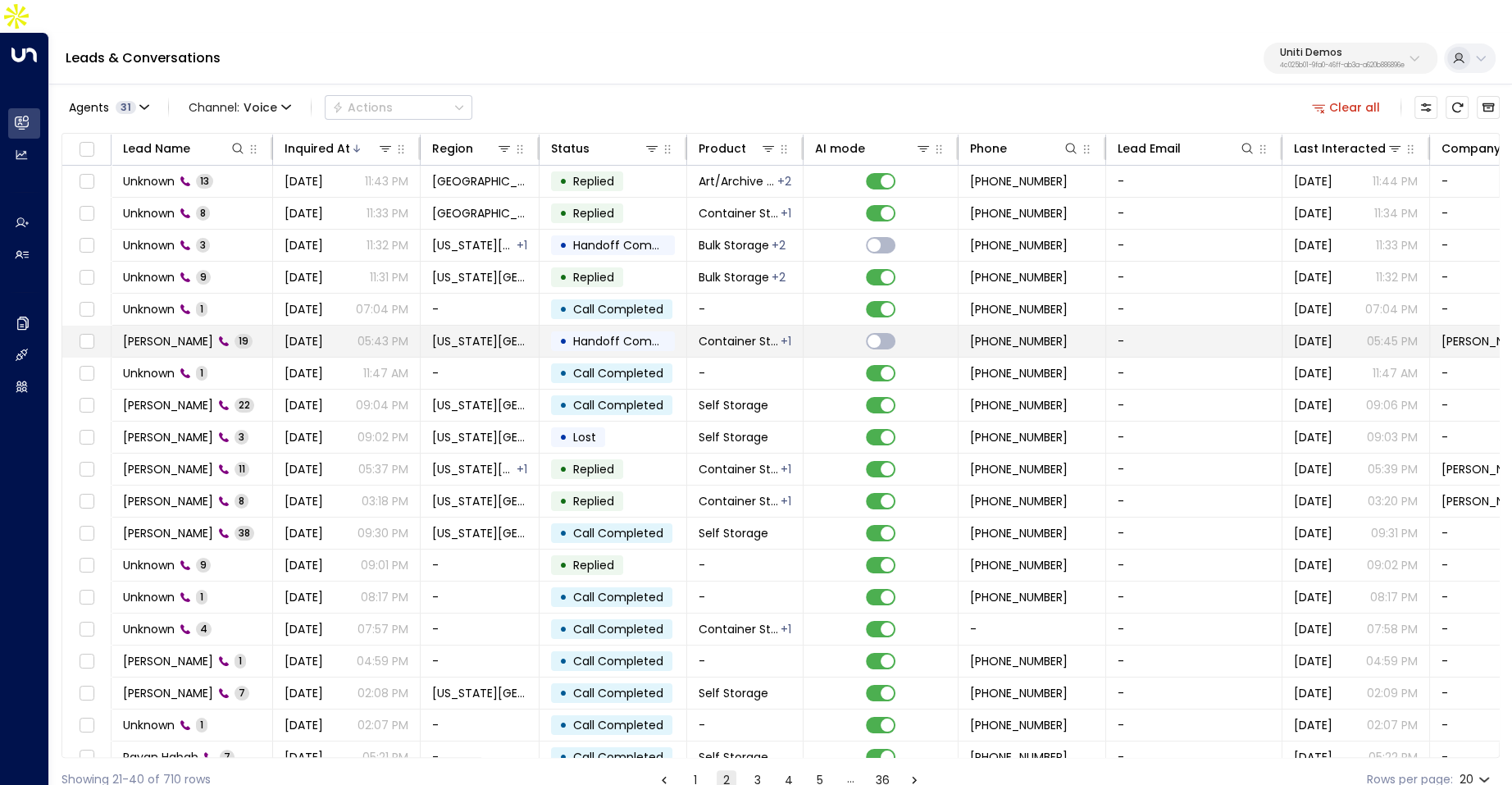
click at [323, 333] on span "Sep 17, 2025" at bounding box center [303, 341] width 38 height 17
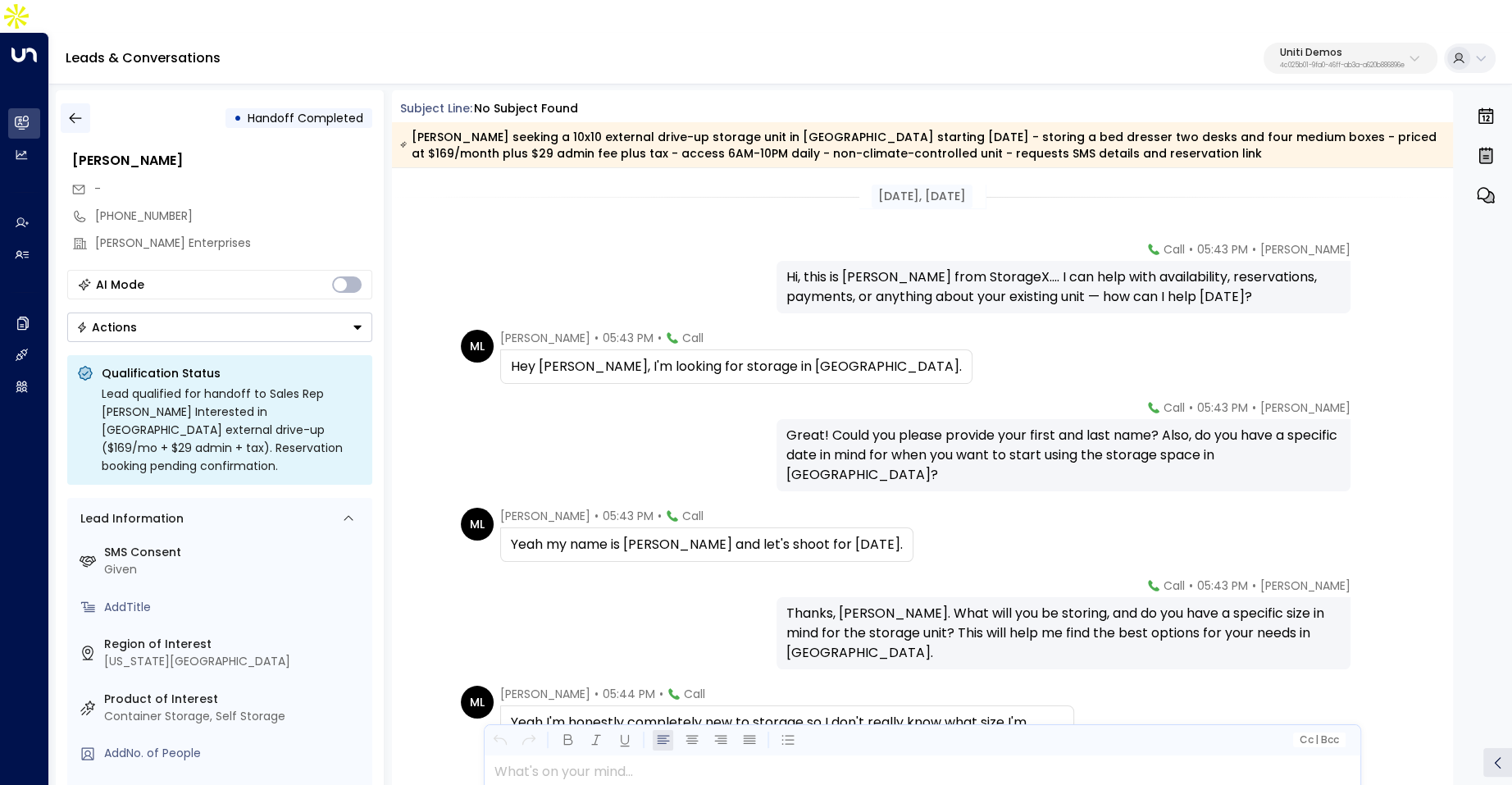
click at [61, 104] on button "button" at bounding box center [76, 119] width 30 height 30
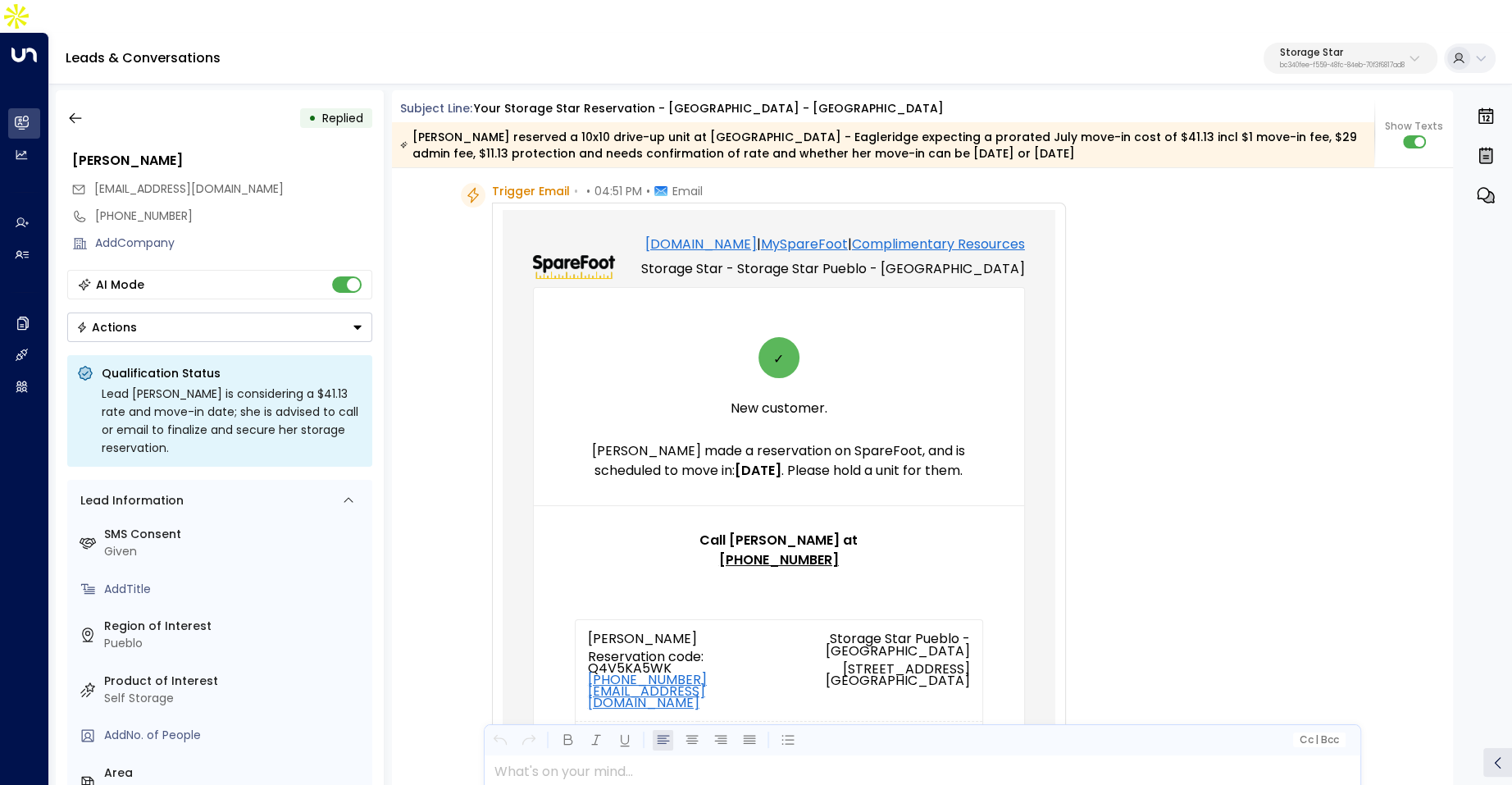
scroll to position [21, 0]
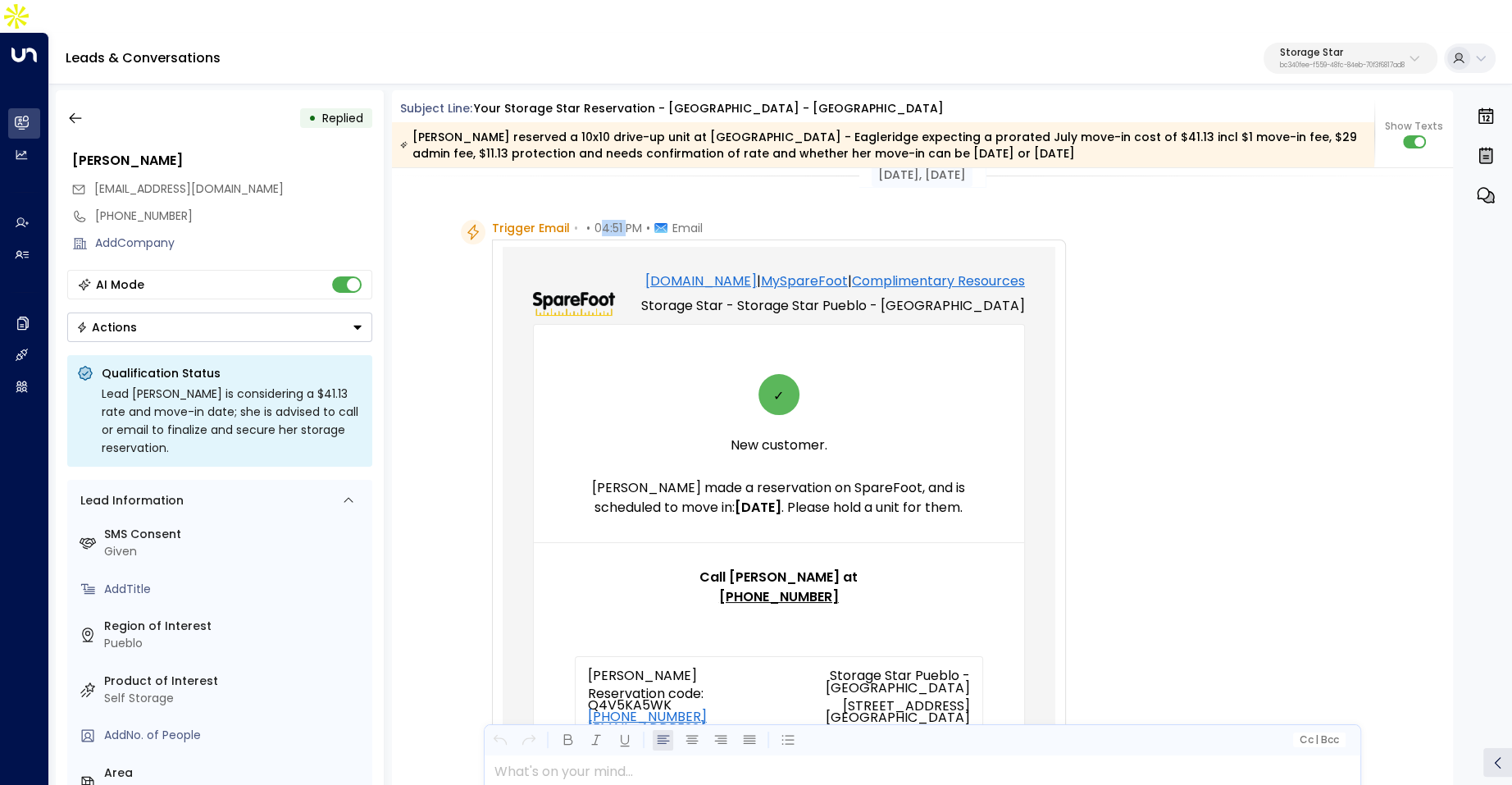
drag, startPoint x: 596, startPoint y: 197, endPoint x: 624, endPoint y: 197, distance: 28.0
click at [624, 220] on span "04:51 PM" at bounding box center [618, 228] width 48 height 17
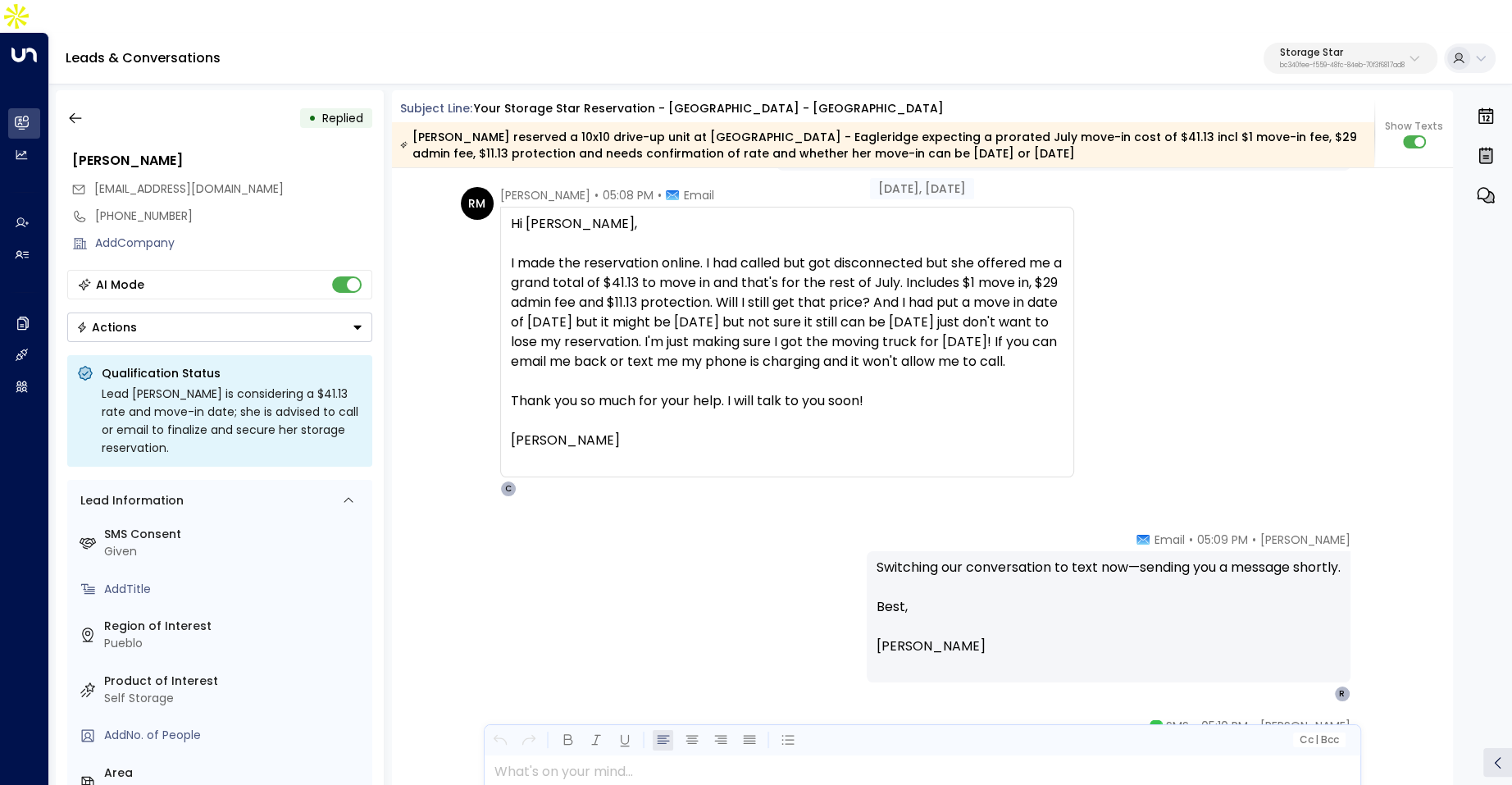
scroll to position [1940, 0]
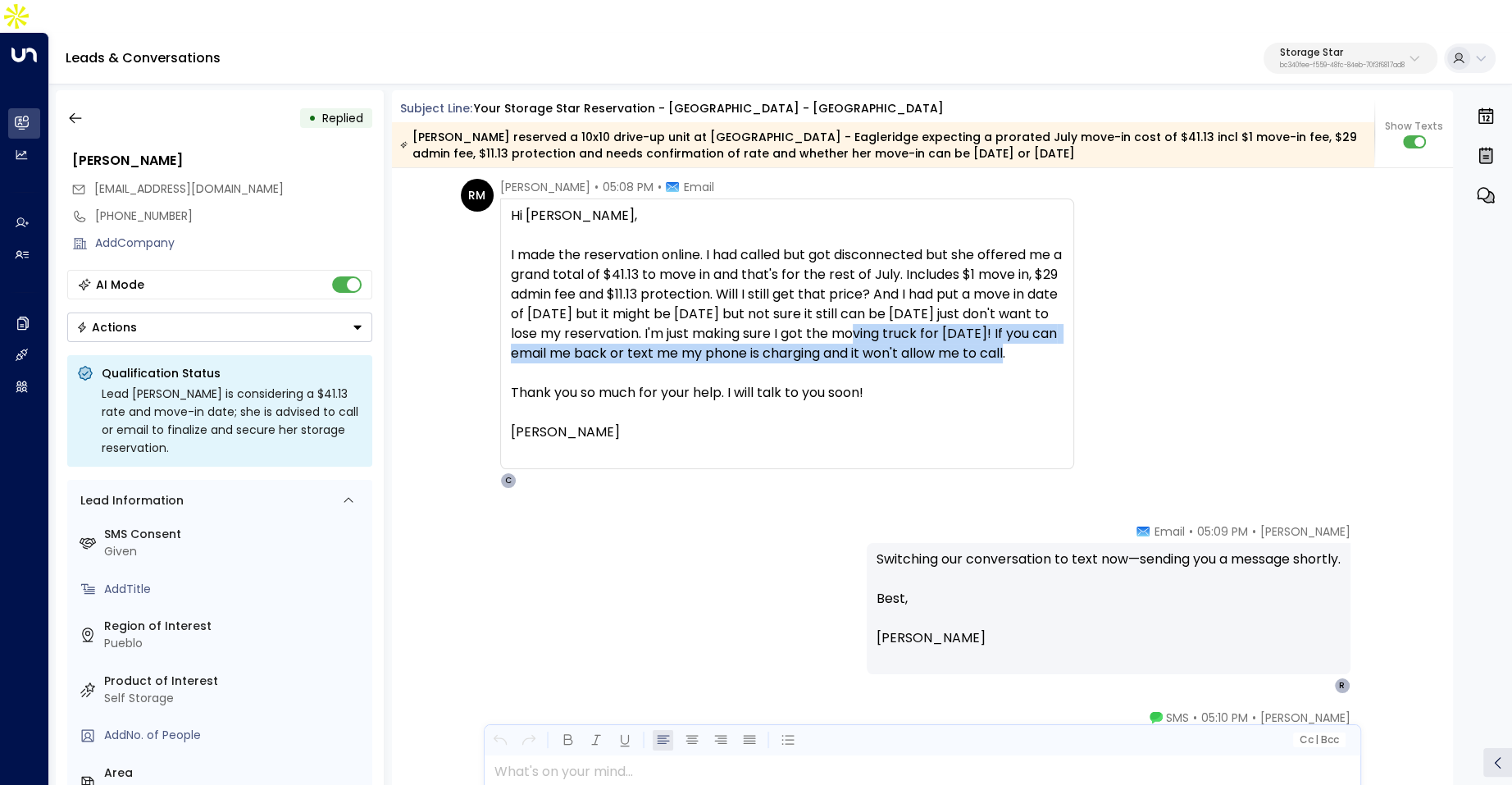
drag, startPoint x: 909, startPoint y: 307, endPoint x: 909, endPoint y: 341, distance: 34.0
click at [909, 340] on div "I made the reservation online. I had called but got disconnected but she offere…" at bounding box center [787, 304] width 552 height 118
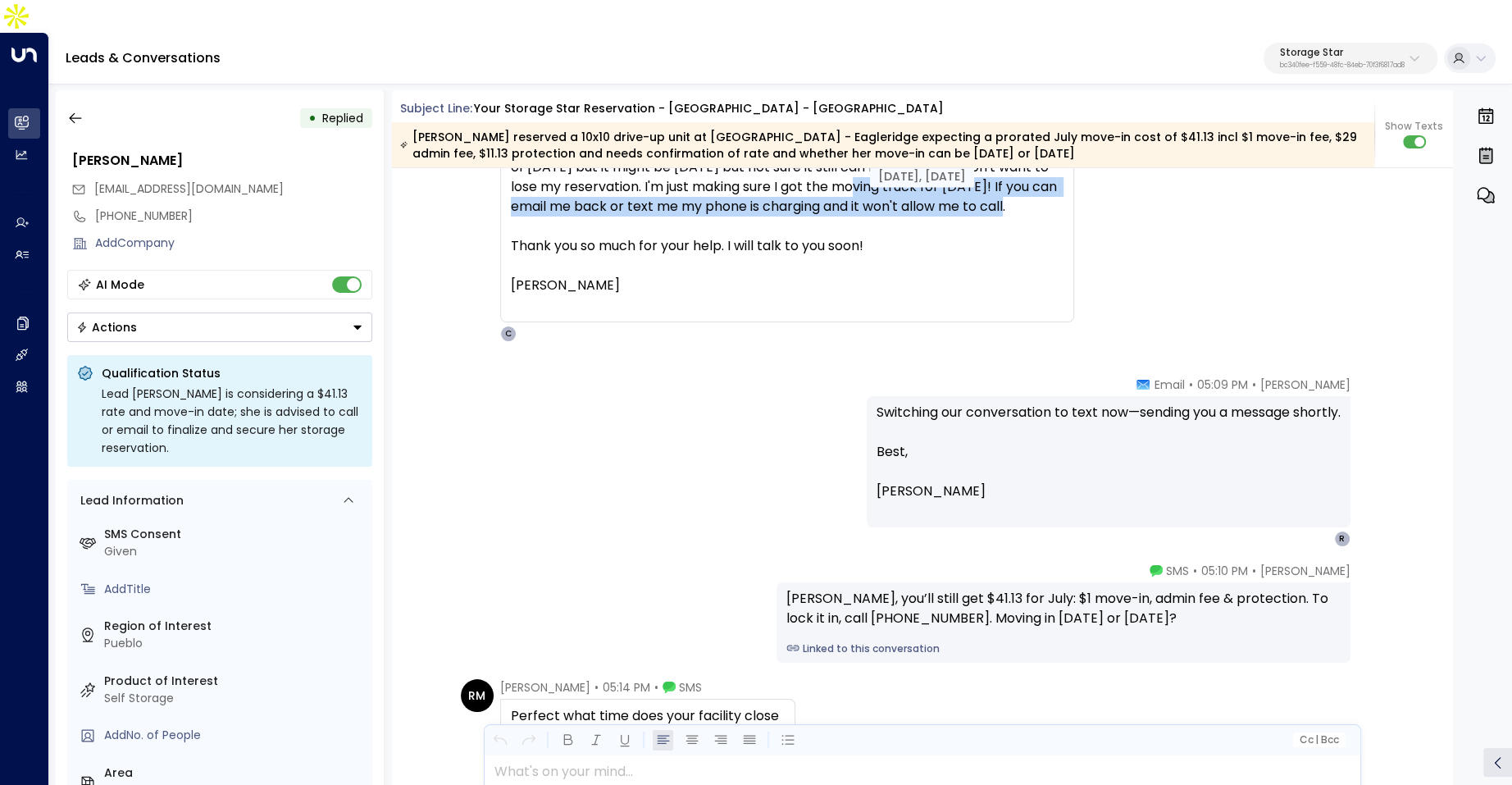
scroll to position [2101, 0]
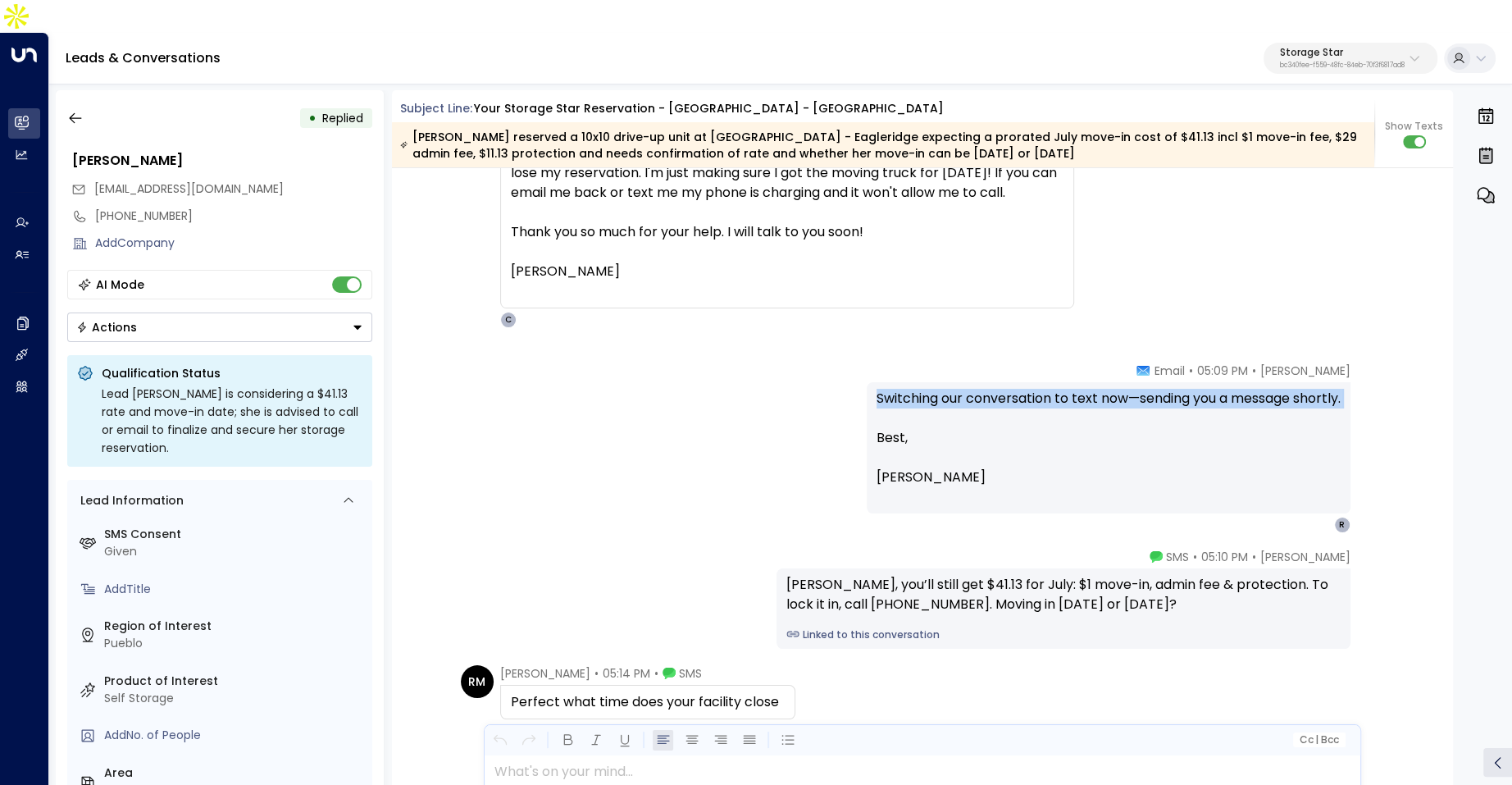
drag, startPoint x: 862, startPoint y: 370, endPoint x: 1148, endPoint y: 378, distance: 286.1
click at [1148, 382] on div "Switching our conversation to text now—sending you a message shortly. Best, Cel…" at bounding box center [1108, 448] width 484 height 131
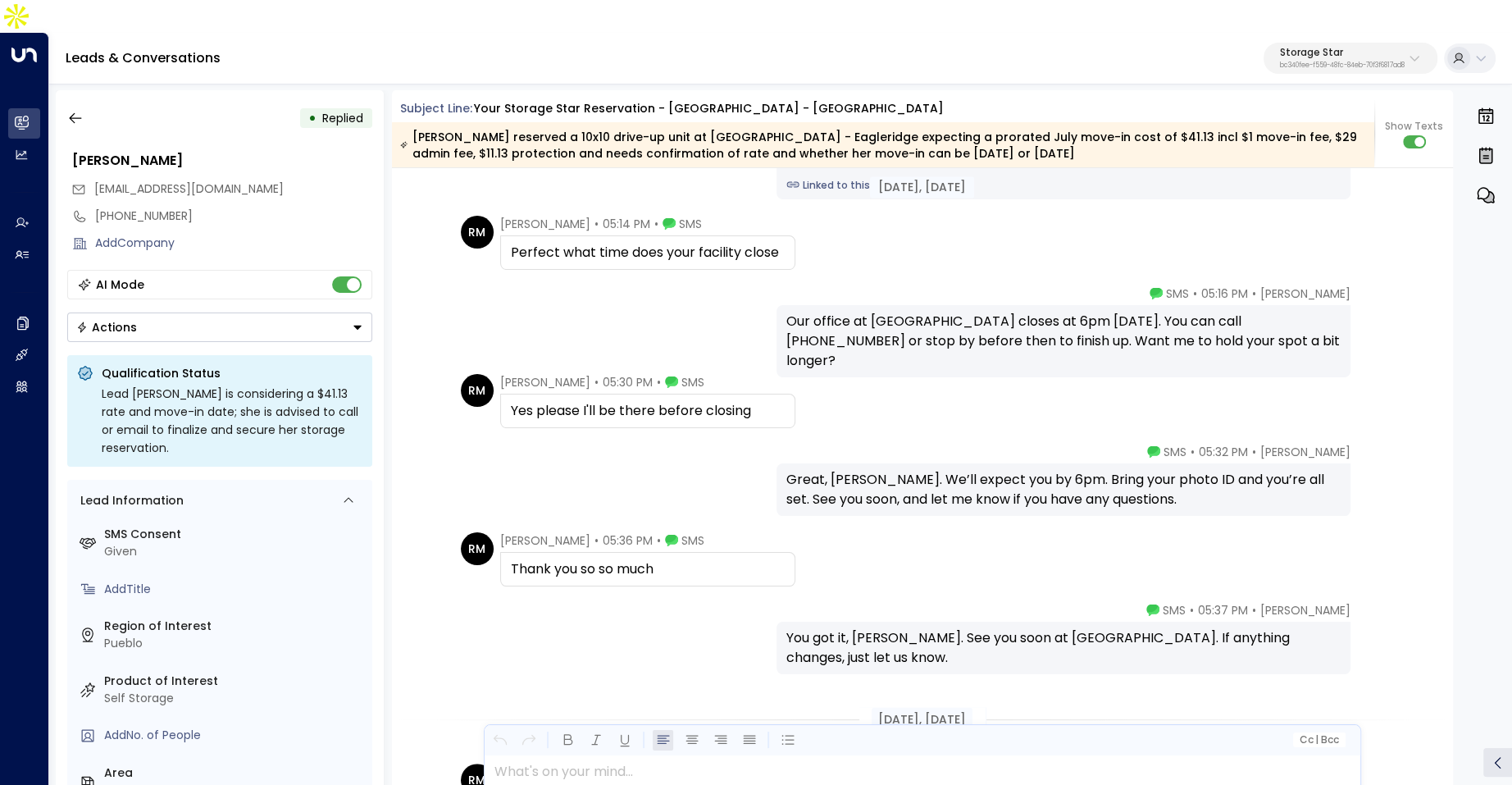
scroll to position [2560, 0]
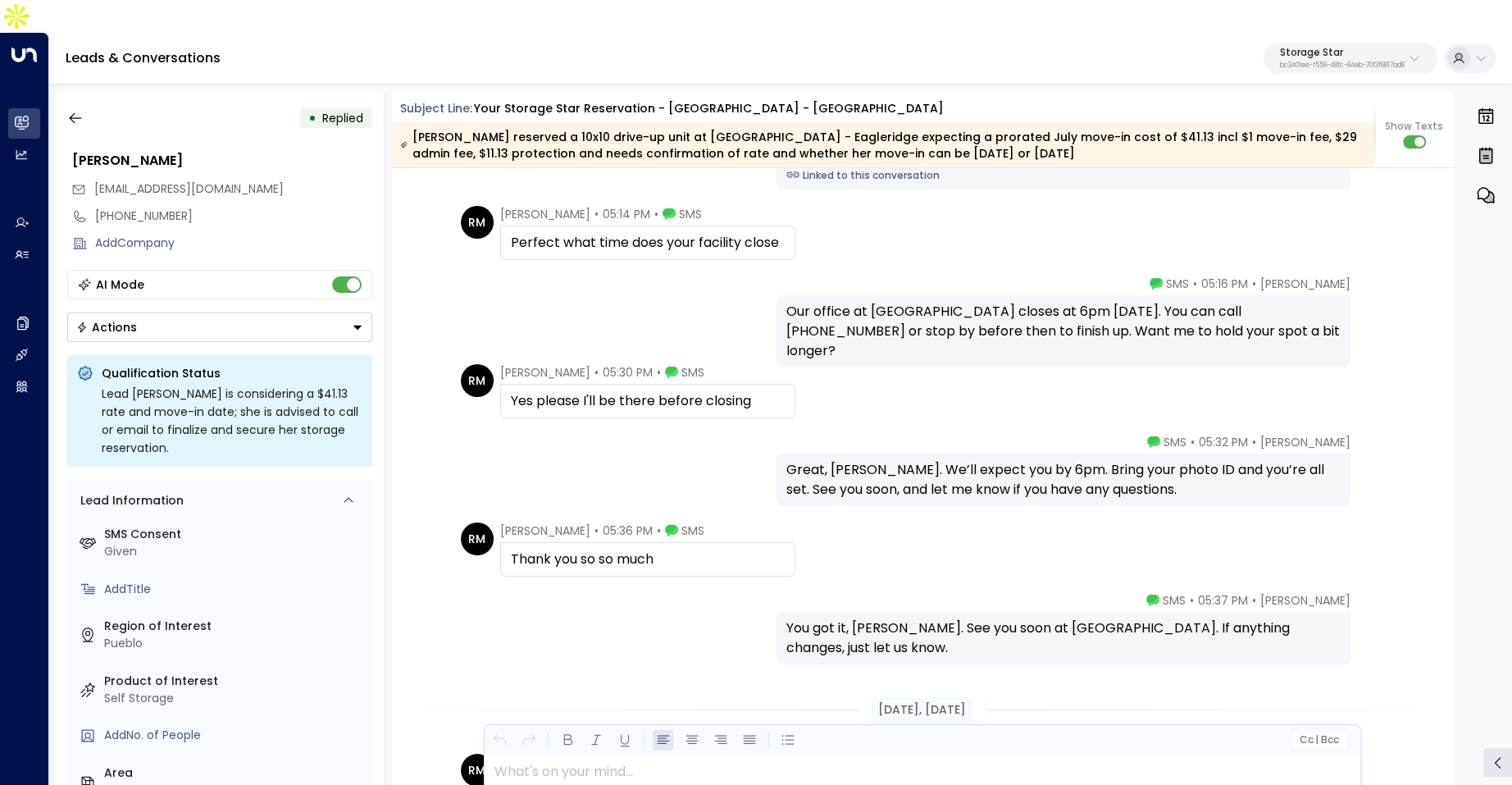
click at [683, 233] on div "Perfect what time does your facility close" at bounding box center [648, 242] width 274 height 20
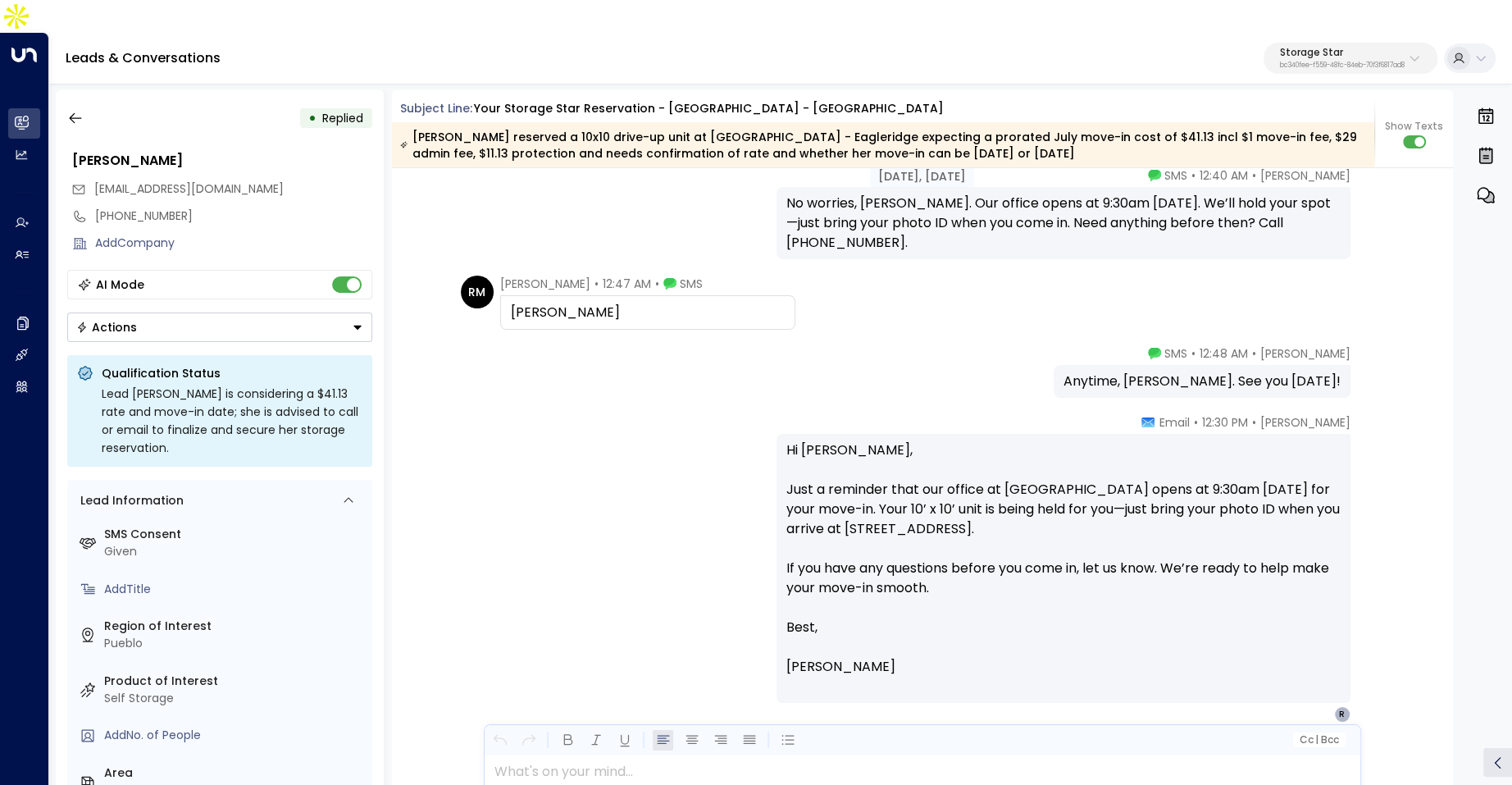
scroll to position [3218, 0]
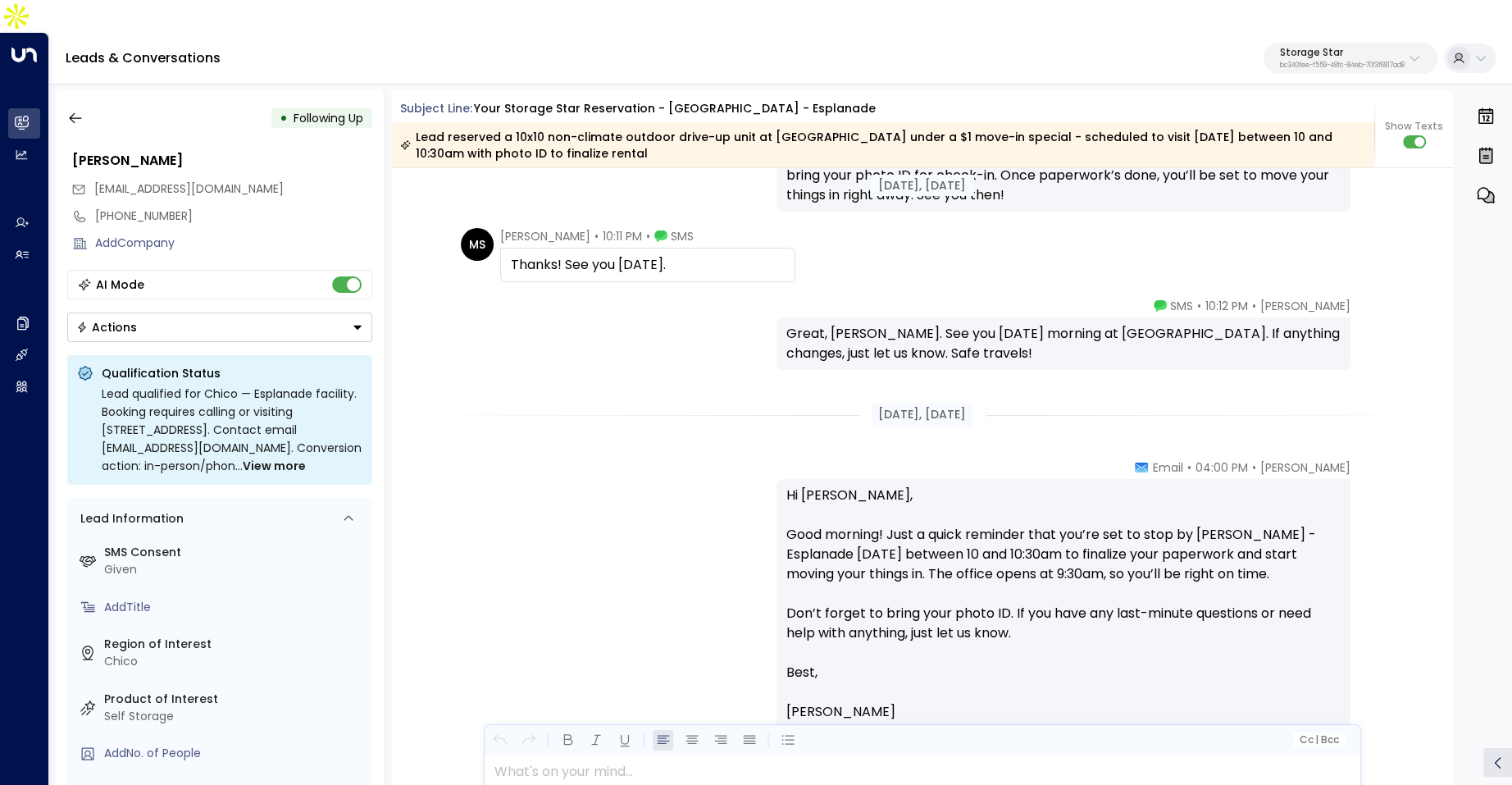
scroll to position [2234, 0]
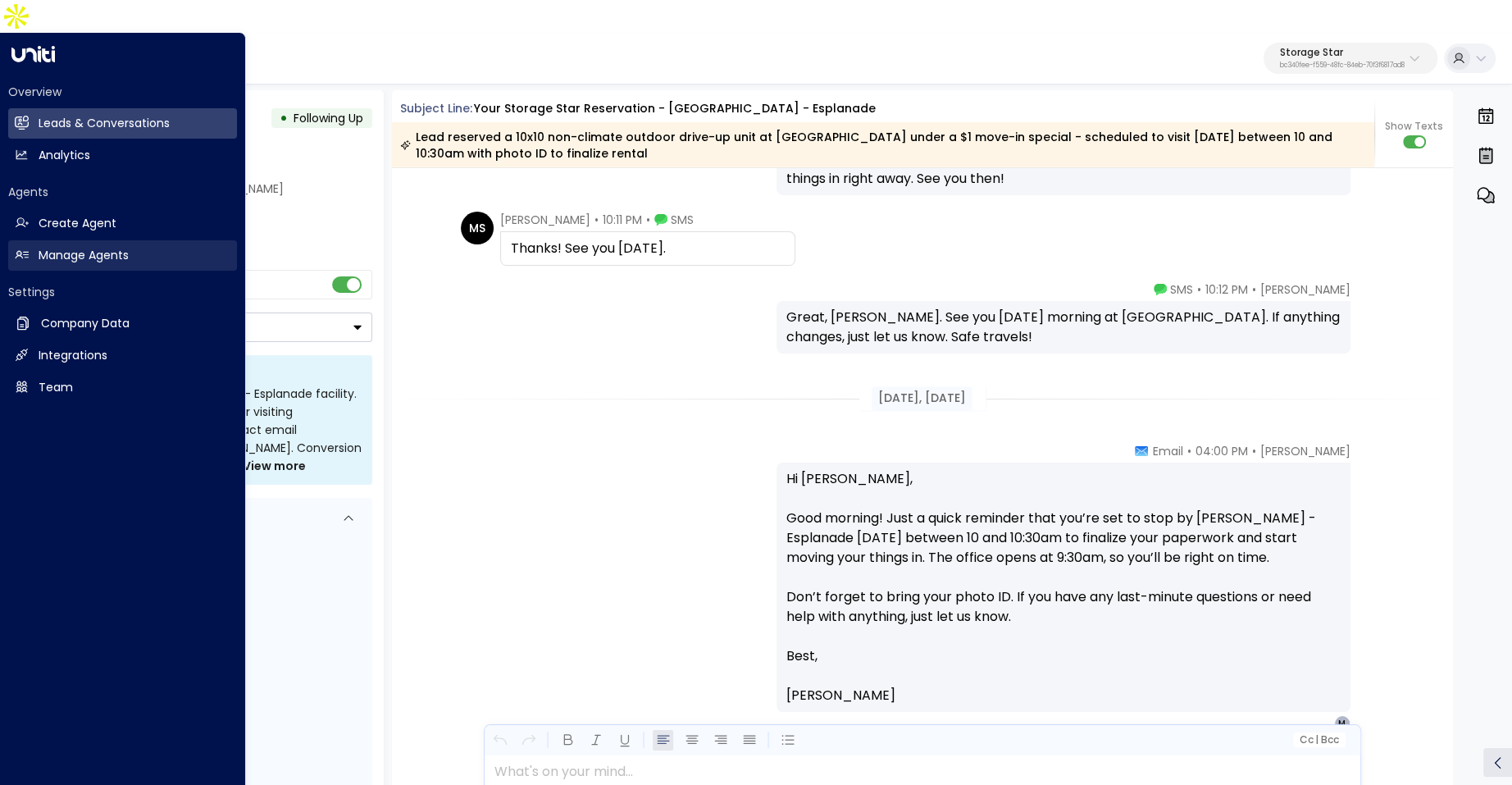
click at [40, 247] on h2 "Manage Agents" at bounding box center [83, 255] width 91 height 17
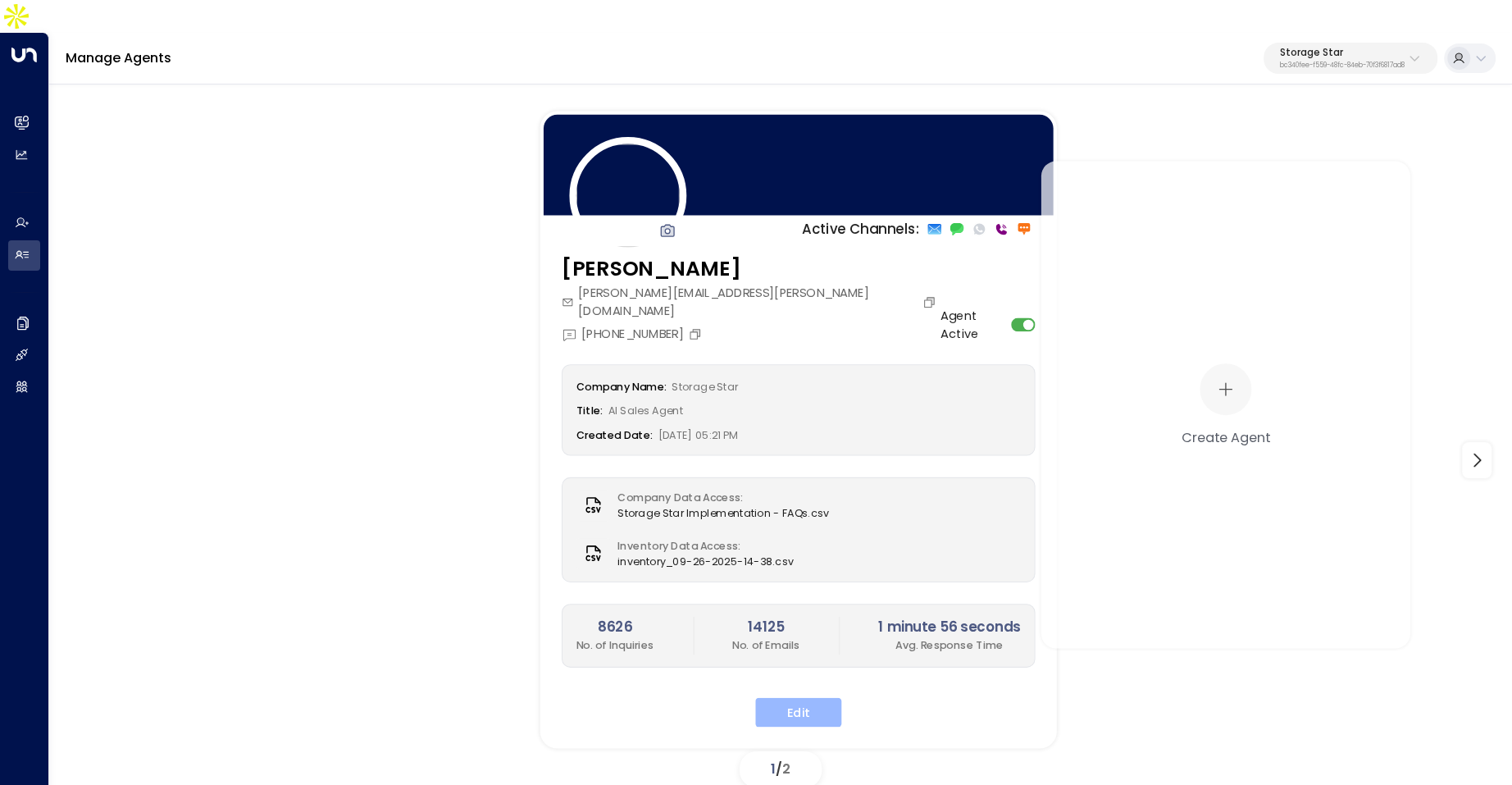
click at [778, 698] on button "Edit" at bounding box center [798, 713] width 86 height 30
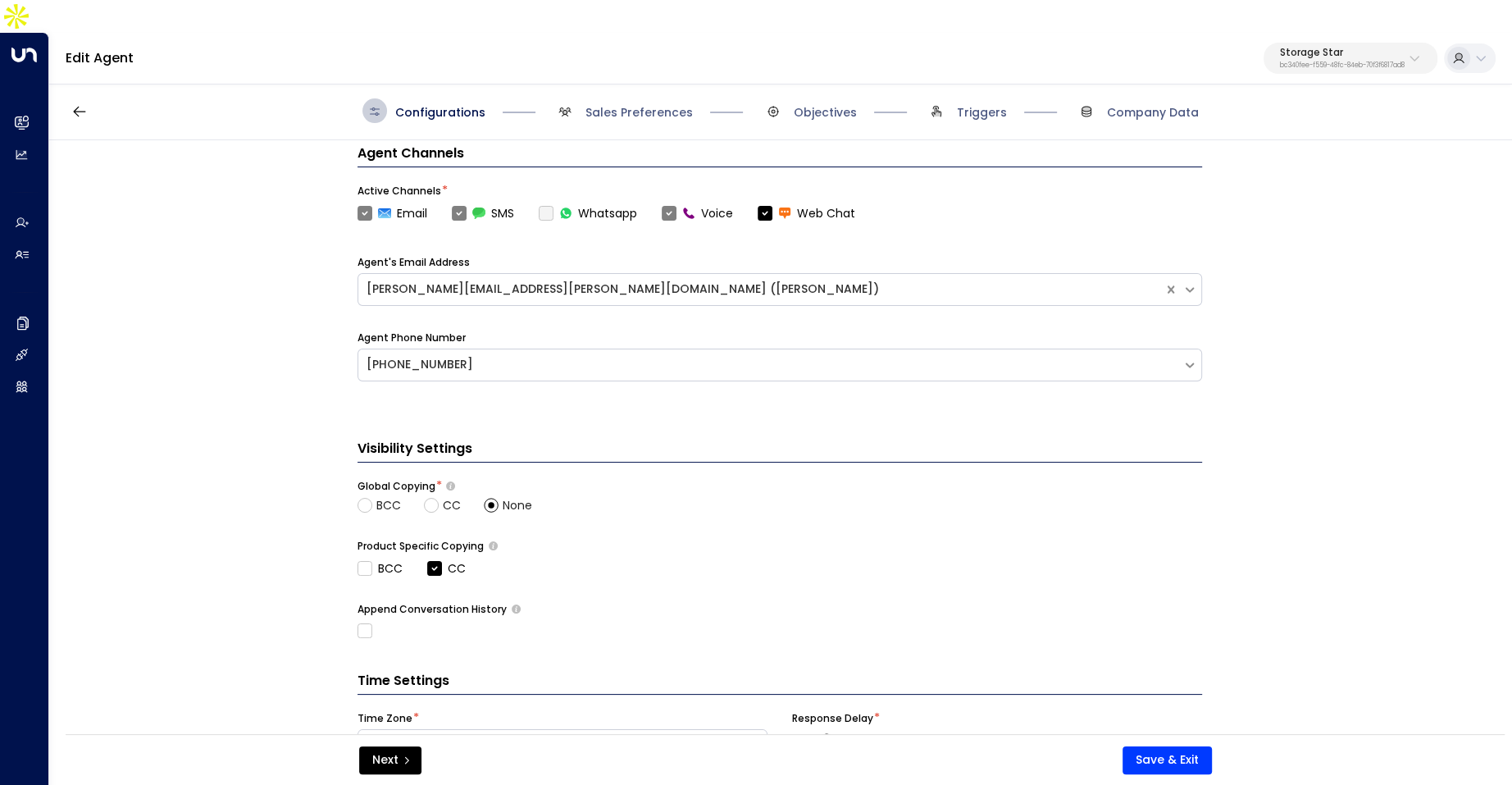
scroll to position [518, 0]
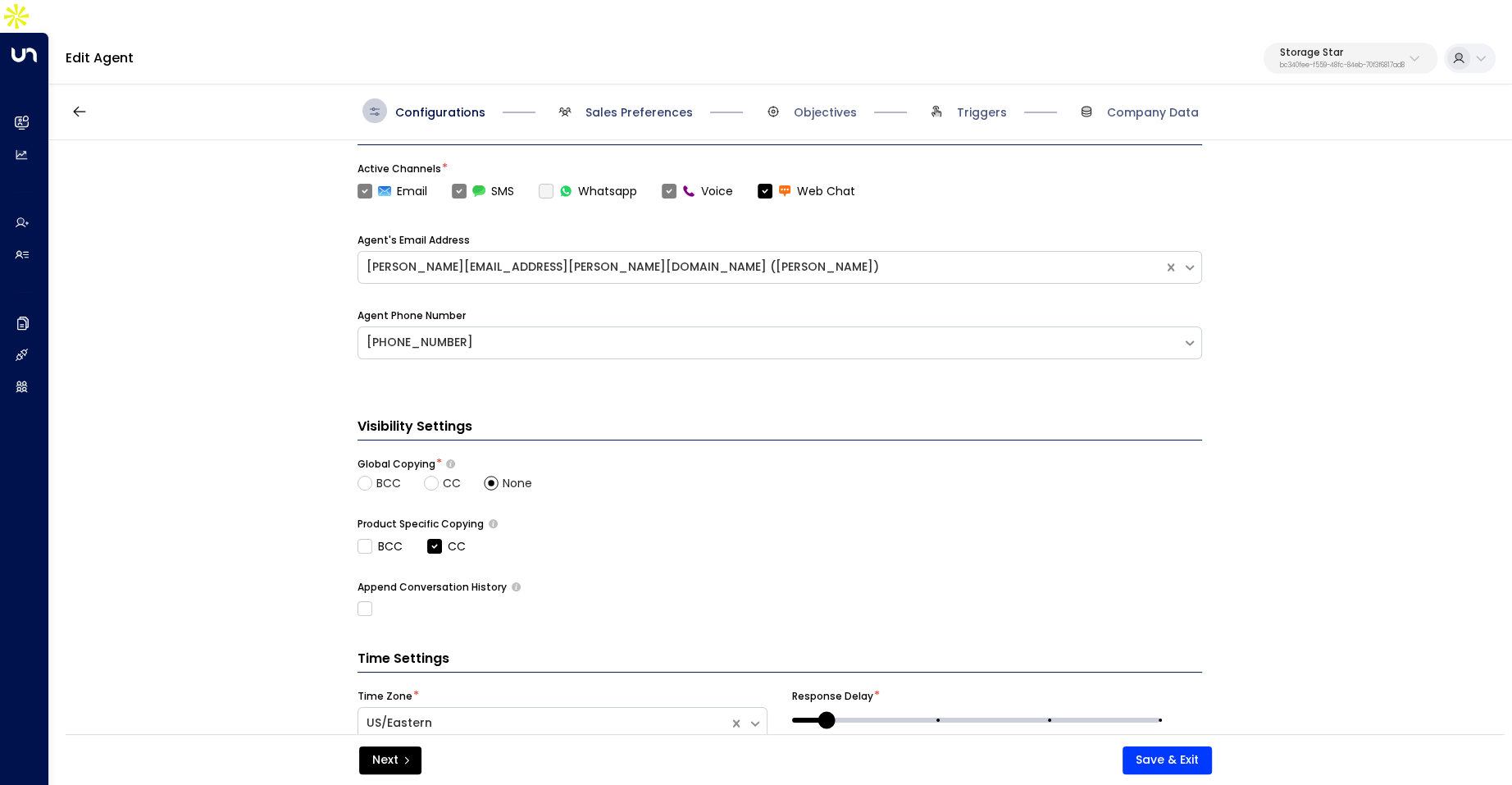
click at [662, 104] on span "Sales Preferences" at bounding box center [638, 112] width 107 height 17
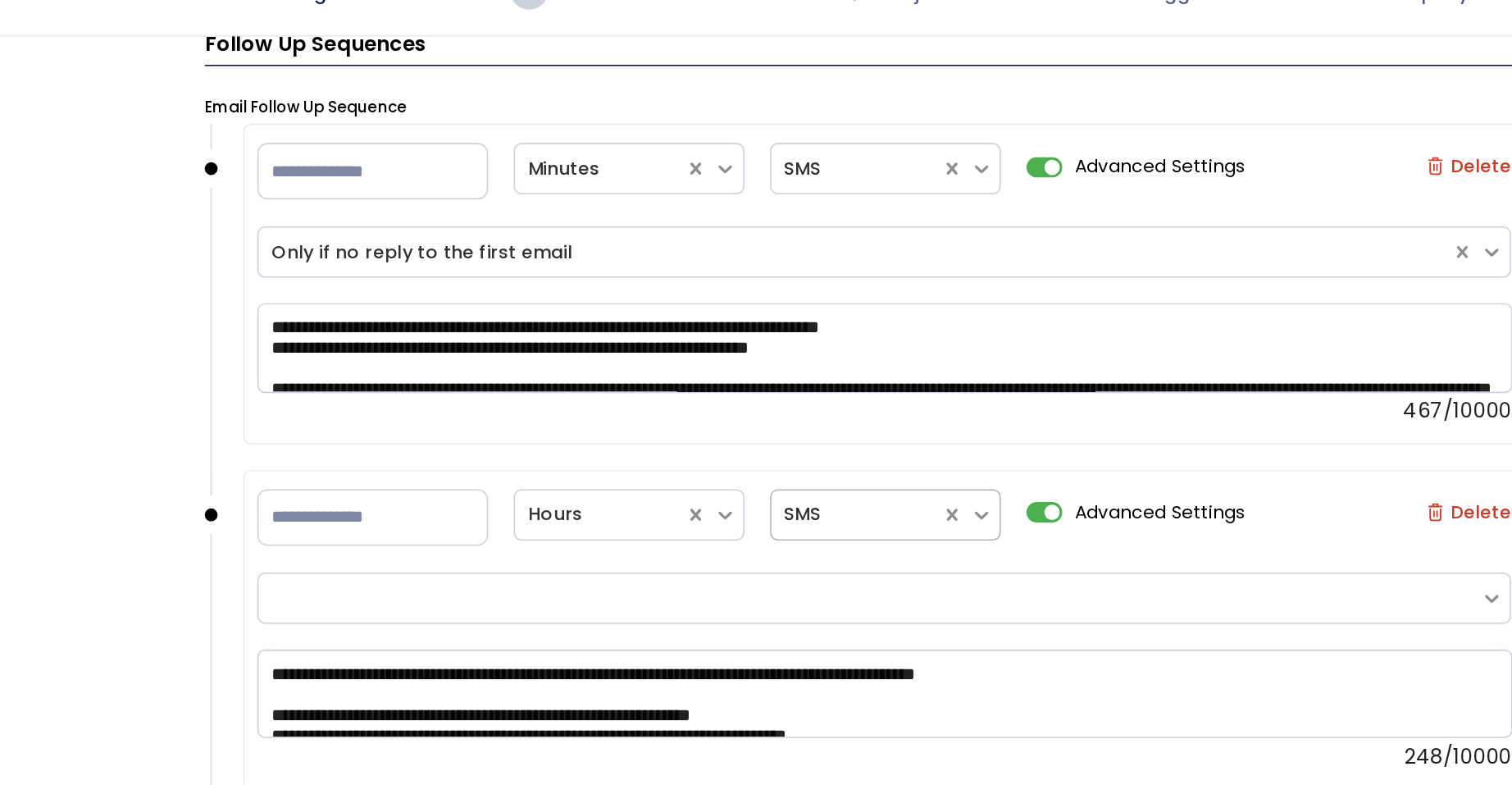
scroll to position [2140, 0]
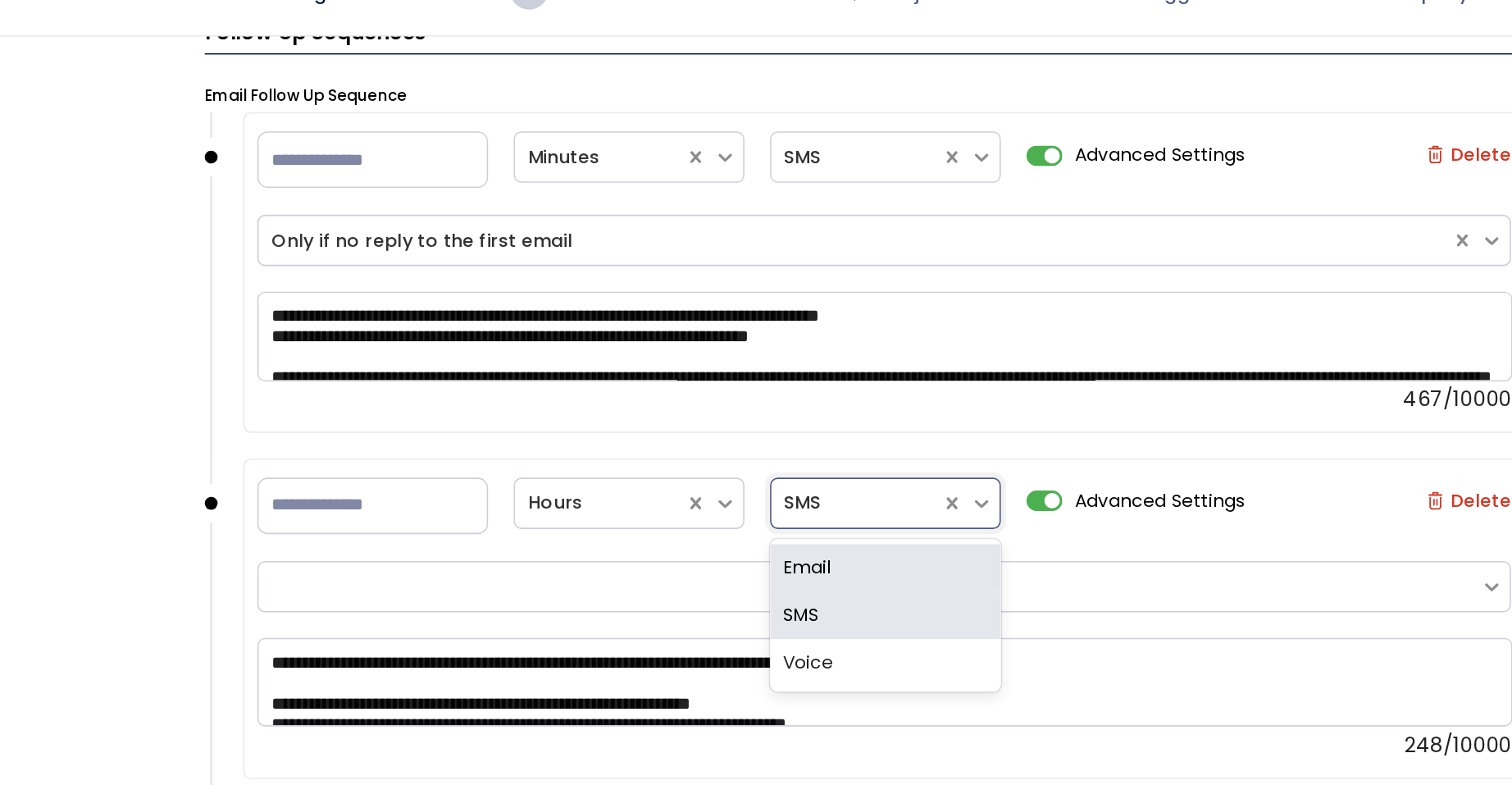
click at [774, 428] on div at bounding box center [774, 438] width 92 height 21
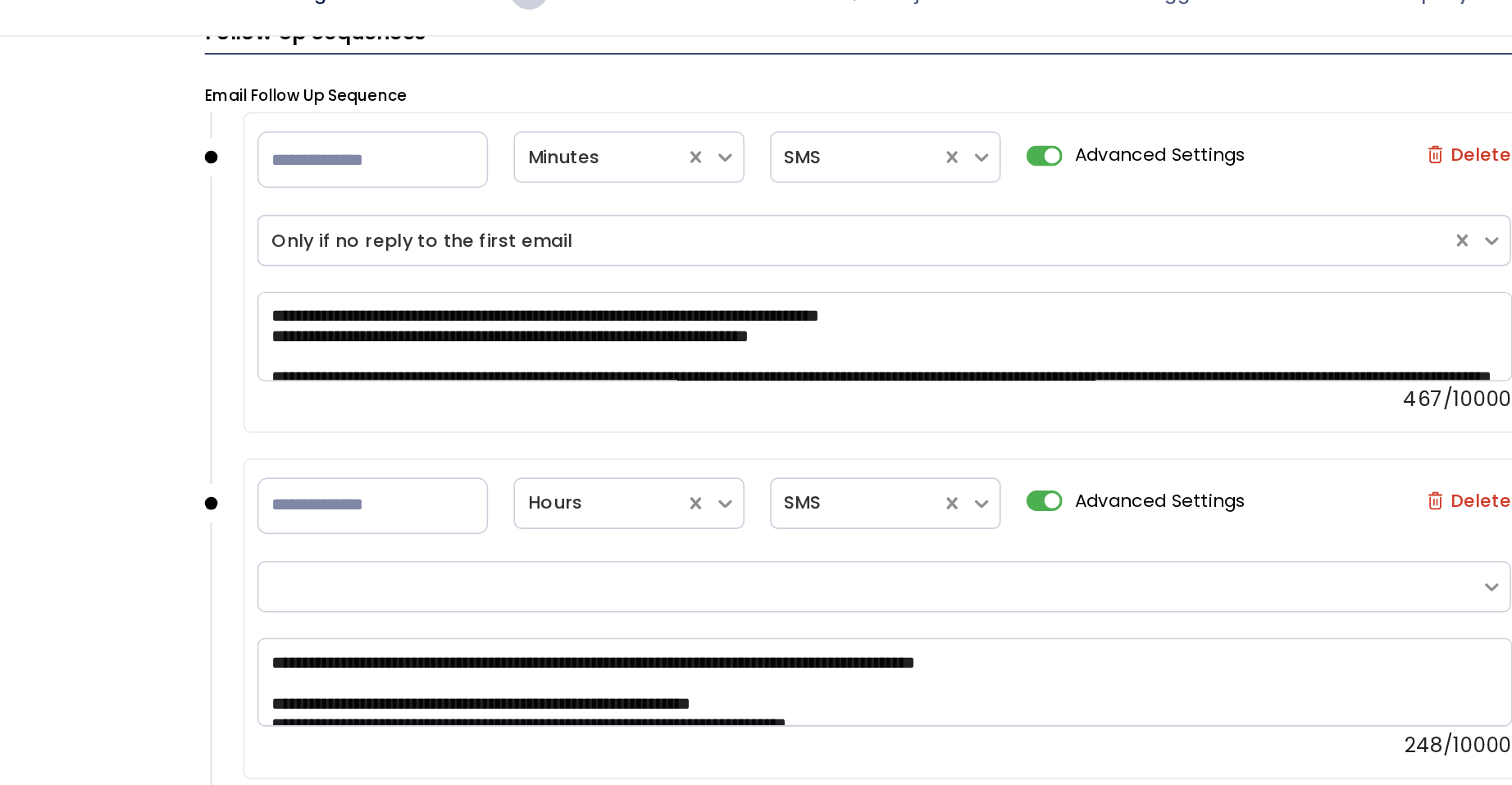
click at [335, 462] on div "**********" at bounding box center [779, 459] width 1461 height 637
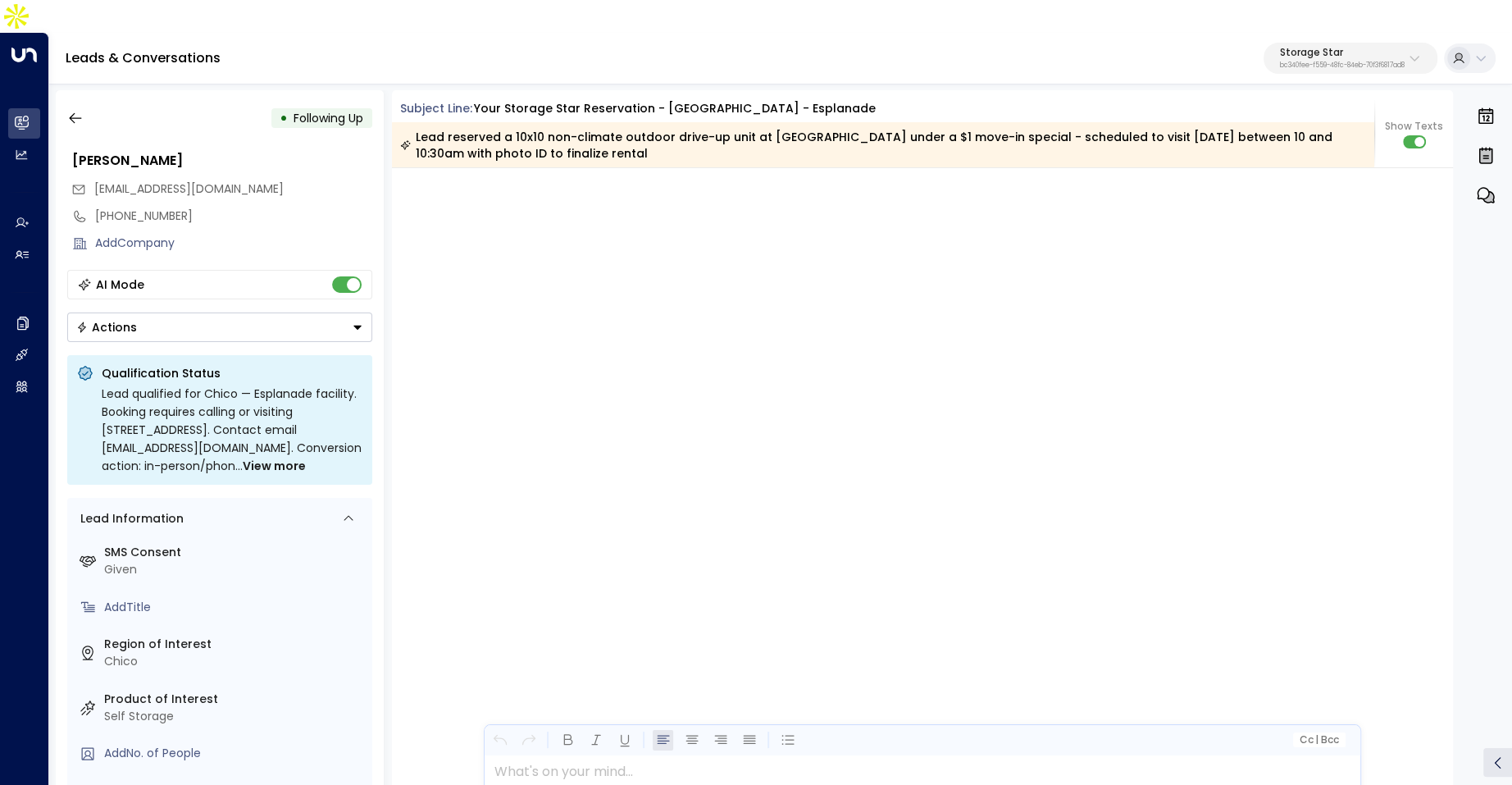
scroll to position [3823, 0]
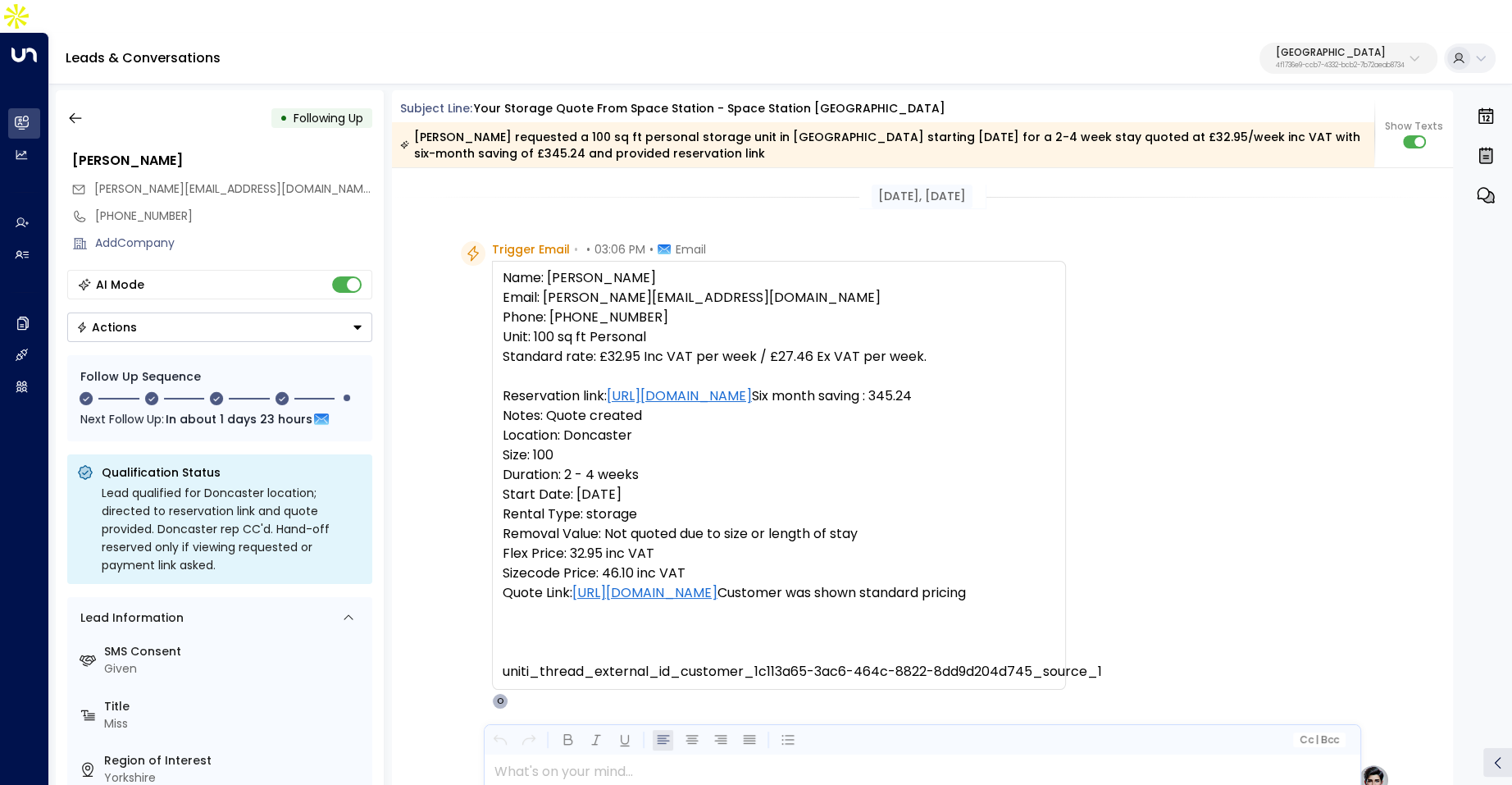
scroll to position [25, 0]
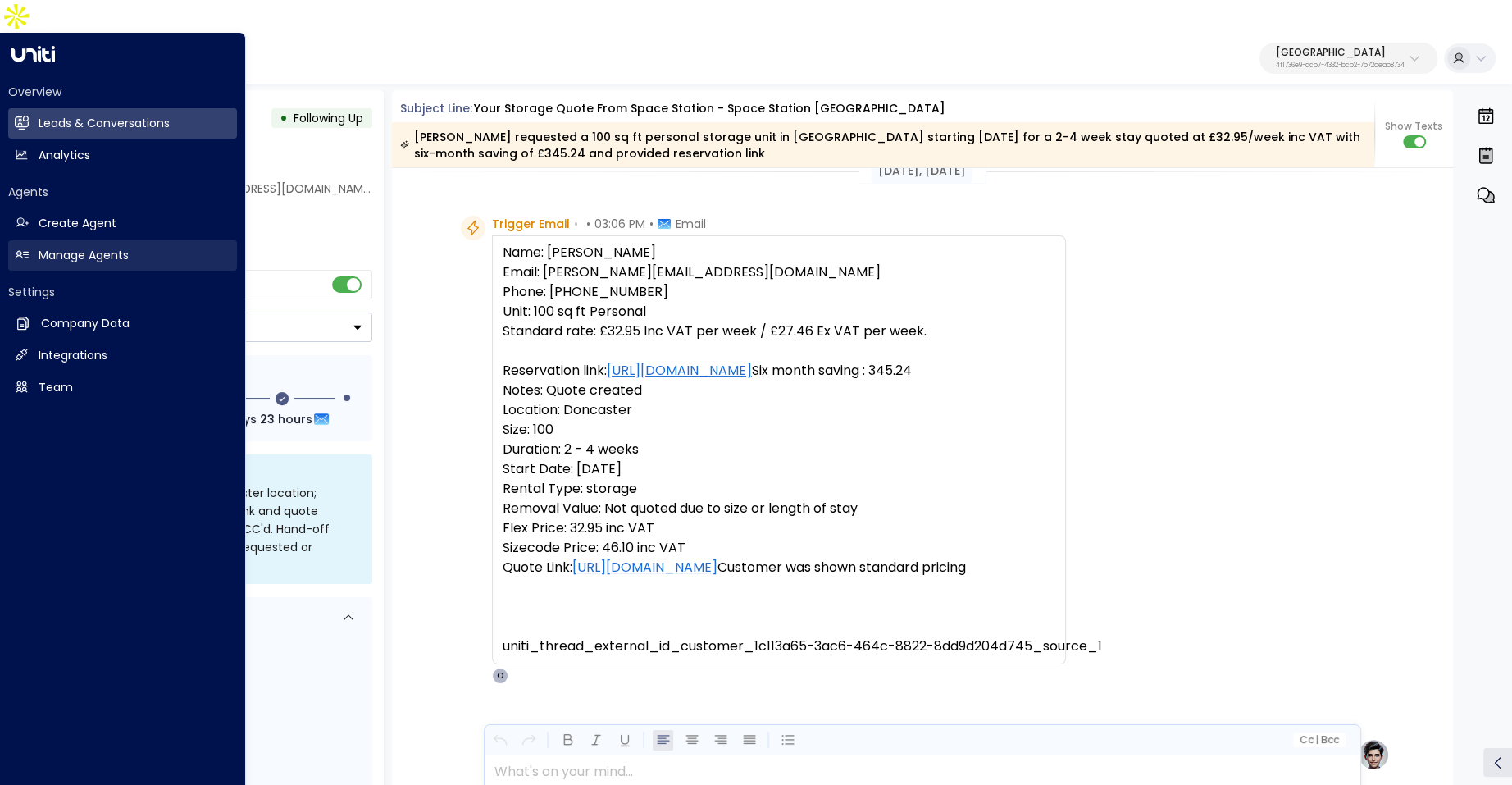
click at [93, 247] on h2 "Manage Agents" at bounding box center [83, 255] width 91 height 17
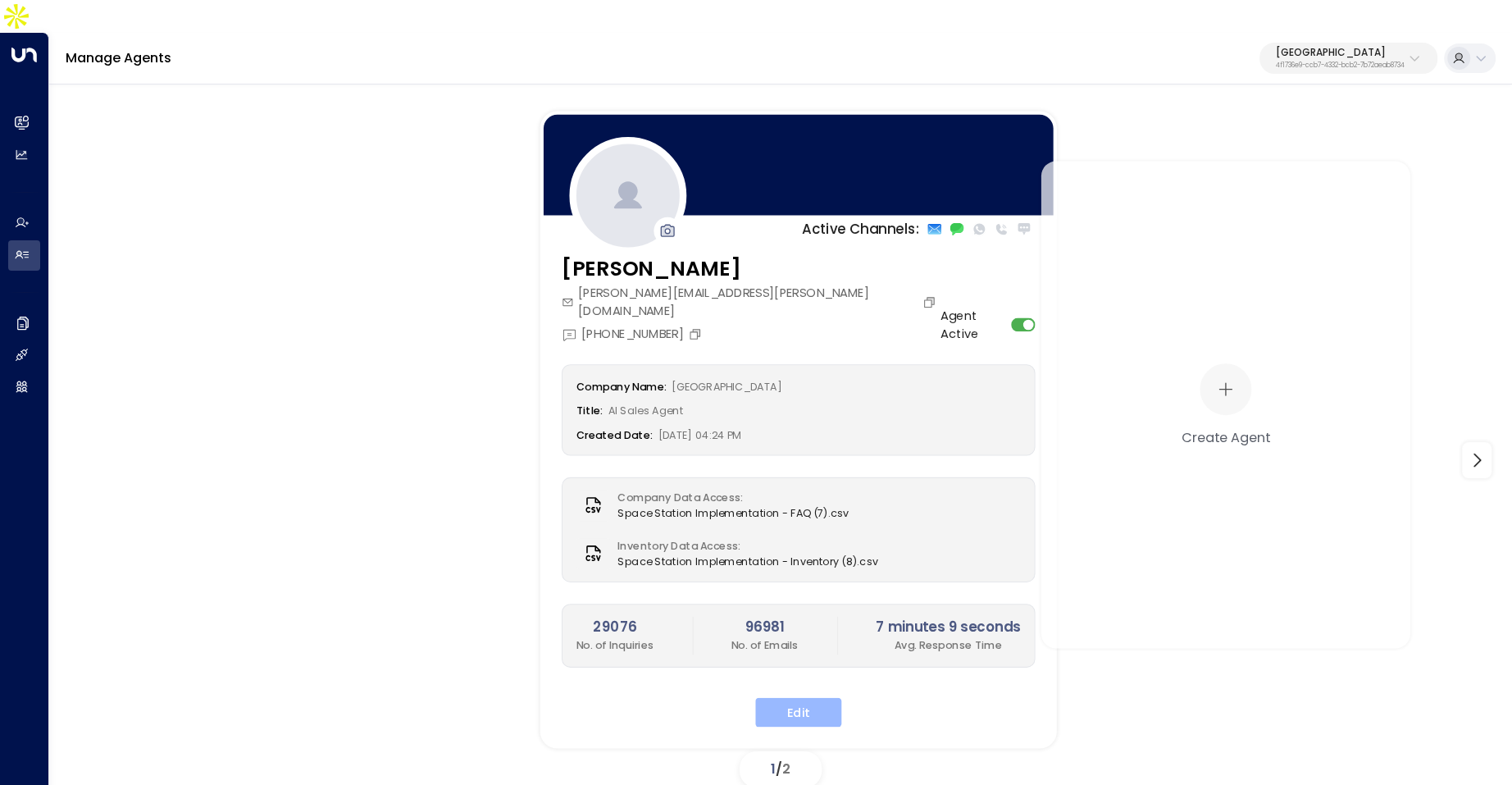
click at [783, 698] on button "Edit" at bounding box center [798, 713] width 86 height 30
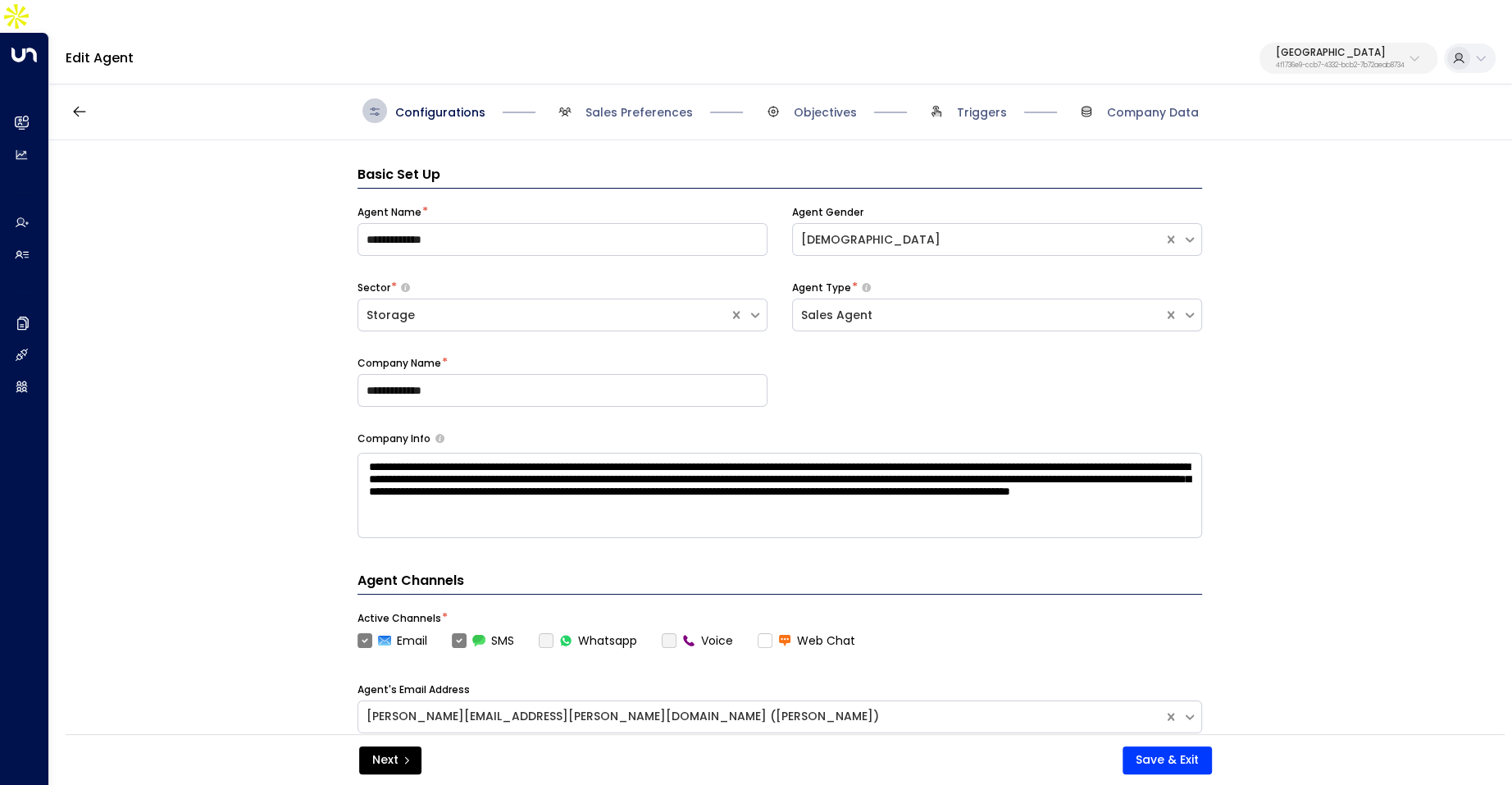
scroll to position [24, 0]
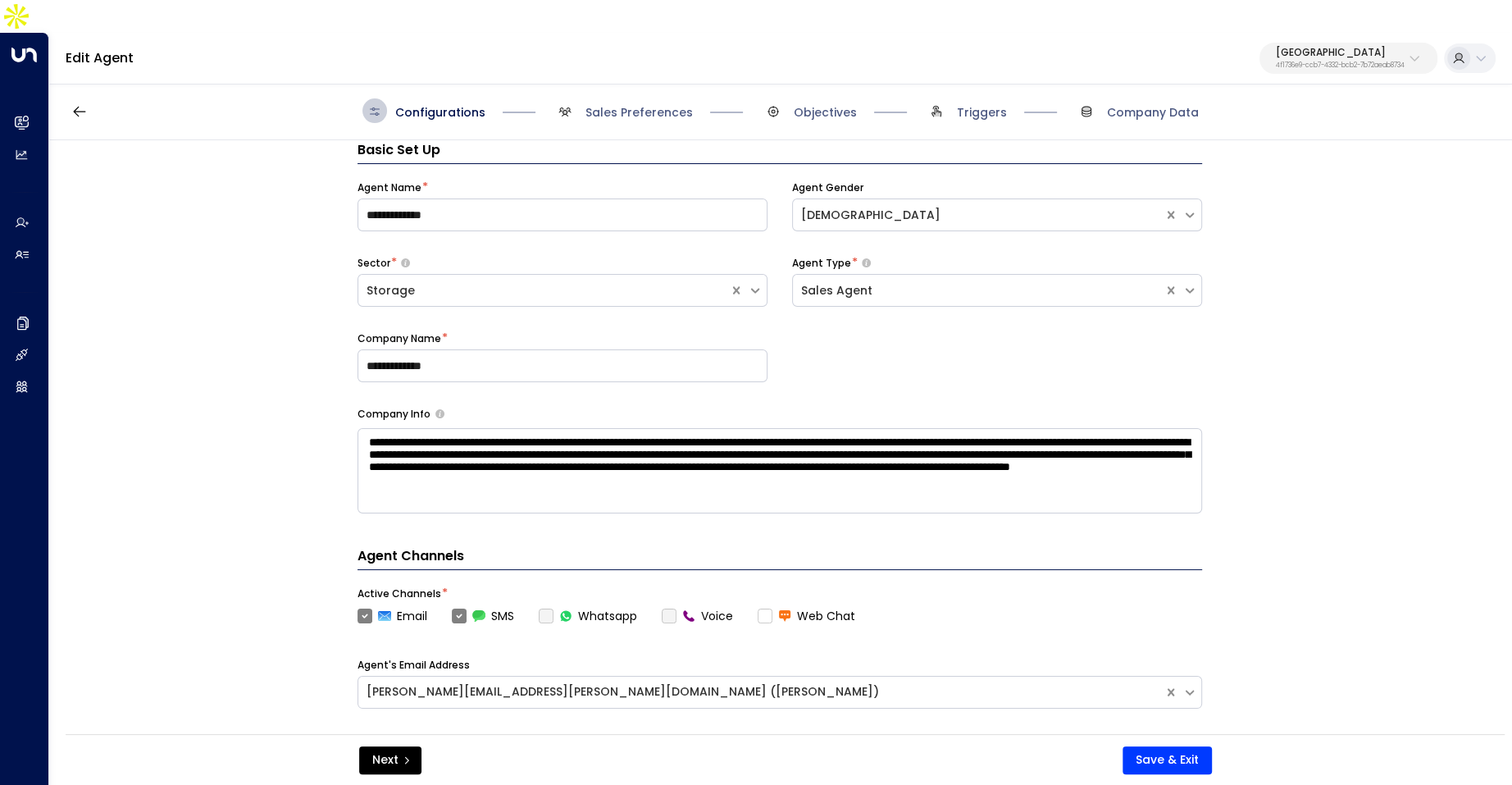
click at [648, 91] on div "Configurations Sales Preferences Objectives Triggers Company Data" at bounding box center [780, 111] width 1462 height 58
click at [620, 98] on span "Sales Preferences" at bounding box center [622, 110] width 140 height 24
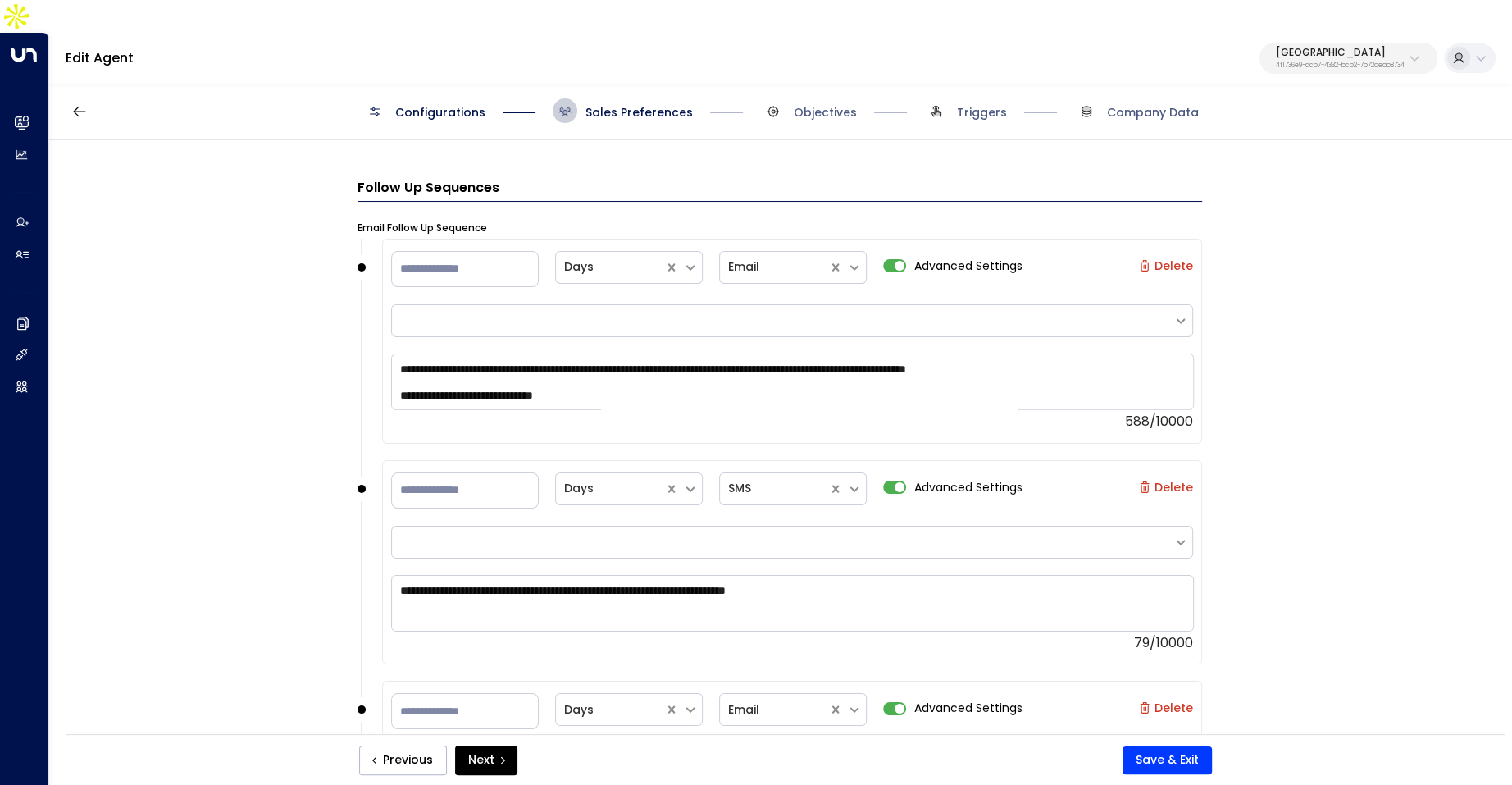
scroll to position [1292, 0]
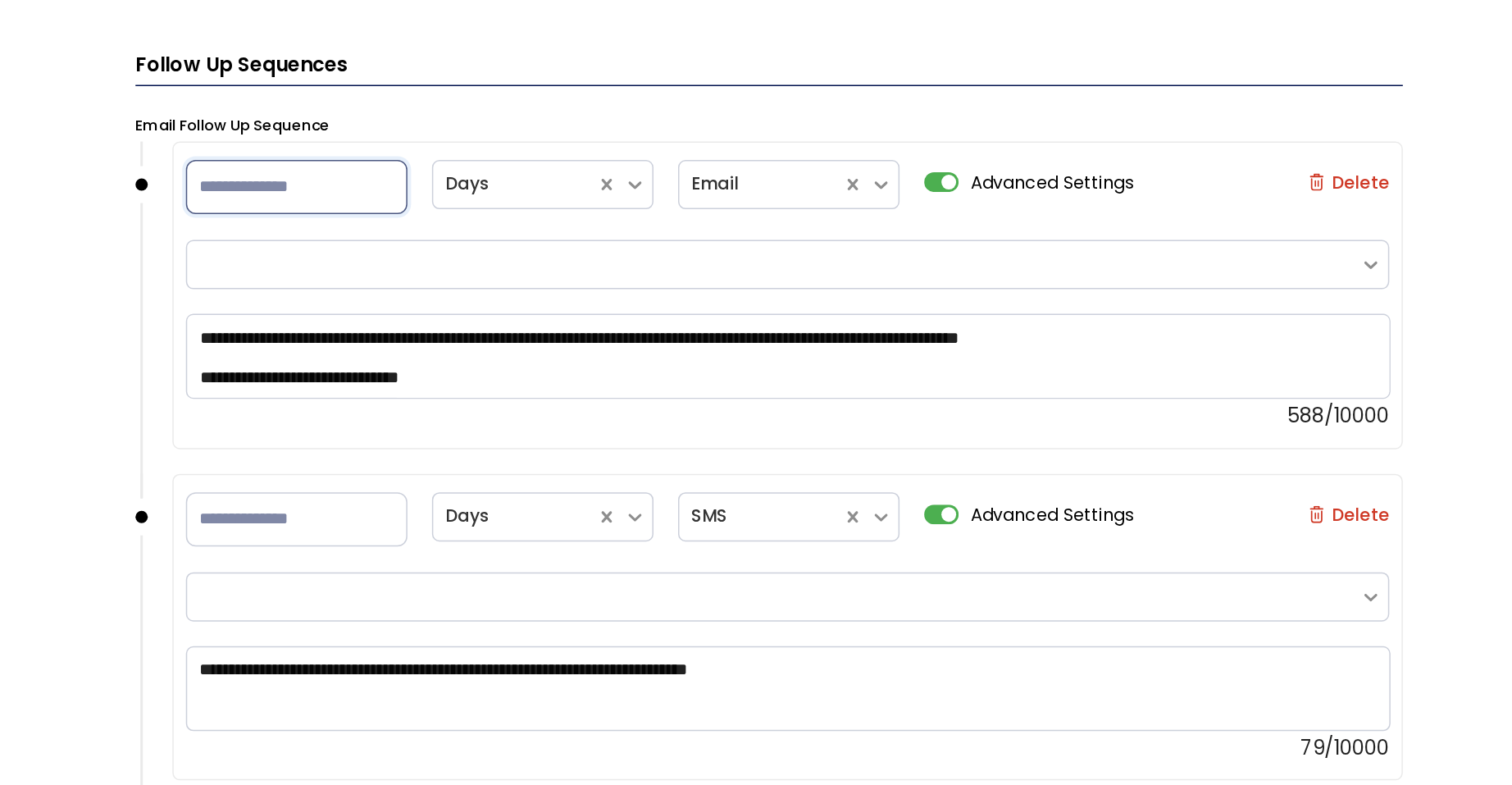
click at [441, 250] on input "*" at bounding box center [464, 268] width 148 height 36
click at [335, 304] on div "**********" at bounding box center [779, 459] width 1461 height 637
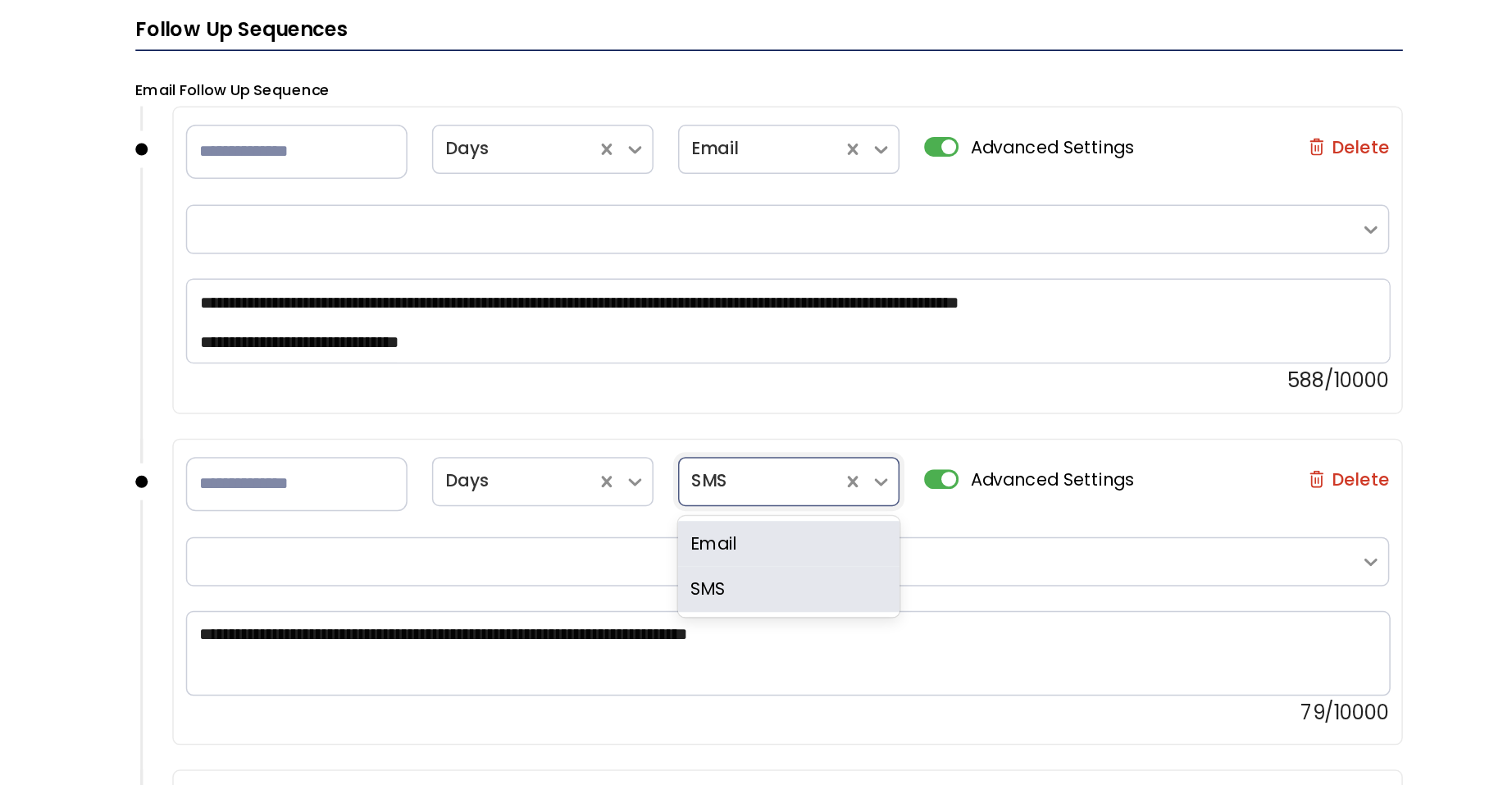
click at [759, 453] on div at bounding box center [774, 464] width 92 height 21
click at [685, 508] on div at bounding box center [782, 517] width 764 height 17
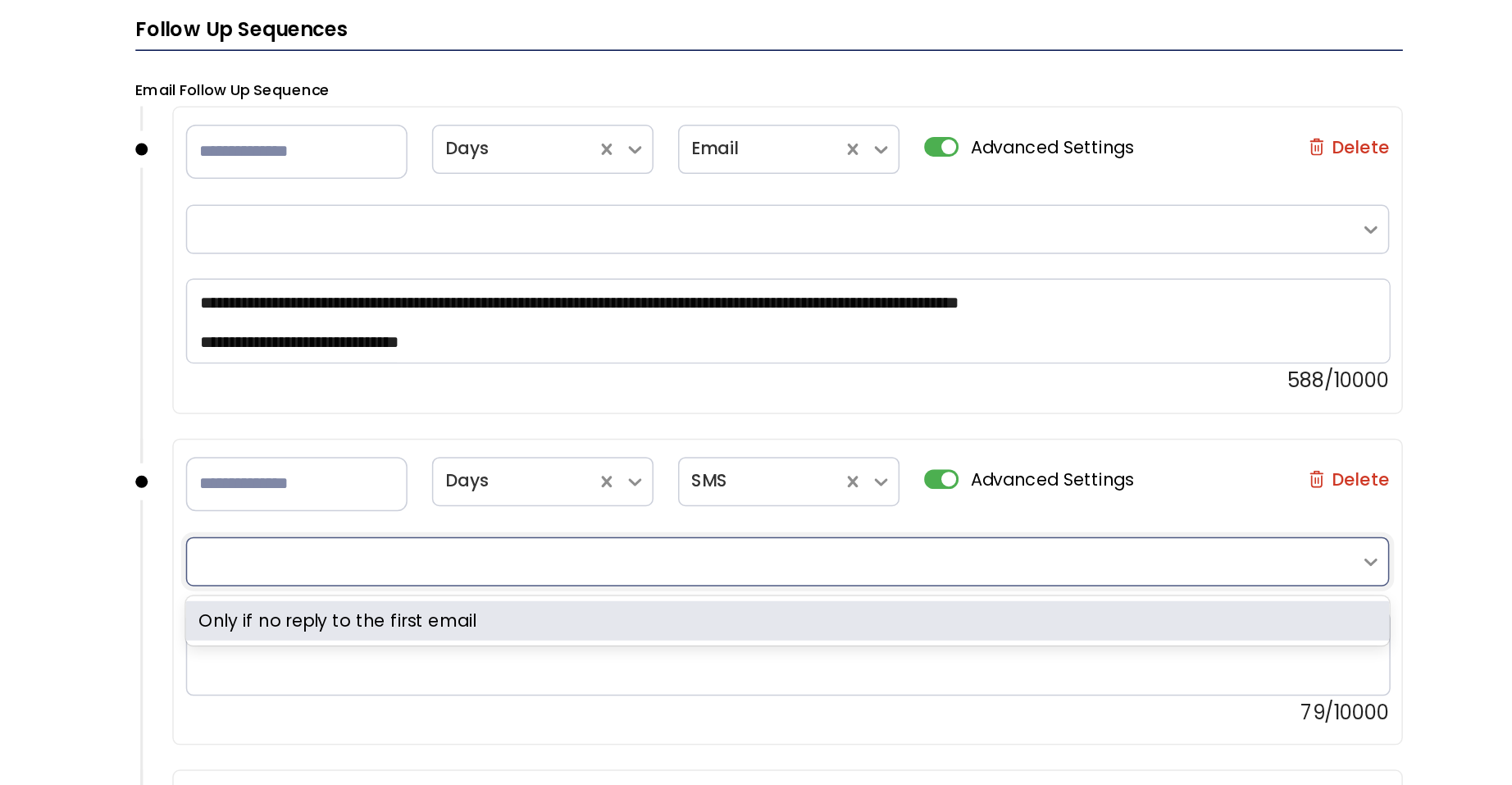
click at [309, 431] on div "**********" at bounding box center [779, 459] width 1461 height 637
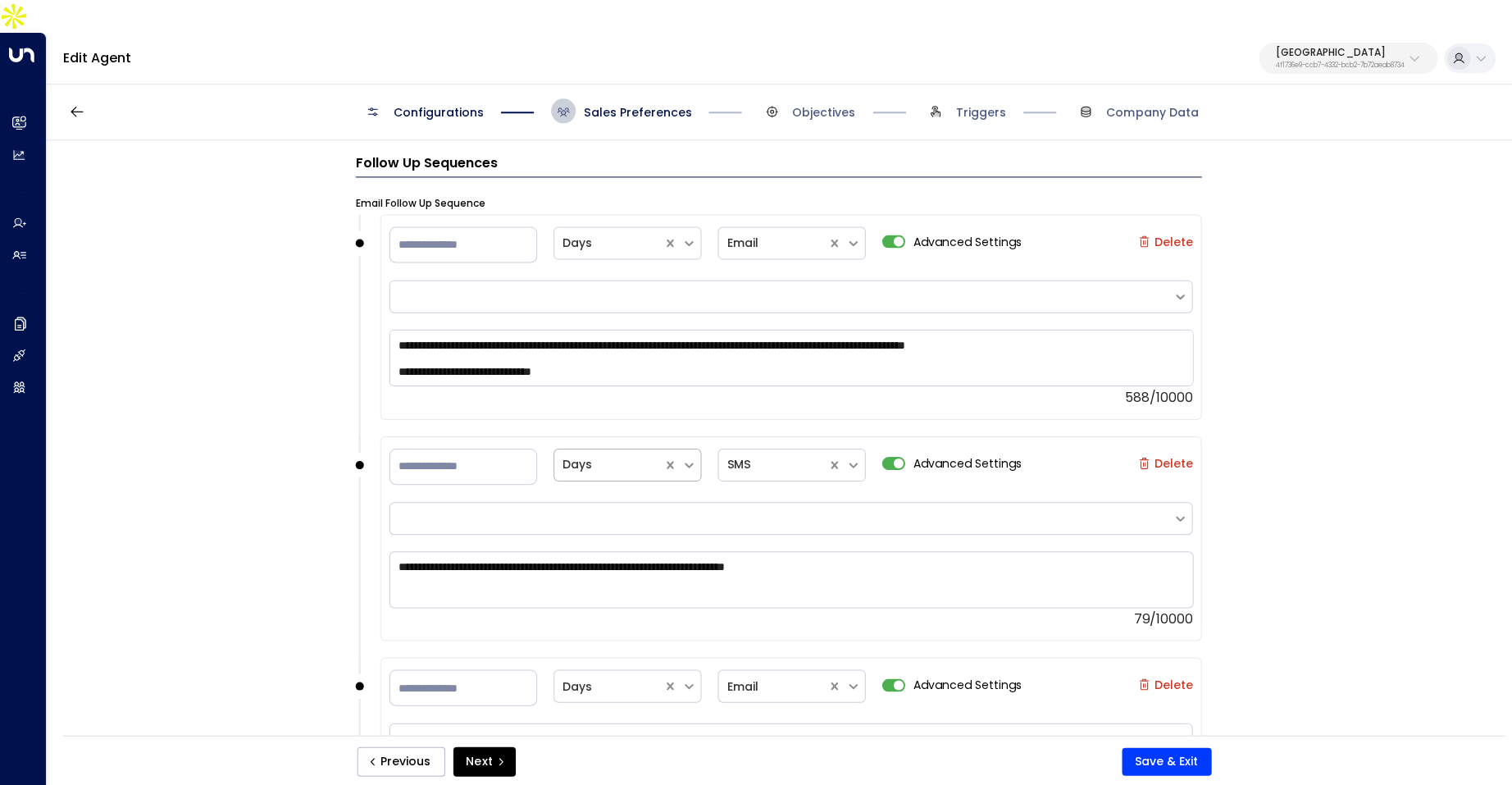
scroll to position [0, 0]
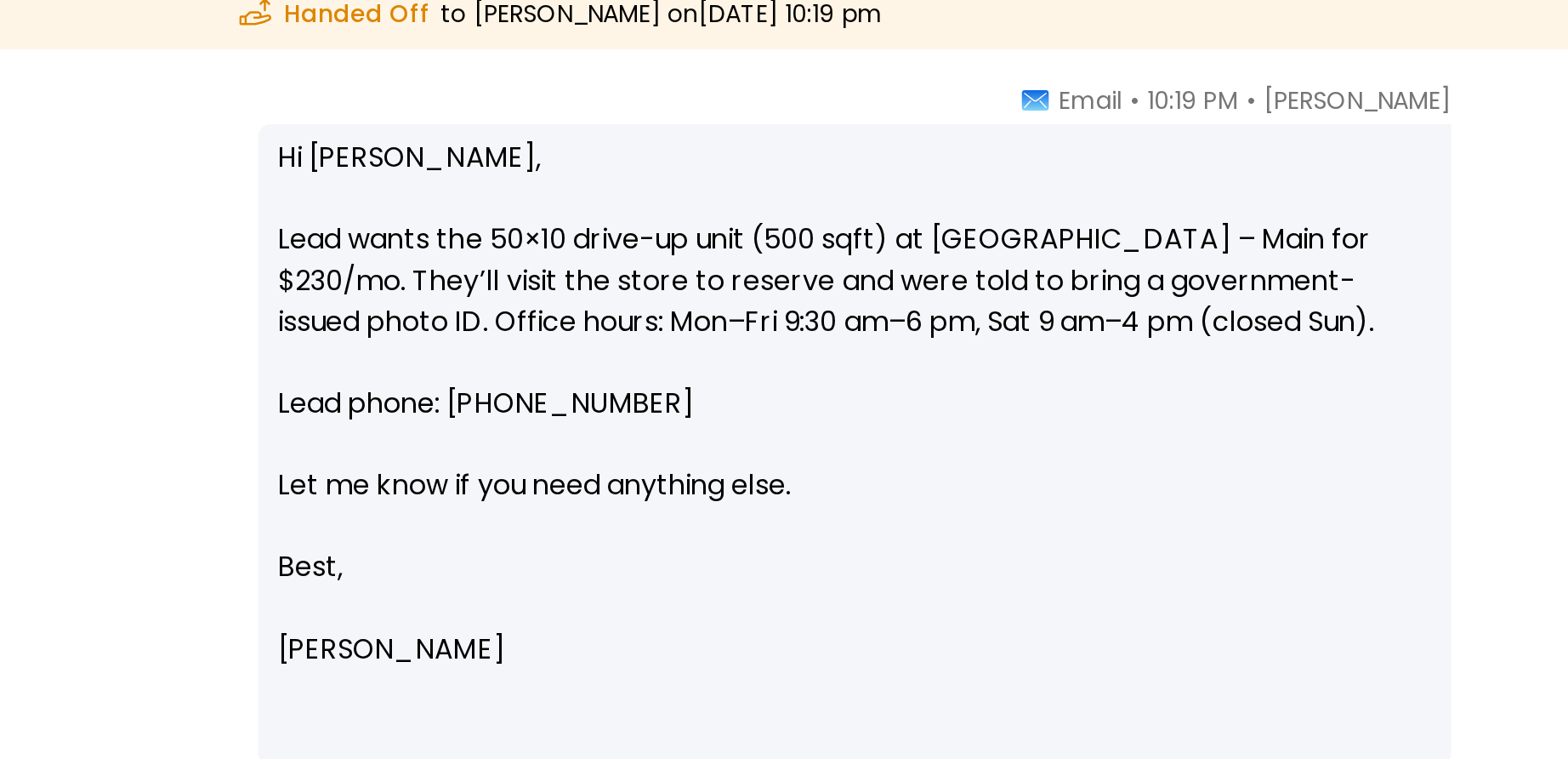
scroll to position [16, 0]
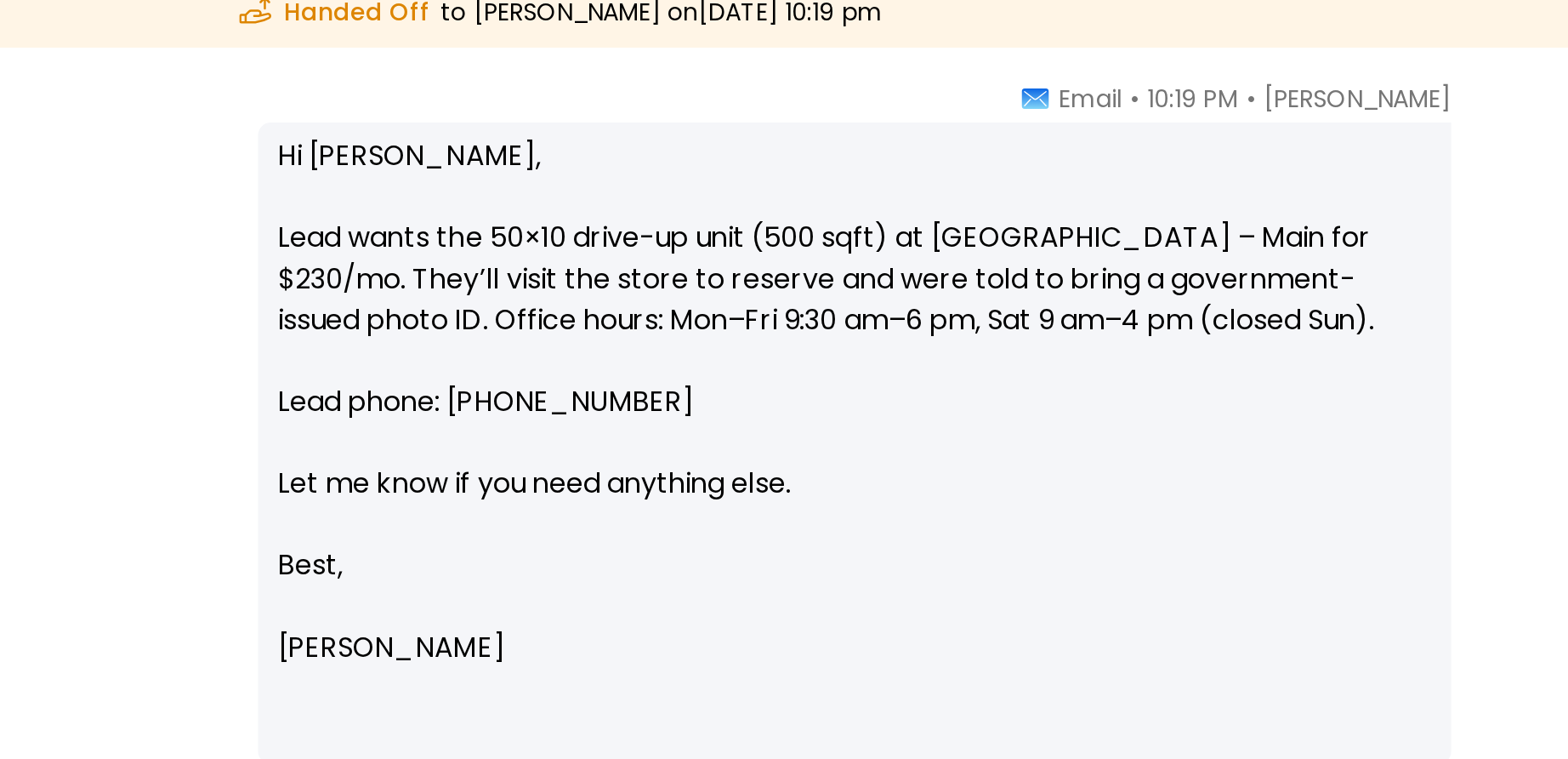
click at [904, 396] on p "Hi [PERSON_NAME], Lead wants the 50×10 drive-up unit (500 sqft) at [GEOGRAPHIC_…" at bounding box center [1102, 397] width 575 height 205
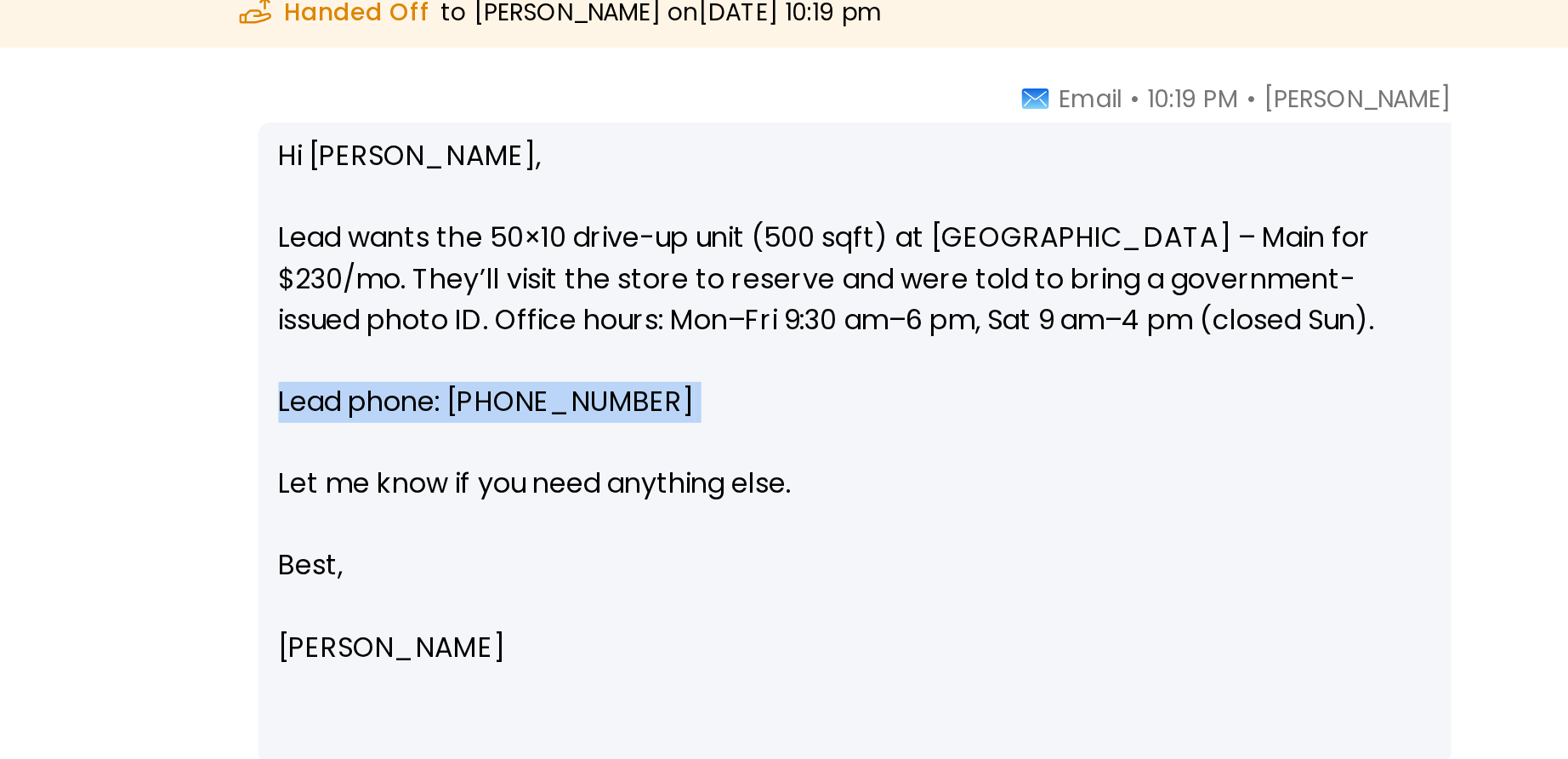
click at [904, 396] on p "Hi [PERSON_NAME], Lead wants the 50×10 drive-up unit (500 sqft) at [GEOGRAPHIC_…" at bounding box center [1102, 397] width 575 height 205
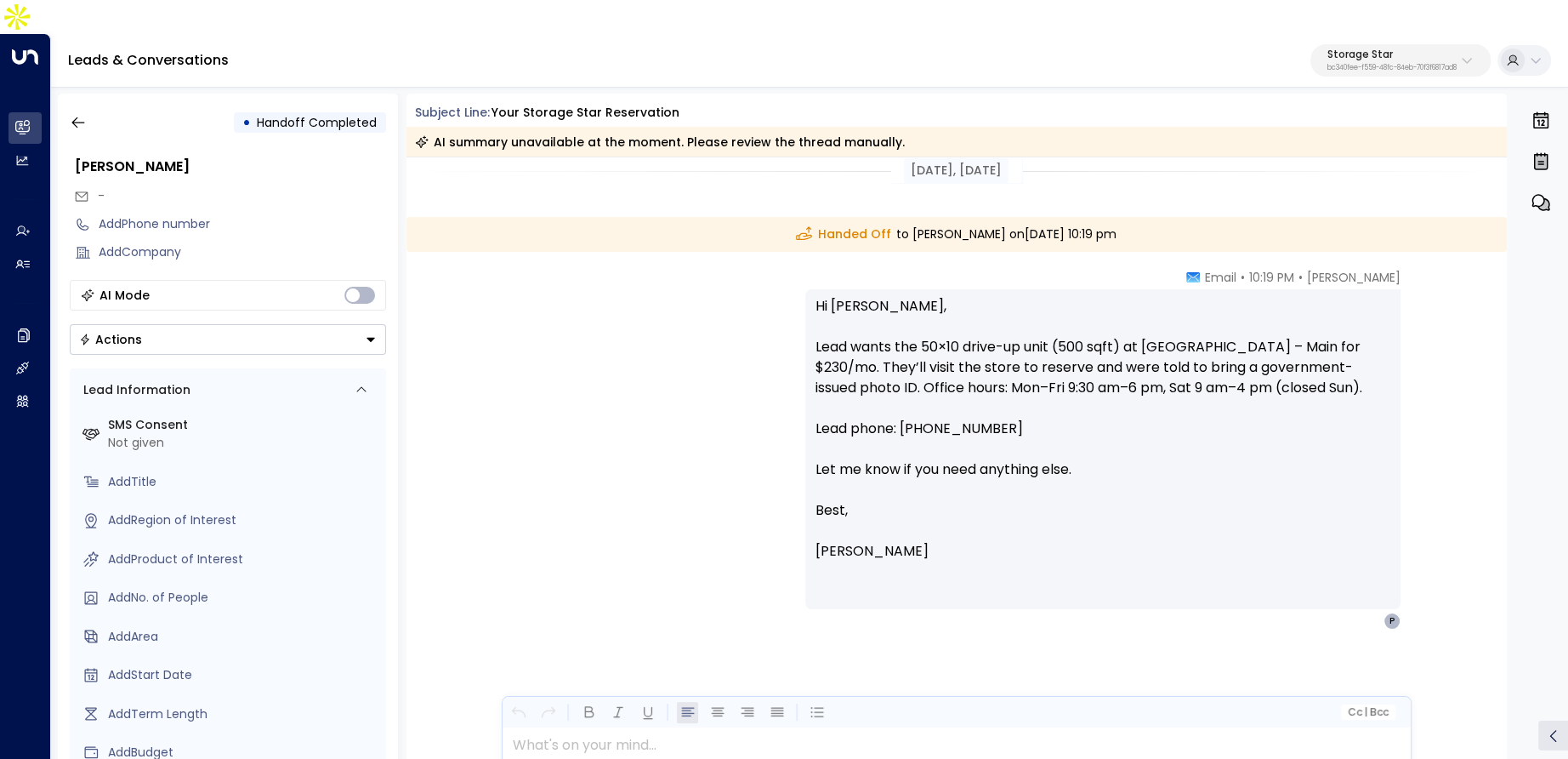
click at [1198, 573] on div "Hi [PERSON_NAME], Lead wants the 50×10 drive-up unit (500 sqft) at [GEOGRAPHIC_…" at bounding box center [1103, 449] width 595 height 320
